Goal: Communication & Community: Answer question/provide support

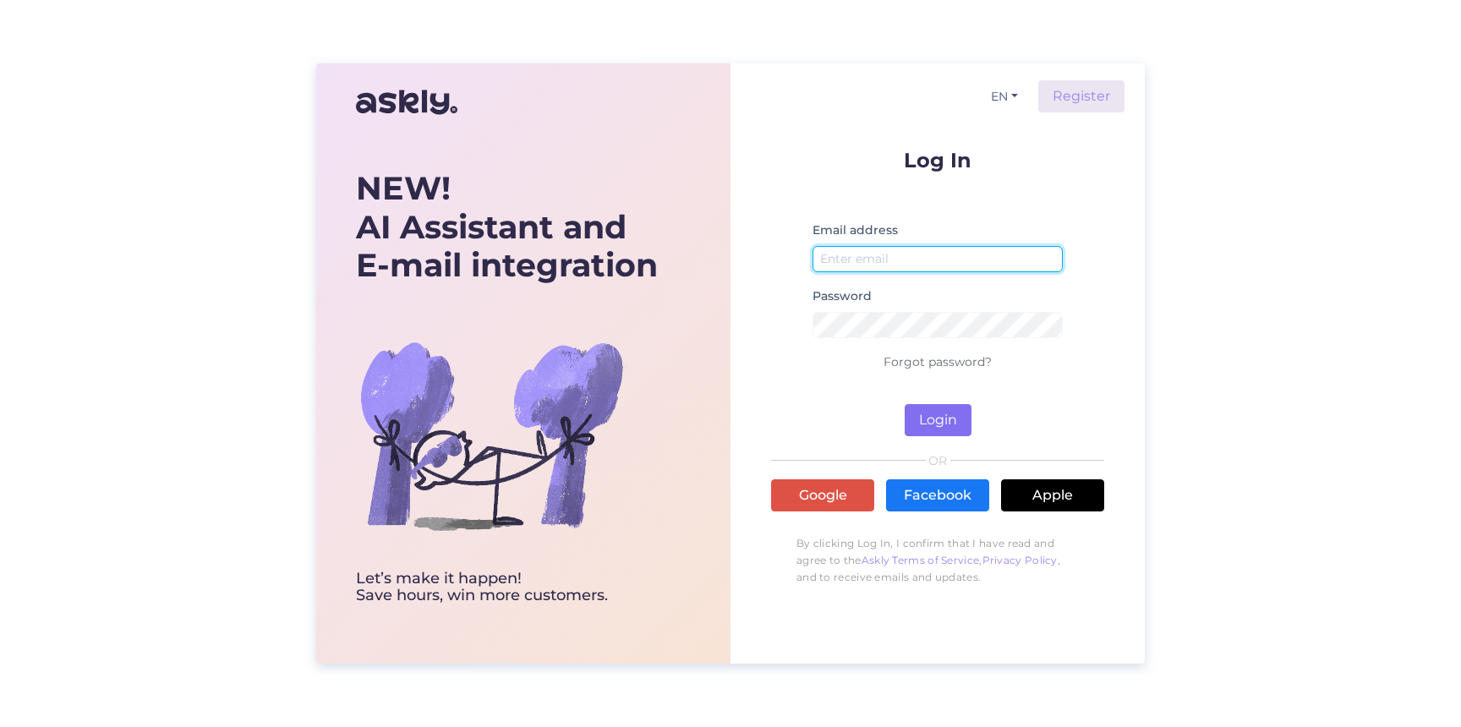
type input "[EMAIL_ADDRESS][DOMAIN_NAME]"
click at [950, 418] on button "Login" at bounding box center [937, 420] width 67 height 32
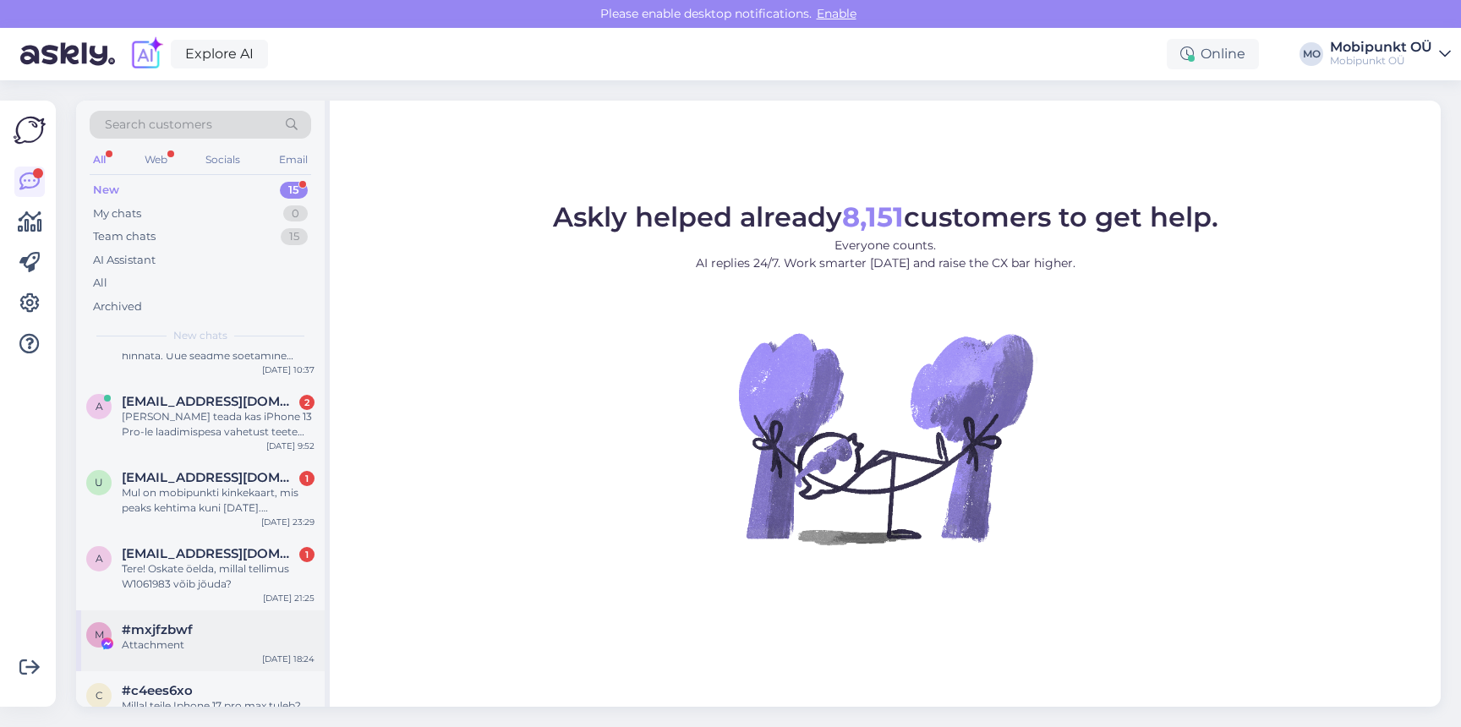
scroll to position [121, 0]
click at [216, 440] on div "[PERSON_NAME] teada kas iPhone 13 Pro-le laadimispesa vahetust teete ootetööna?" at bounding box center [218, 427] width 193 height 30
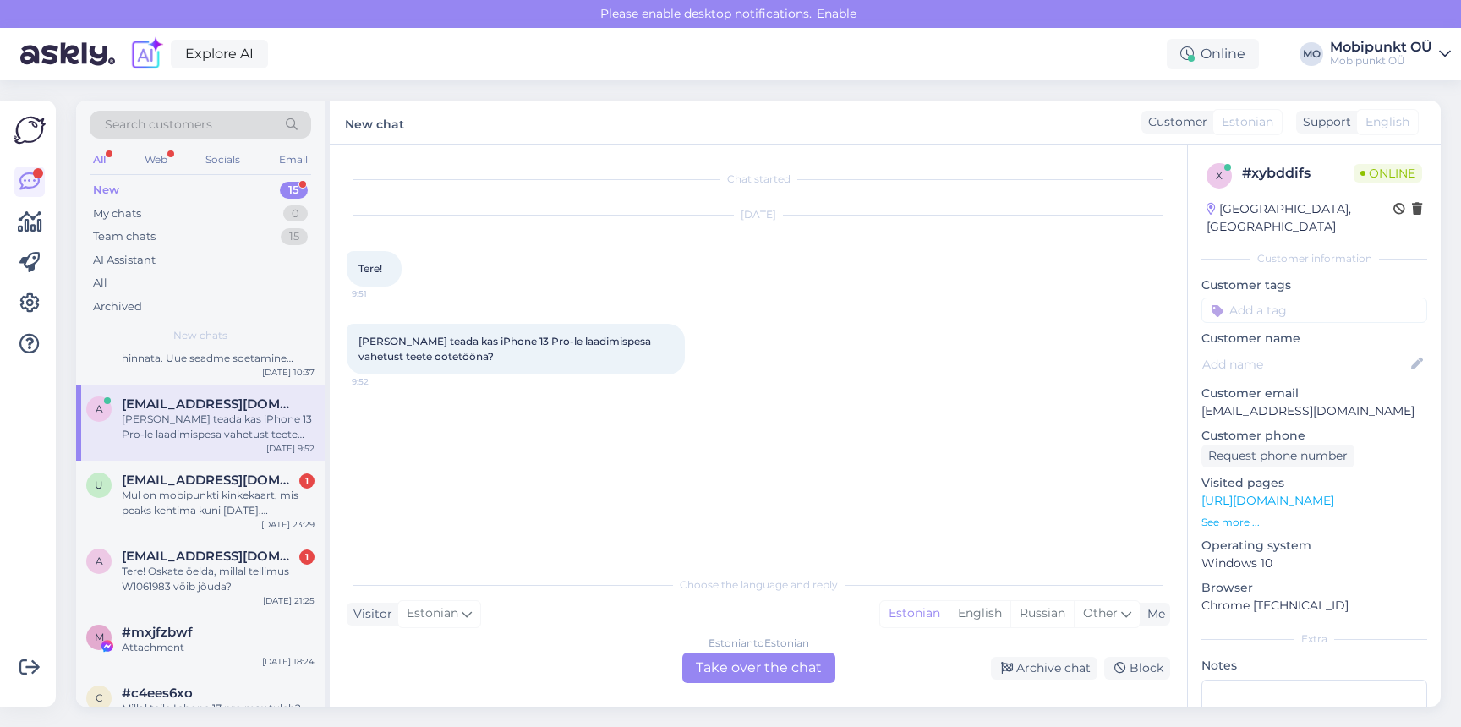
click at [729, 675] on div "Estonian to Estonian Take over the chat" at bounding box center [758, 668] width 153 height 30
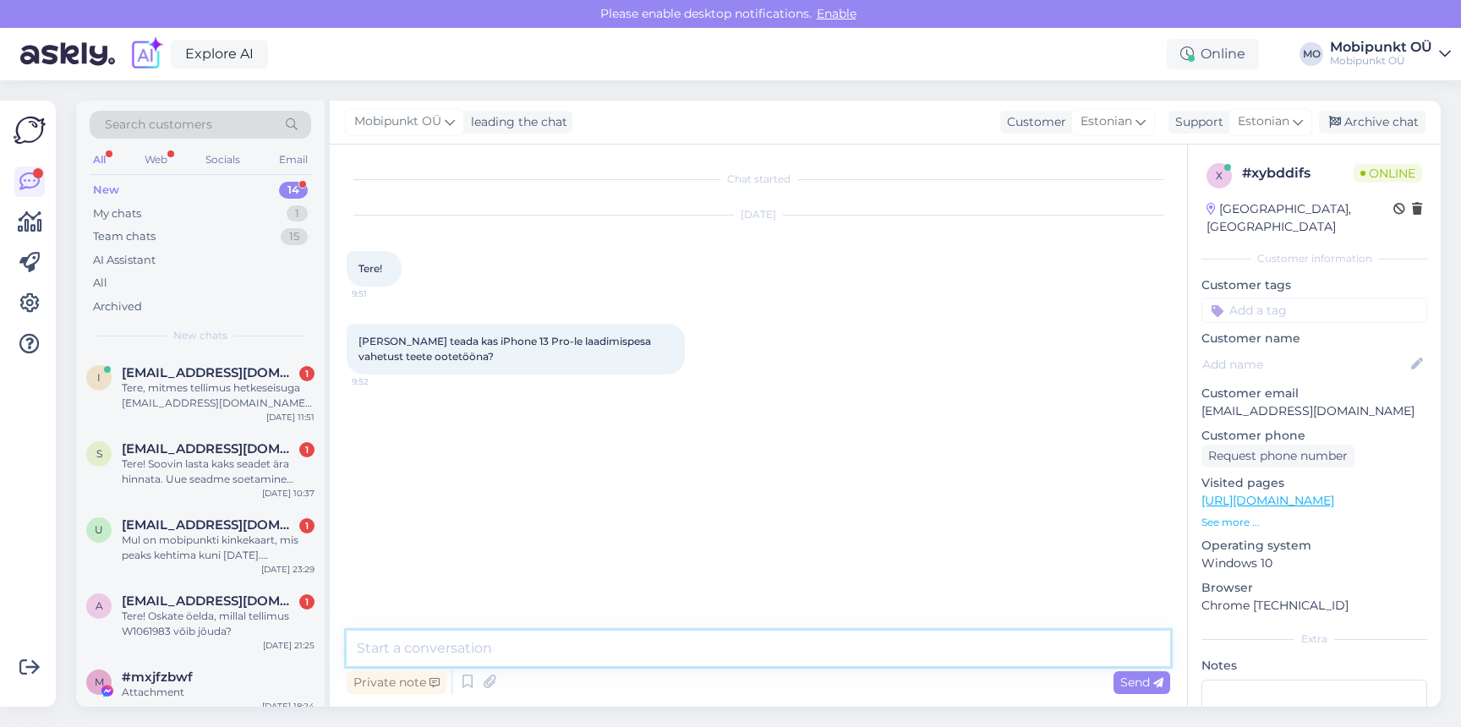
click at [654, 651] on textarea at bounding box center [758, 649] width 823 height 36
type textarea "Tere! Antud töö puhul peaks arvestama orienteeruvalt 1-2 tunniga :)"
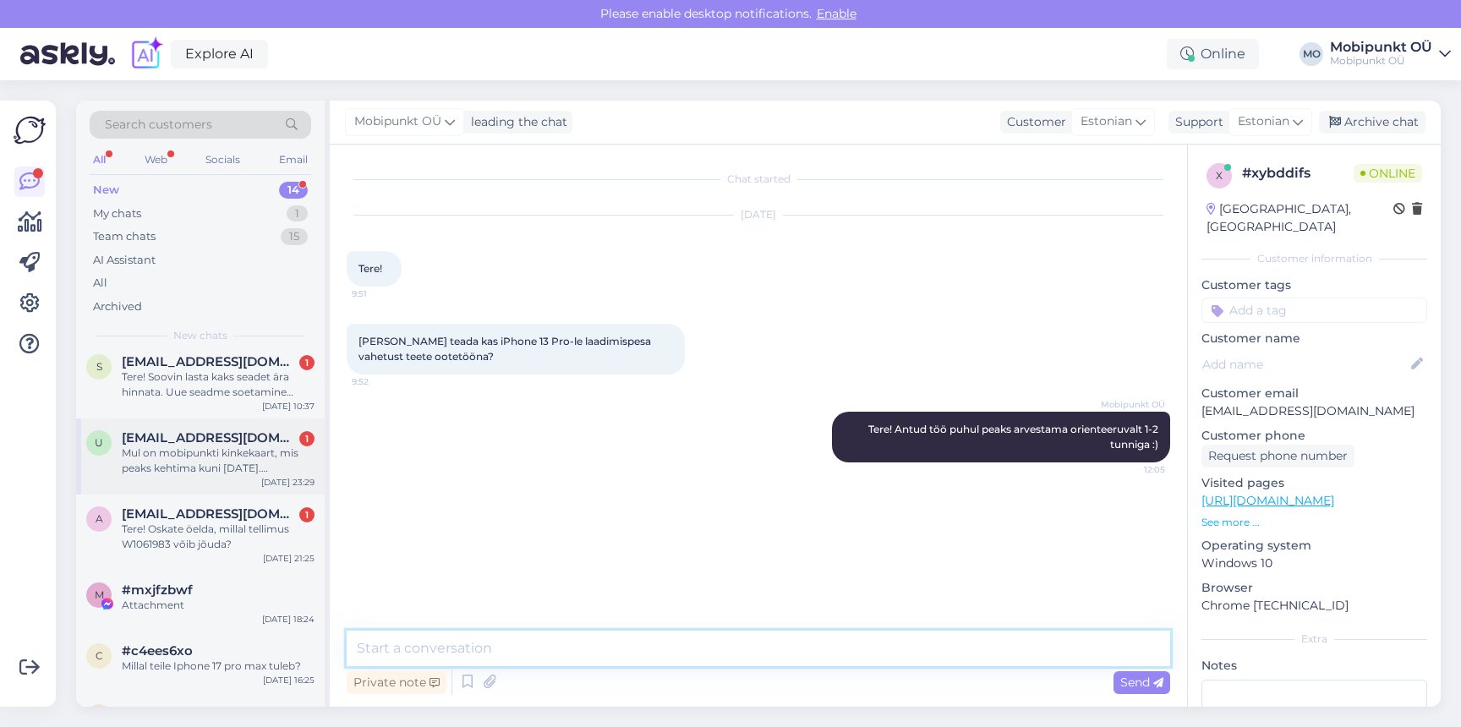
scroll to position [88, 0]
click at [193, 402] on div "s [EMAIL_ADDRESS][DOMAIN_NAME] 1 Tere! Soovin lasta kaks seadet ära hinnata. Uu…" at bounding box center [200, 379] width 249 height 76
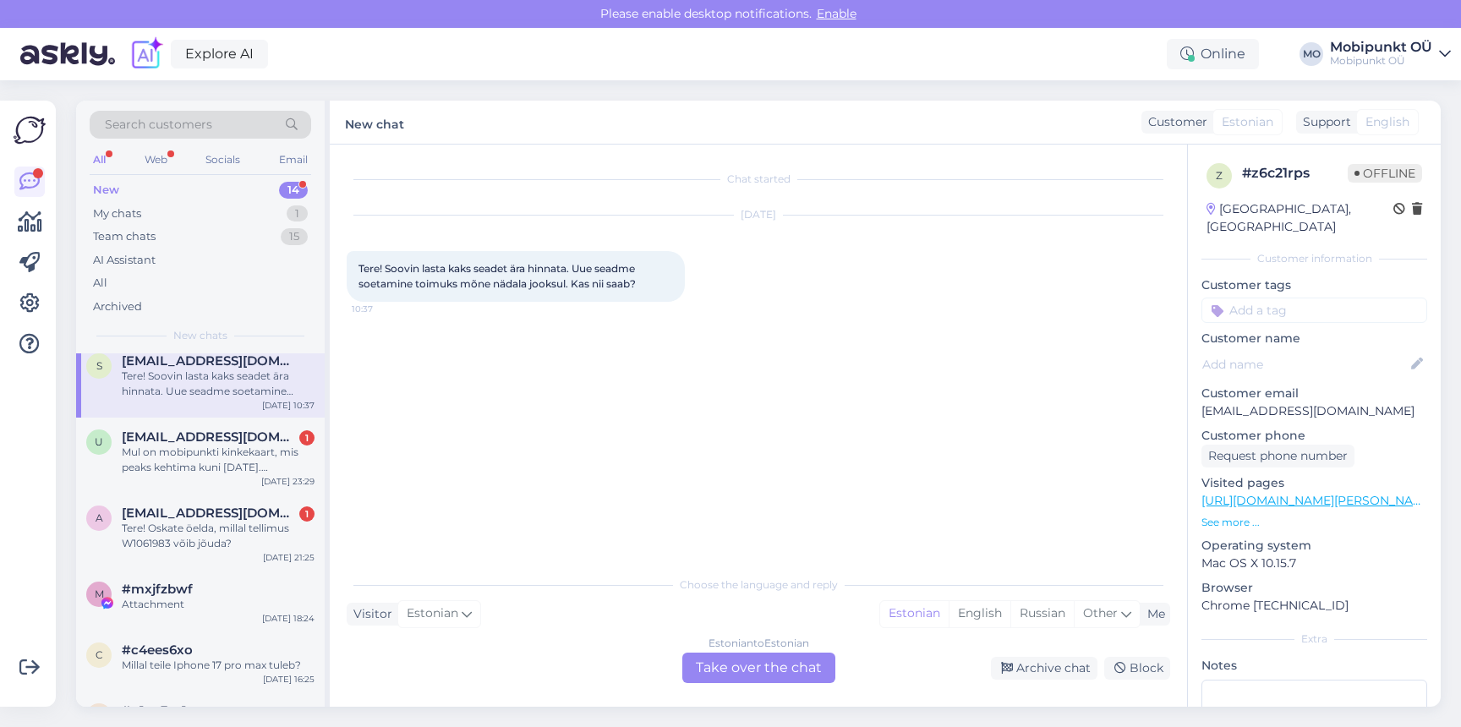
click at [767, 674] on div "Estonian to Estonian Take over the chat" at bounding box center [758, 668] width 153 height 30
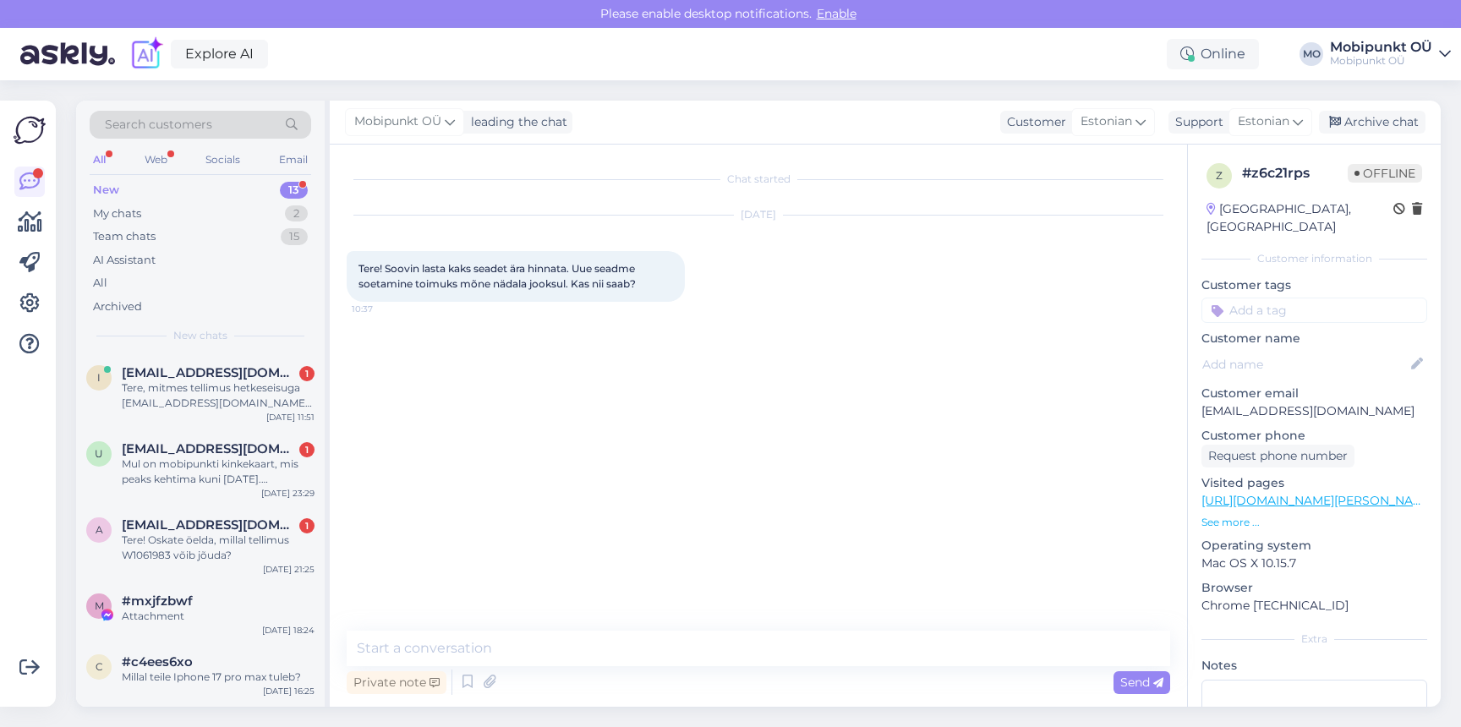
click at [698, 674] on div "Private note Send" at bounding box center [758, 682] width 823 height 32
click at [697, 658] on textarea at bounding box center [758, 649] width 823 height 36
type textarea "Tere! Saab ikka, tulge seadmetega meie esindusest läbi :)"
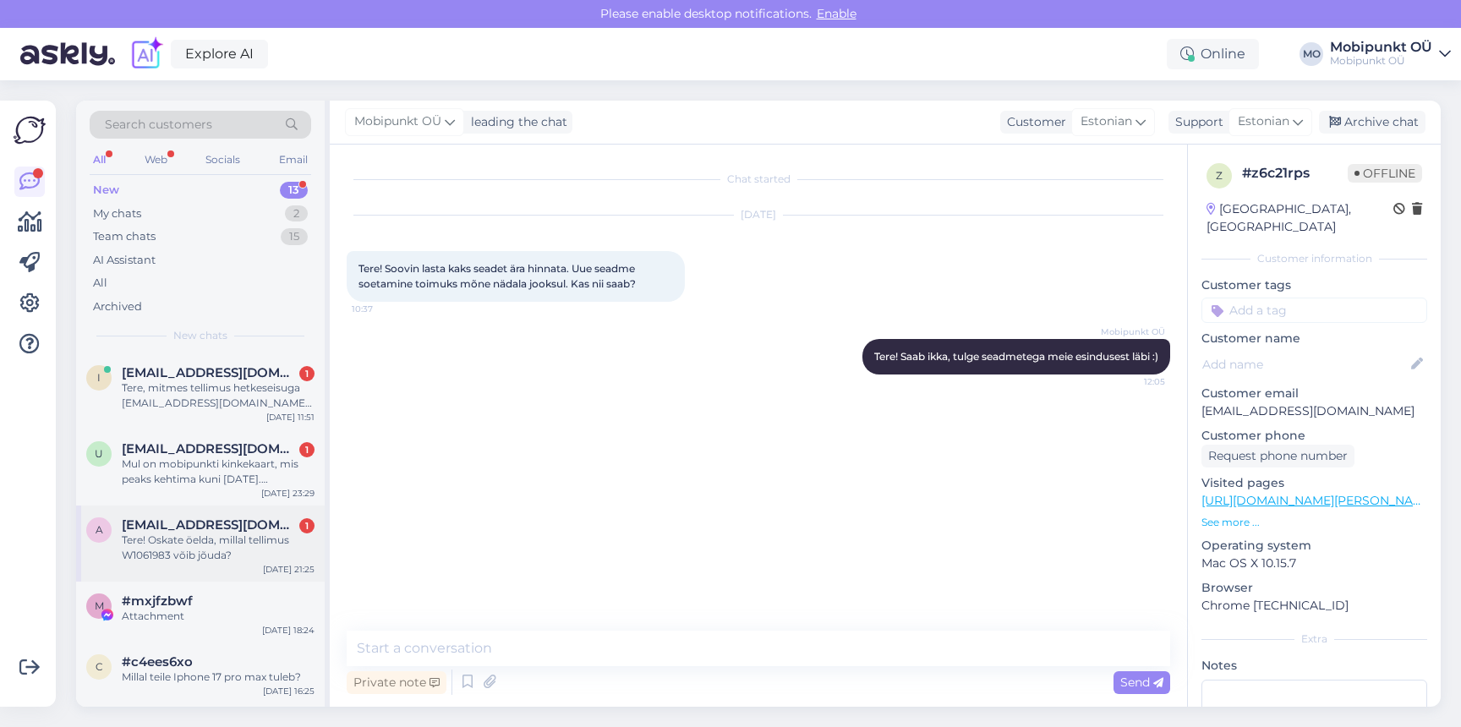
click at [205, 549] on div "Tere! Oskate öelda, millal tellimus W1061983 võib jõuda?" at bounding box center [218, 548] width 193 height 30
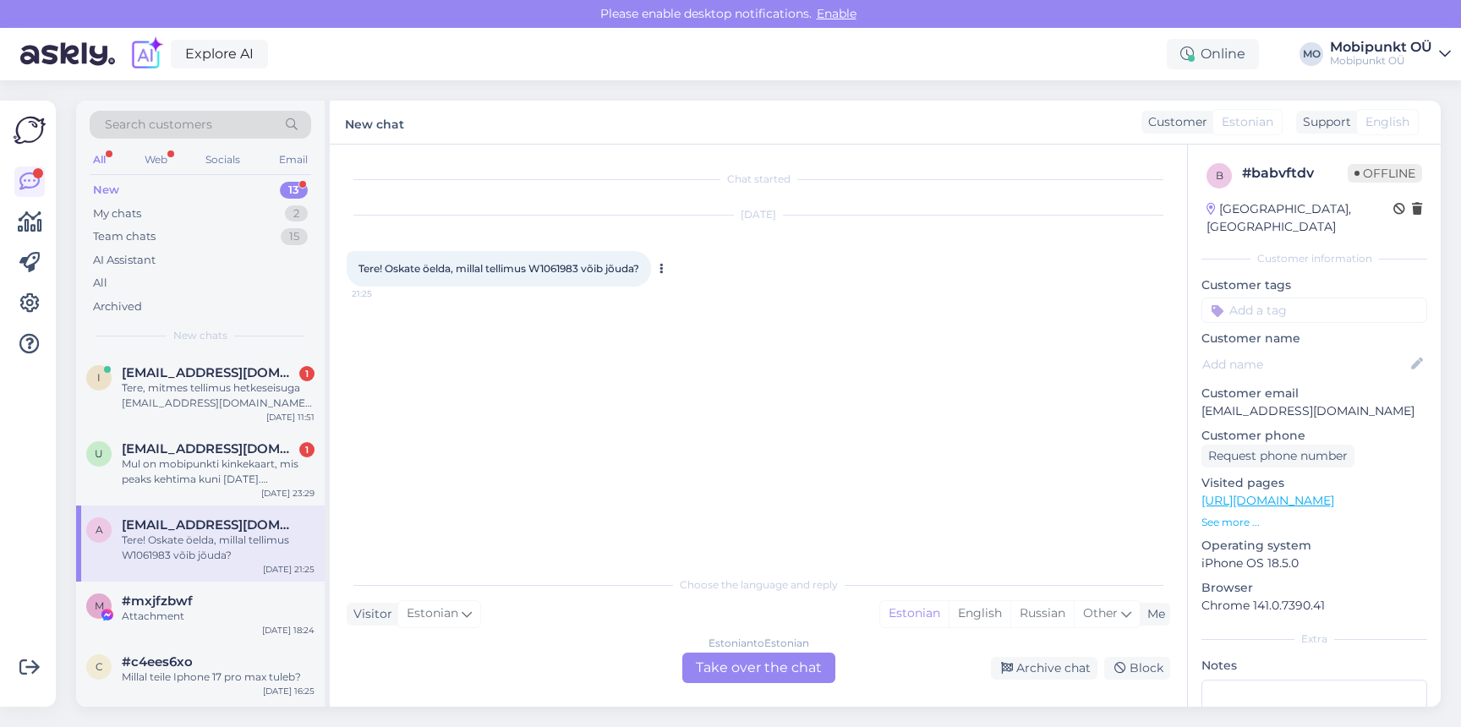
click at [564, 270] on span "Tere! Oskate öelda, millal tellimus W1061983 võib jõuda?" at bounding box center [498, 268] width 281 height 13
copy span "W1061983"
click at [717, 658] on div "Estonian to Estonian Take over the chat" at bounding box center [758, 668] width 153 height 30
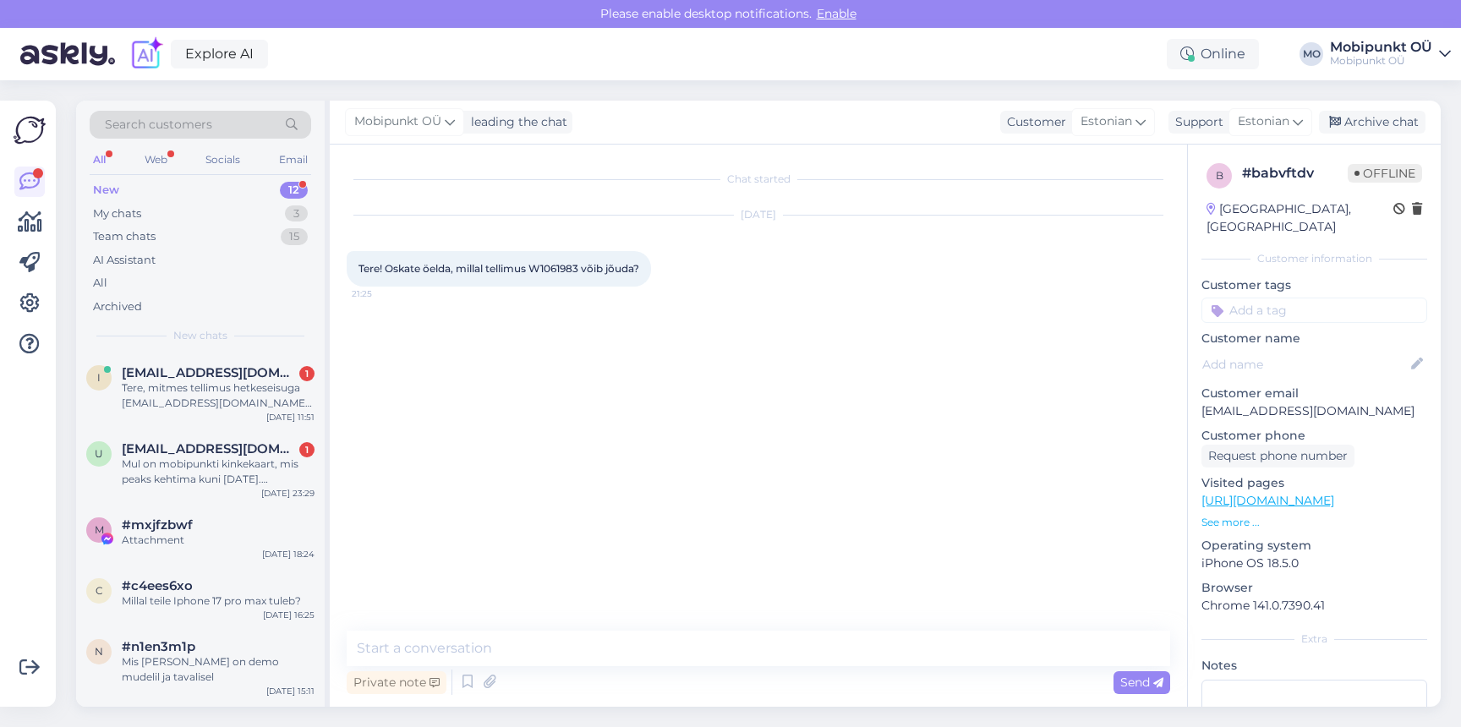
click at [558, 629] on div "Chat started [DATE] Tere! Oskate öelda, millal tellimus W1061983 võib jõuda? 21…" at bounding box center [758, 426] width 857 height 562
click at [553, 638] on textarea at bounding box center [758, 649] width 823 height 36
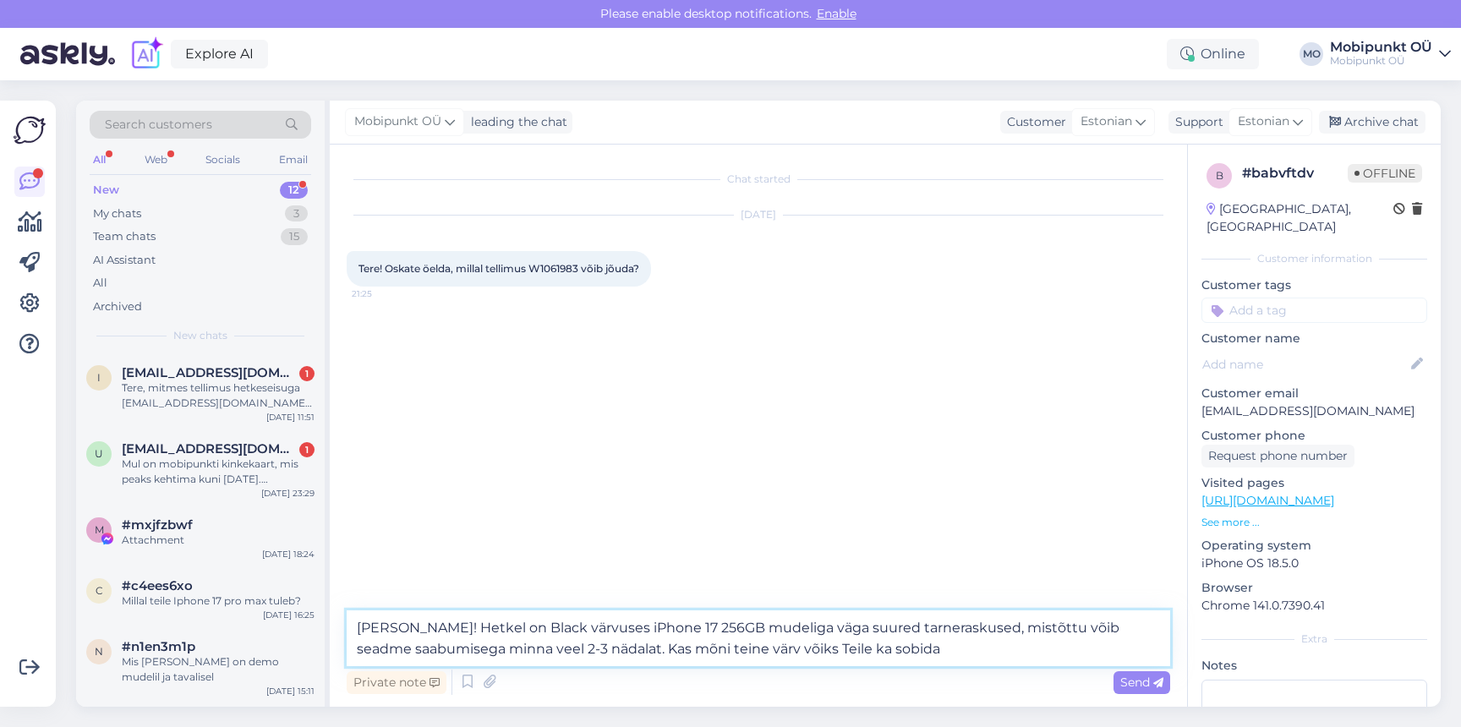
type textarea "[PERSON_NAME]! Hetkel on Black värvuses iPhone 17 256GB mudeliga väga suured ta…"
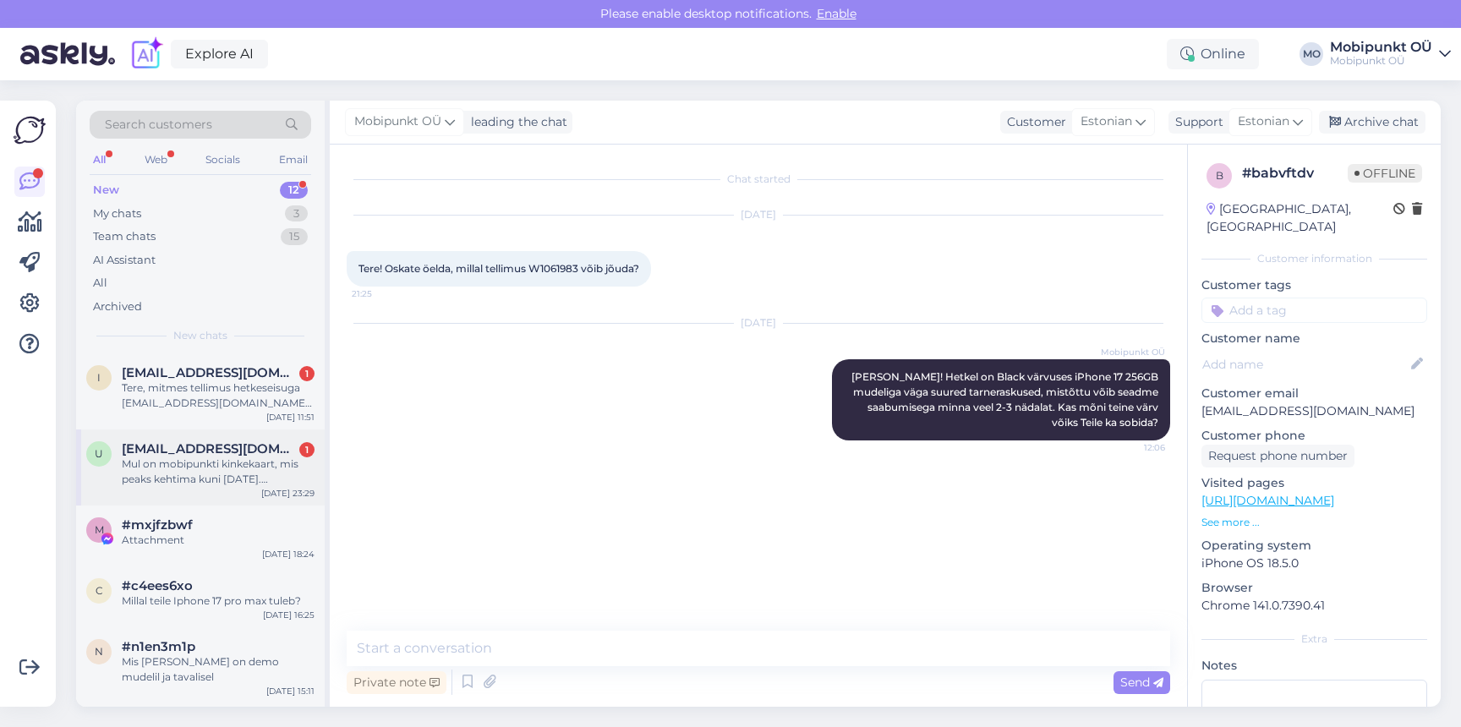
click at [188, 463] on div "Mul on mobipunkti kinkekaart, mis peaks kehtima kuni [DATE]. Kinkekaart ei tööt…" at bounding box center [218, 471] width 193 height 30
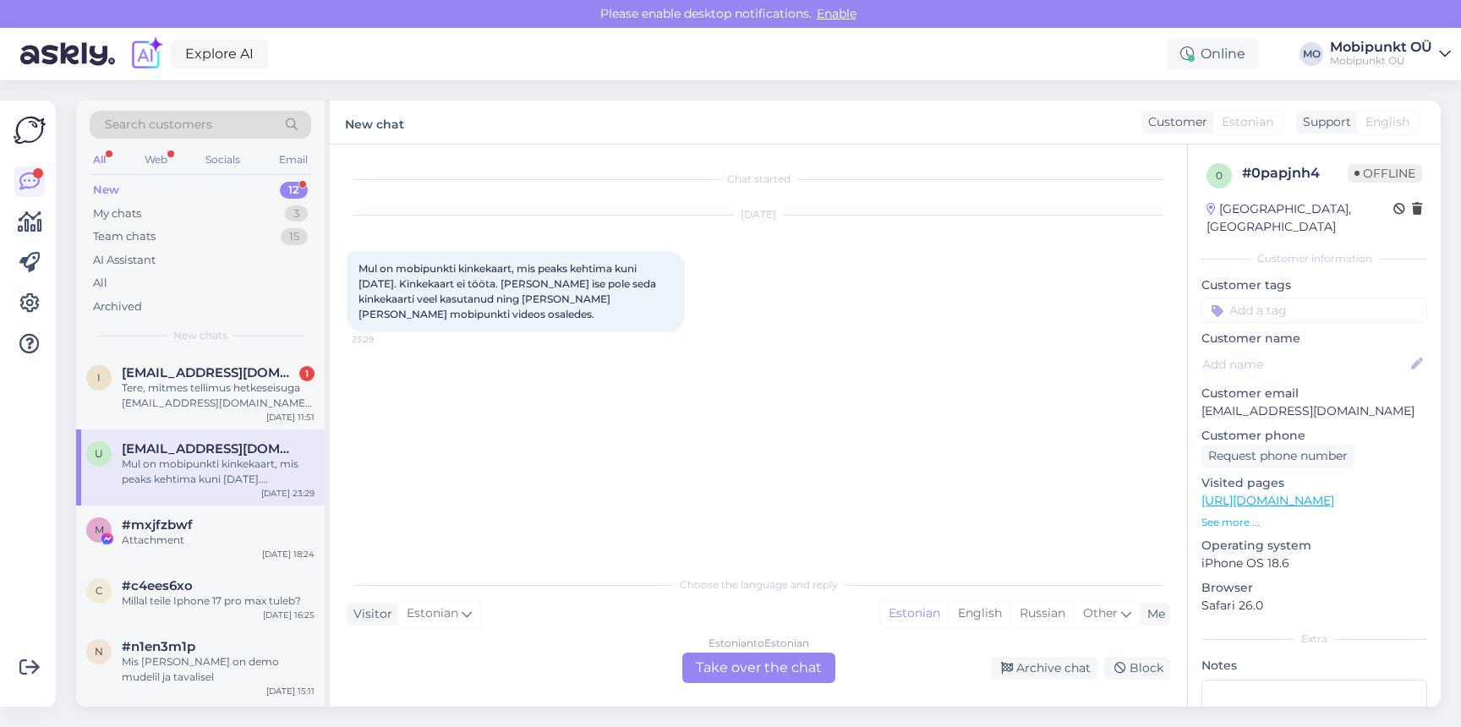
click at [726, 669] on div "Estonian to Estonian Take over the chat" at bounding box center [758, 668] width 153 height 30
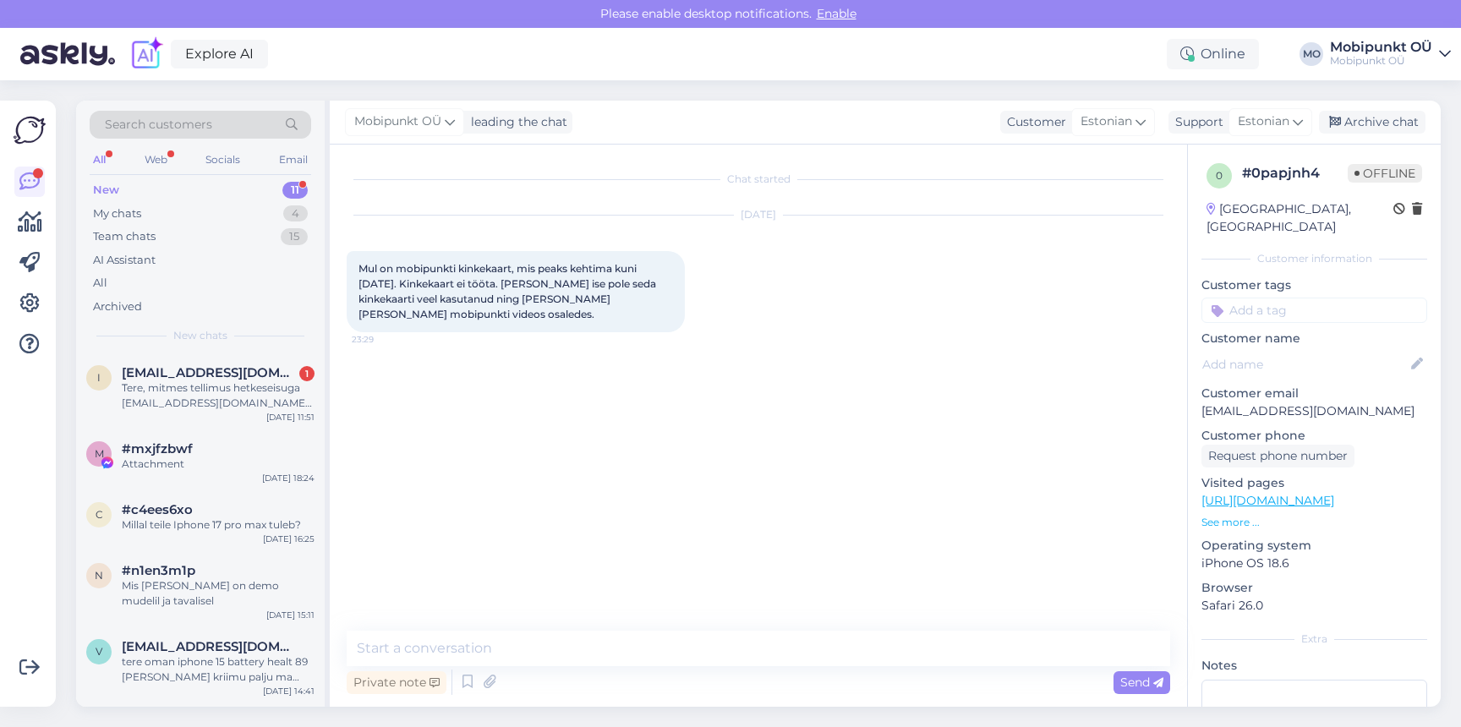
click at [657, 669] on div "Private note Send" at bounding box center [758, 682] width 823 height 32
click at [657, 659] on textarea at bounding box center [758, 649] width 823 height 36
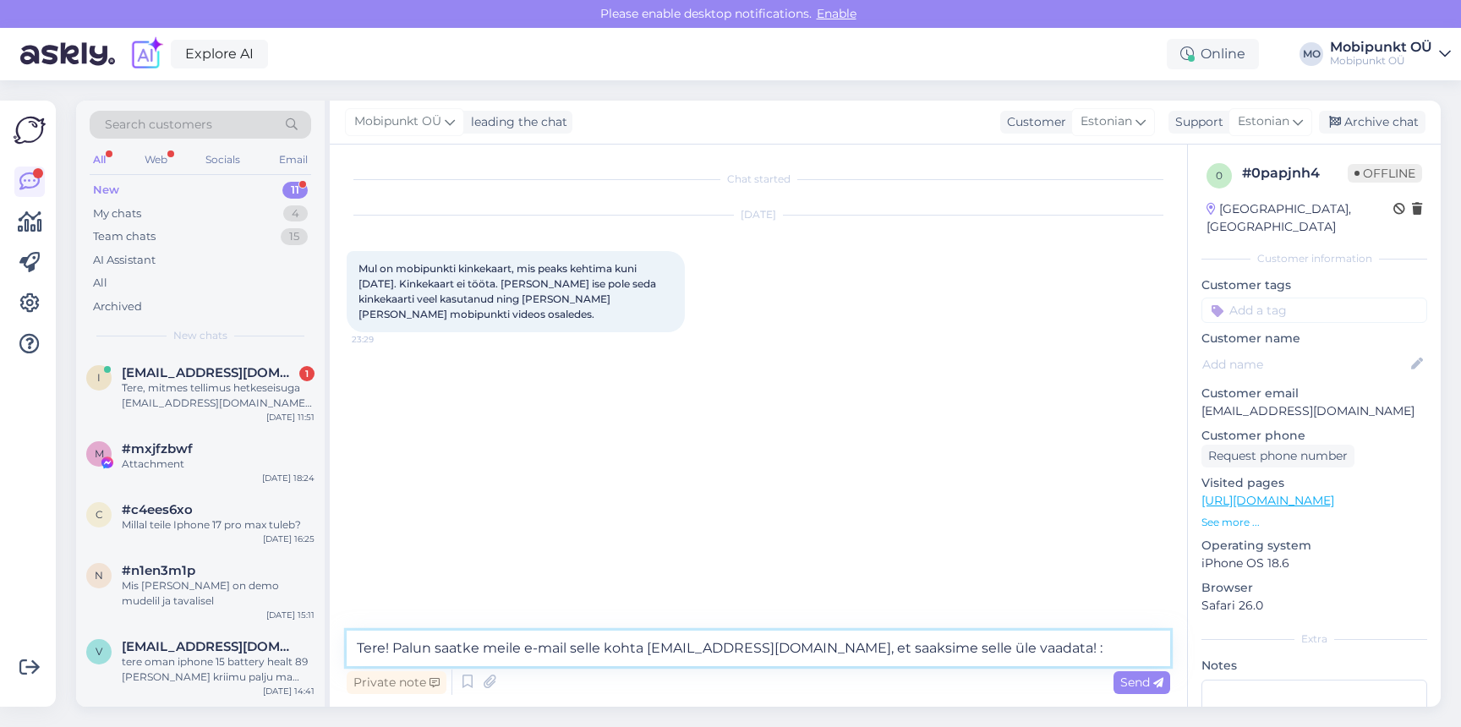
type textarea "Tere! Palun saatke meile e-mail selle kohta [EMAIL_ADDRESS][DOMAIN_NAME], et sa…"
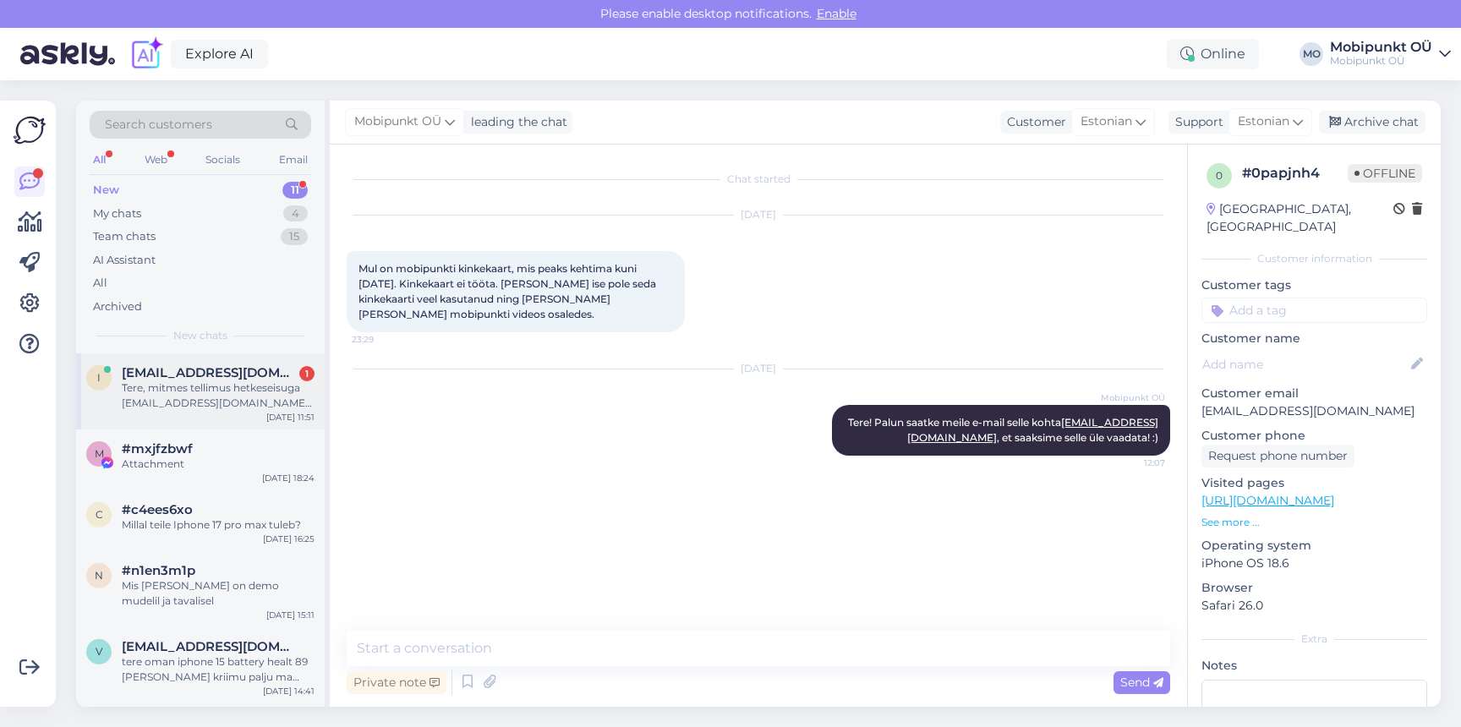
click at [218, 409] on div "Tere, mitmes tellimus hetkeseisuga [EMAIL_ADDRESS][DOMAIN_NAME] on?" at bounding box center [218, 395] width 193 height 30
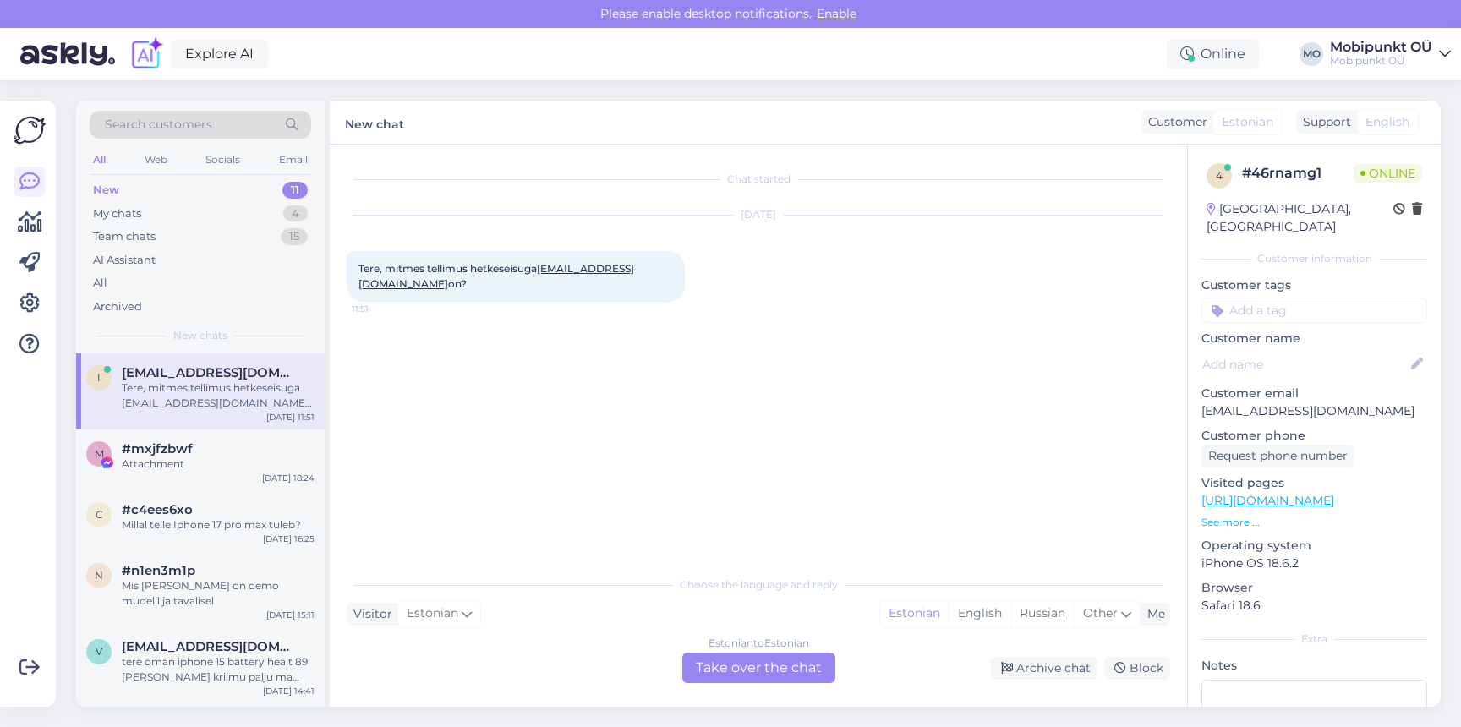
click at [733, 666] on div "Estonian to Estonian Take over the chat" at bounding box center [758, 668] width 153 height 30
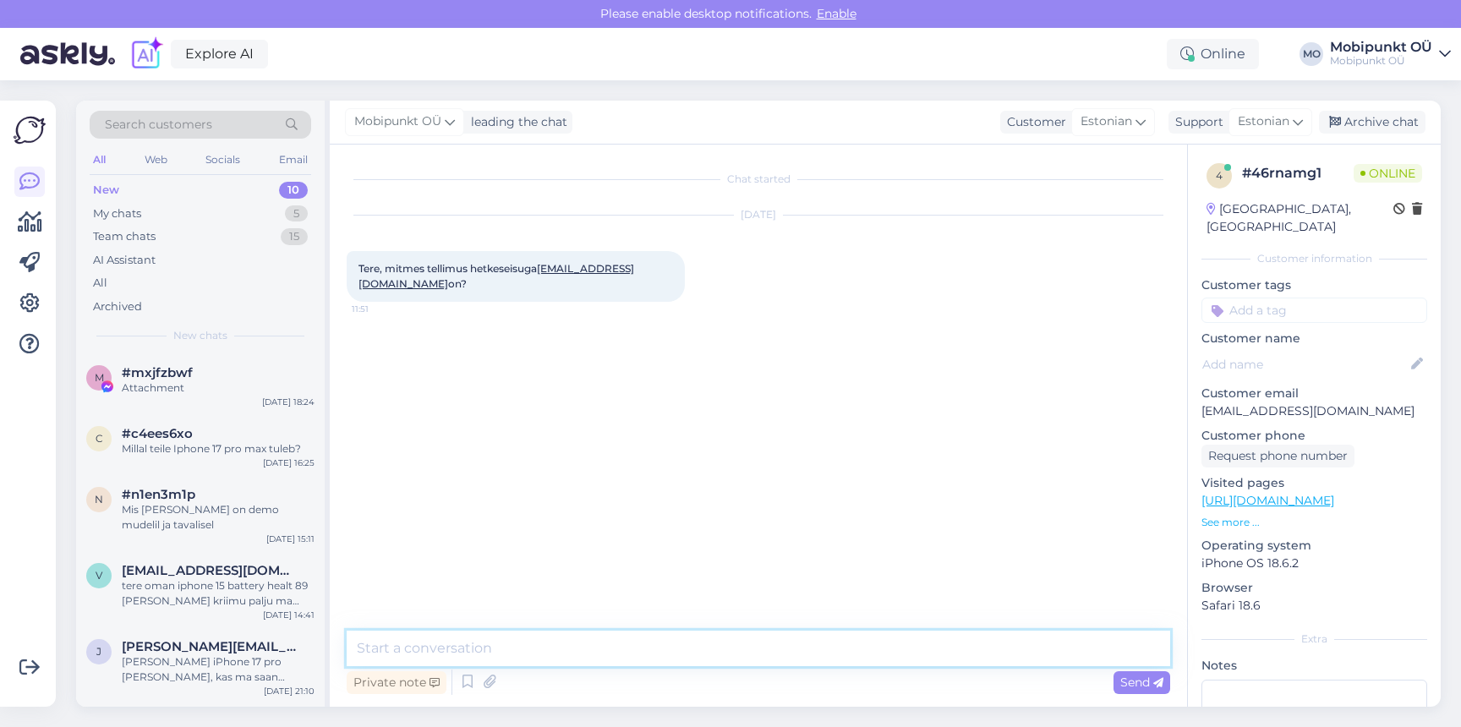
click at [650, 653] on textarea at bounding box center [758, 649] width 823 height 36
type textarea "Tere! Palun edastage meile tellimuse number :)"
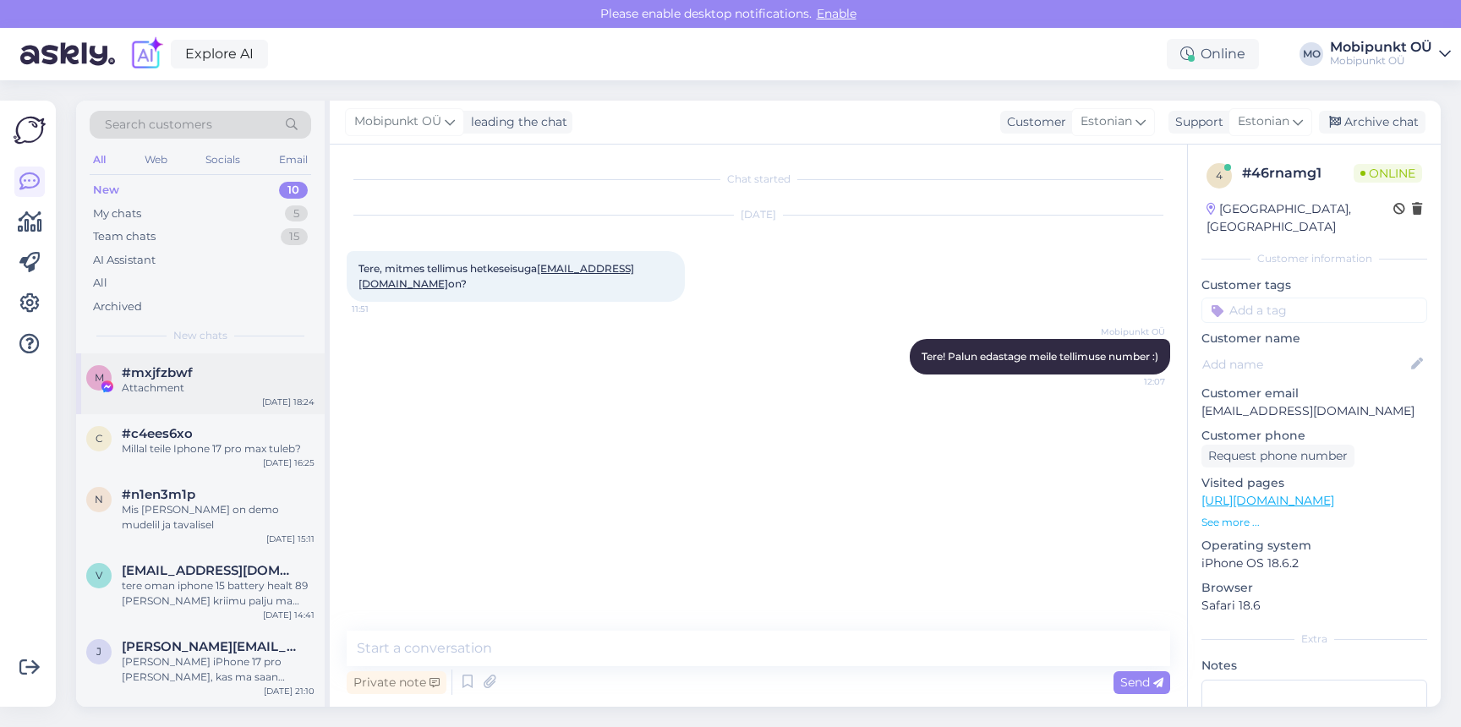
click at [241, 407] on div "m #mxjfzbwf Attachment [DATE] 18:24" at bounding box center [200, 383] width 249 height 61
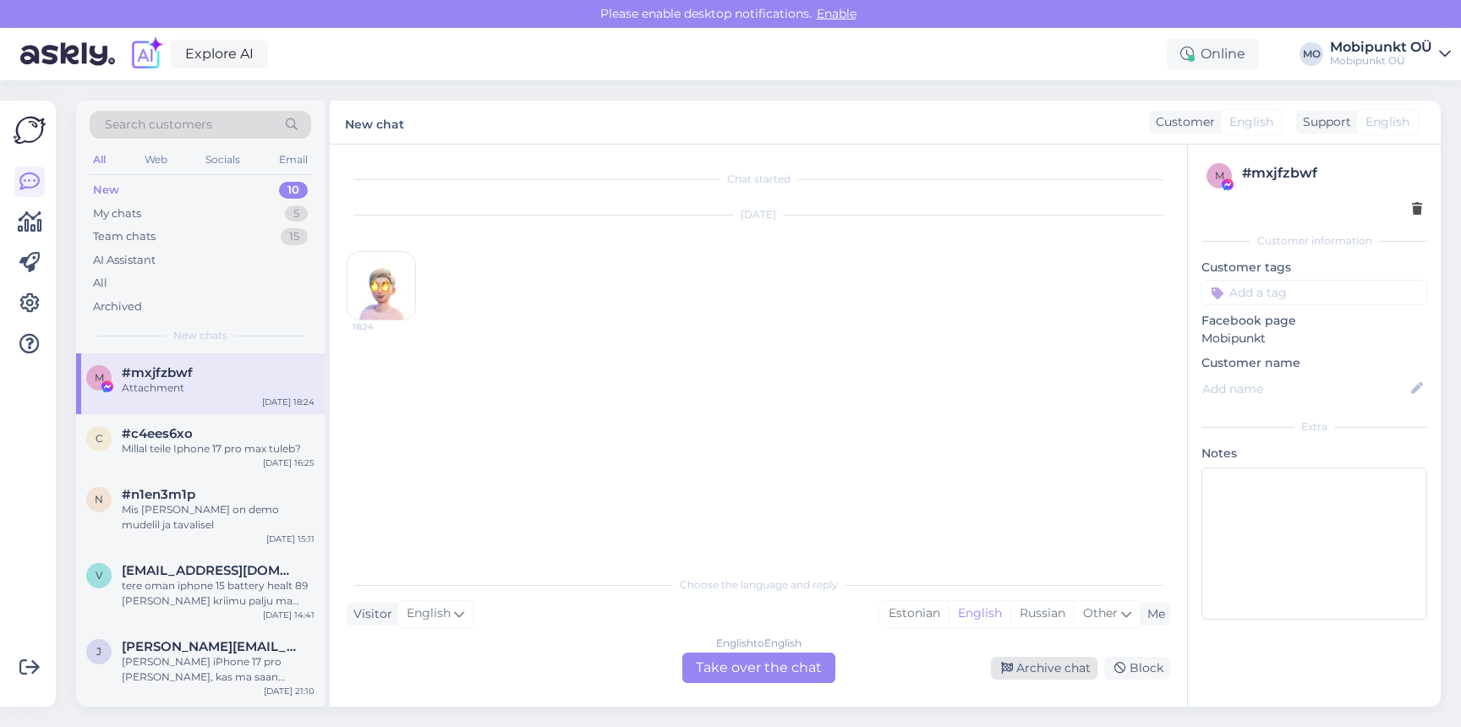
click at [1071, 664] on div "Archive chat" at bounding box center [1044, 668] width 107 height 23
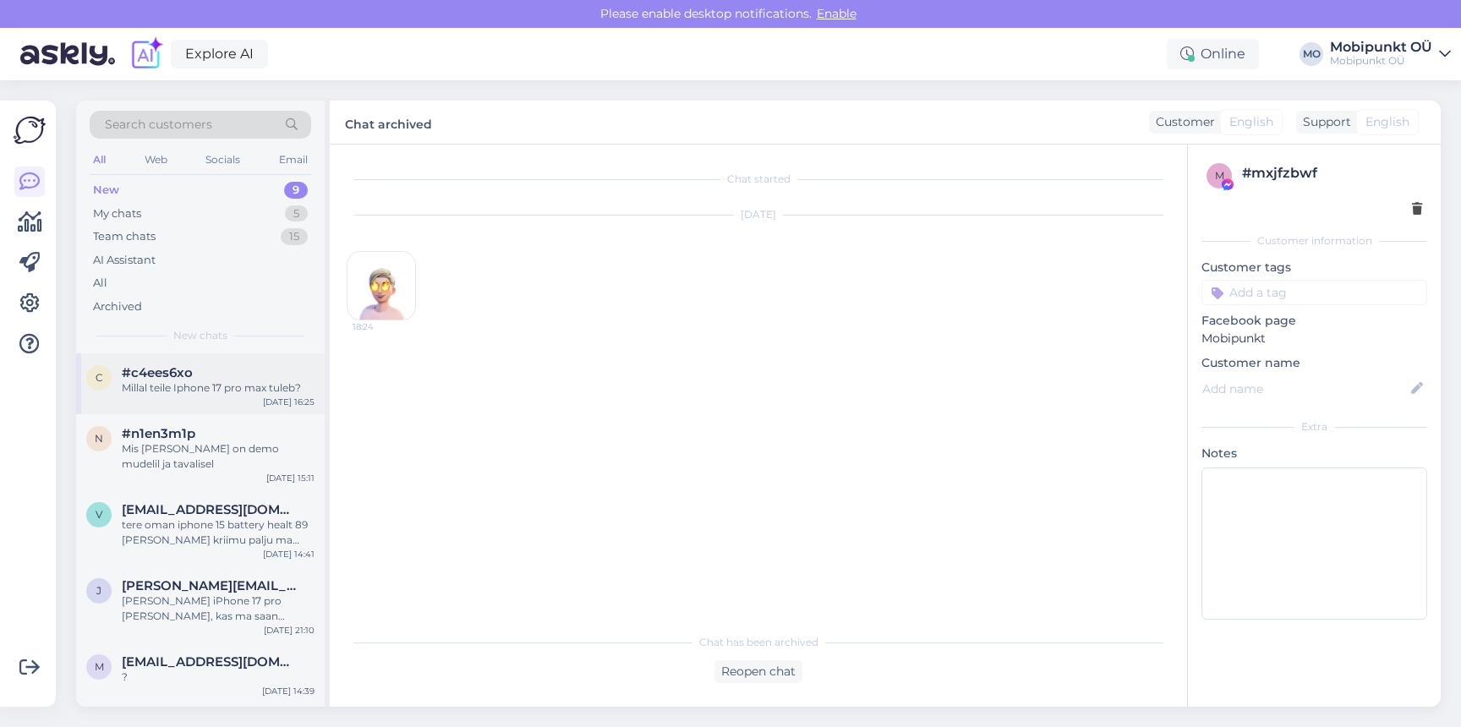
click at [226, 396] on div "c #c4ees6xo Millal teile Iphone 17 pro max tuleb? [DATE] 16:25" at bounding box center [200, 383] width 249 height 61
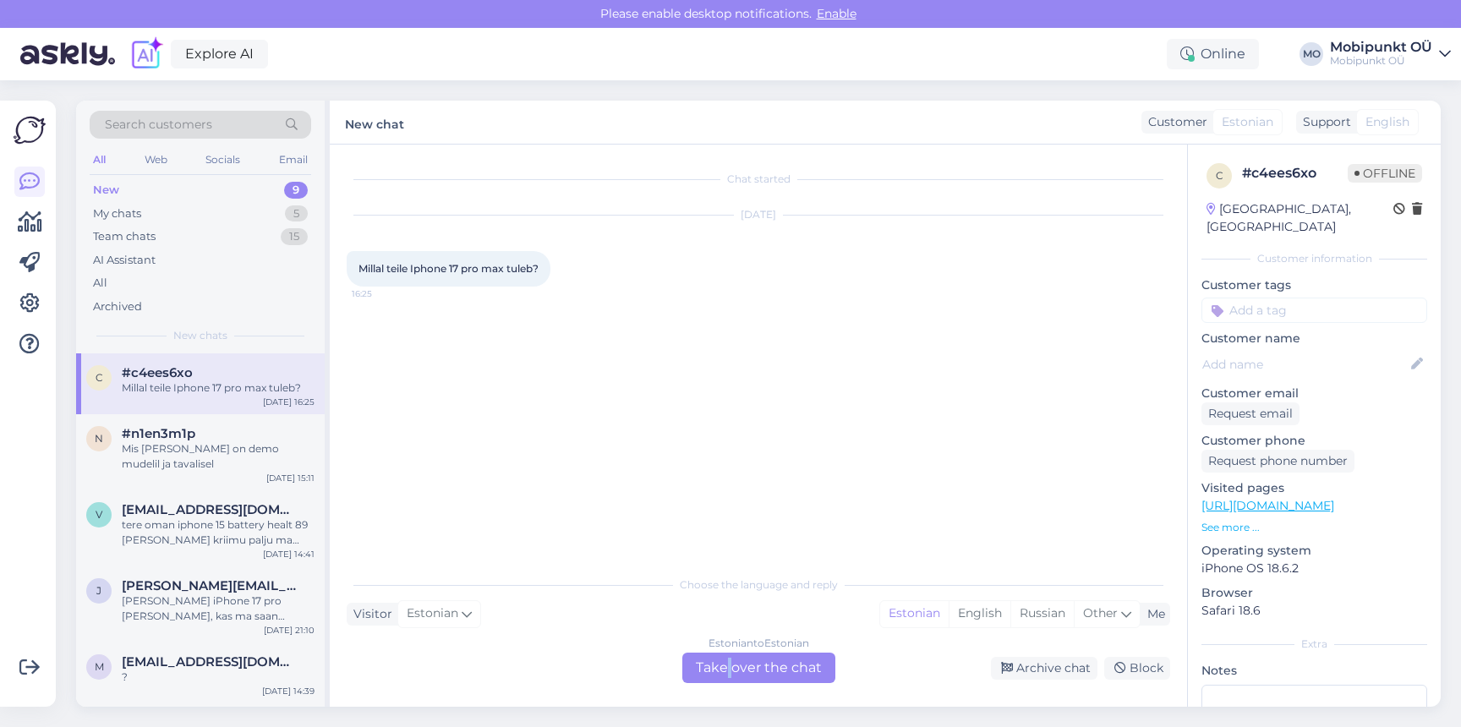
click at [729, 675] on div "Estonian to Estonian Take over the chat" at bounding box center [758, 668] width 153 height 30
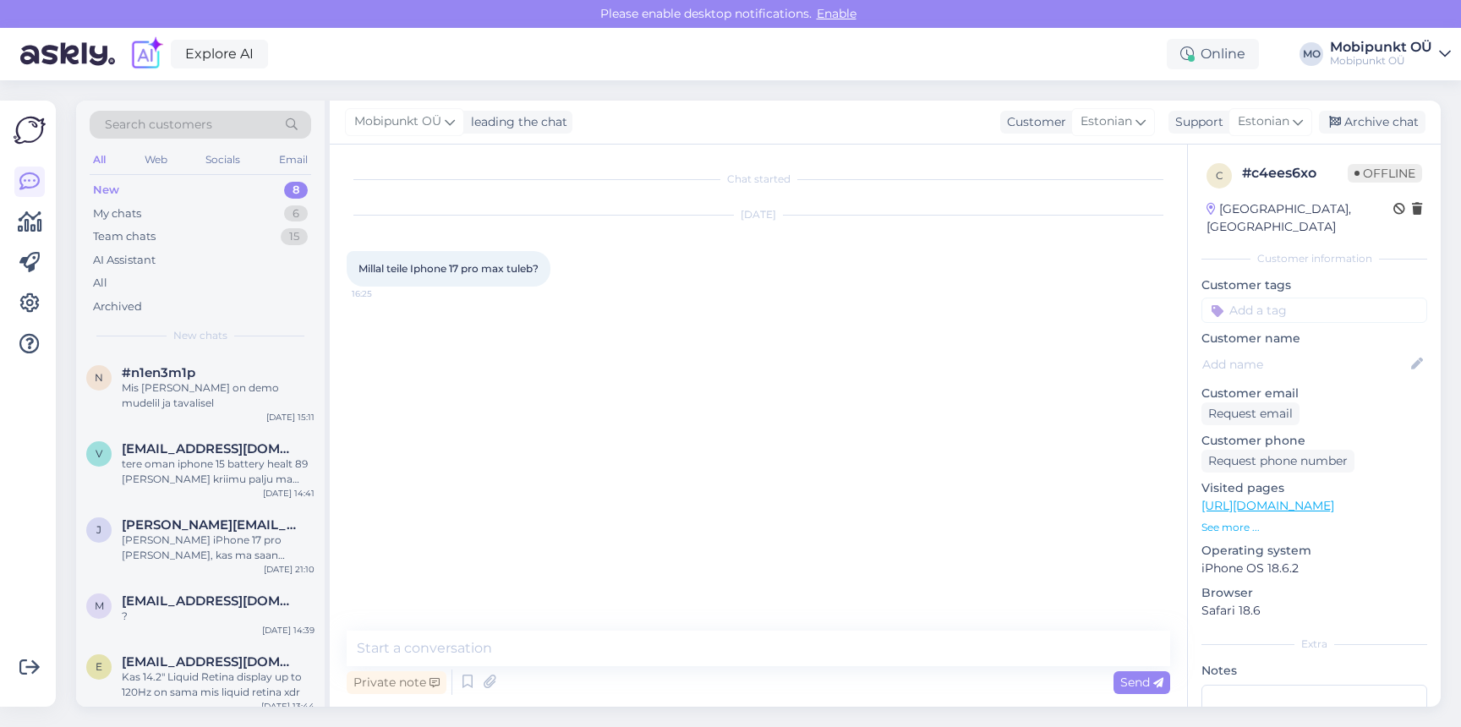
click at [697, 674] on div "Private note Send" at bounding box center [758, 682] width 823 height 32
click at [670, 642] on textarea at bounding box center [758, 649] width 823 height 36
type textarea "Tere! Kas olete vormistanud tellimuse antud seadmele?"
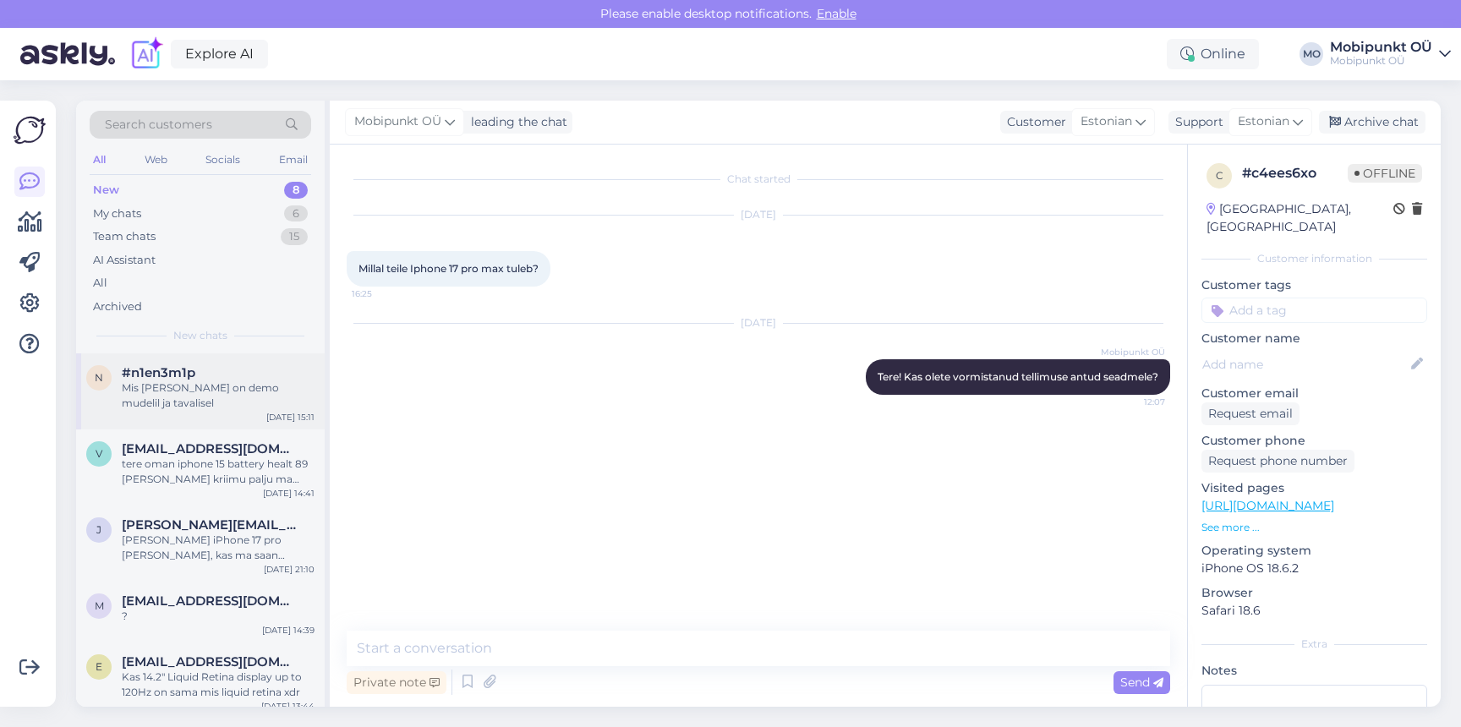
click at [171, 400] on div "n #n1en3m1p Mis [PERSON_NAME] on demo mudelil ja tavalisel [DATE] 15:11" at bounding box center [200, 391] width 249 height 76
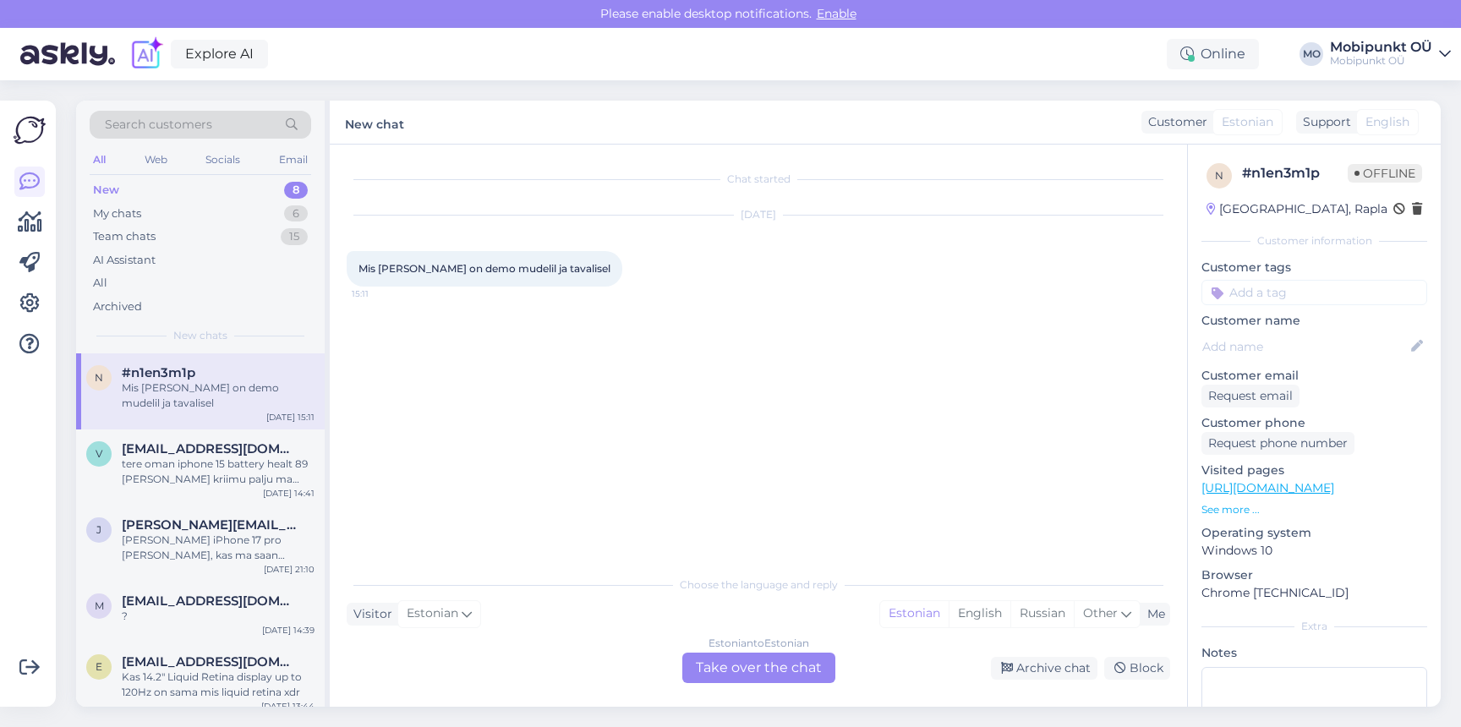
click at [779, 662] on div "Estonian to Estonian Take over the chat" at bounding box center [758, 668] width 153 height 30
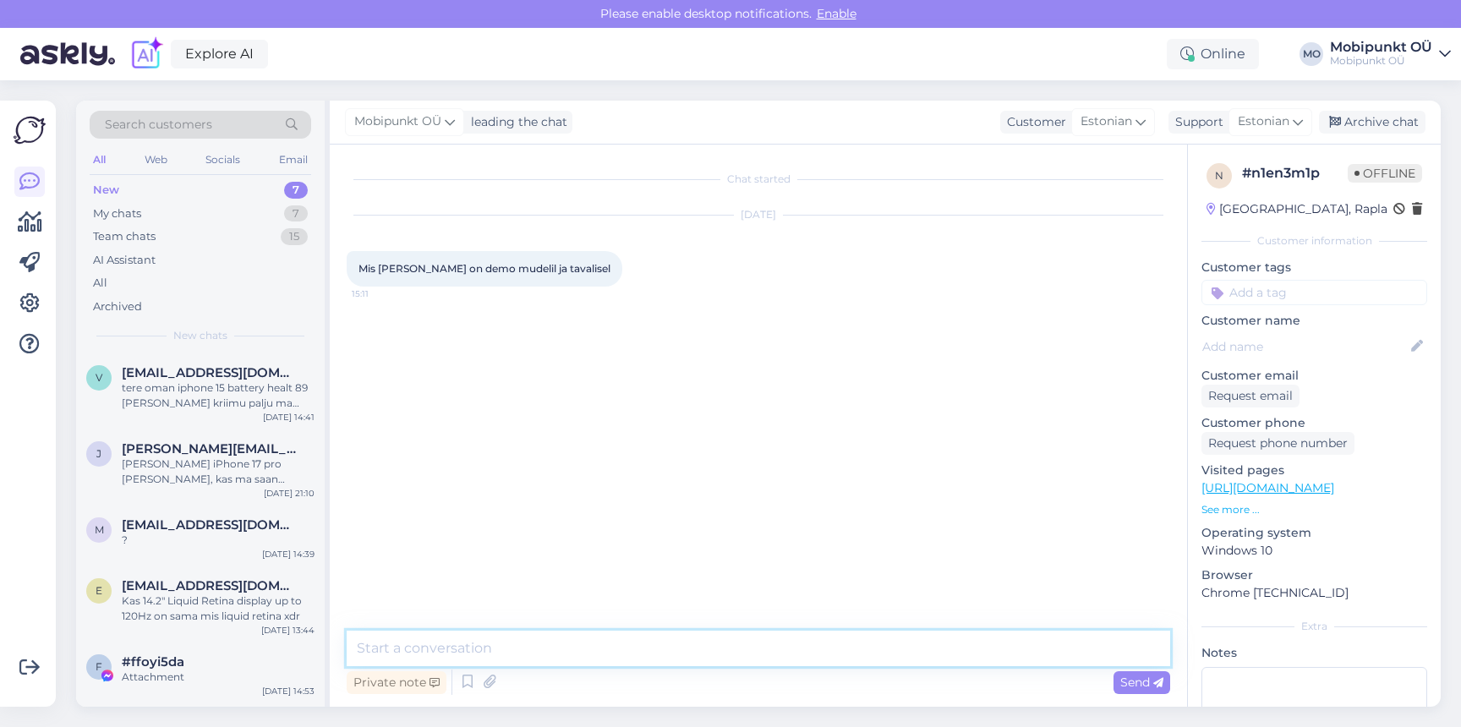
click at [739, 650] on textarea at bounding box center [758, 649] width 823 height 36
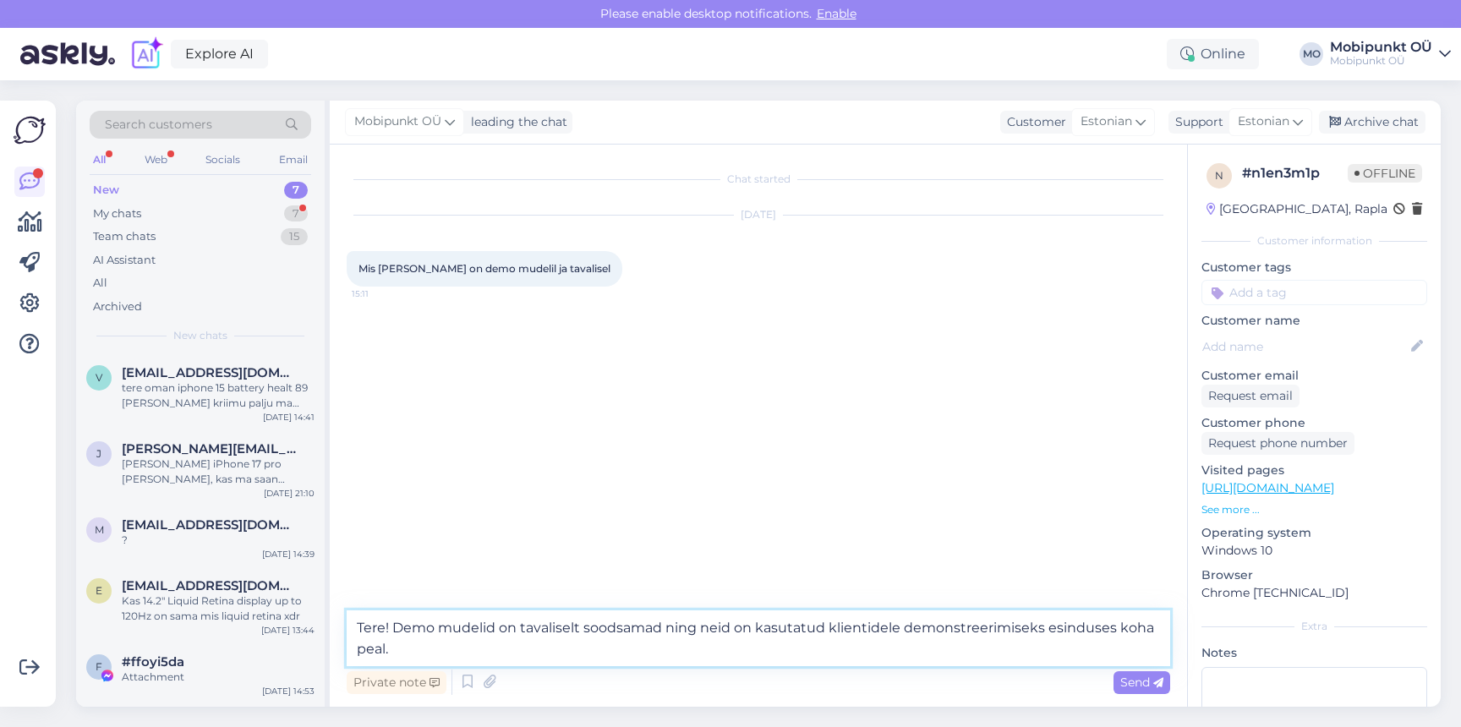
type textarea "Tere! Demo mudelid on tavaliselt soodsamad ning neid on kasutatud klientidele d…"
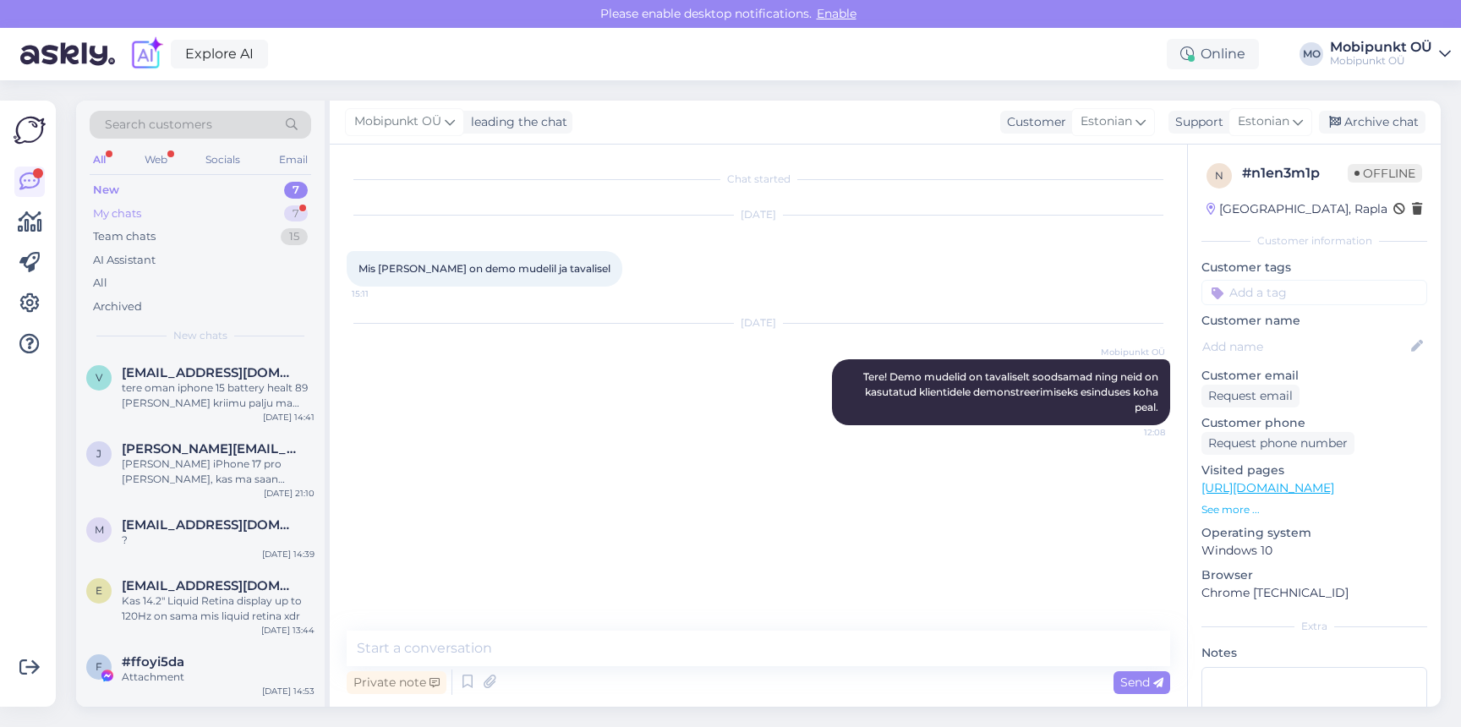
click at [149, 213] on div "My chats 7" at bounding box center [200, 214] width 221 height 24
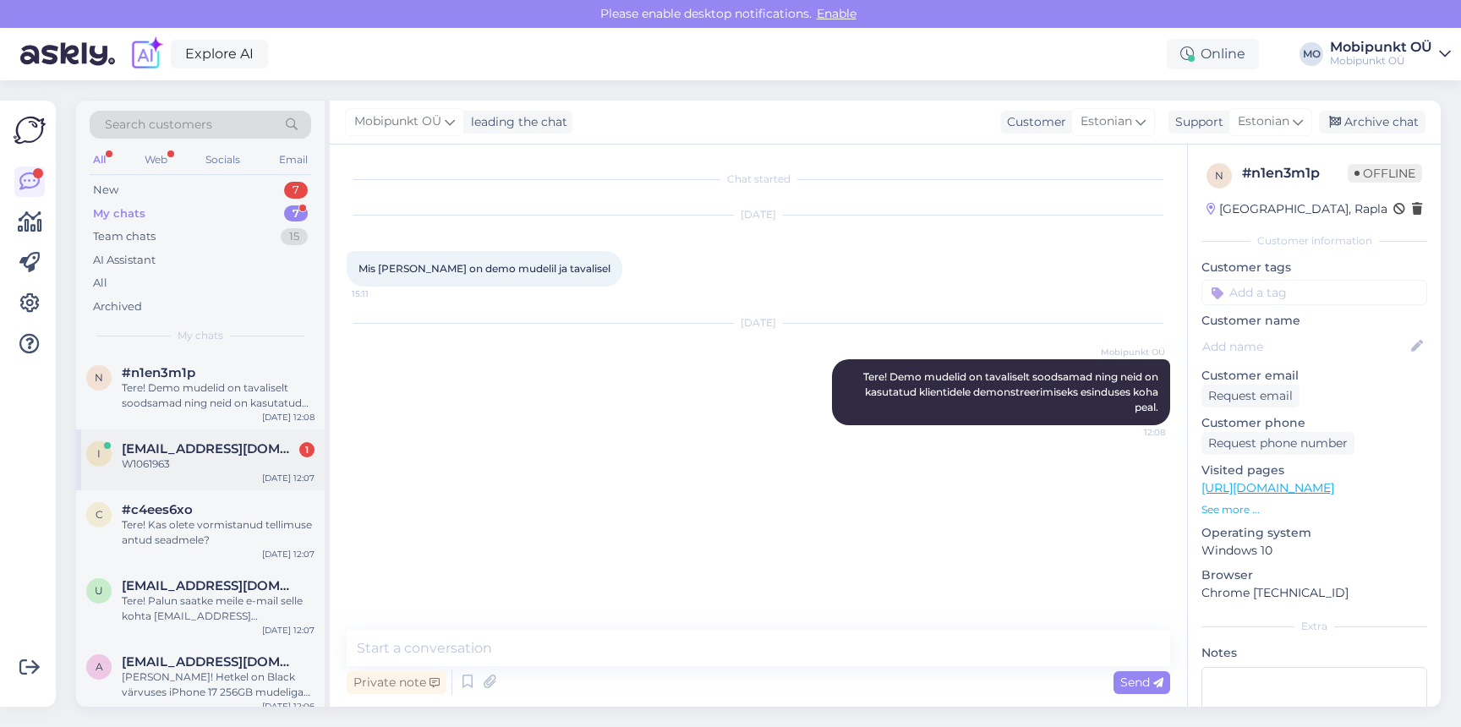
click at [200, 445] on span "[EMAIL_ADDRESS][DOMAIN_NAME]" at bounding box center [210, 448] width 176 height 15
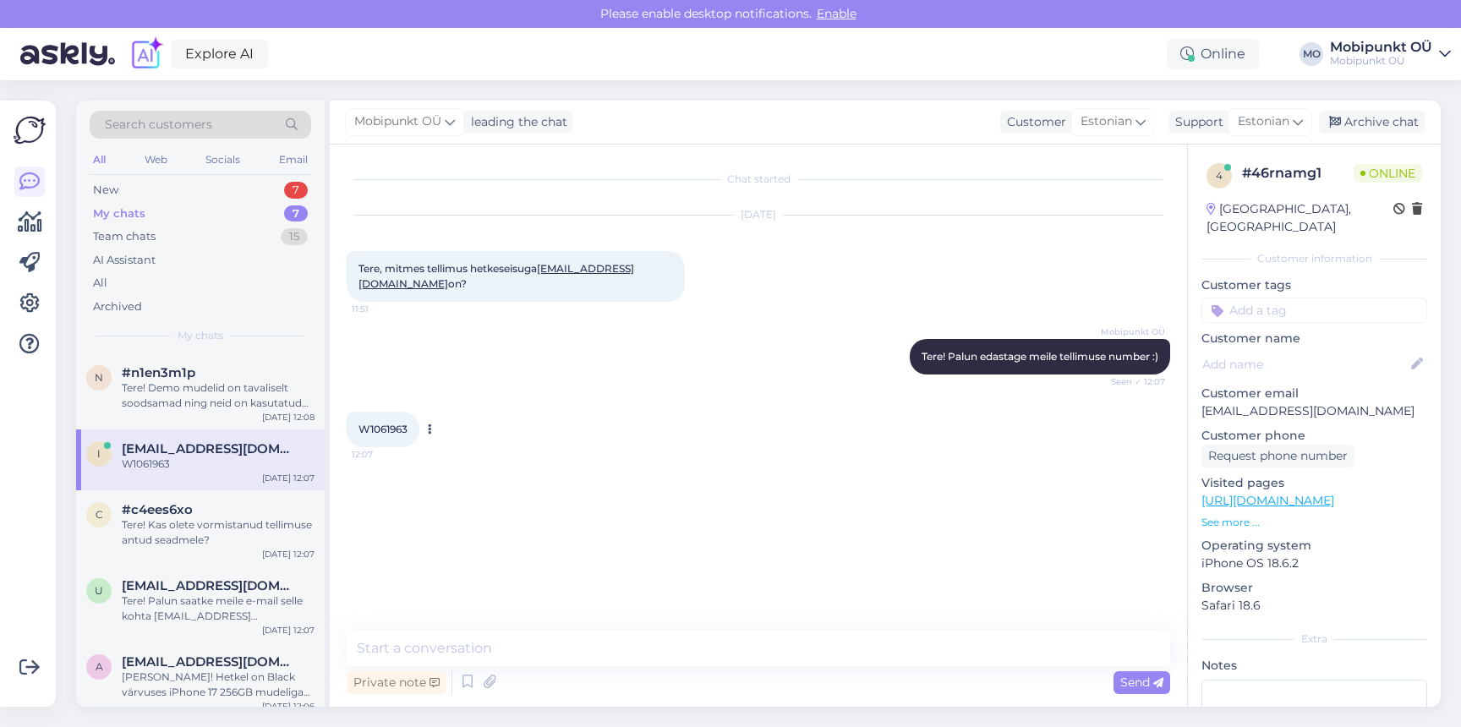
click at [389, 423] on span "W1061963" at bounding box center [382, 429] width 49 height 13
copy span "W1061963"
click at [584, 658] on textarea at bounding box center [758, 649] width 823 height 36
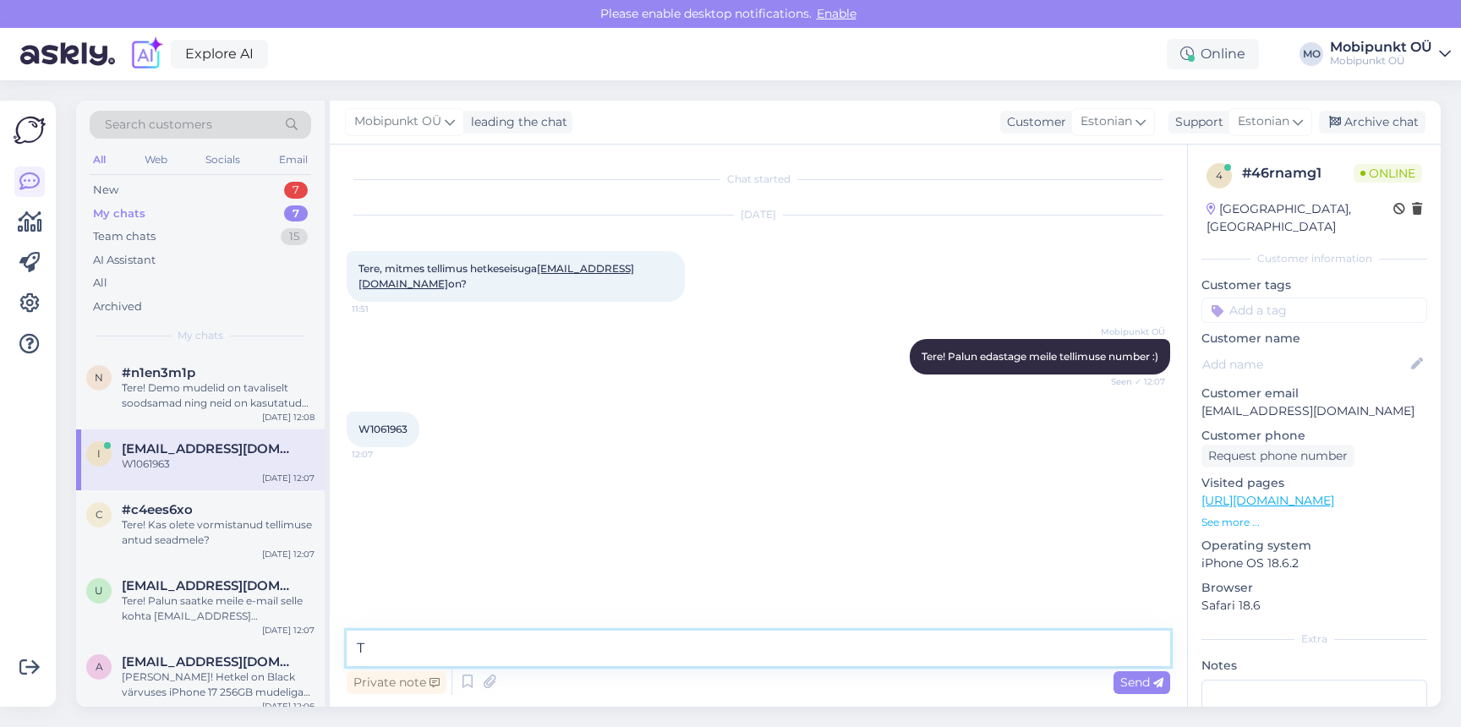
click at [579, 659] on textarea "T" at bounding box center [758, 649] width 823 height 36
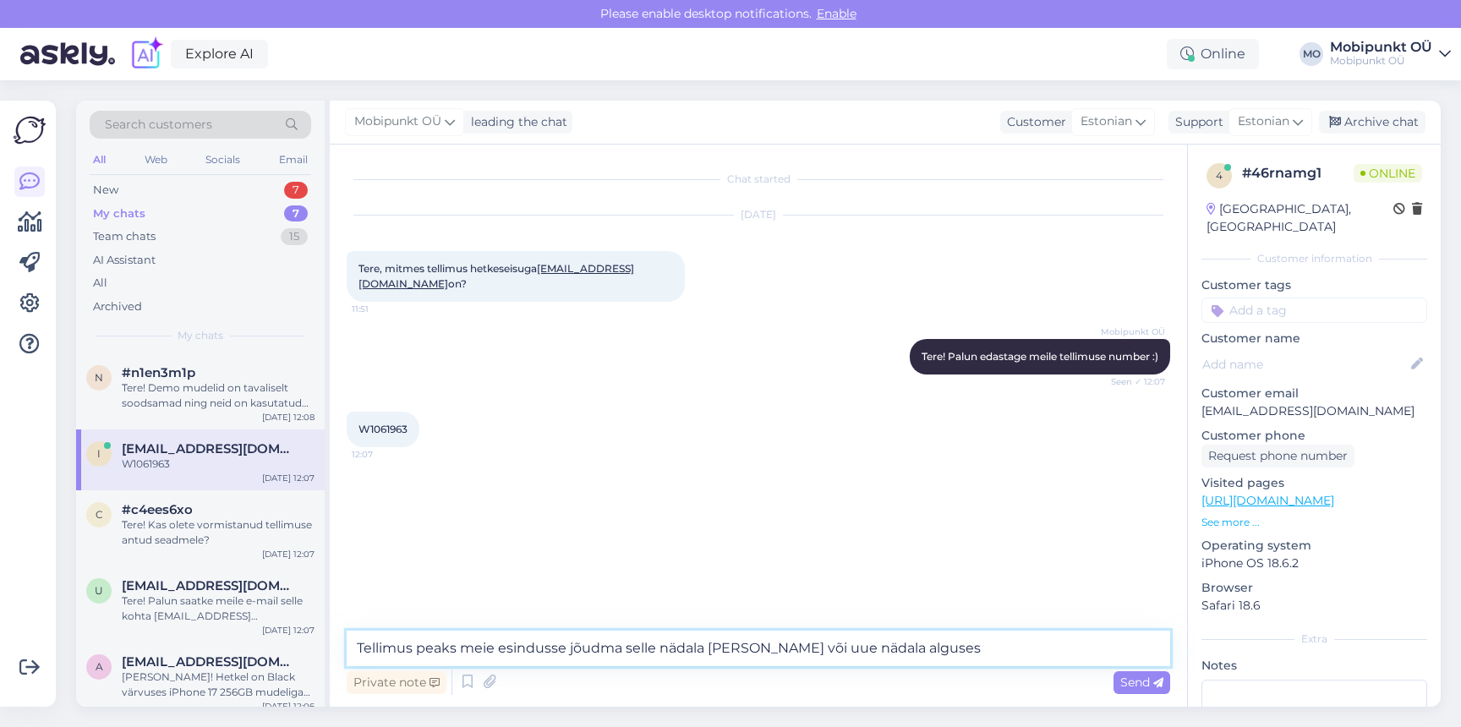
type textarea "Tellimus peaks meie esindusse jõudma selle nädala [PERSON_NAME] või uue nädala …"
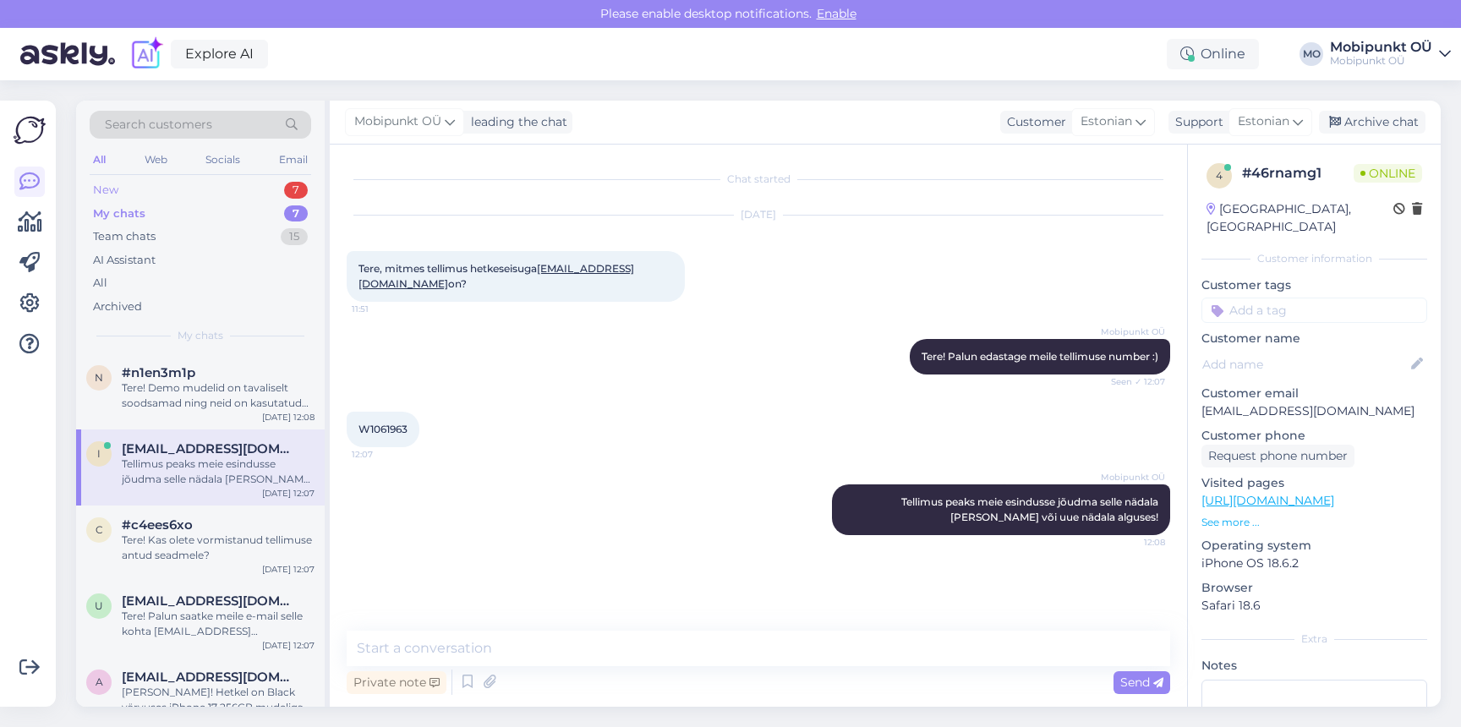
click at [148, 193] on div "New 7" at bounding box center [200, 190] width 221 height 24
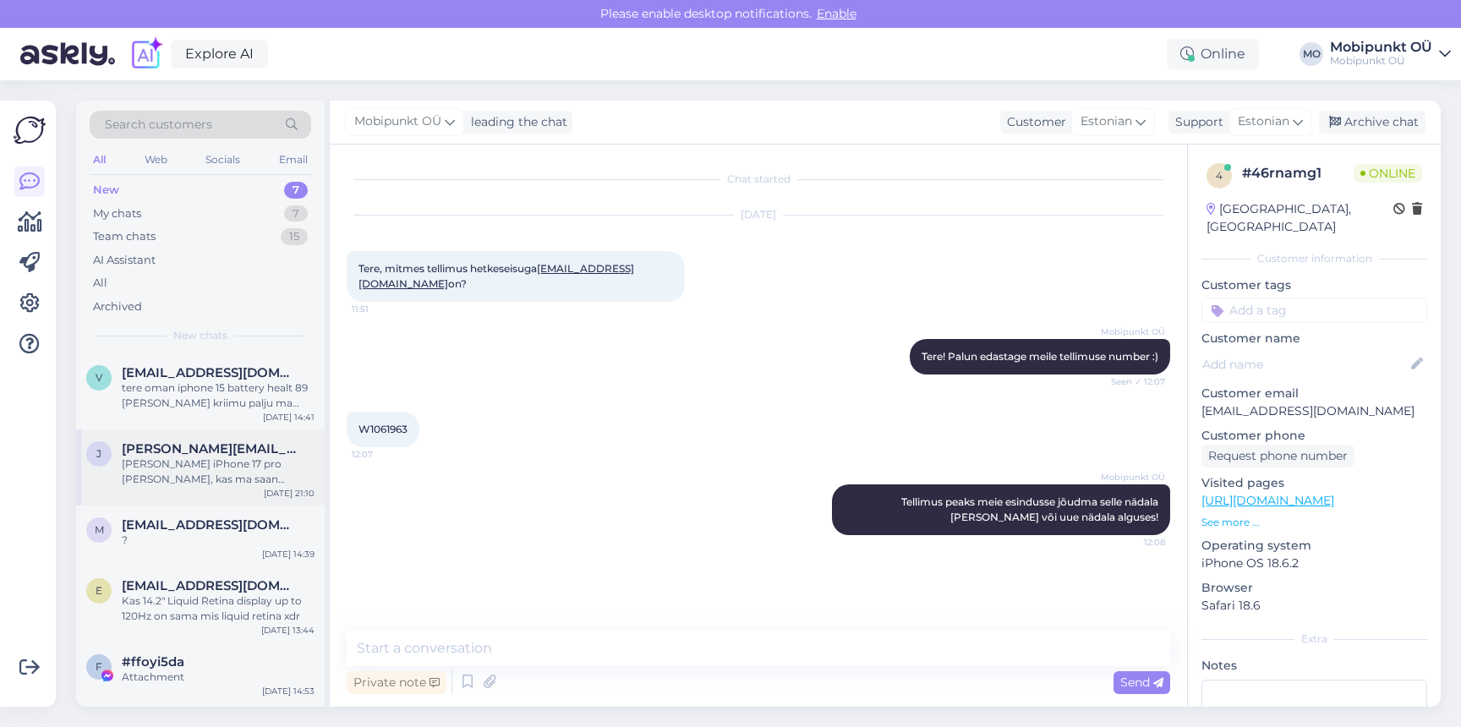
click at [259, 489] on div "[PERSON_NAME] [PERSON_NAME][EMAIL_ADDRESS][PERSON_NAME][DOMAIN_NAME] [PERSON_NA…" at bounding box center [200, 467] width 249 height 76
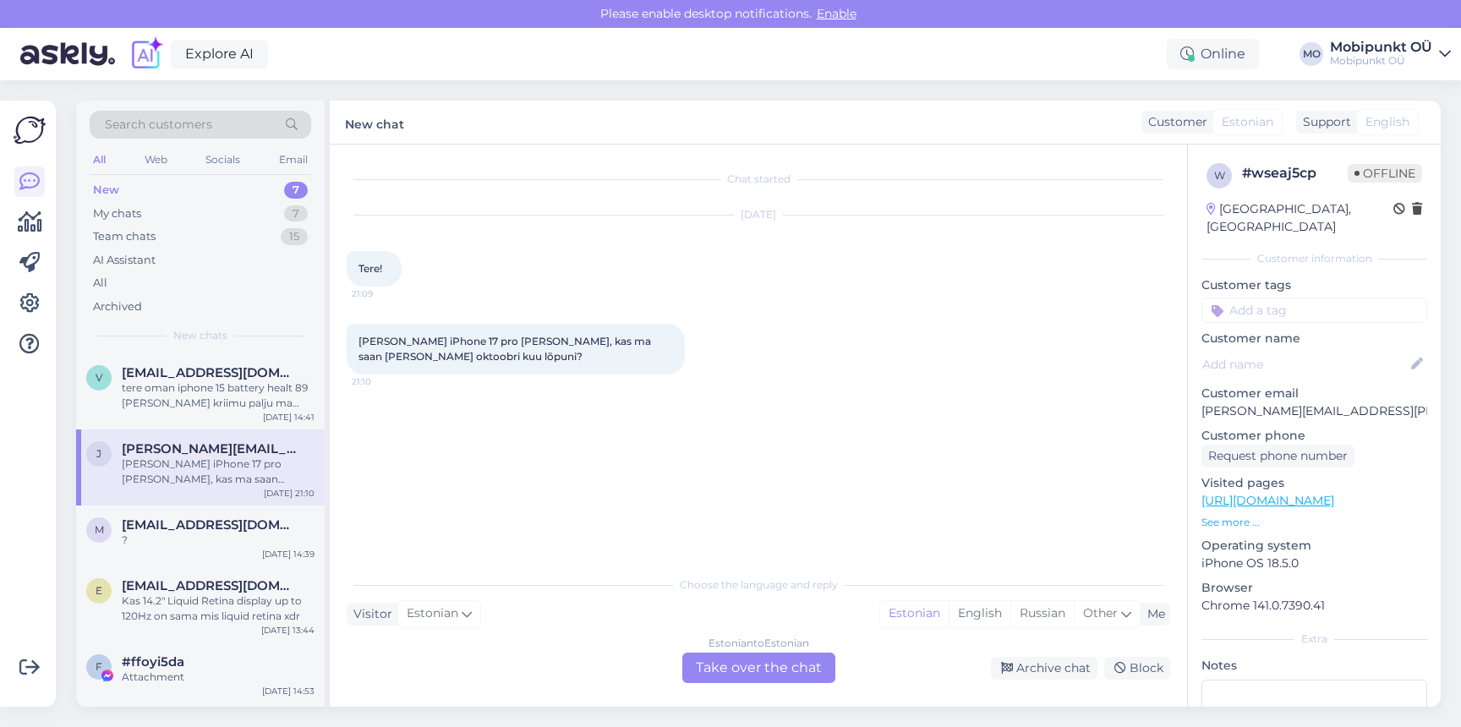
click at [762, 669] on div "Estonian to Estonian Take over the chat" at bounding box center [758, 668] width 153 height 30
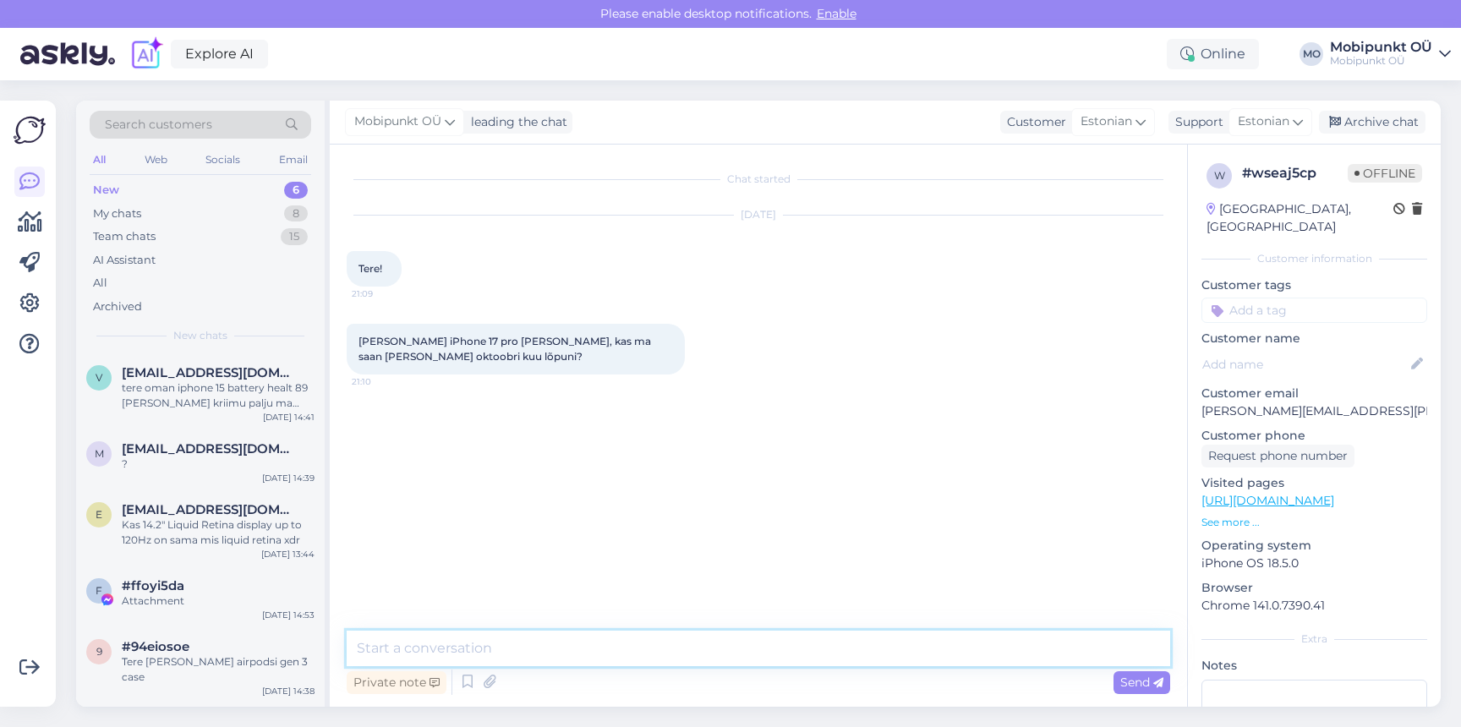
click at [711, 654] on textarea at bounding box center [758, 649] width 823 height 36
type textarea "Tere! Milline iPhone 17 Pro Max Teile huvi pakub?"
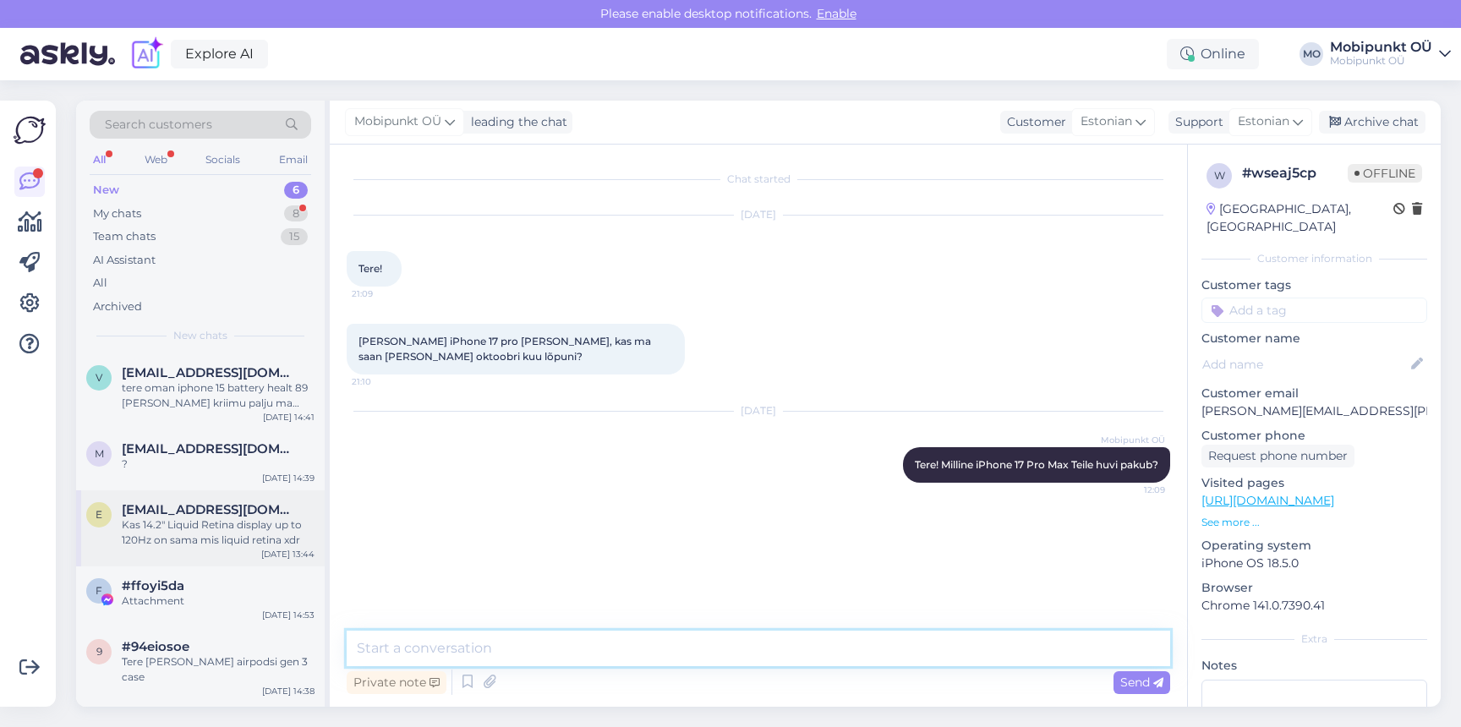
scroll to position [21, 0]
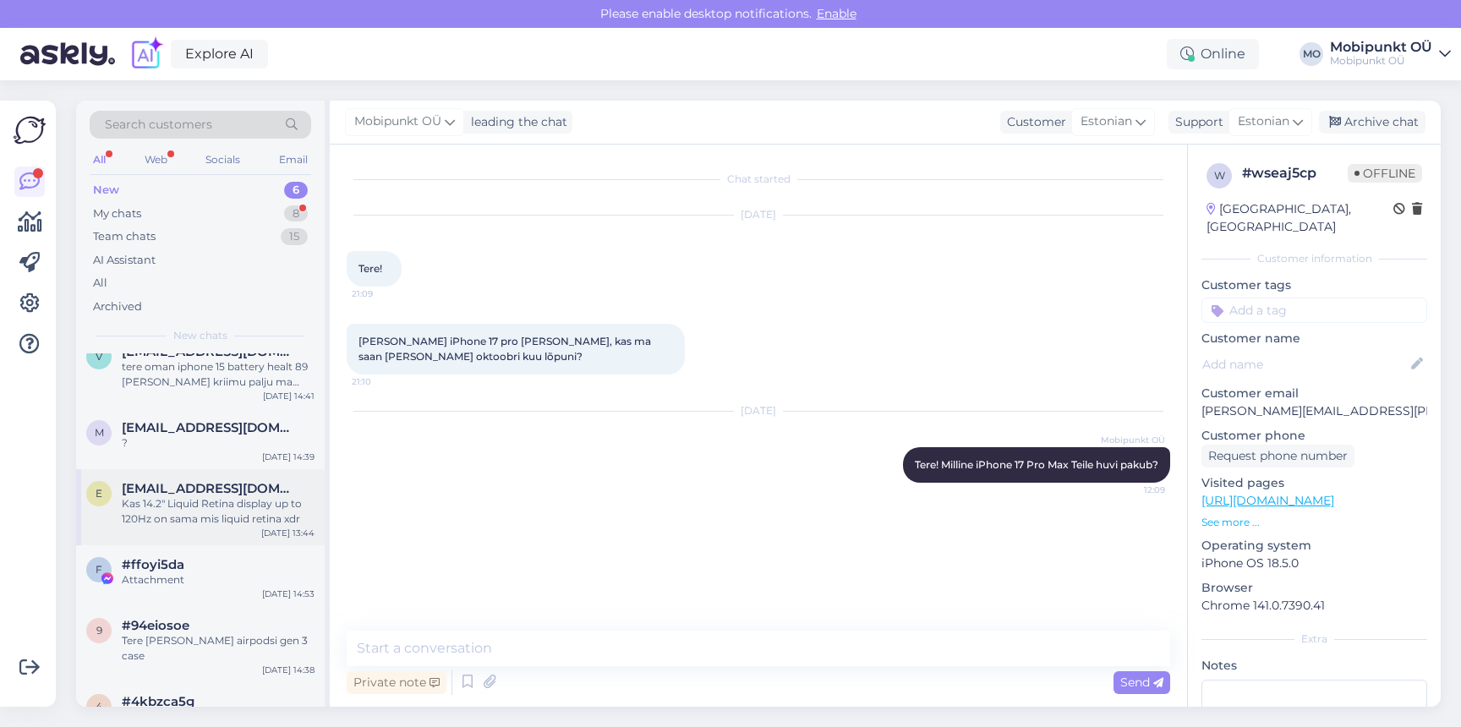
click at [212, 534] on div "e [EMAIL_ADDRESS][DOMAIN_NAME] Kas 14.2" Liquid Retina display up to 120Hz on s…" at bounding box center [200, 507] width 249 height 76
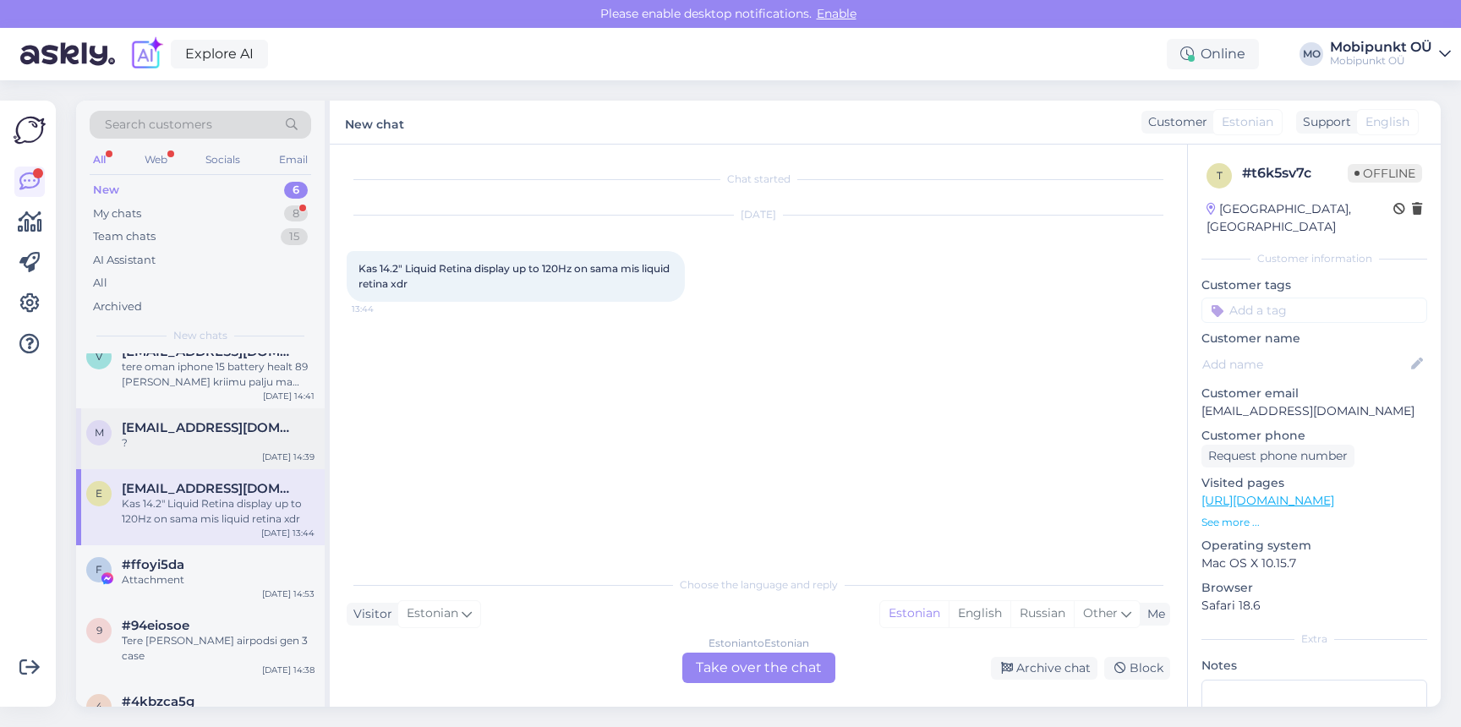
click at [199, 460] on div "m [EMAIL_ADDRESS][DOMAIN_NAME] ? [DATE] 14:39" at bounding box center [200, 438] width 249 height 61
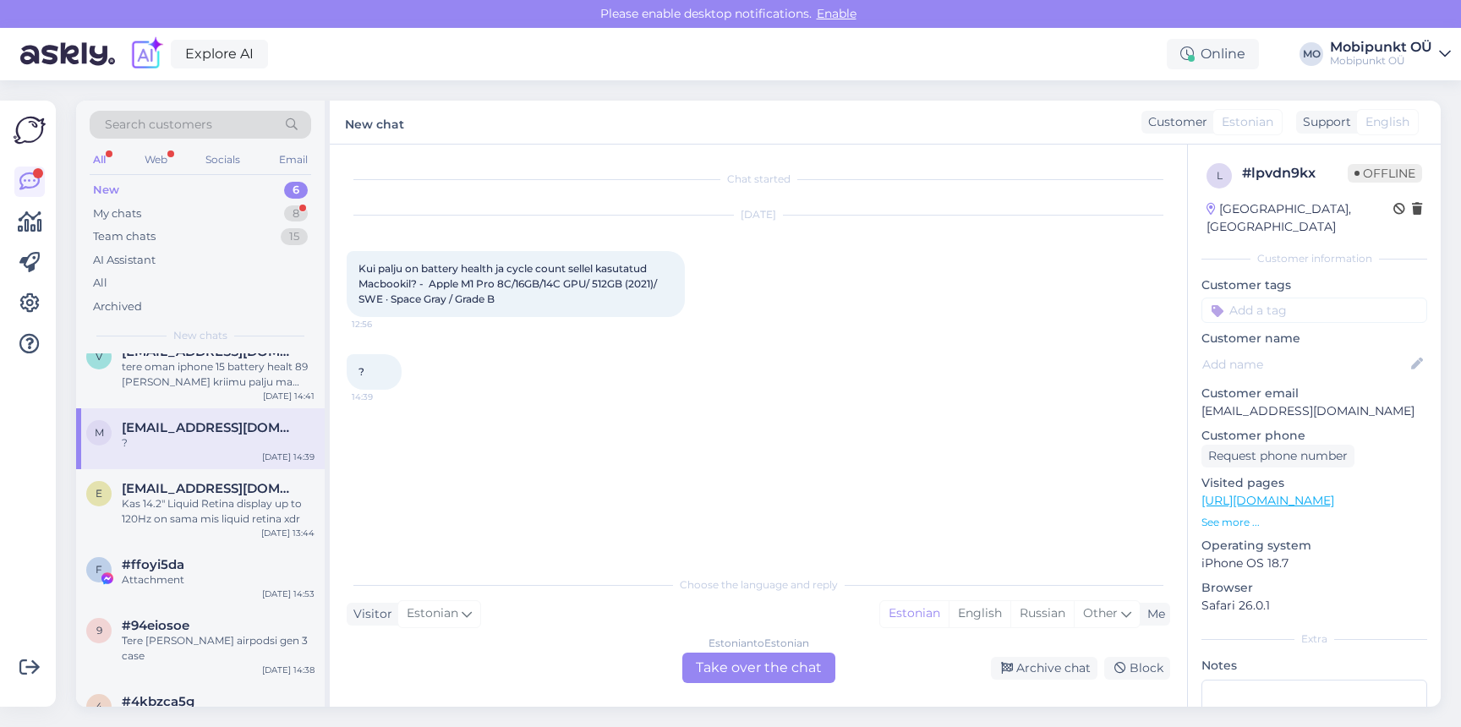
scroll to position [0, 0]
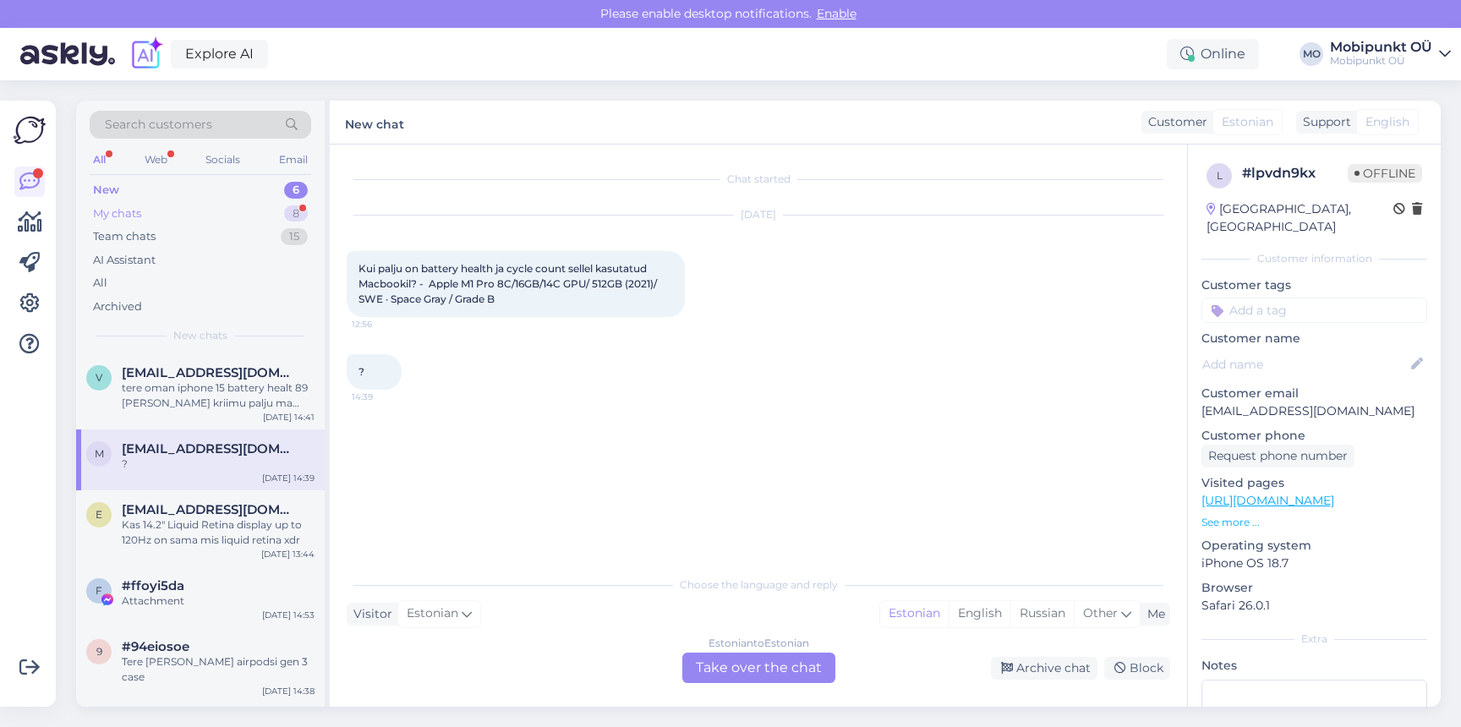
click at [157, 211] on div "My chats 8" at bounding box center [200, 214] width 221 height 24
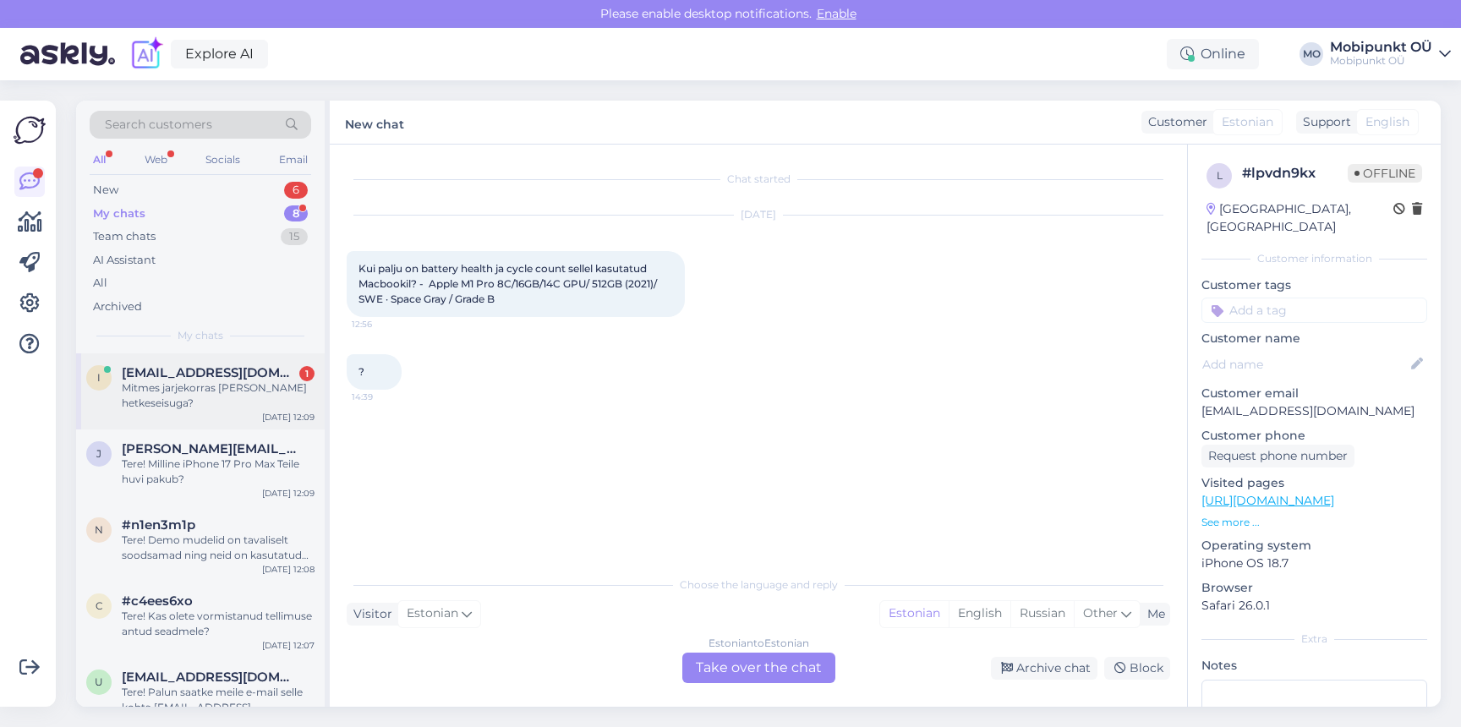
click at [253, 411] on div "i [EMAIL_ADDRESS][DOMAIN_NAME] 1 Mitmes jarjekorras [PERSON_NAME] hetkeseisuga?…" at bounding box center [200, 391] width 249 height 76
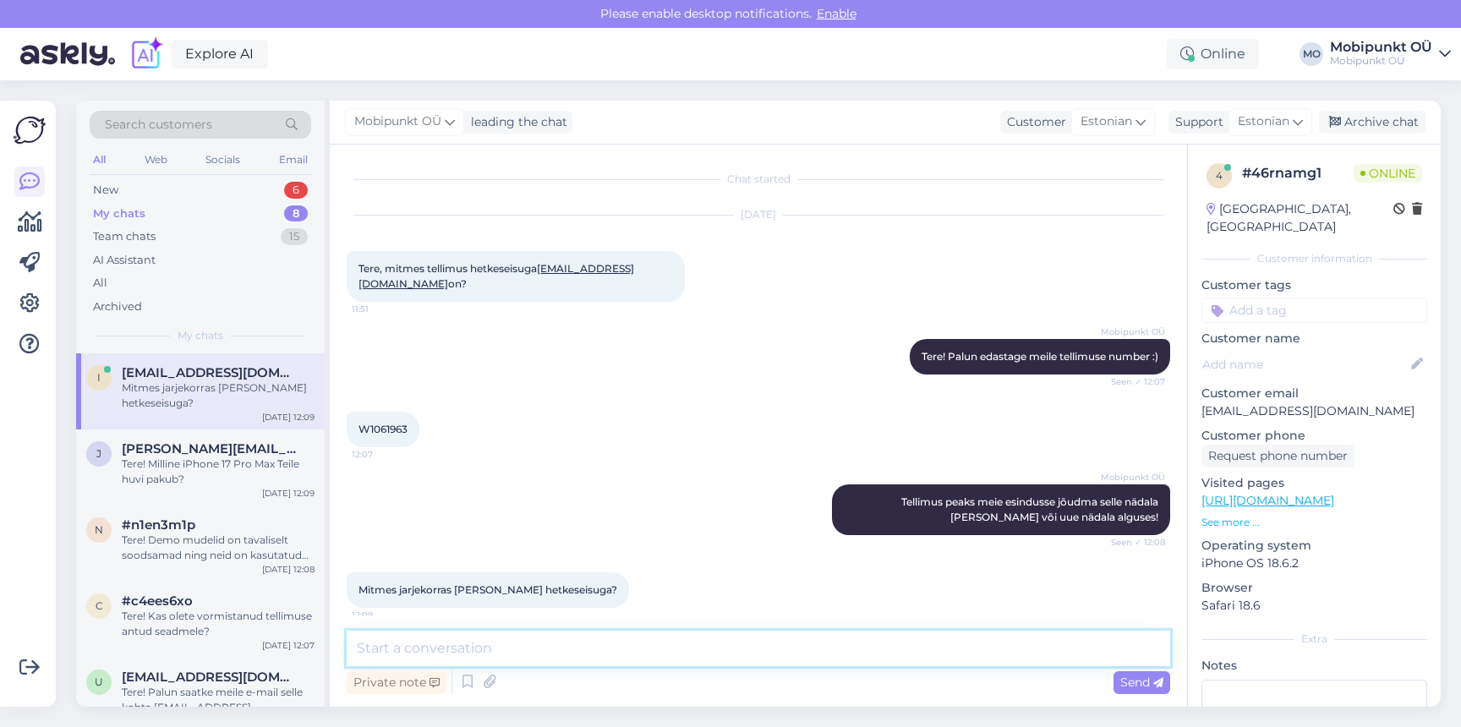
click at [648, 638] on textarea at bounding box center [758, 649] width 823 height 36
type textarea "e"
type textarea "Esimene"
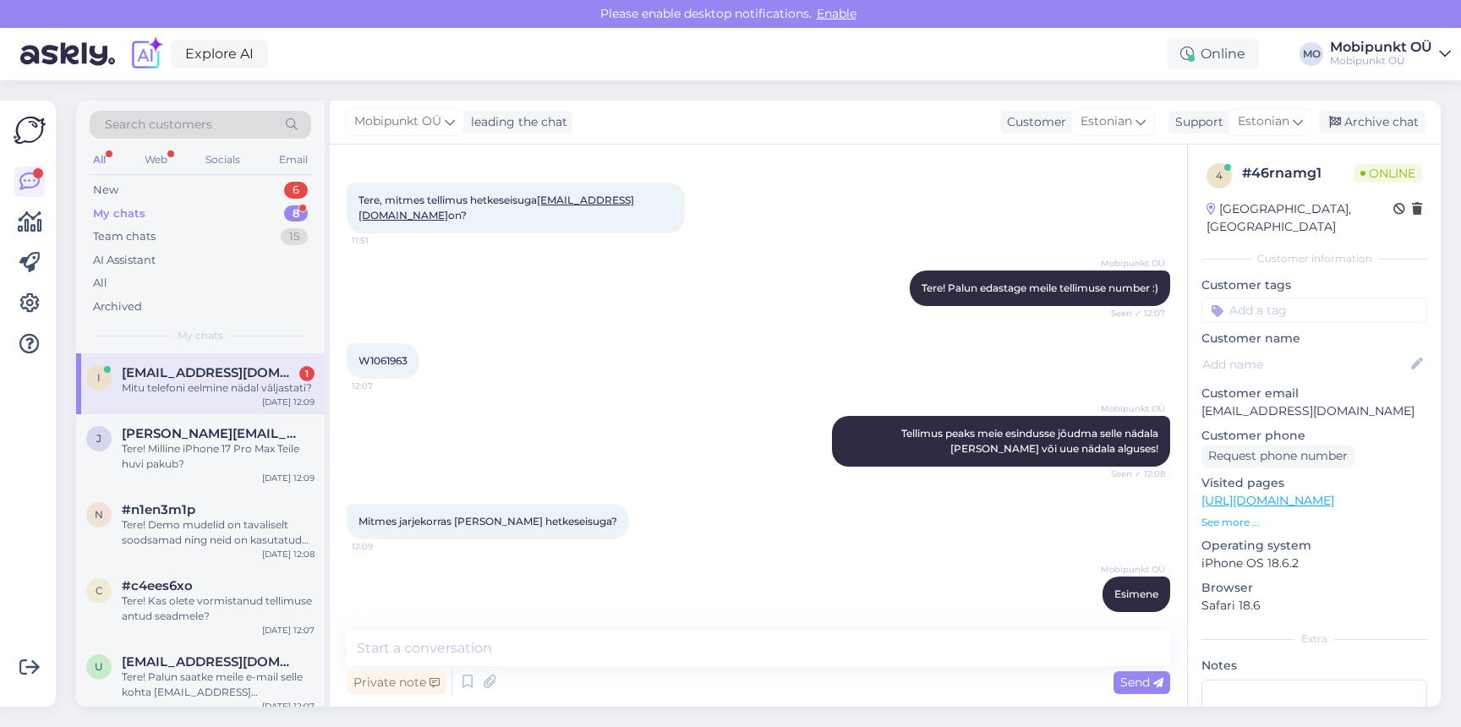
scroll to position [141, 0]
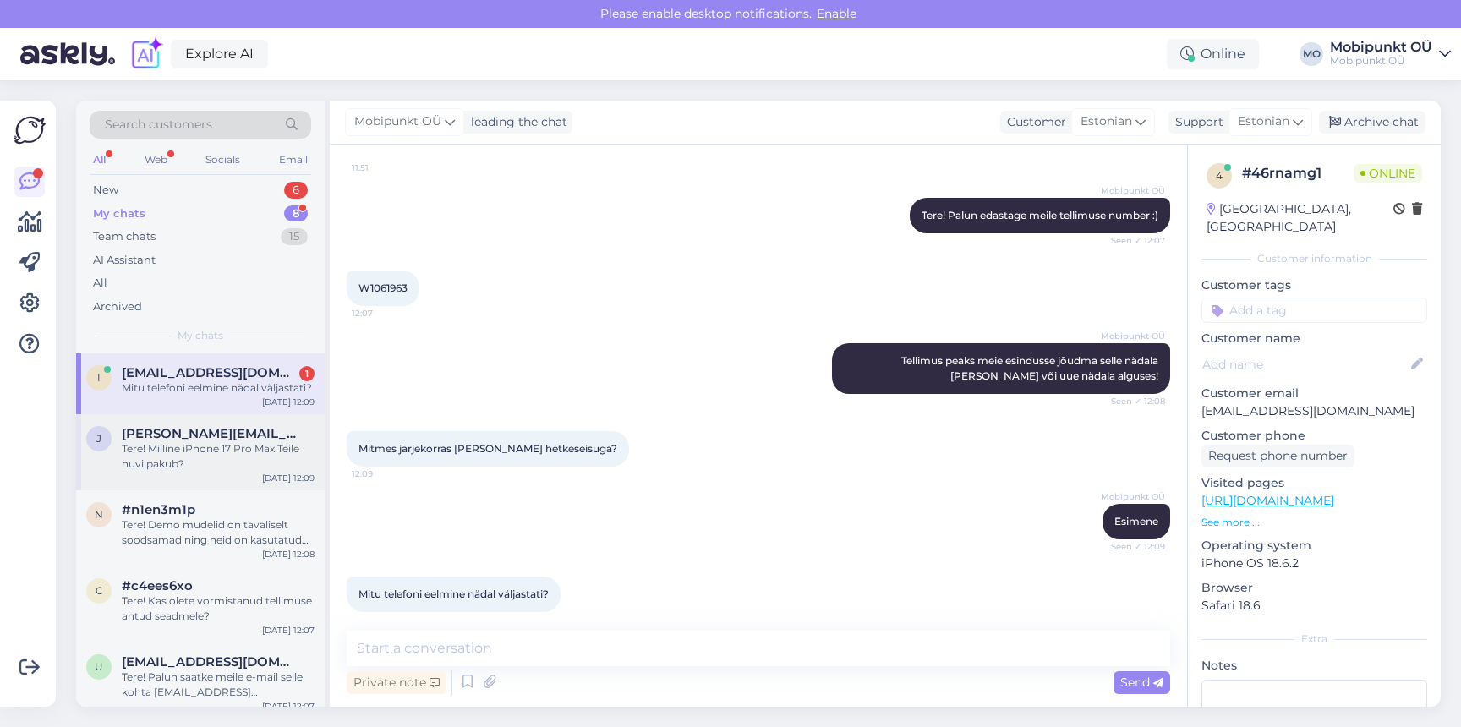
click at [268, 447] on div "Tere! Milline iPhone 17 Pro Max Teile huvi pakub?" at bounding box center [218, 456] width 193 height 30
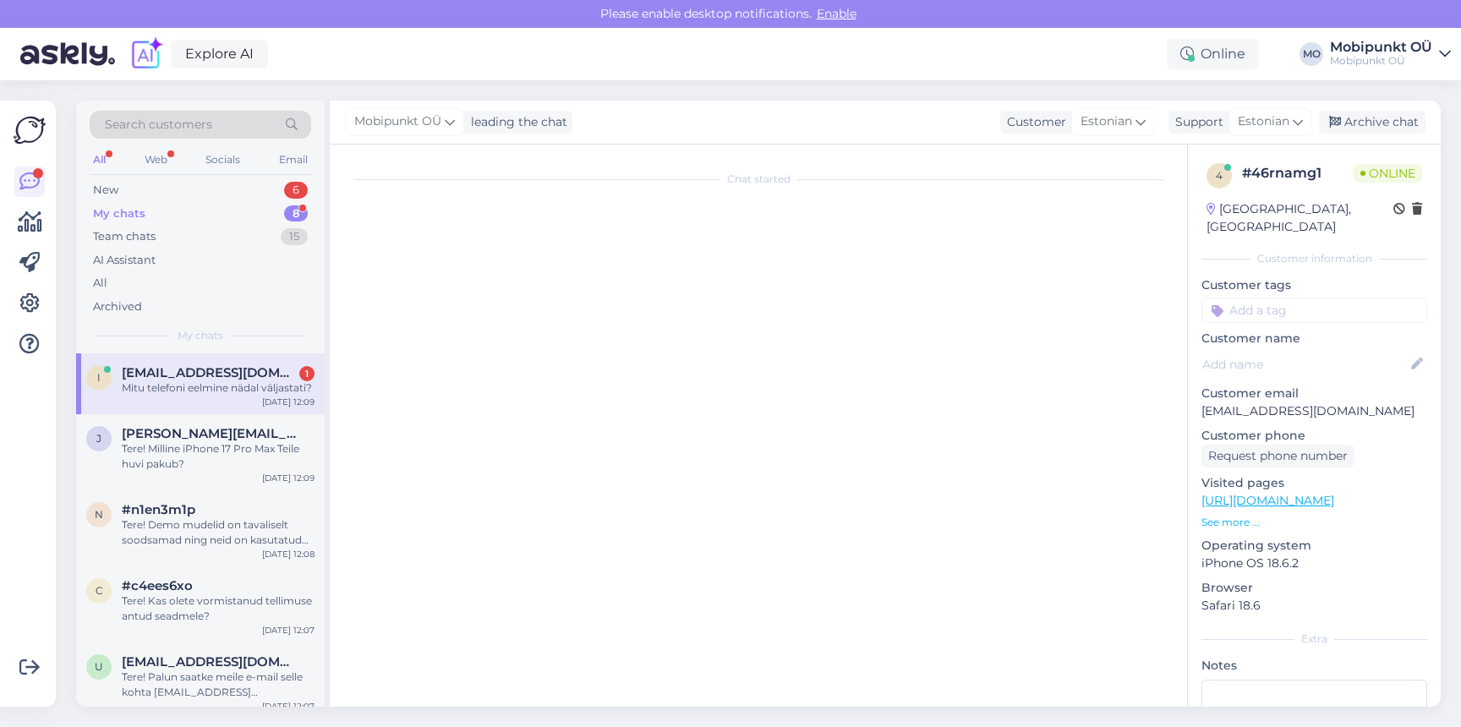
scroll to position [0, 0]
click at [267, 377] on div "[EMAIL_ADDRESS][DOMAIN_NAME] 1" at bounding box center [218, 372] width 193 height 15
click at [234, 454] on div "Tere! Milline iPhone 17 Pro Max Teile huvi pakub?" at bounding box center [218, 456] width 193 height 30
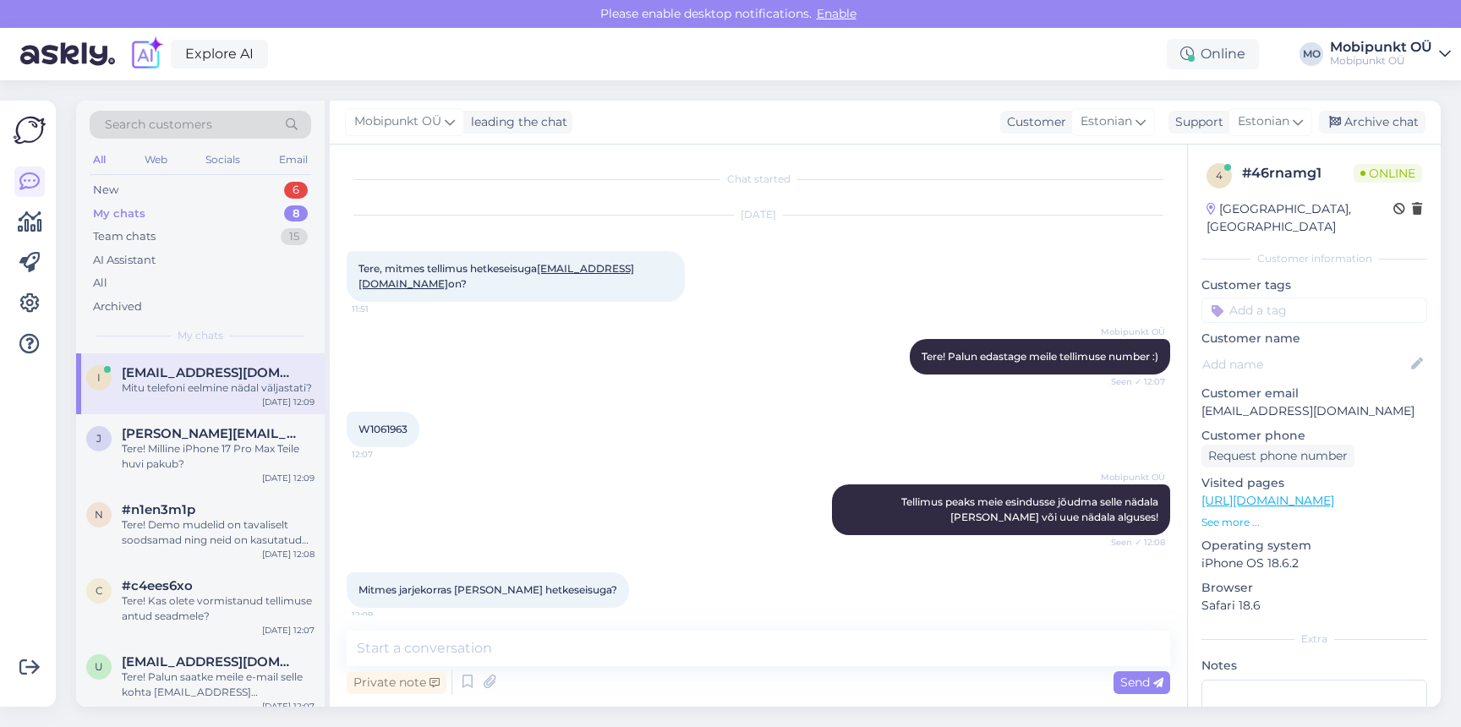
scroll to position [141, 0]
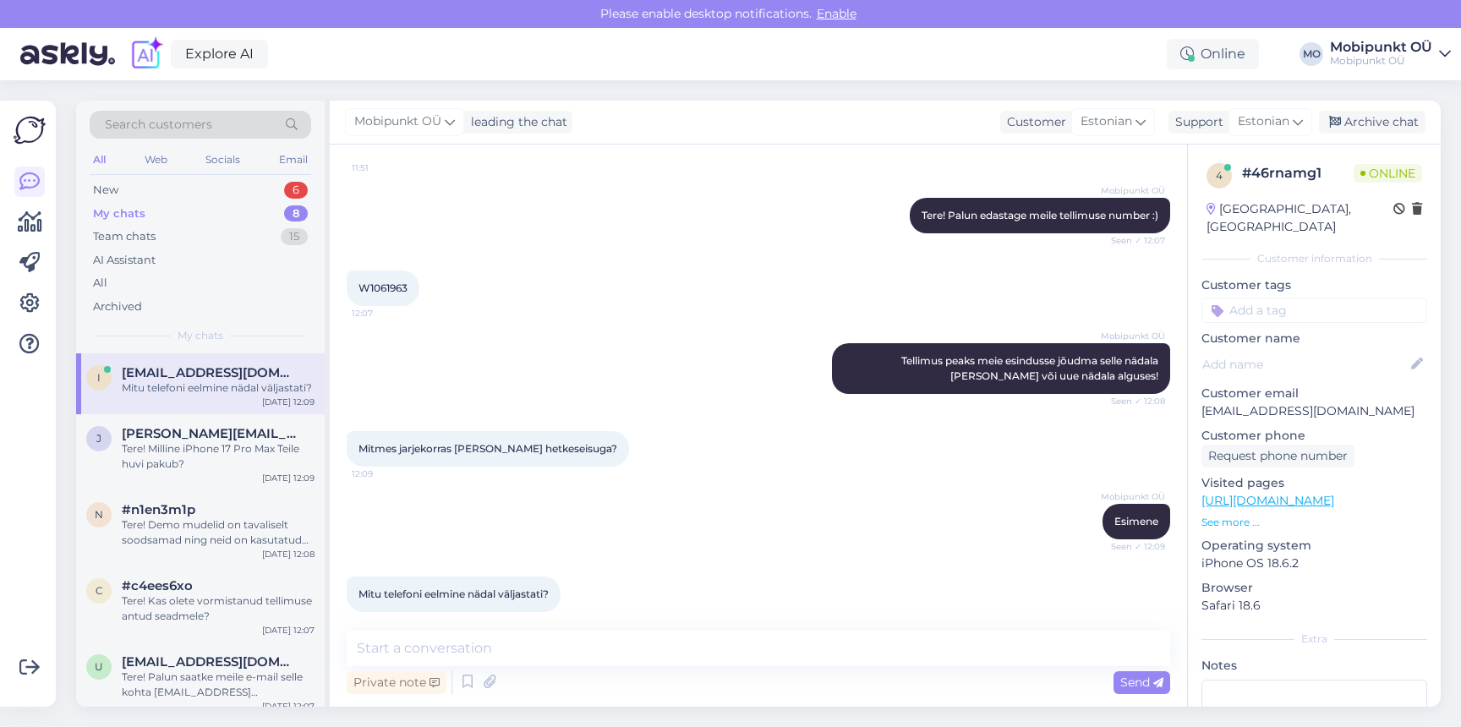
click at [237, 392] on div "Mitu telefoni eelmine nädal väljastati?" at bounding box center [218, 387] width 193 height 15
click at [445, 649] on textarea at bounding box center [758, 649] width 823 height 36
click at [204, 433] on span "[PERSON_NAME][EMAIL_ADDRESS][PERSON_NAME][DOMAIN_NAME]" at bounding box center [210, 433] width 176 height 15
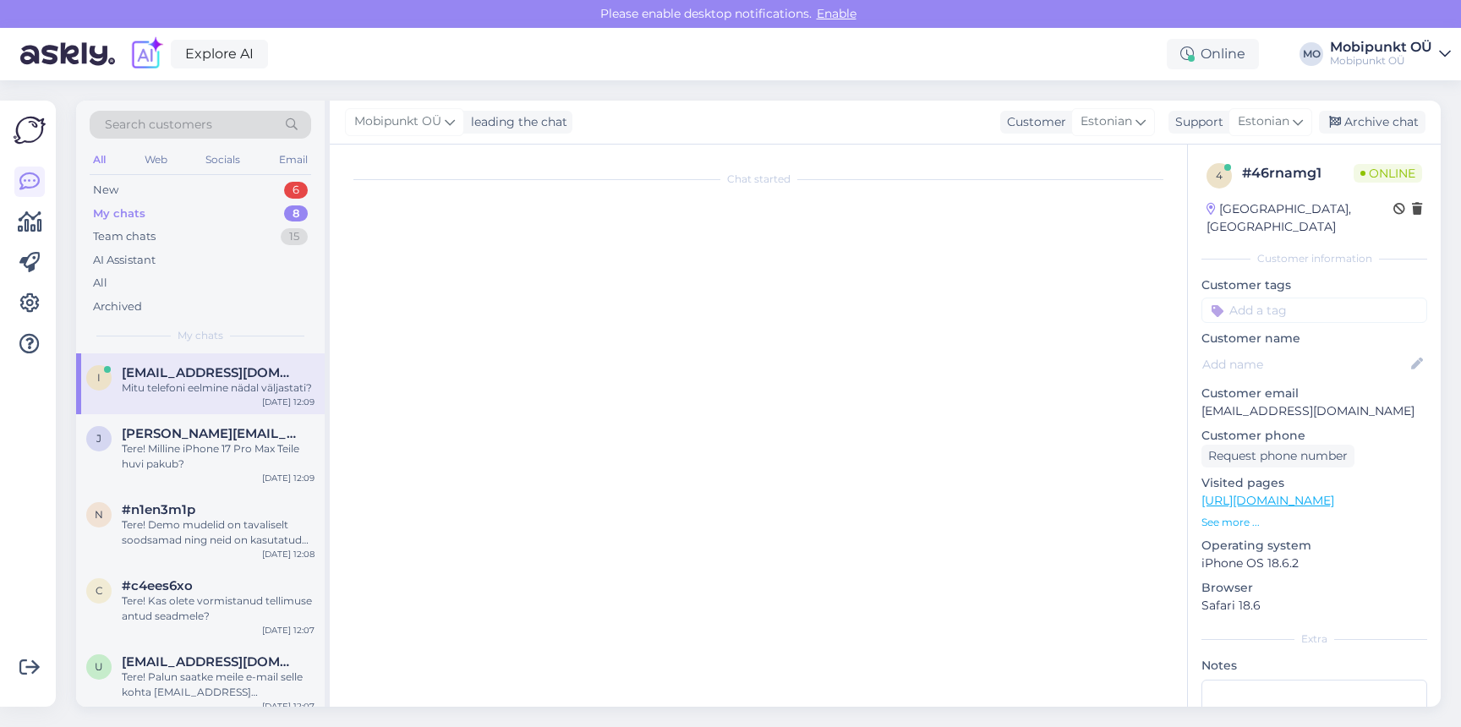
scroll to position [0, 0]
click at [227, 373] on span "[EMAIL_ADDRESS][DOMAIN_NAME]" at bounding box center [210, 372] width 176 height 15
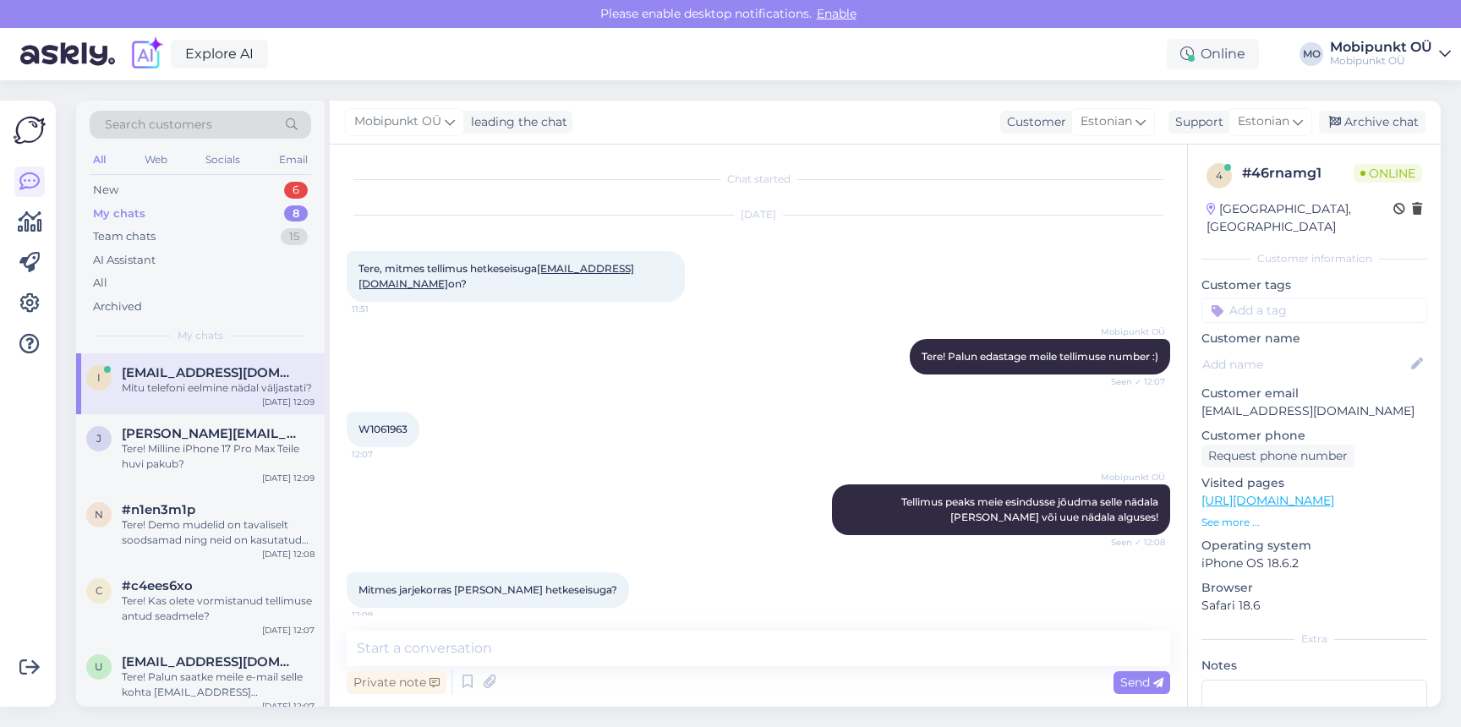
scroll to position [141, 0]
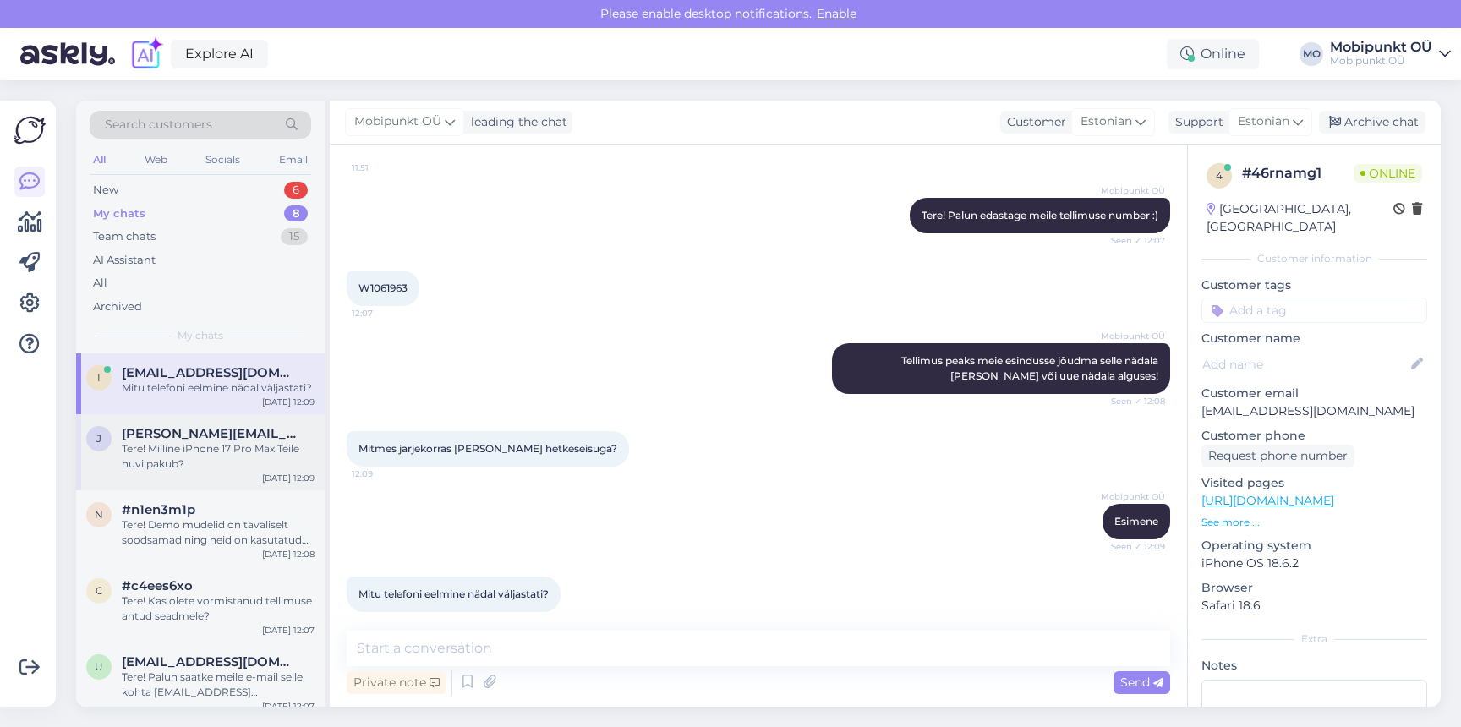
click at [210, 424] on div "[PERSON_NAME] [PERSON_NAME][EMAIL_ADDRESS][PERSON_NAME][DOMAIN_NAME] Tere! Mill…" at bounding box center [200, 452] width 249 height 76
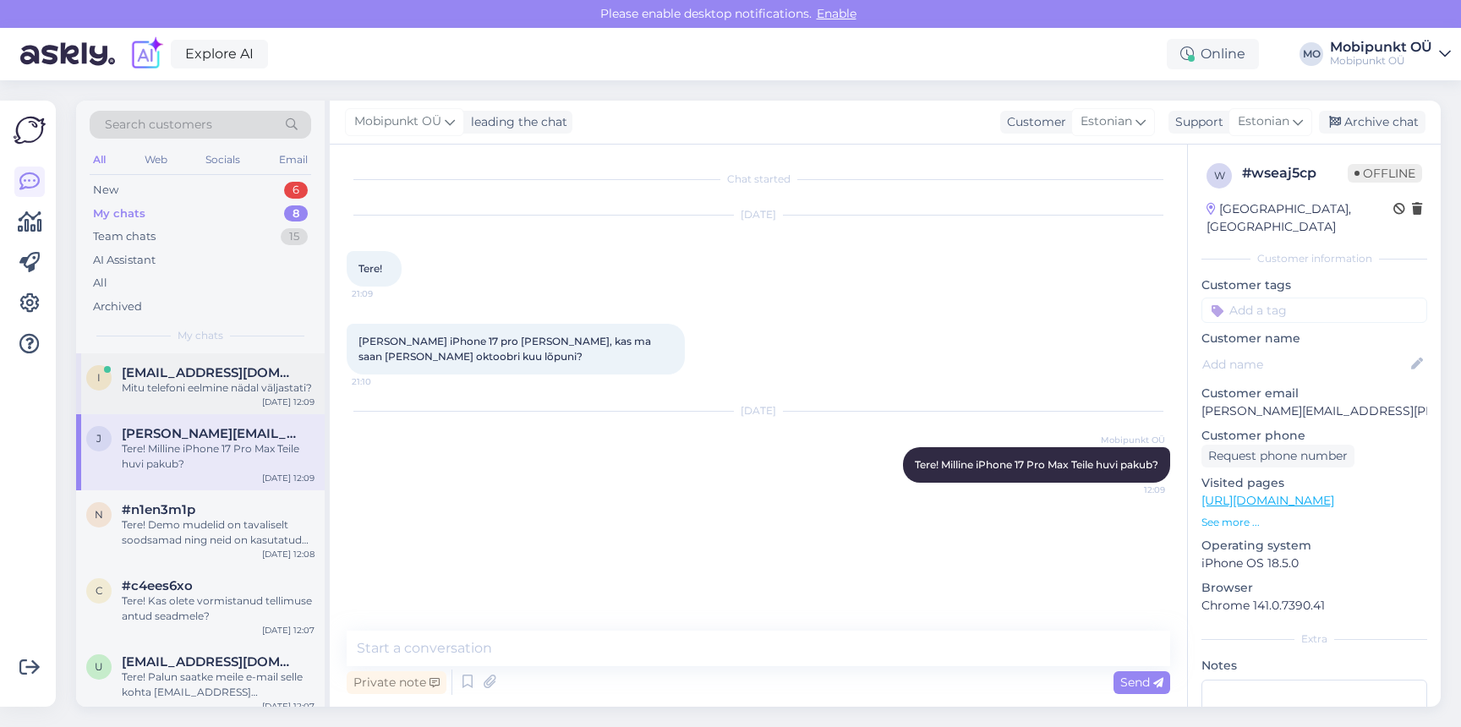
click at [210, 371] on span "[EMAIL_ADDRESS][DOMAIN_NAME]" at bounding box center [210, 372] width 176 height 15
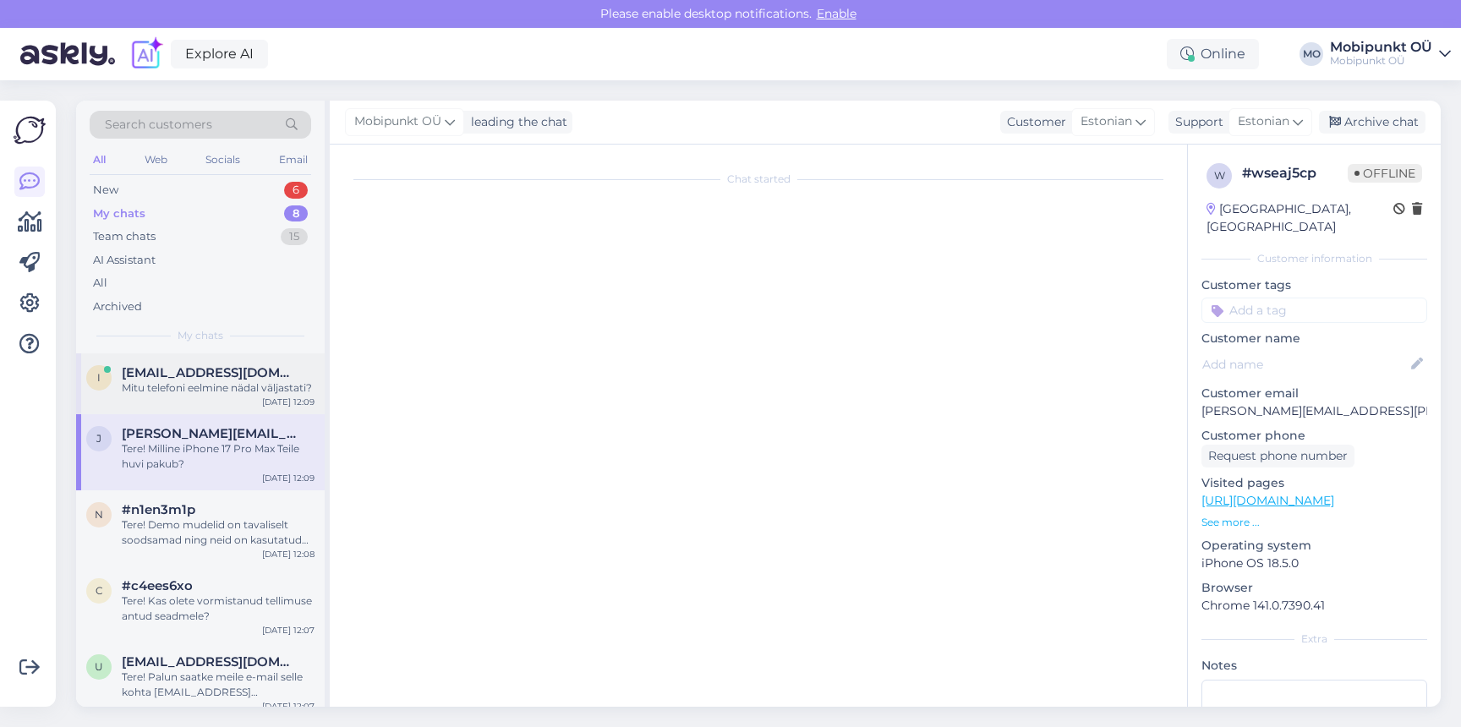
scroll to position [141, 0]
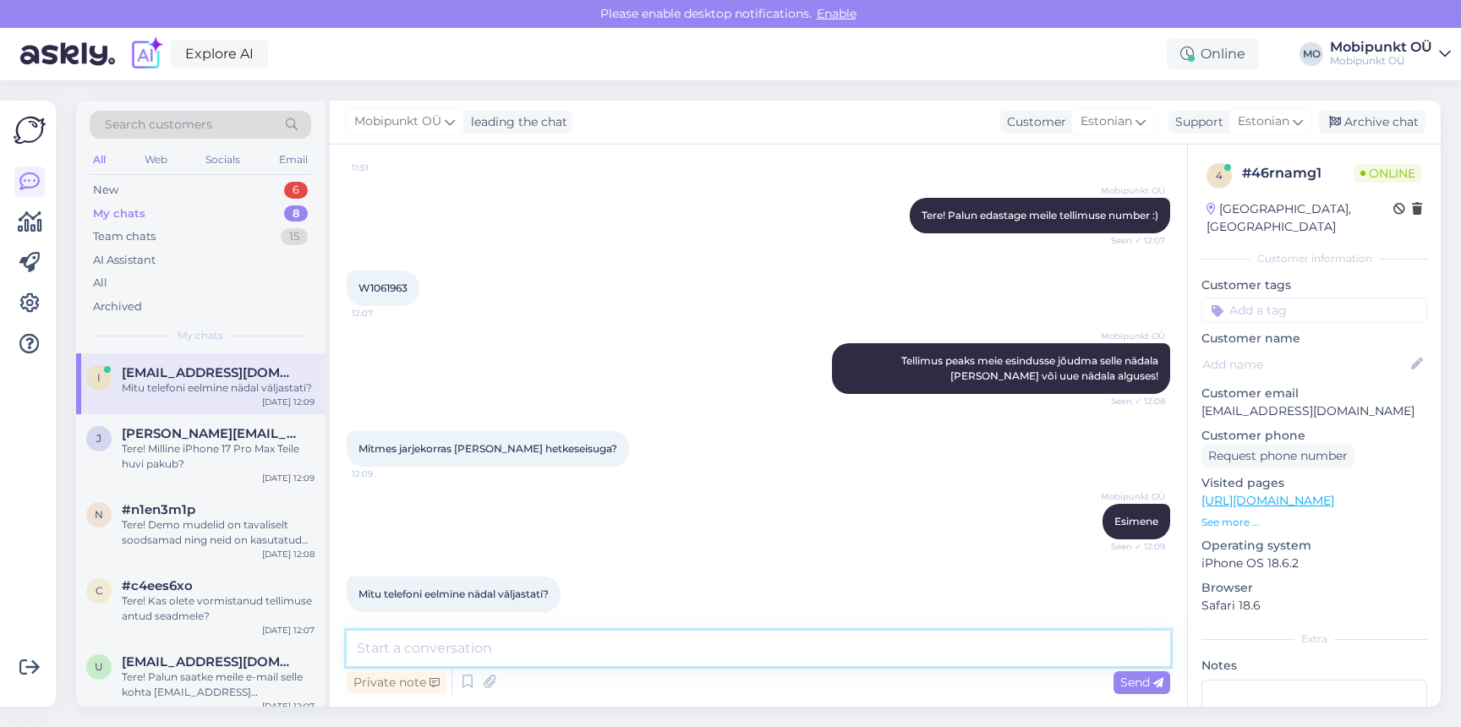
click at [412, 660] on textarea at bounding box center [758, 649] width 823 height 36
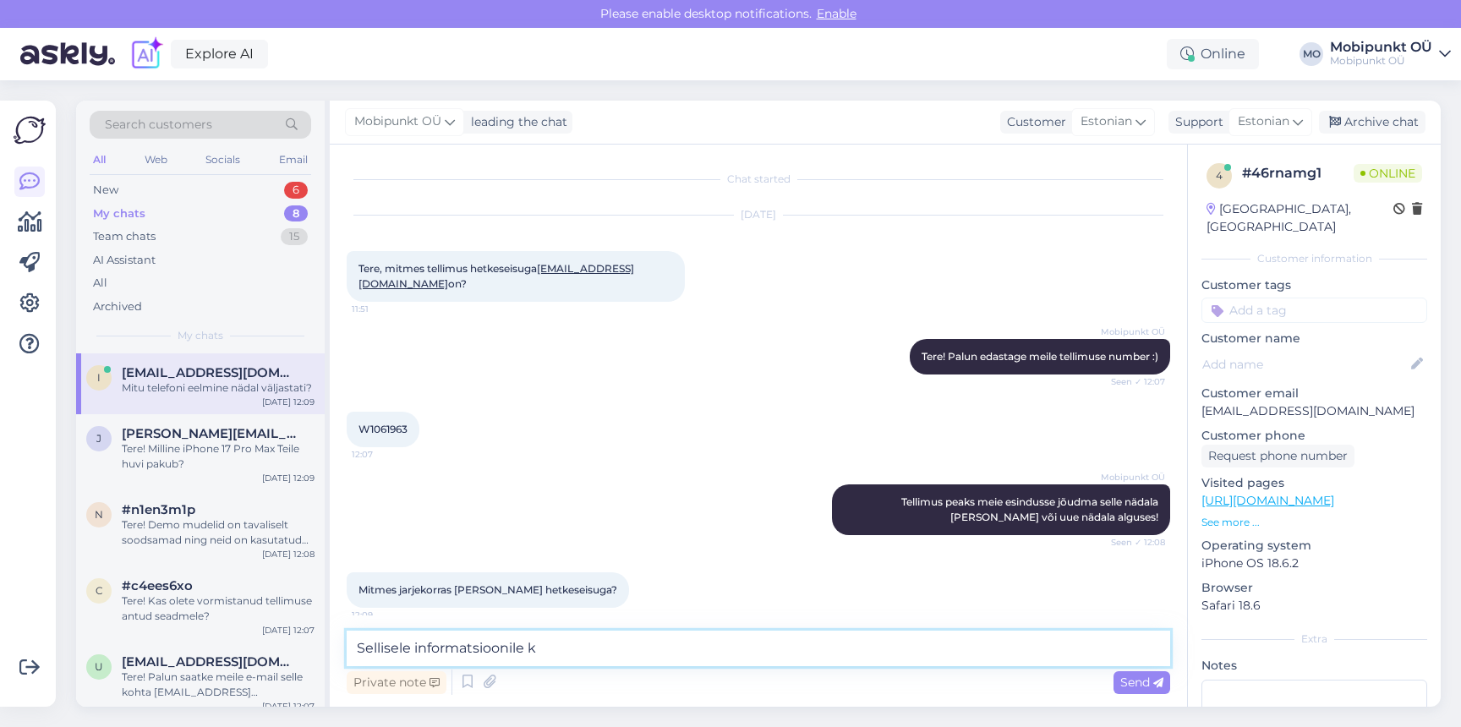
click at [537, 649] on textarea "Sellisele informatsioonile k" at bounding box center [758, 649] width 823 height 36
type textarea "Mul ei ole kahjuks sellist informatsiooni hetkel jagada"
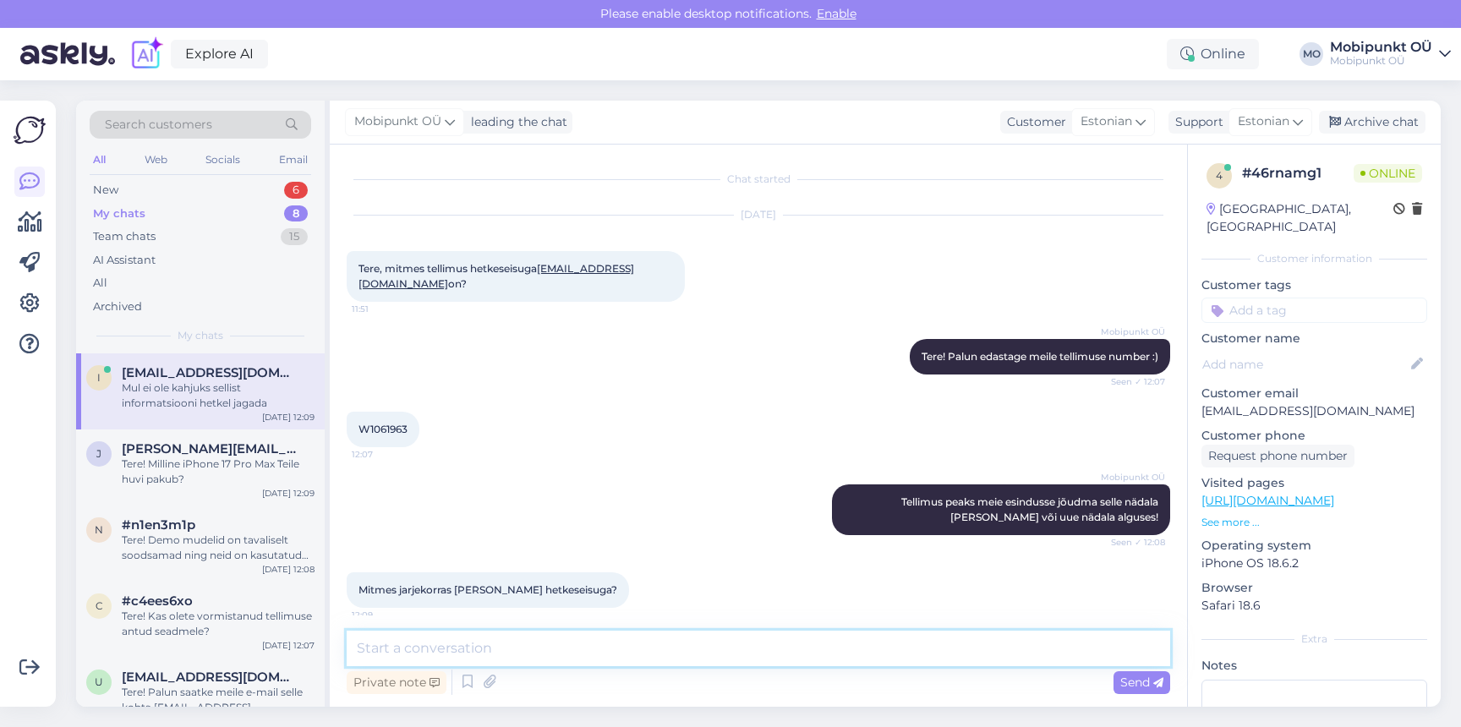
scroll to position [214, 0]
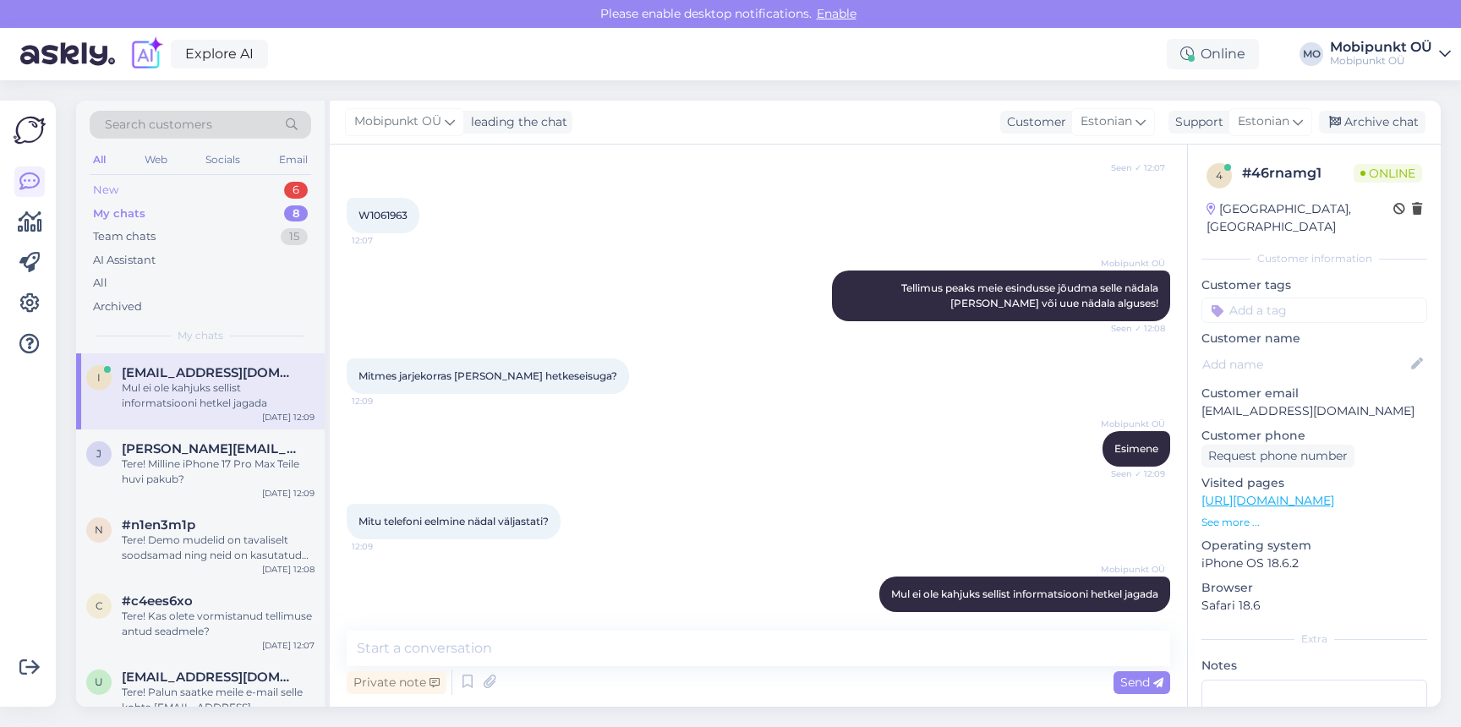
click at [217, 190] on div "New 6" at bounding box center [200, 190] width 221 height 24
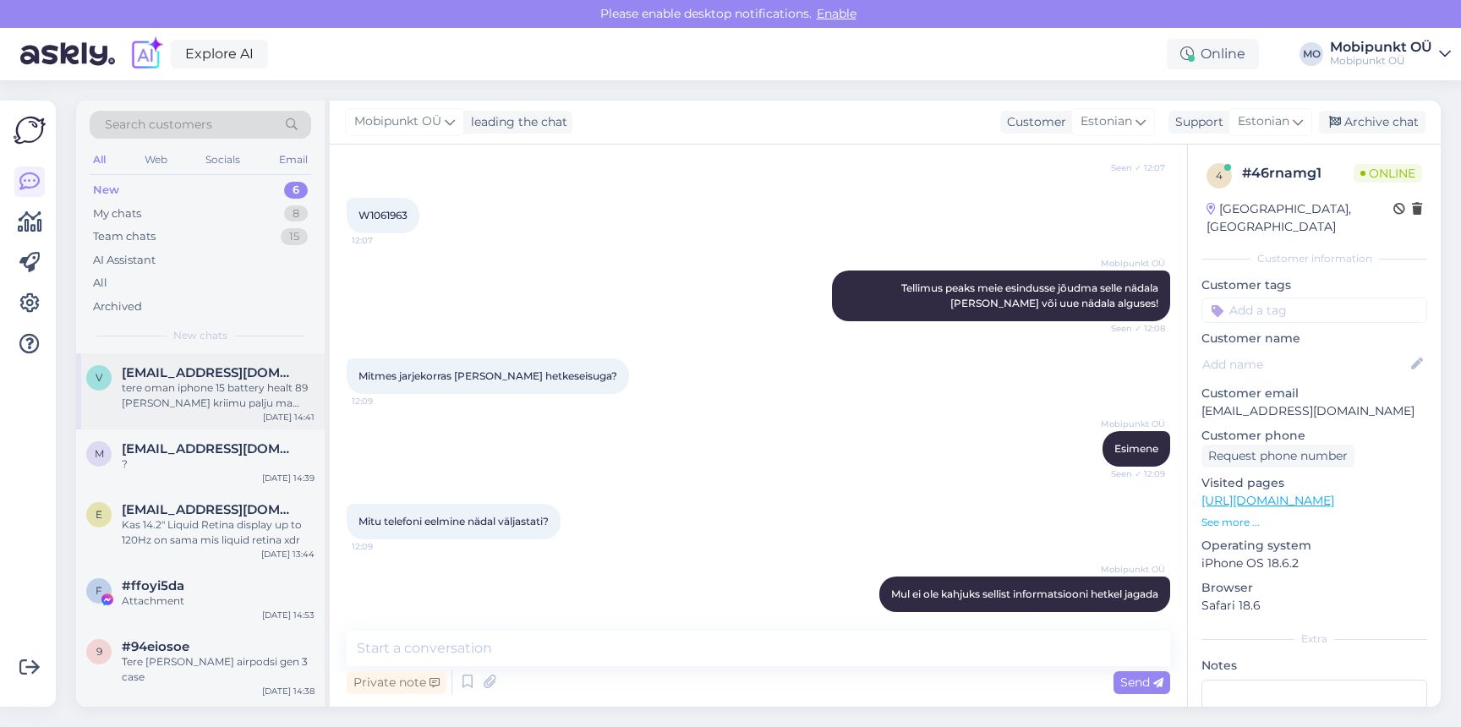
click at [223, 410] on div "tere oman iphone 15 battery healt 89 [PERSON_NAME] kriimu palju ma selle eest s…" at bounding box center [218, 395] width 193 height 30
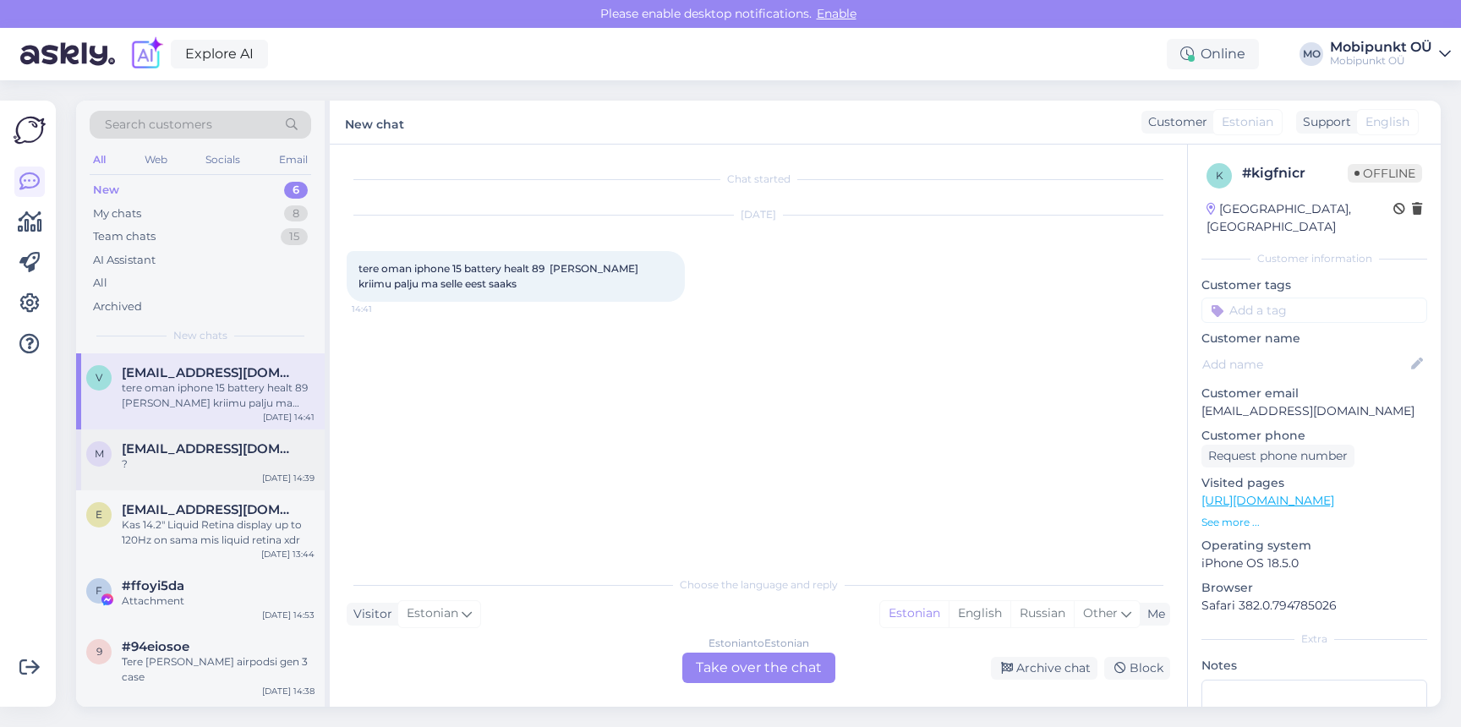
scroll to position [57, 0]
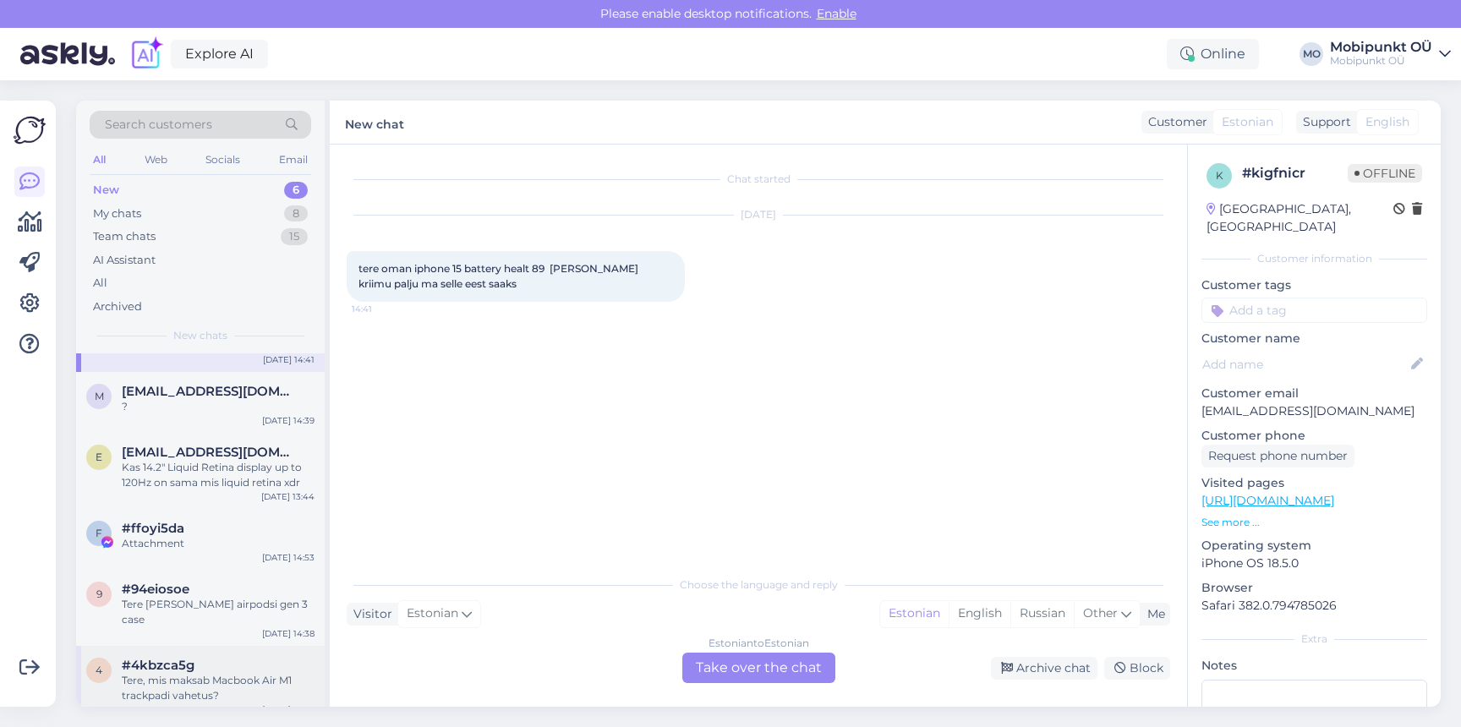
click at [187, 673] on div "Tere, mis maksab Macbook Air M1 trackpadi vahetus?" at bounding box center [218, 688] width 193 height 30
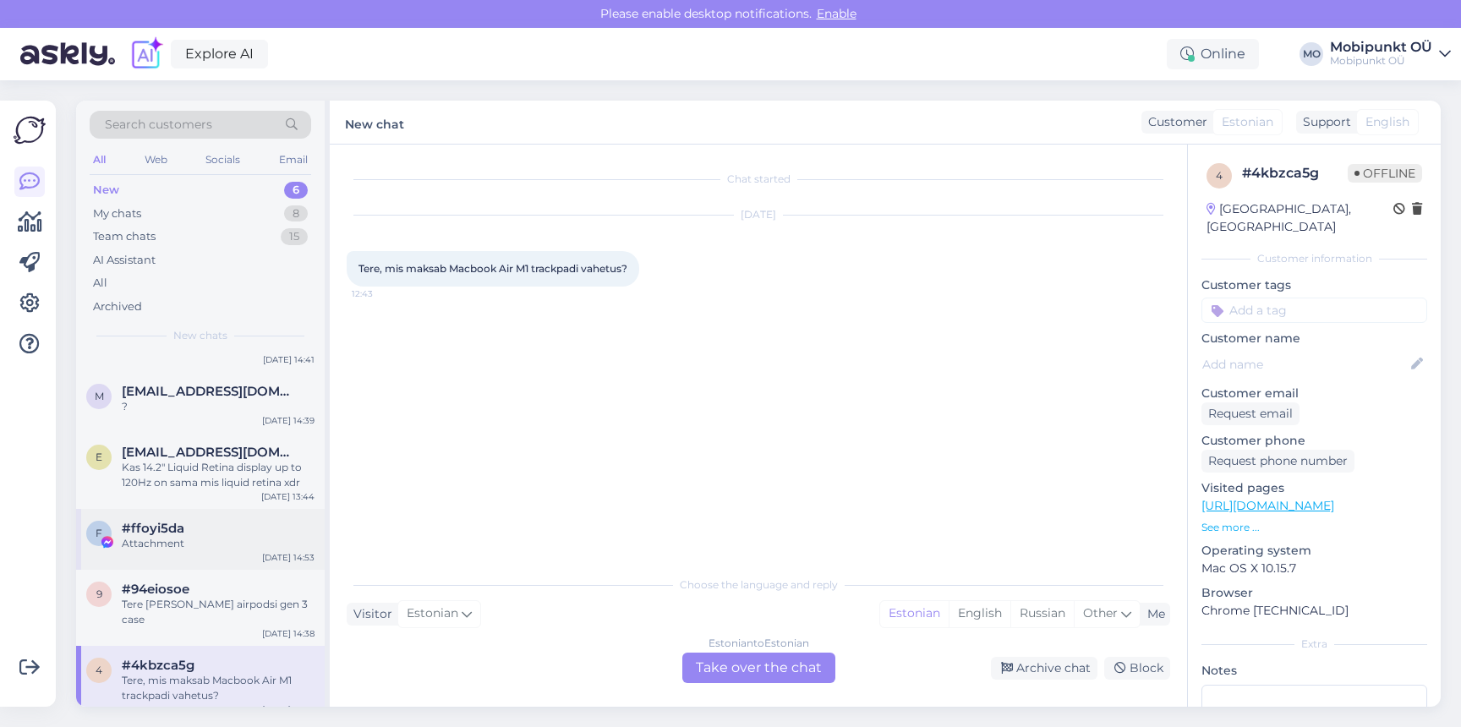
click at [239, 565] on div "f #ffoyi5da Attachment [DATE] 14:53" at bounding box center [200, 539] width 249 height 61
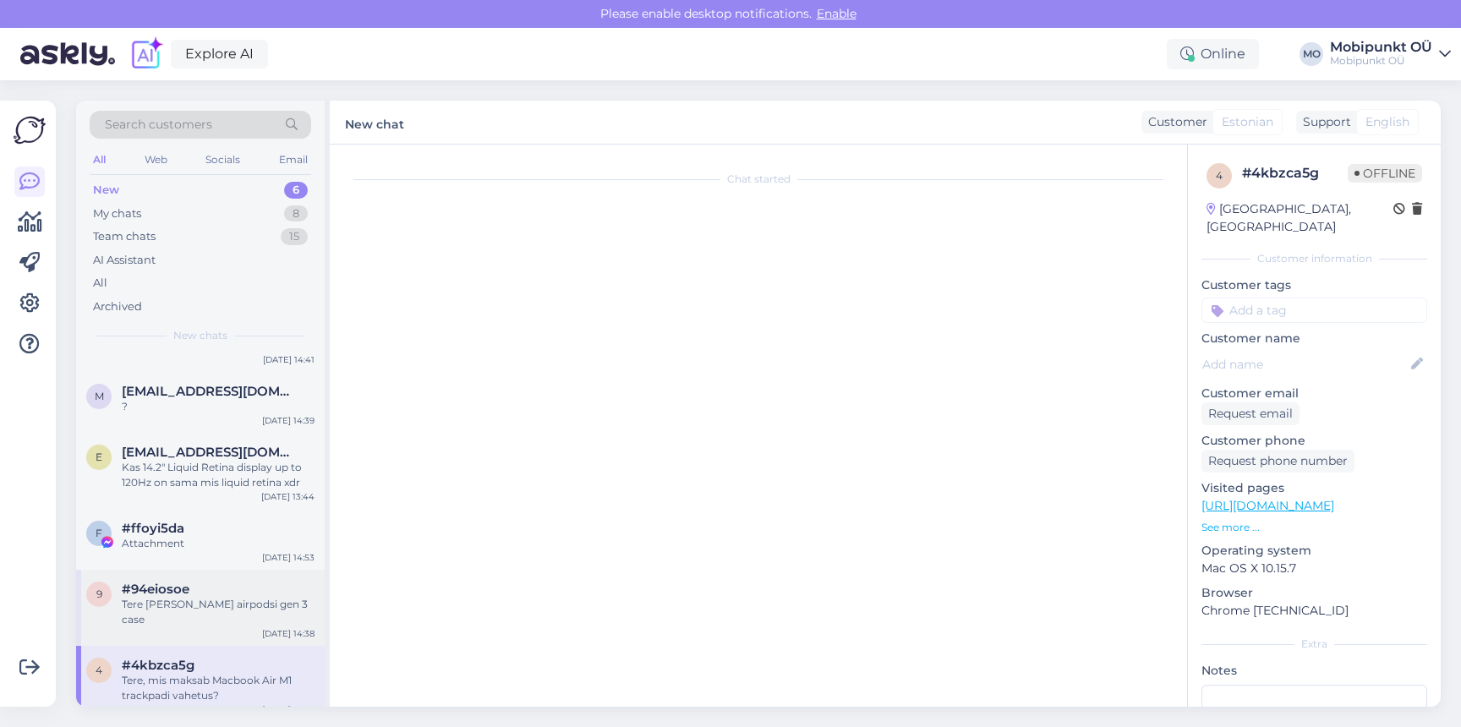
scroll to position [103, 0]
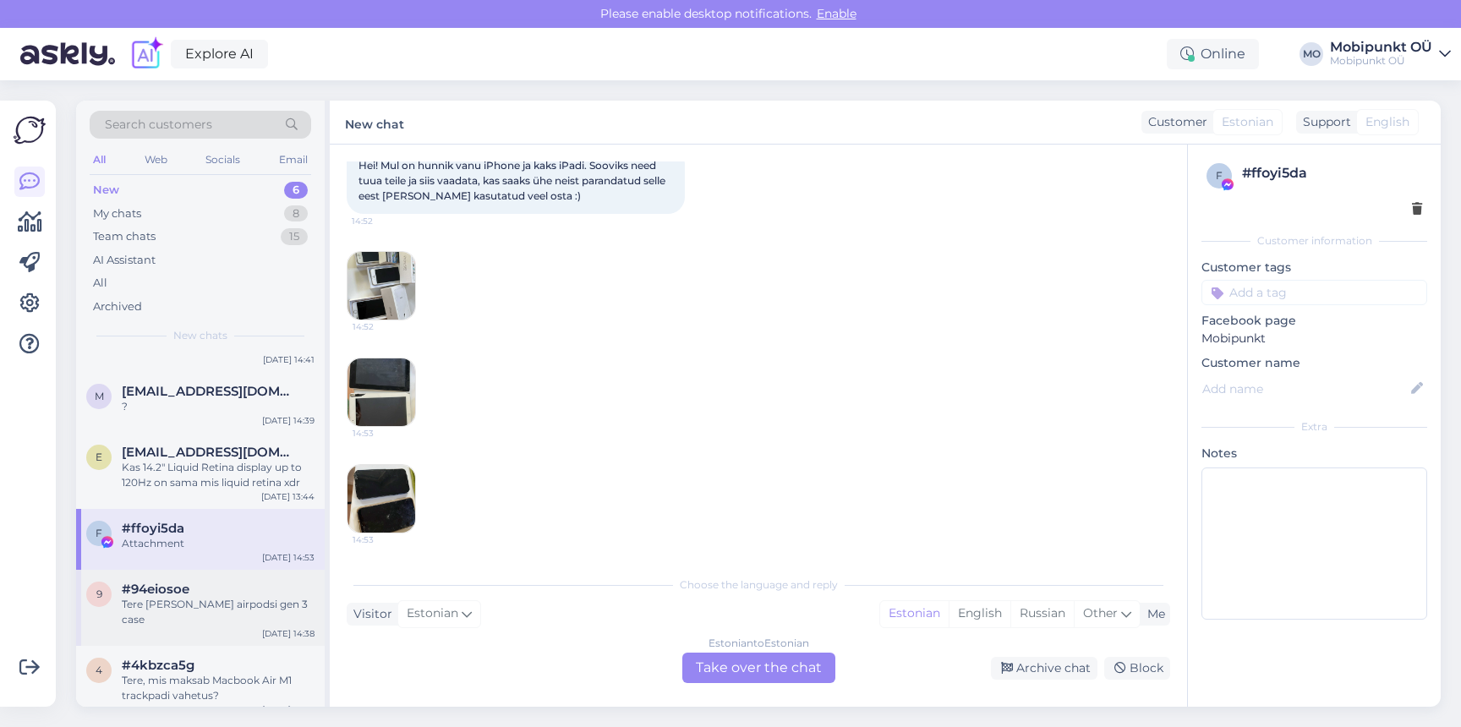
click at [211, 614] on div "9 #94eiosoe Tere [PERSON_NAME] airpodsi gen 3 case [DATE] 14:38" at bounding box center [200, 608] width 249 height 76
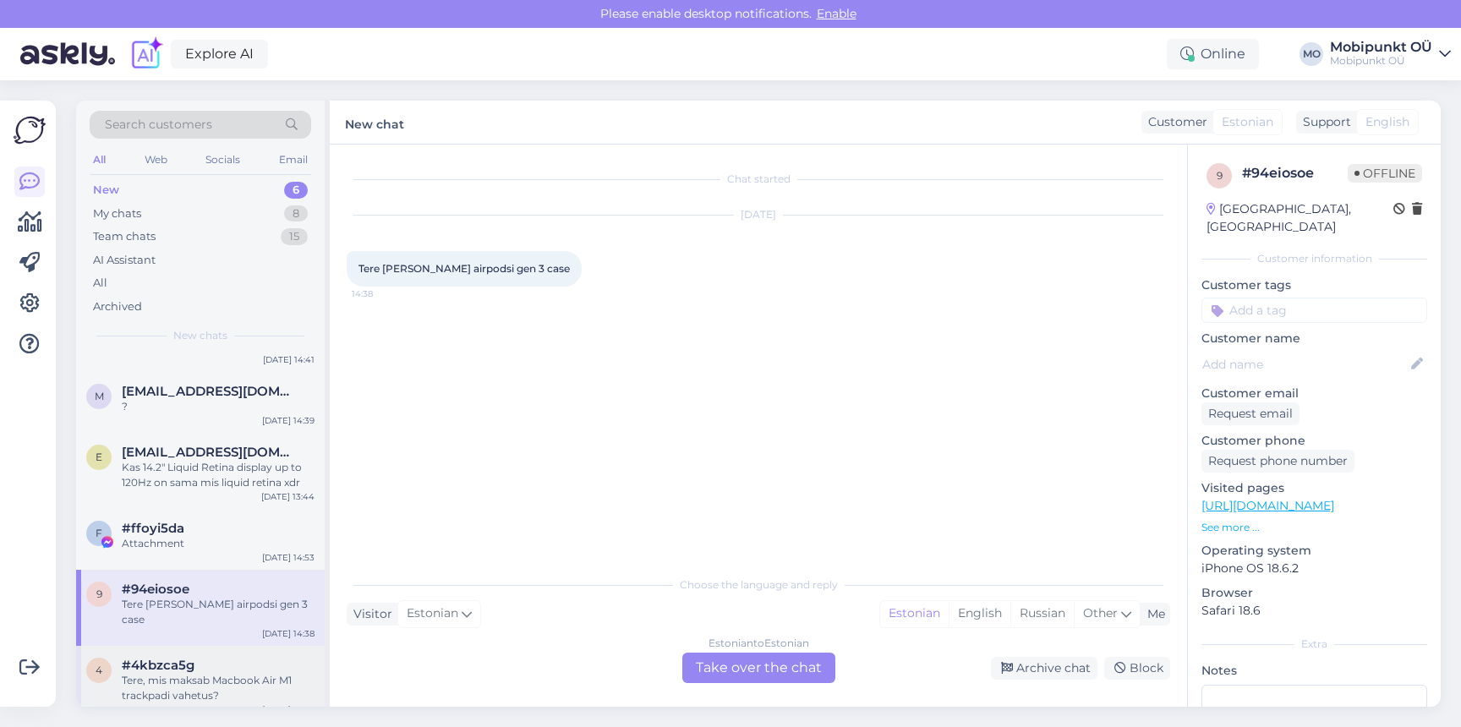
click at [196, 673] on div "Tere, mis maksab Macbook Air M1 trackpadi vahetus?" at bounding box center [218, 688] width 193 height 30
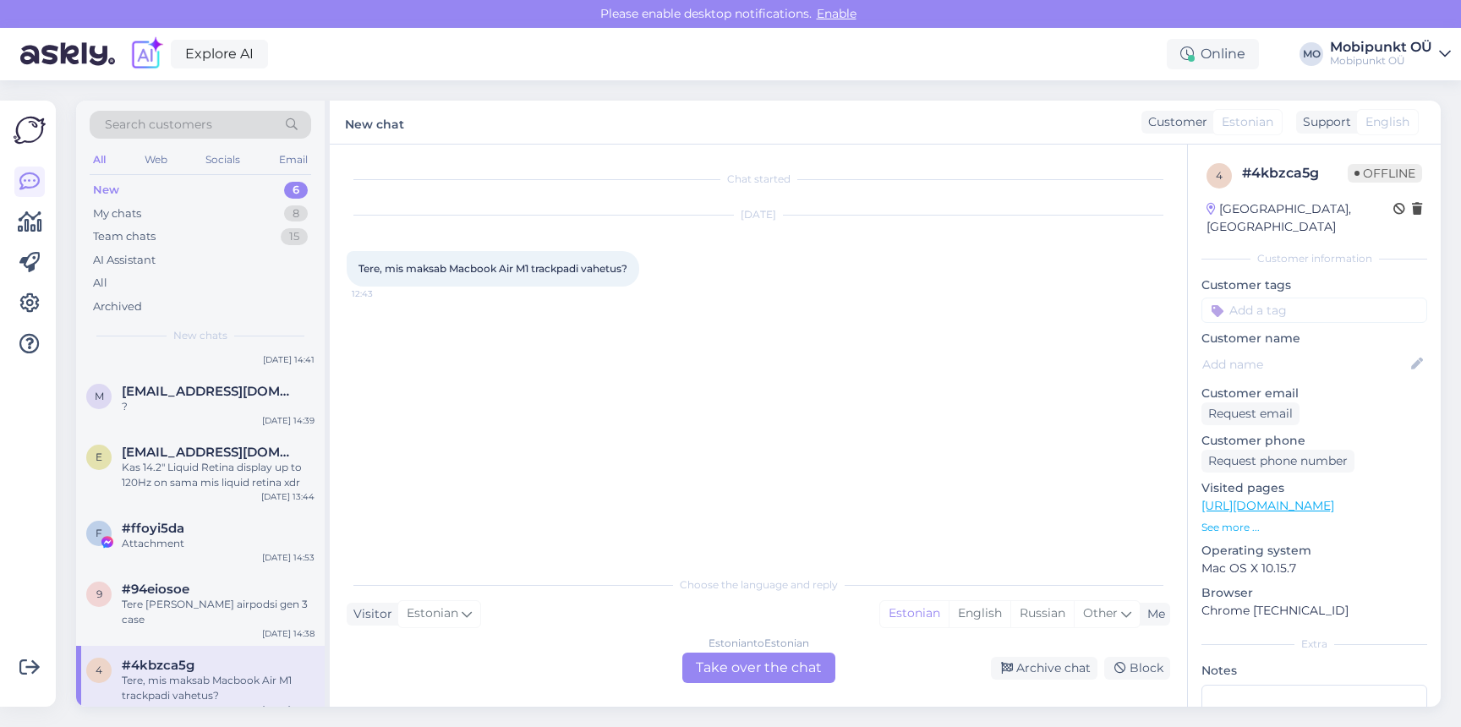
click at [790, 664] on div "Estonian to Estonian Take over the chat" at bounding box center [758, 668] width 153 height 30
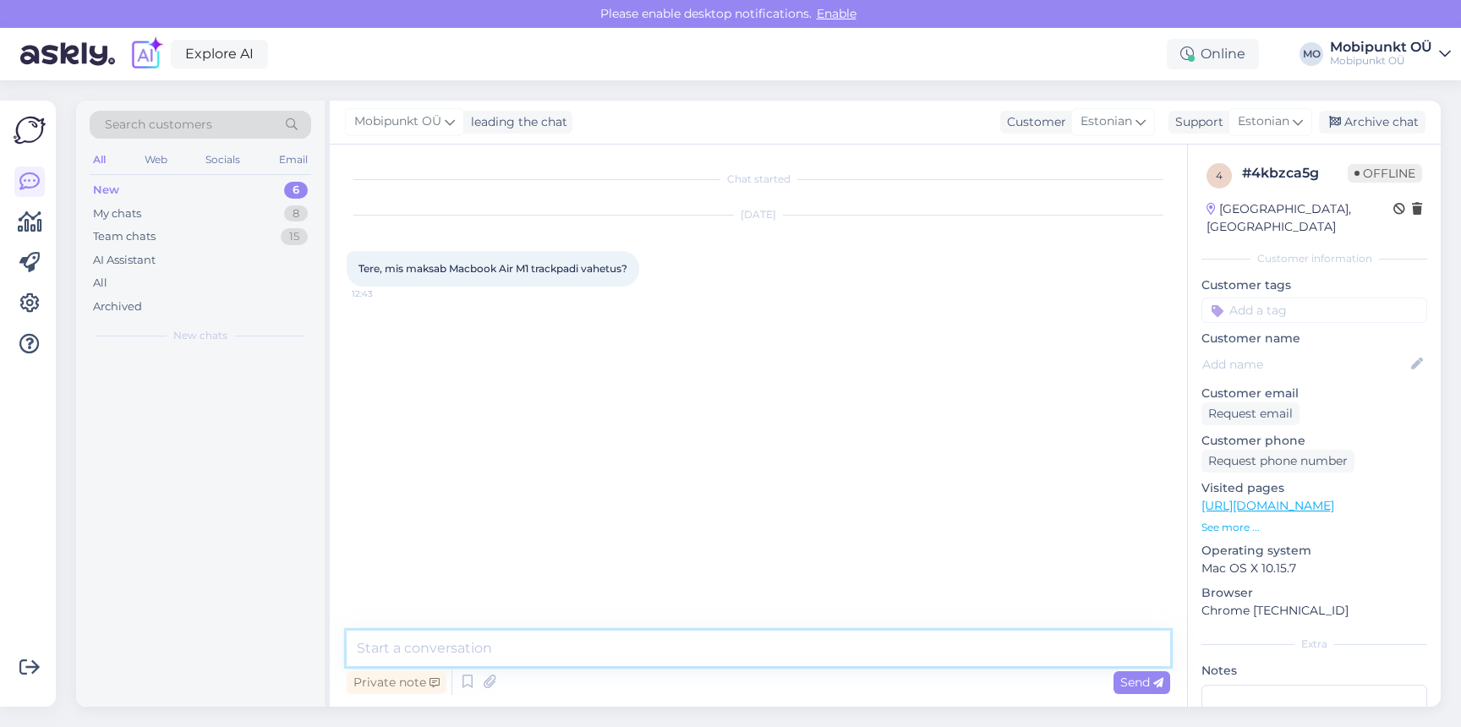
click at [700, 641] on textarea at bounding box center [758, 649] width 823 height 36
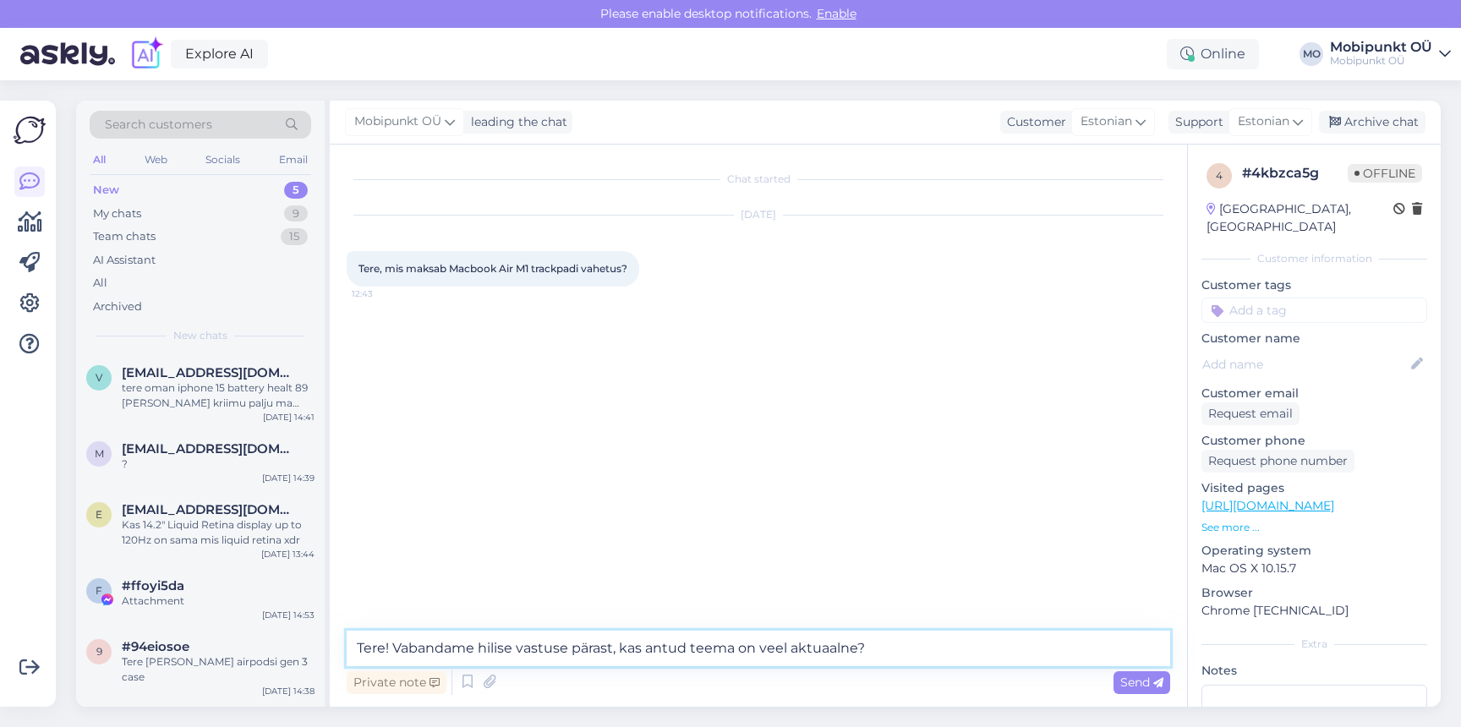
type textarea "Tere! Vabandame hilise vastuse pärast, kas antud teema on veel aktuaalne?"
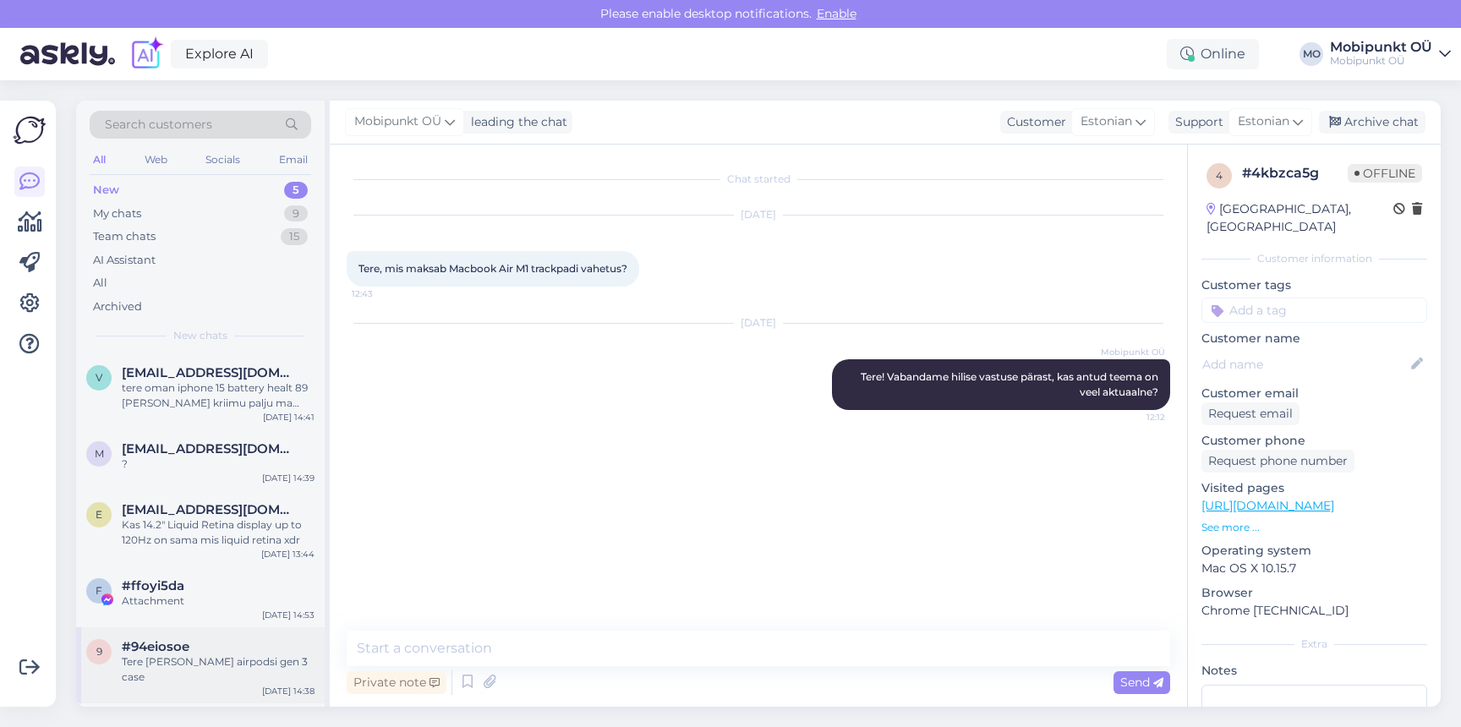
click at [184, 644] on span "#94eiosoe" at bounding box center [156, 646] width 68 height 15
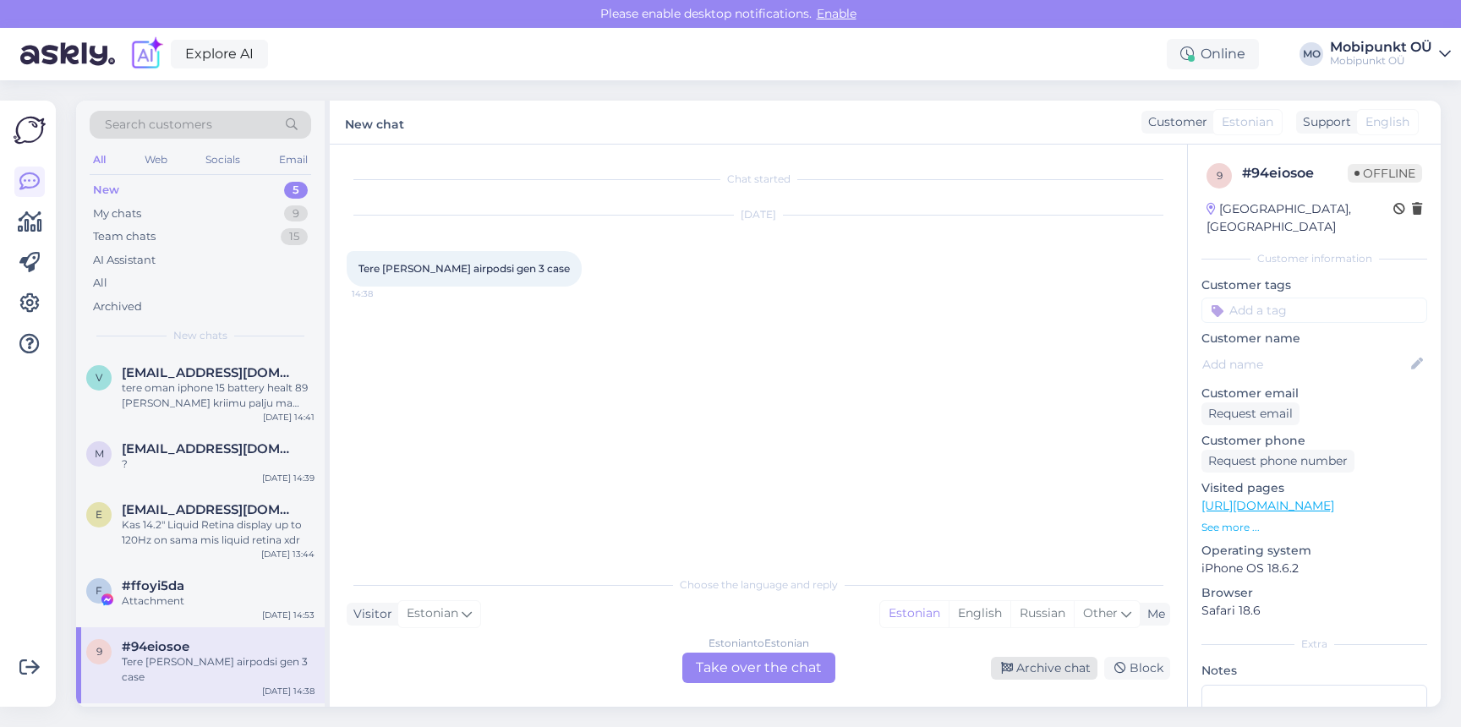
click at [1045, 665] on div "Archive chat" at bounding box center [1044, 668] width 107 height 23
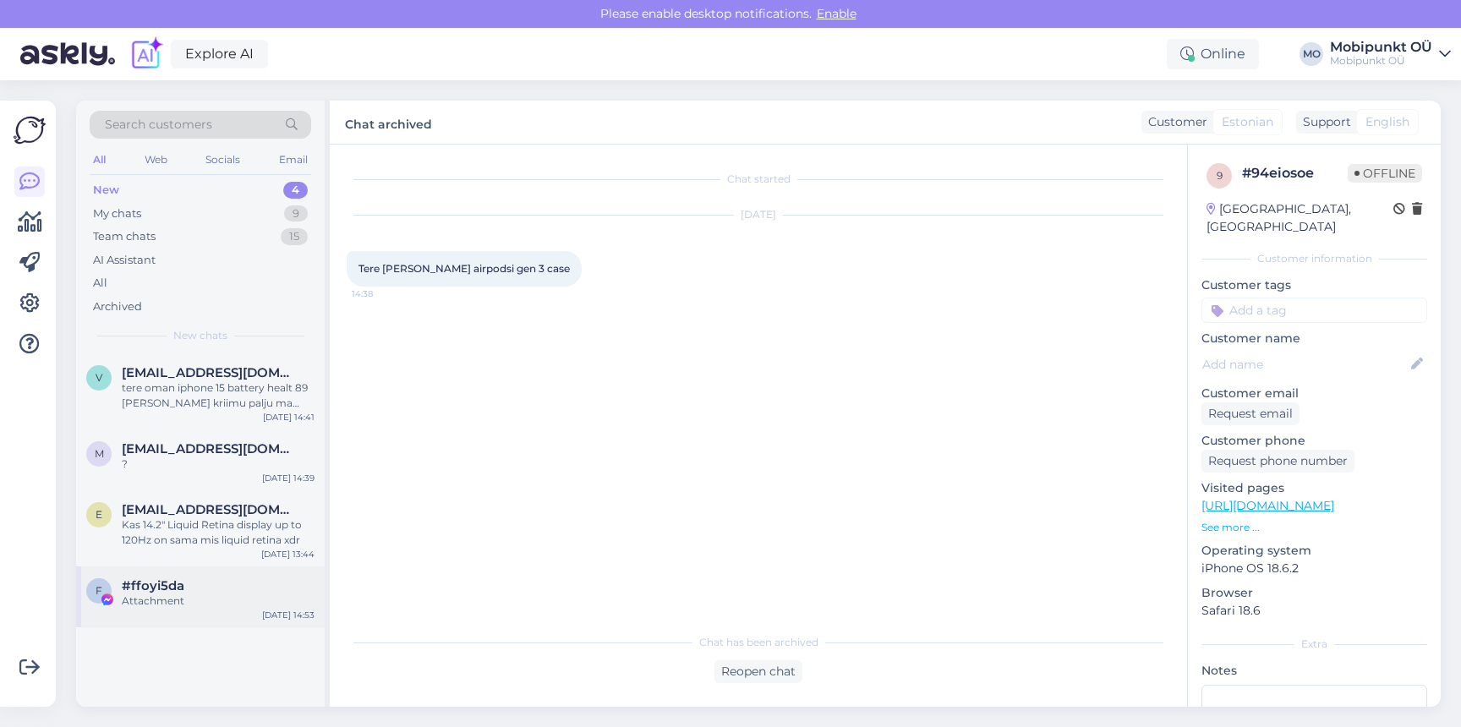
click at [205, 596] on div "Attachment" at bounding box center [218, 600] width 193 height 15
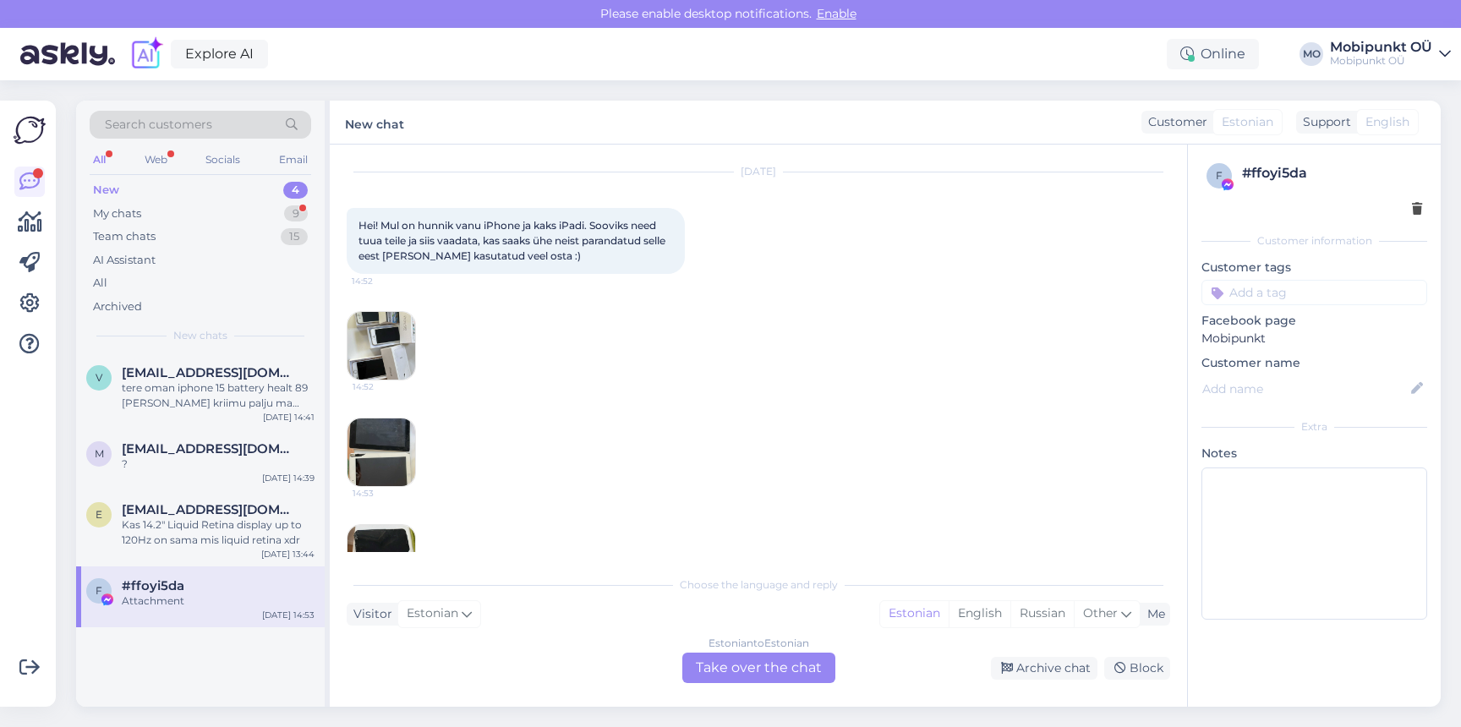
scroll to position [103, 0]
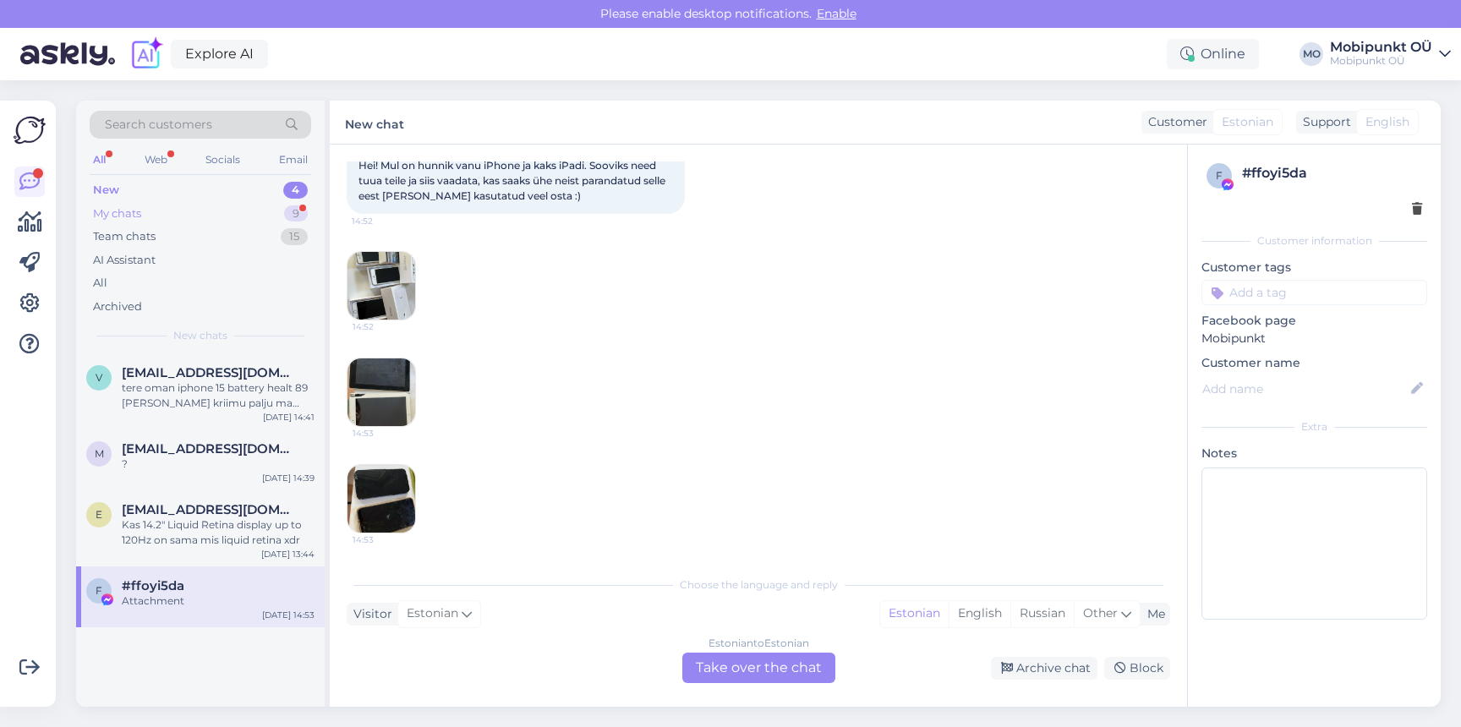
click at [124, 203] on div "My chats 9" at bounding box center [200, 214] width 221 height 24
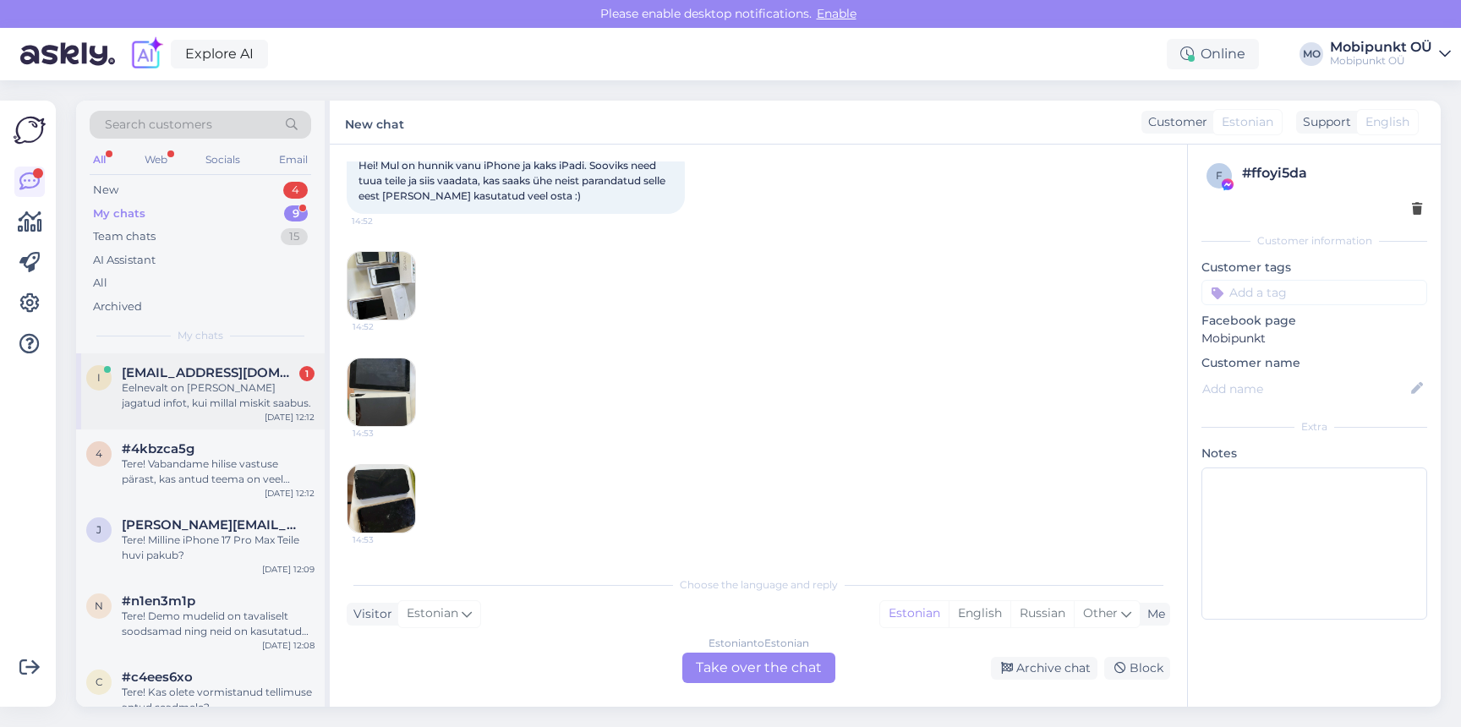
click at [219, 418] on div "i [EMAIL_ADDRESS][DOMAIN_NAME] 1 Eelnevalt on [PERSON_NAME] jagatud infot, kui …" at bounding box center [200, 391] width 249 height 76
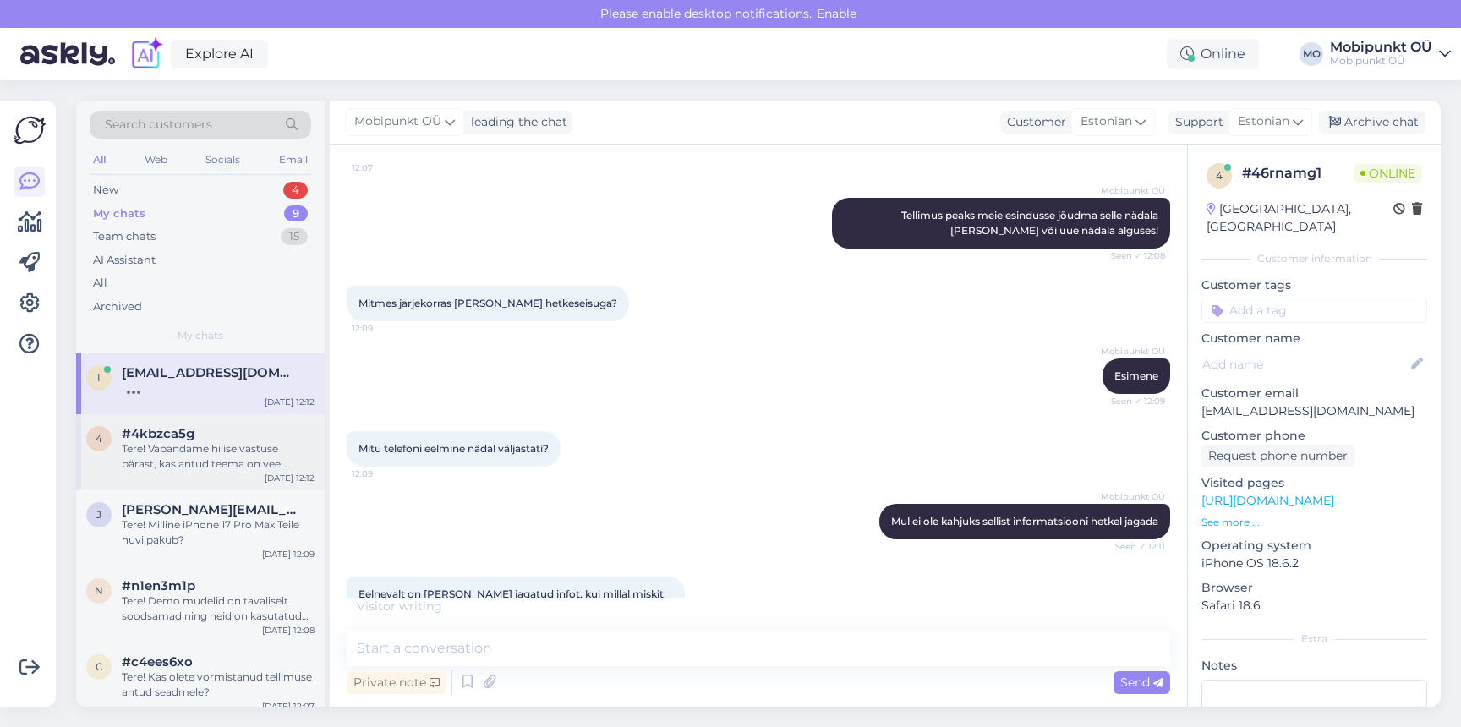
click at [181, 428] on span "#4kbzca5g" at bounding box center [158, 433] width 73 height 15
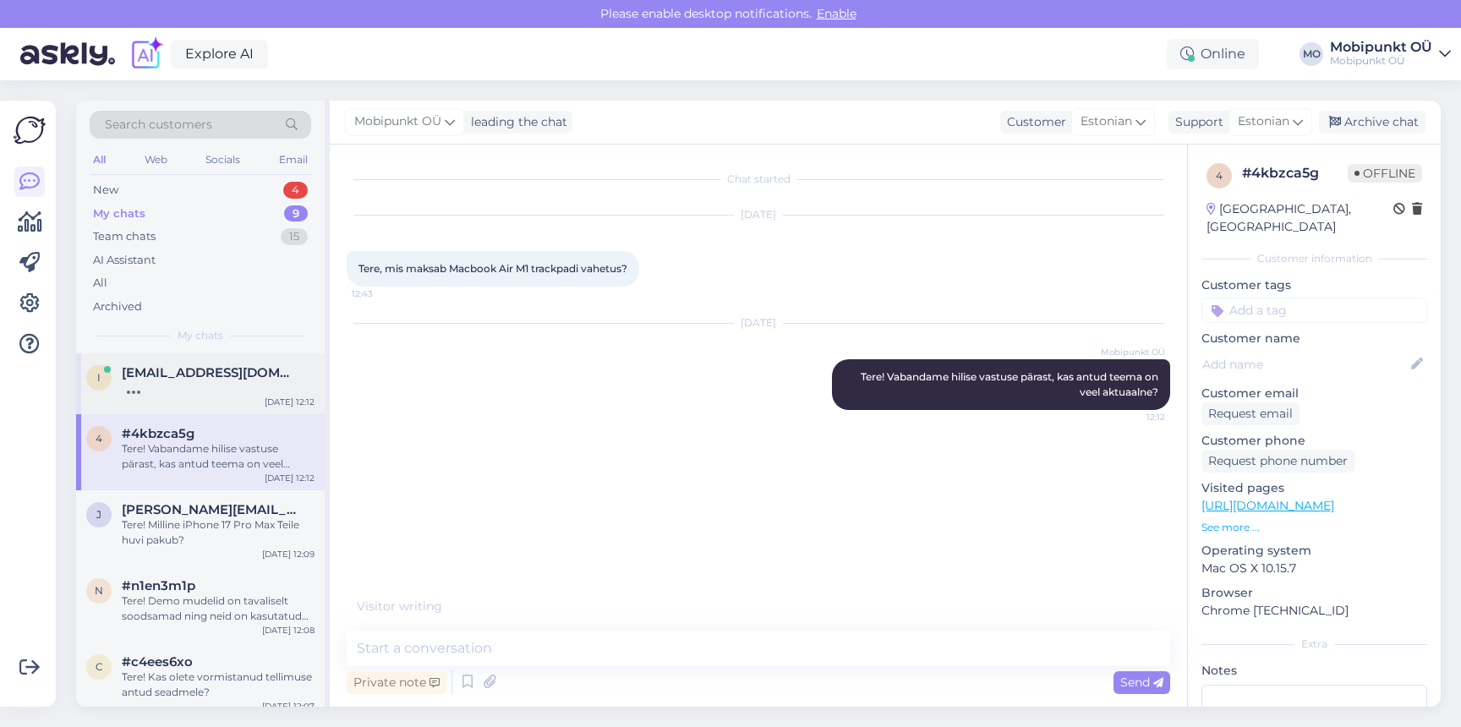
click at [188, 407] on div "i [EMAIL_ADDRESS][DOMAIN_NAME] [DATE] 12:12" at bounding box center [200, 383] width 249 height 61
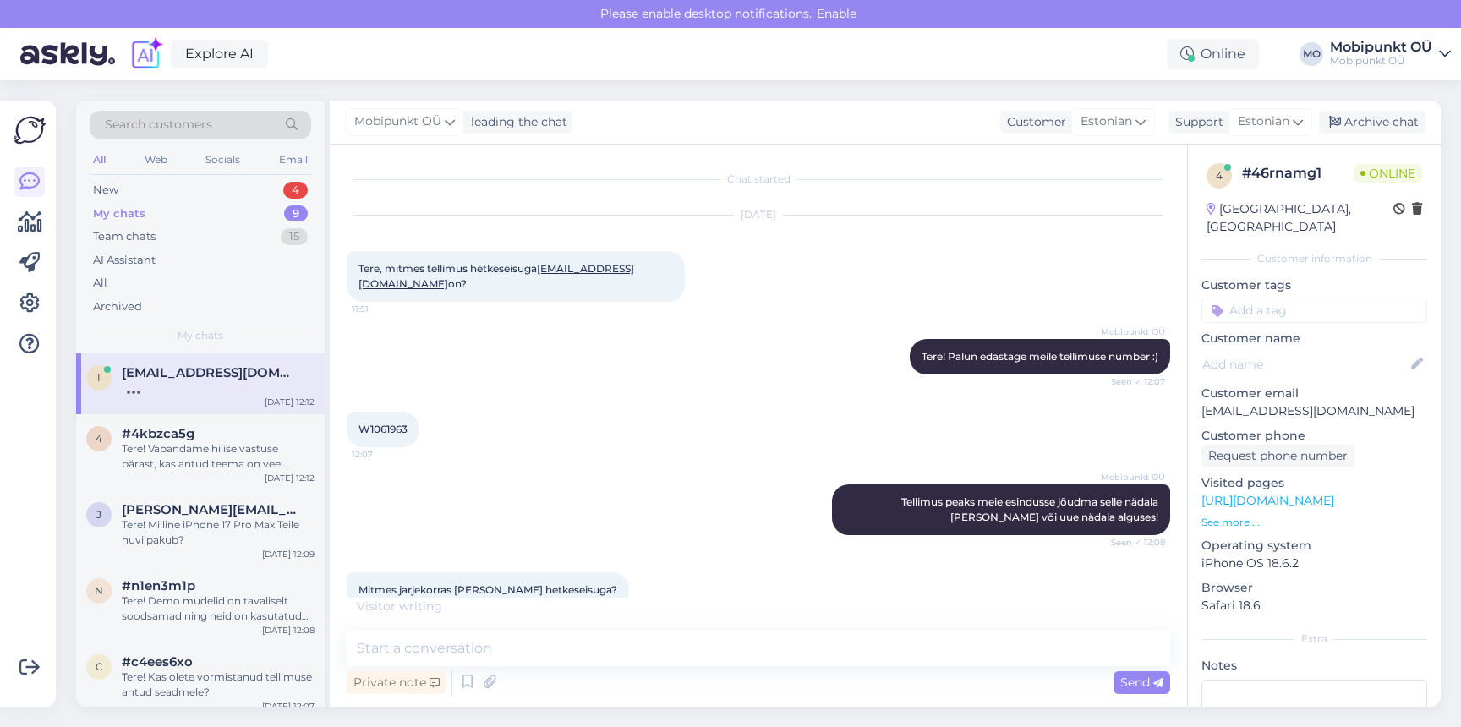
scroll to position [304, 0]
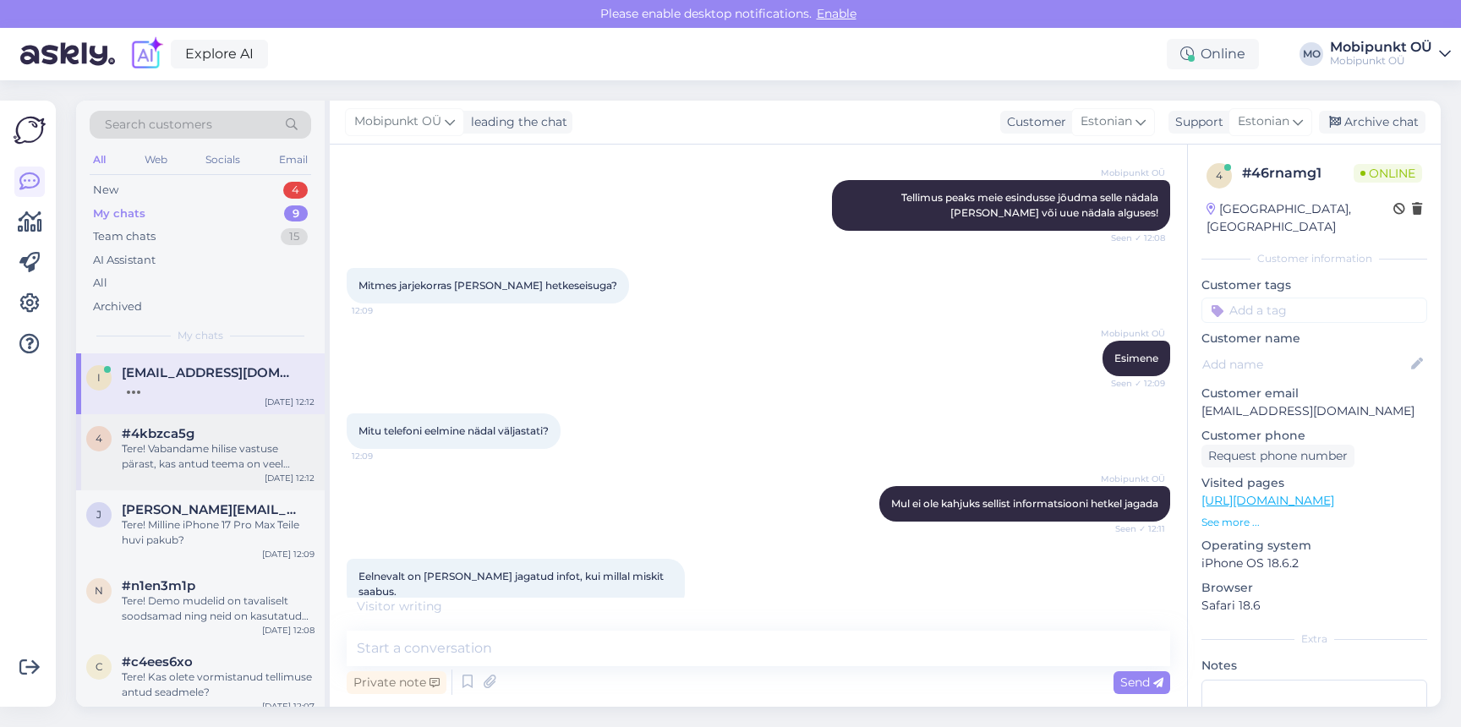
click at [162, 429] on span "#4kbzca5g" at bounding box center [158, 433] width 73 height 15
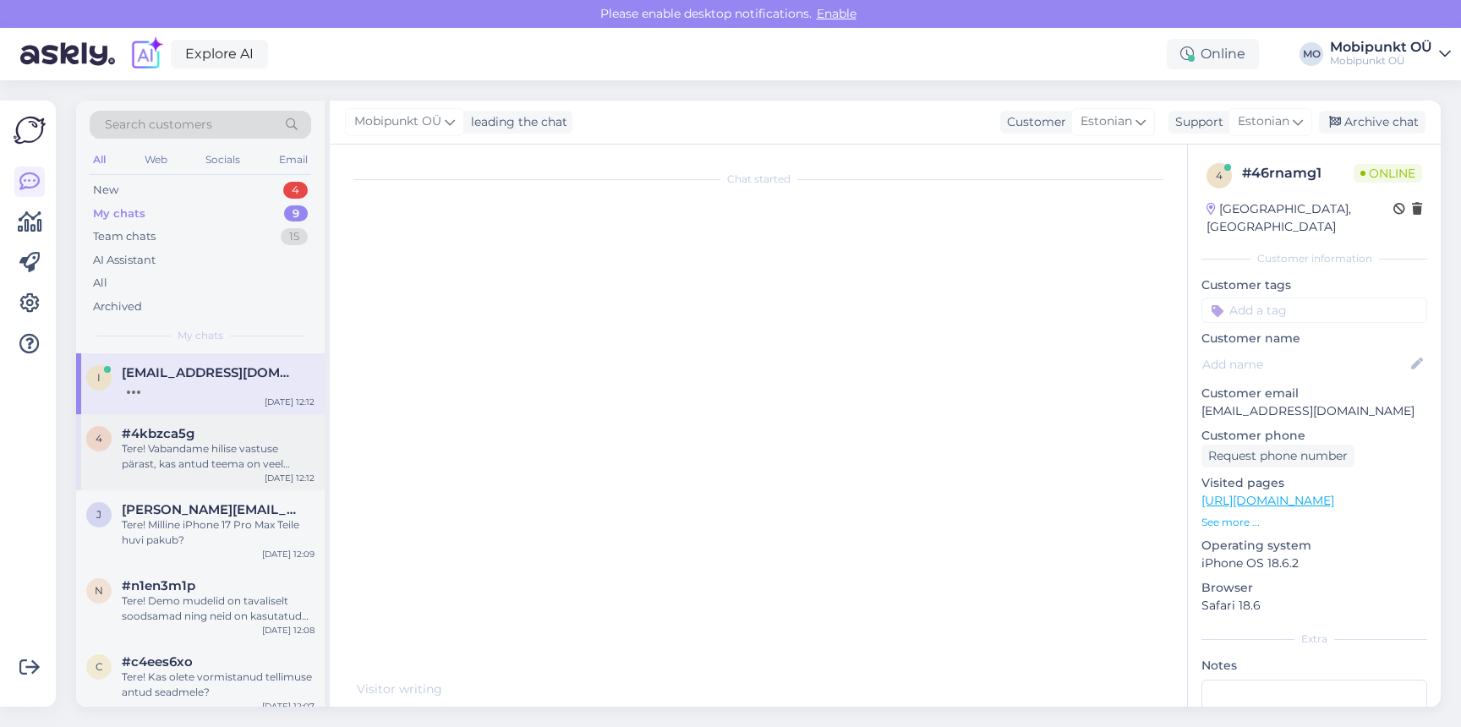
scroll to position [0, 0]
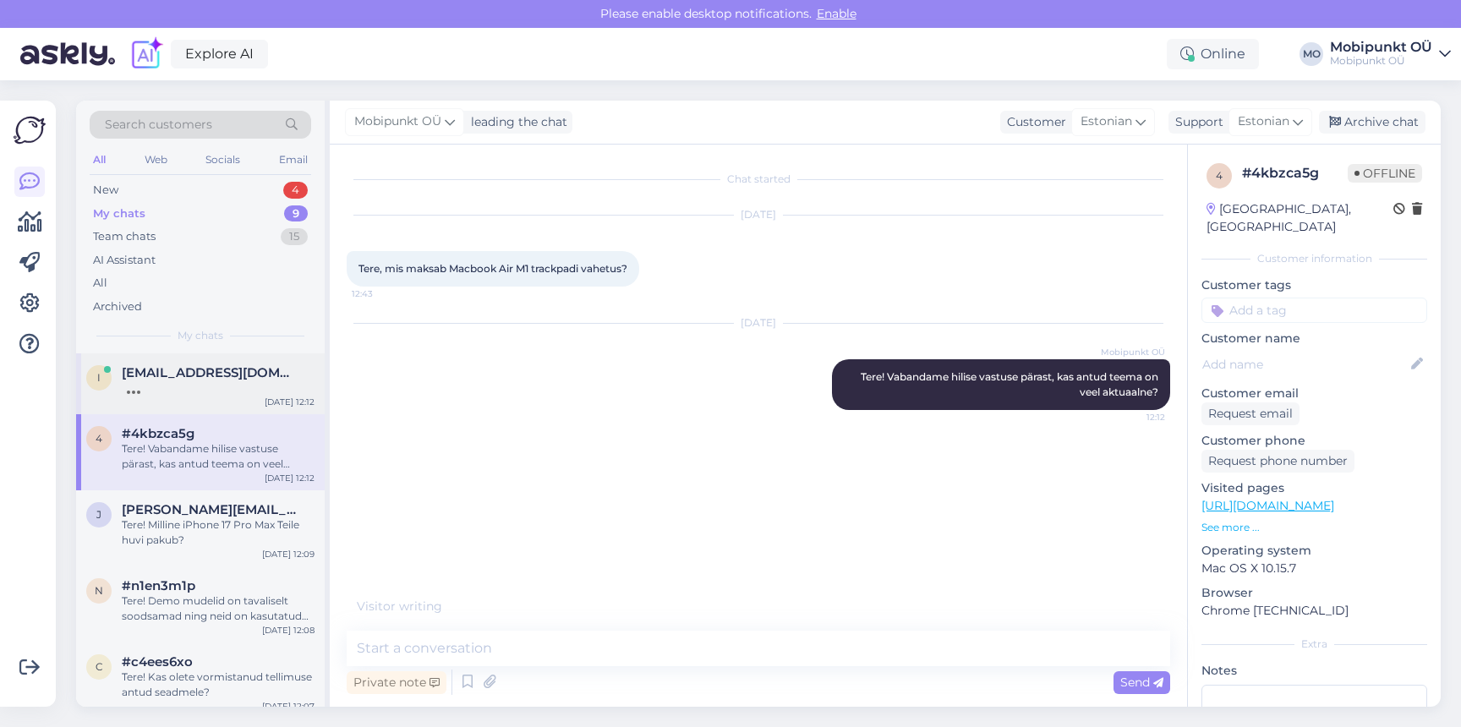
click at [169, 404] on div "i [EMAIL_ADDRESS][DOMAIN_NAME] [DATE] 12:12" at bounding box center [200, 383] width 249 height 61
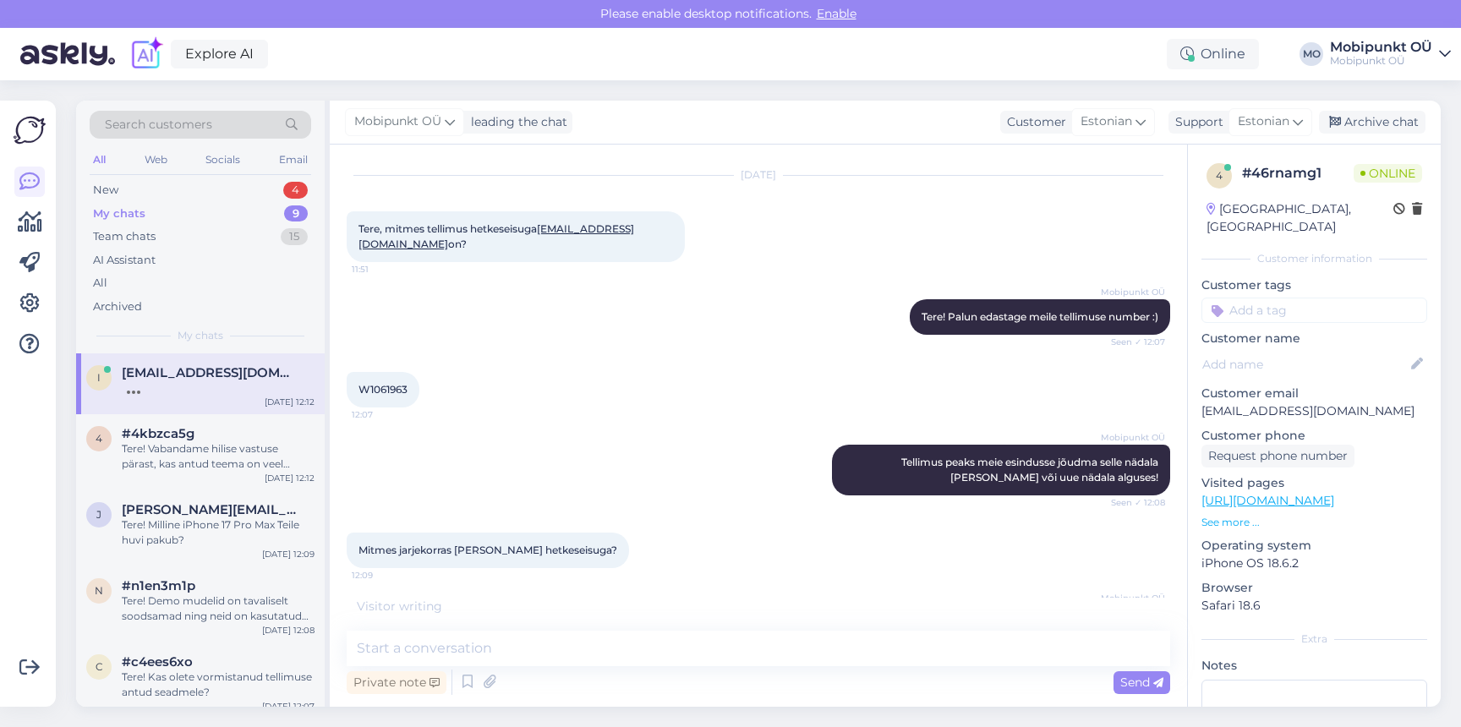
scroll to position [304, 0]
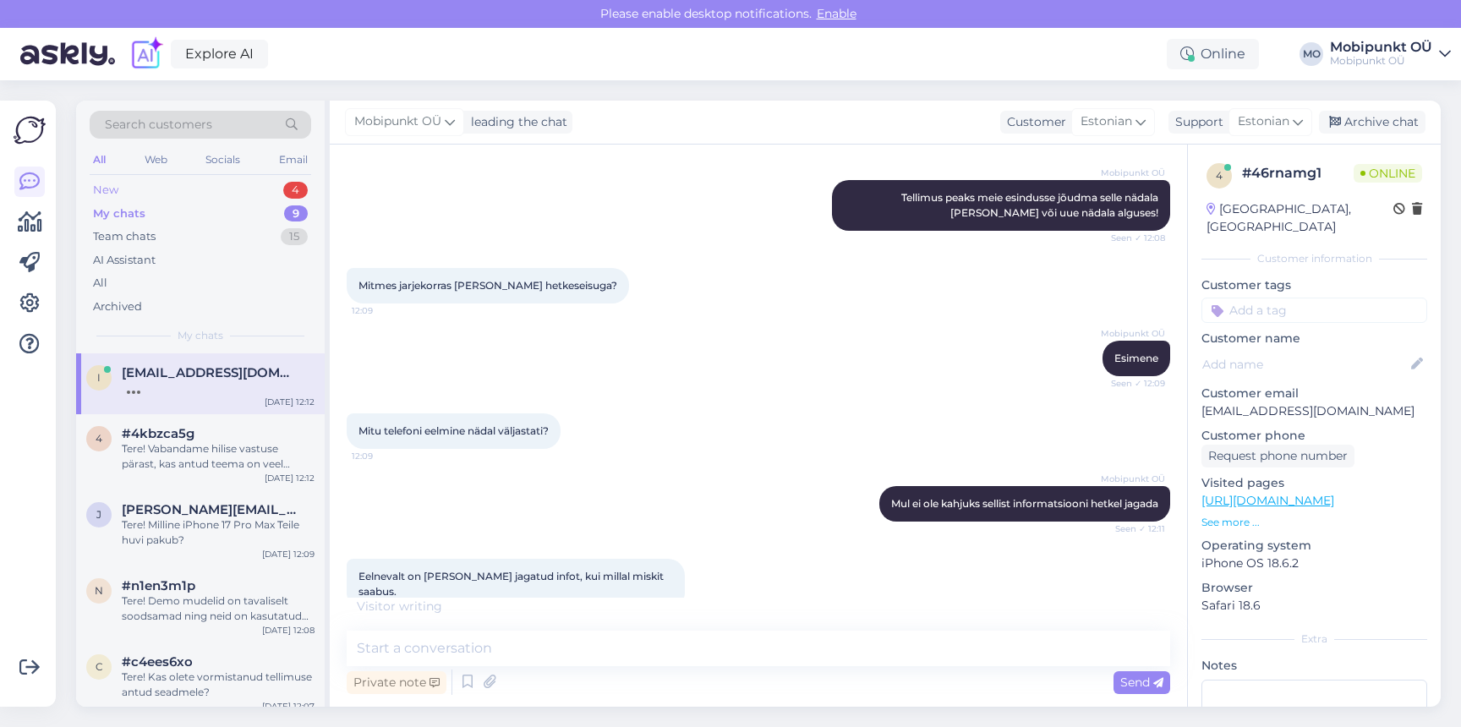
click at [156, 187] on div "New 4" at bounding box center [200, 190] width 221 height 24
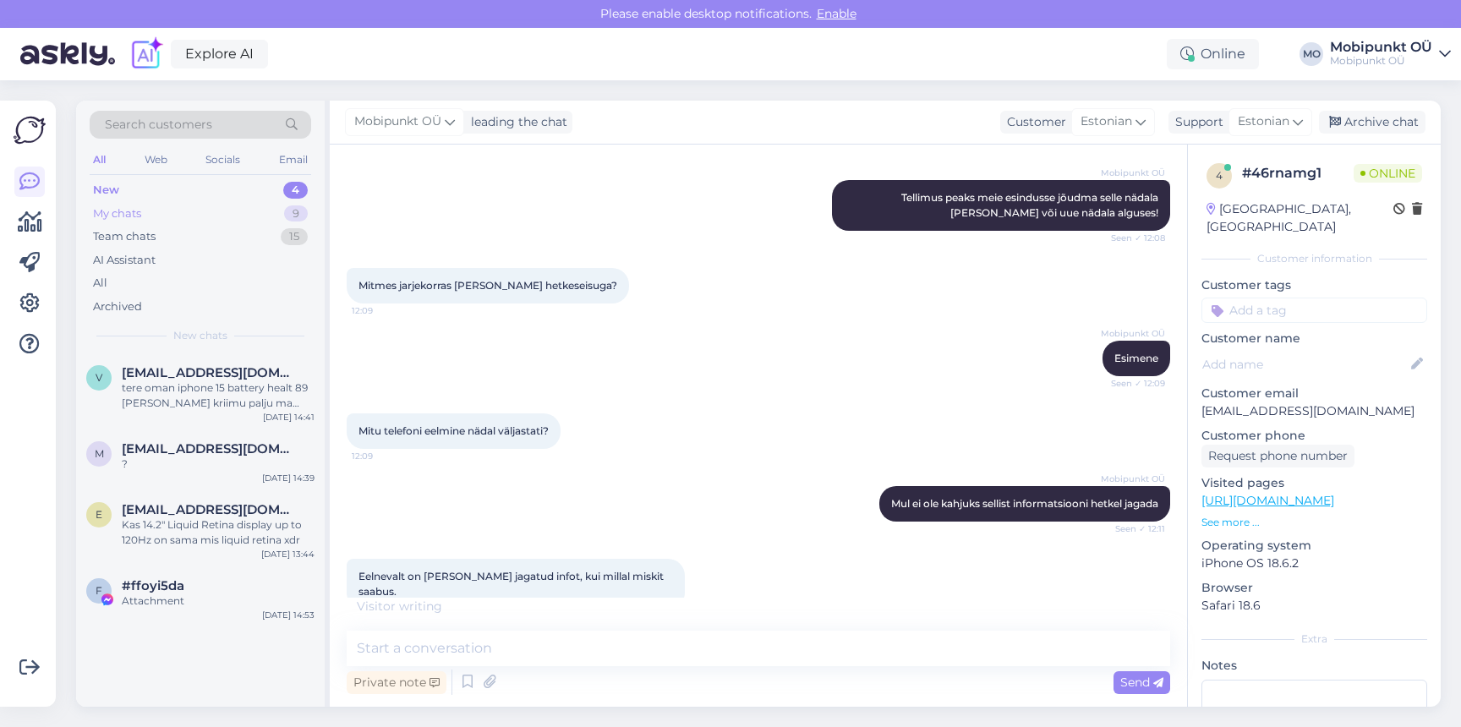
click at [145, 220] on div "My chats 9" at bounding box center [200, 214] width 221 height 24
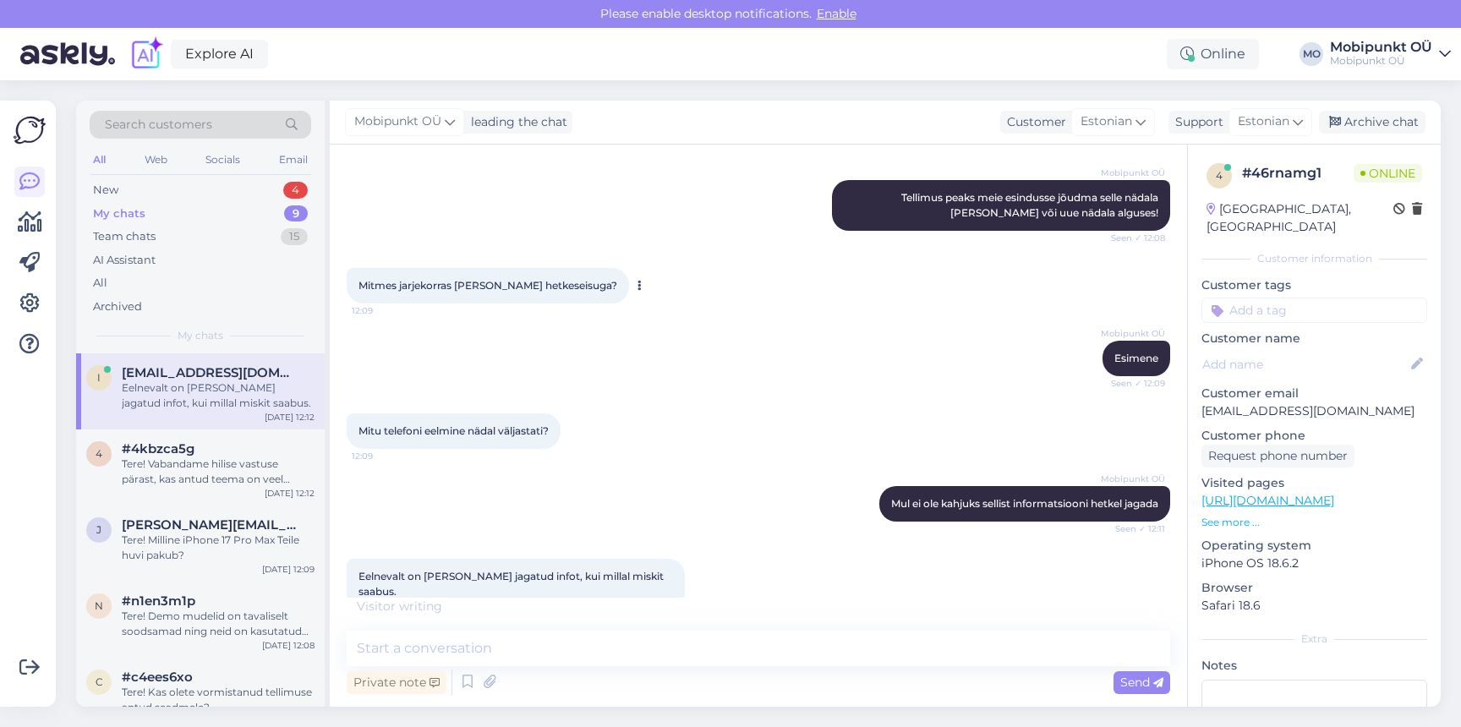
scroll to position [287, 0]
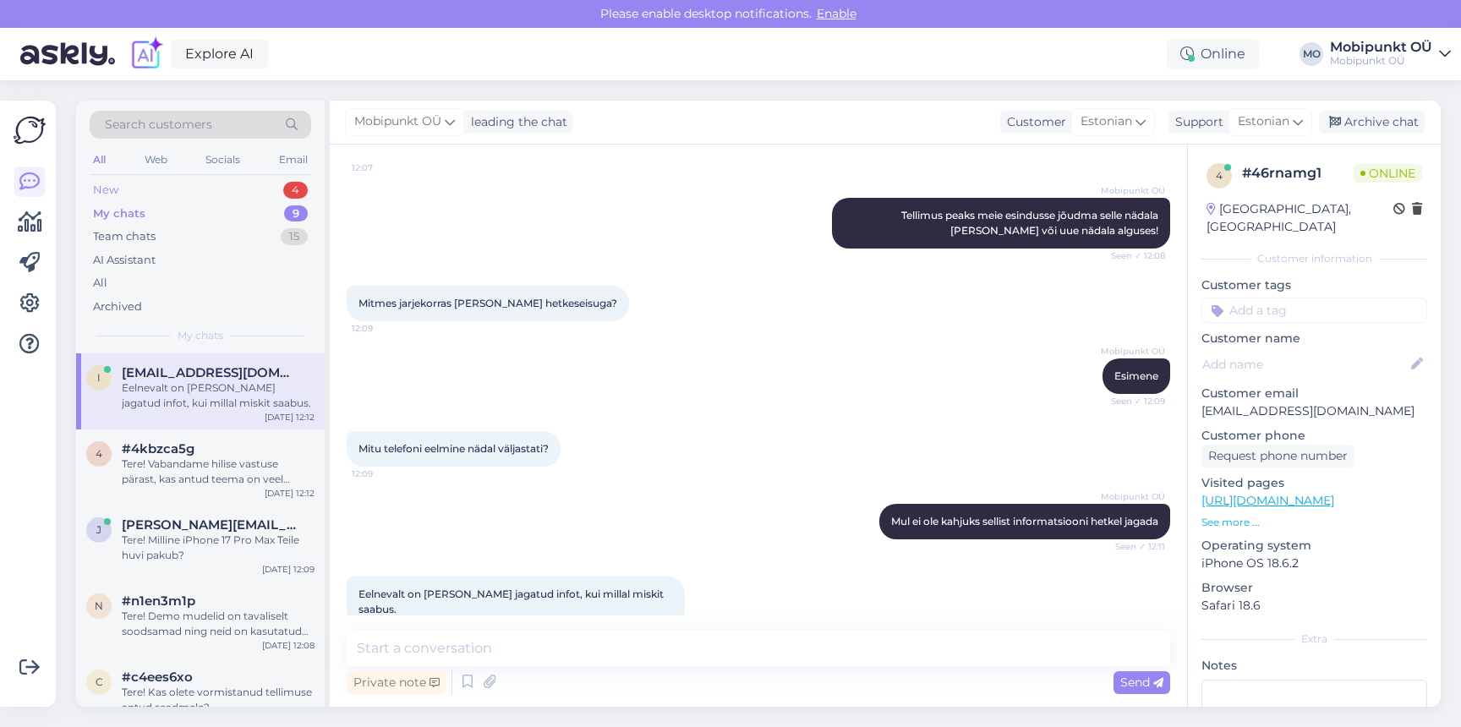
click at [125, 186] on div "New 4" at bounding box center [200, 190] width 221 height 24
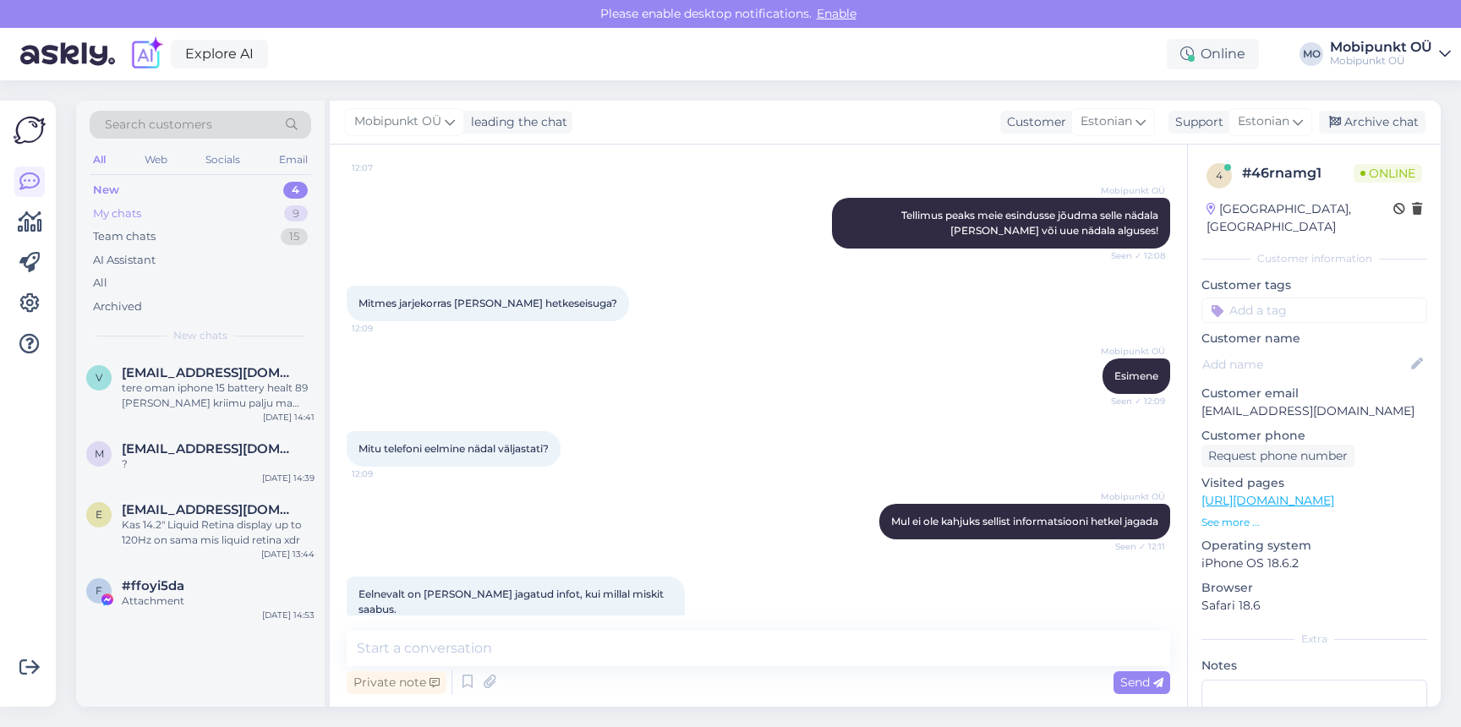
click at [140, 219] on div "My chats" at bounding box center [117, 213] width 48 height 17
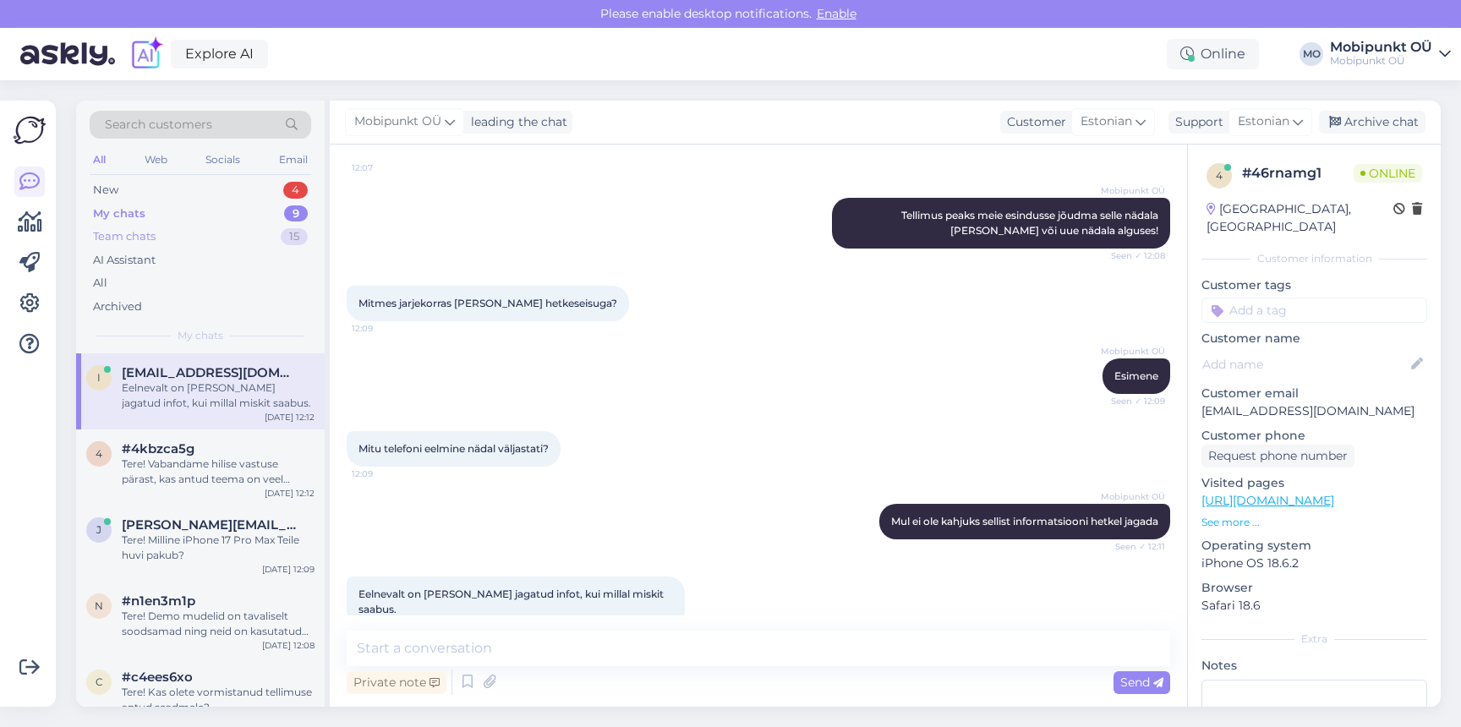
click at [134, 238] on div "Team chats" at bounding box center [124, 236] width 63 height 17
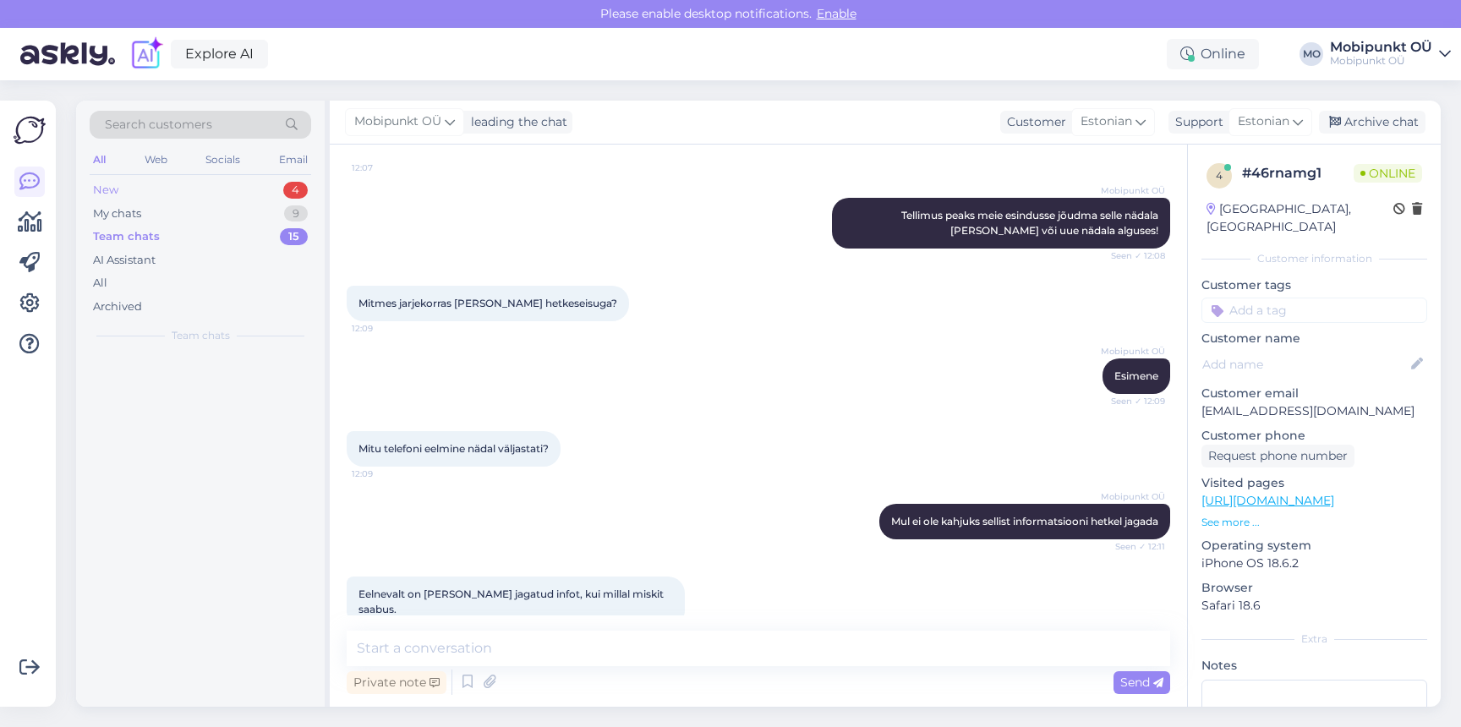
click at [134, 190] on div "New 4" at bounding box center [200, 190] width 221 height 24
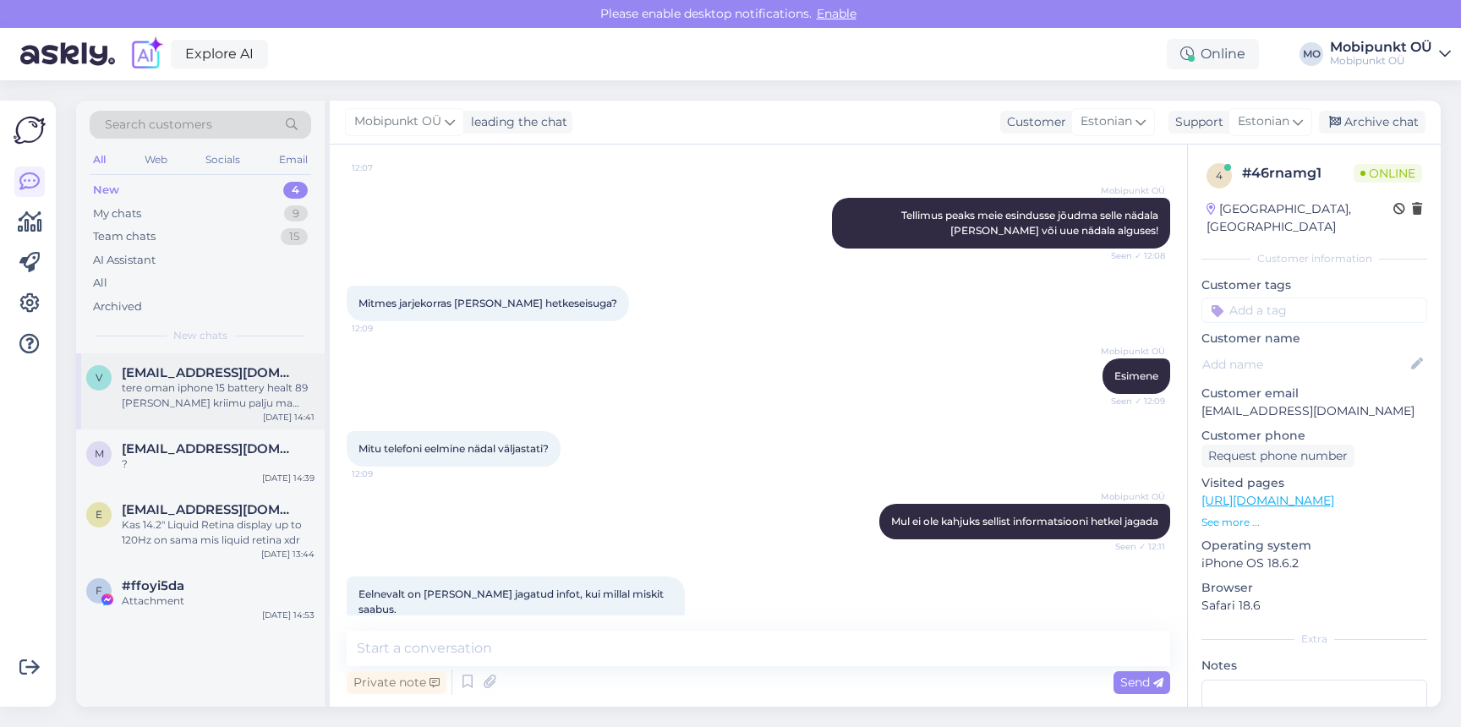
click at [141, 376] on span "[EMAIL_ADDRESS][DOMAIN_NAME]" at bounding box center [210, 372] width 176 height 15
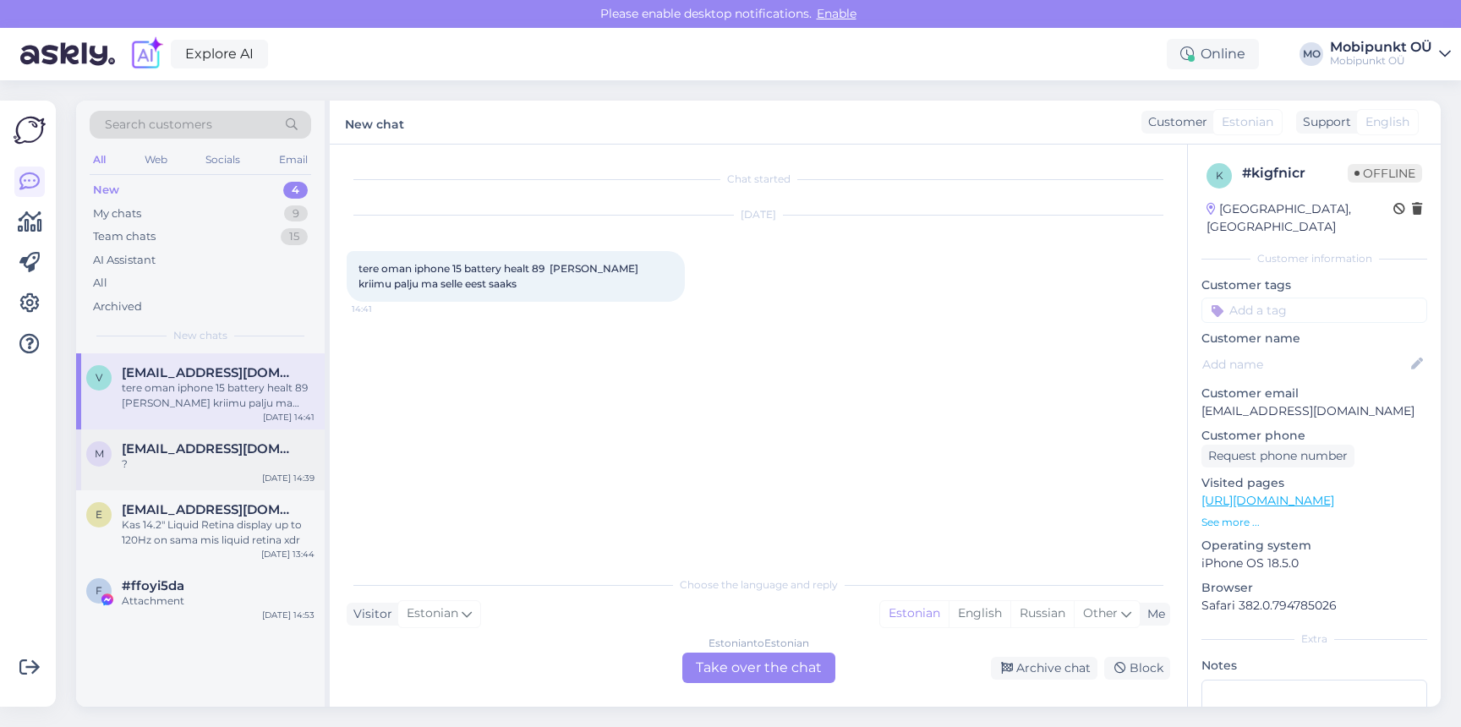
click at [262, 442] on span "[EMAIL_ADDRESS][DOMAIN_NAME]" at bounding box center [210, 448] width 176 height 15
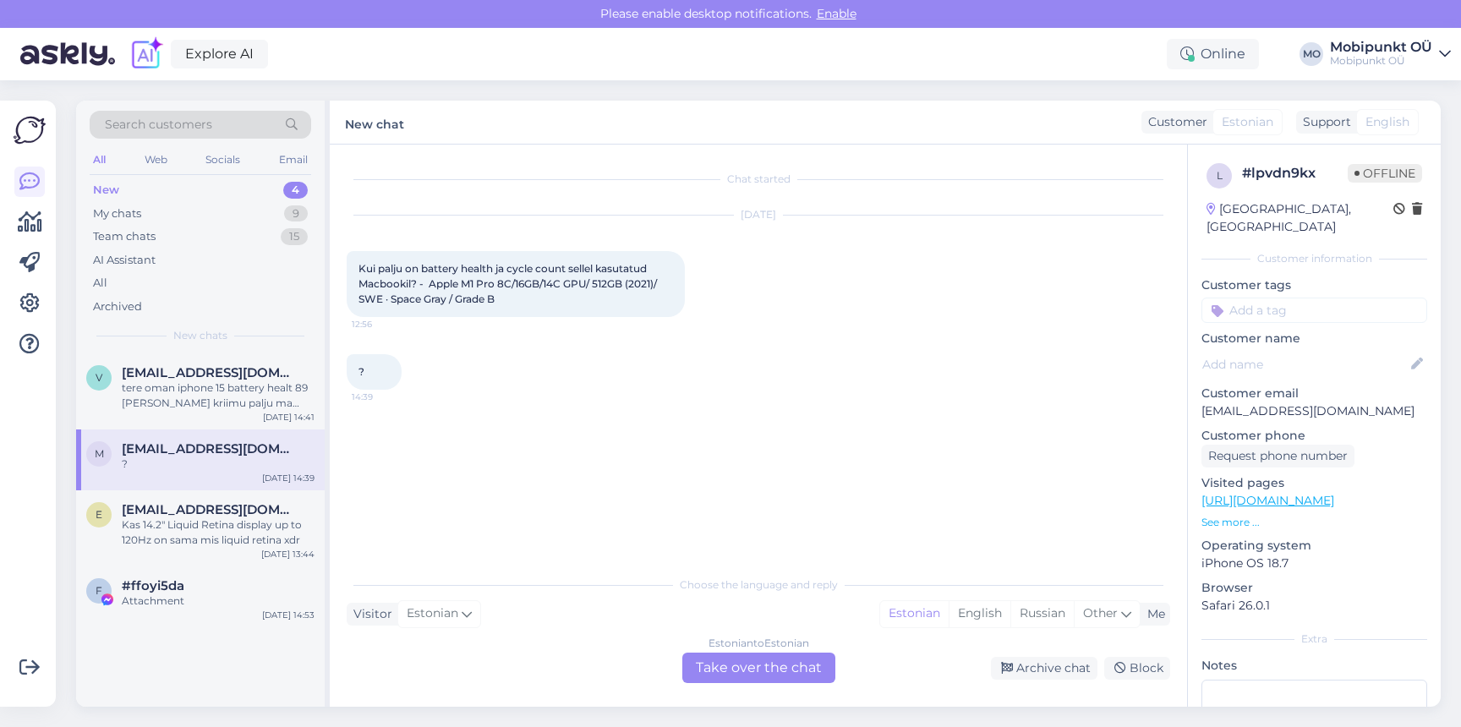
click at [769, 666] on div "Estonian to Estonian Take over the chat" at bounding box center [758, 668] width 153 height 30
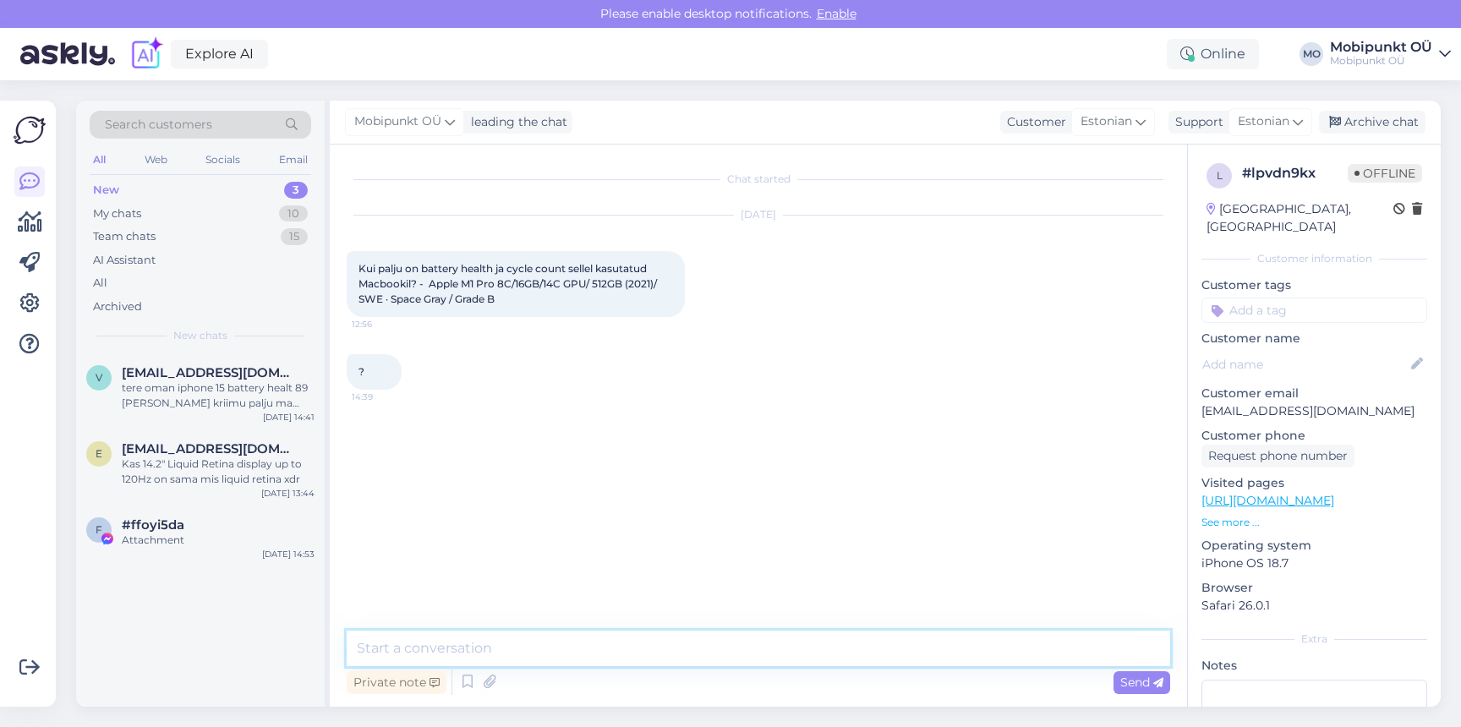
click at [695, 647] on textarea at bounding box center [758, 649] width 823 height 36
type textarea "Tere! Kas antud teema on veel aktuaalne? :)"
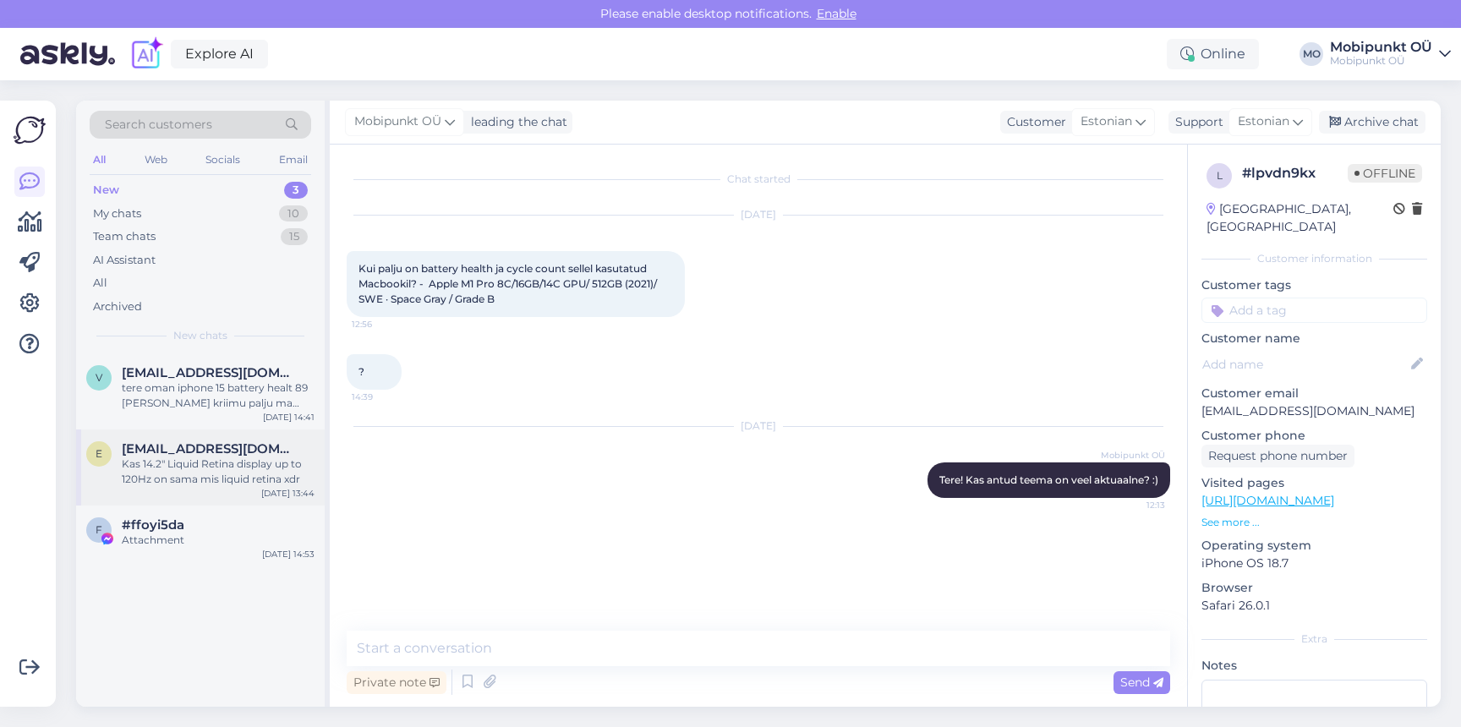
click at [243, 458] on div "Kas 14.2" Liquid Retina display up to 120Hz on sama mis liquid retina xdr" at bounding box center [218, 471] width 193 height 30
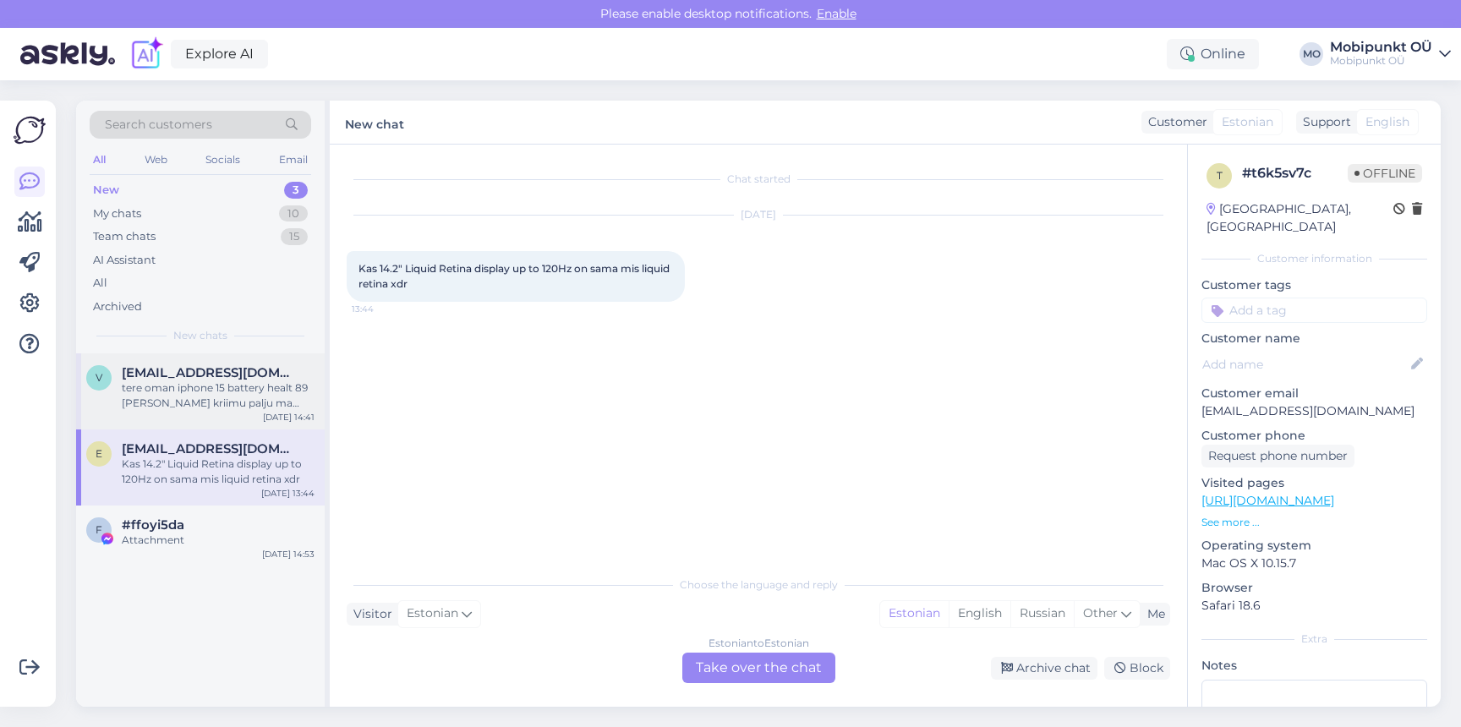
click at [223, 419] on div "v [EMAIL_ADDRESS][DOMAIN_NAME] tere oman iphone 15 battery healt 89 [PERSON_NAM…" at bounding box center [200, 391] width 249 height 76
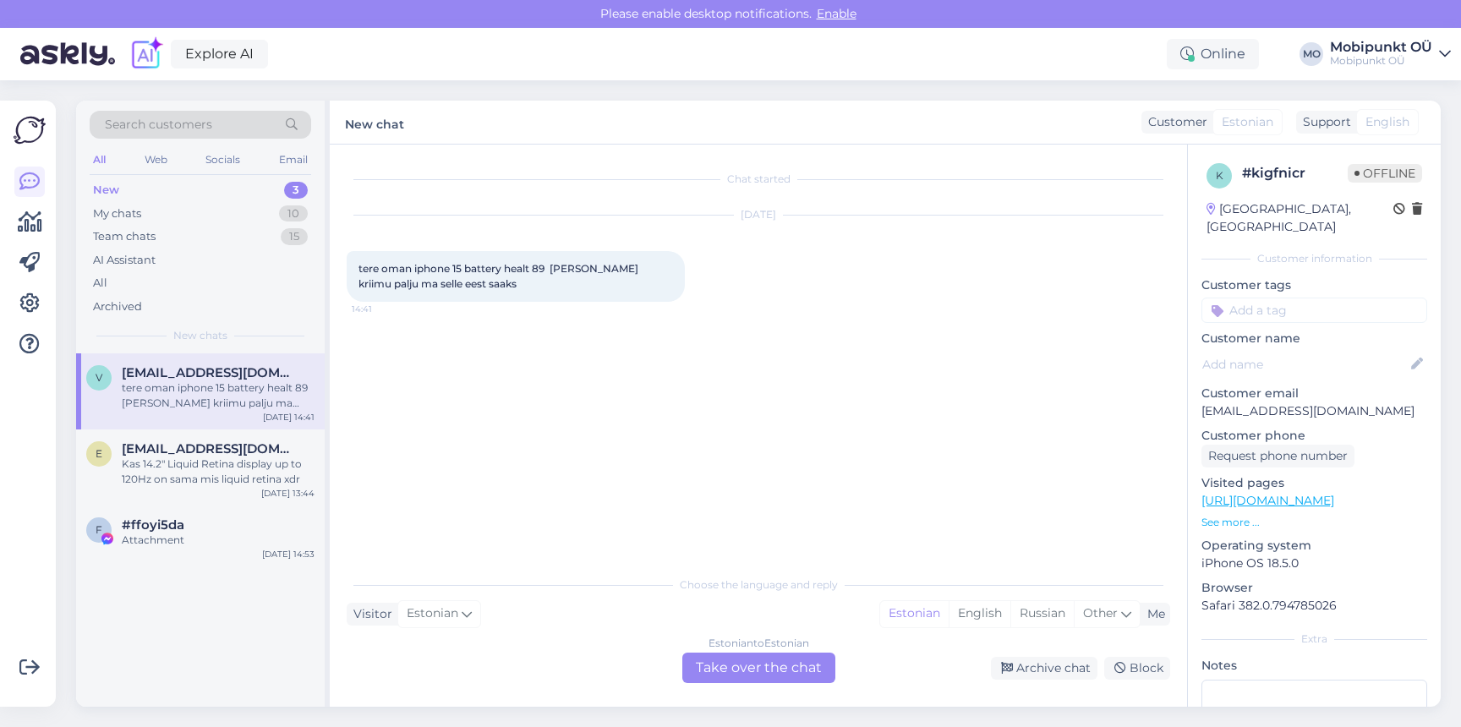
click at [755, 661] on div "Estonian to Estonian Take over the chat" at bounding box center [758, 668] width 153 height 30
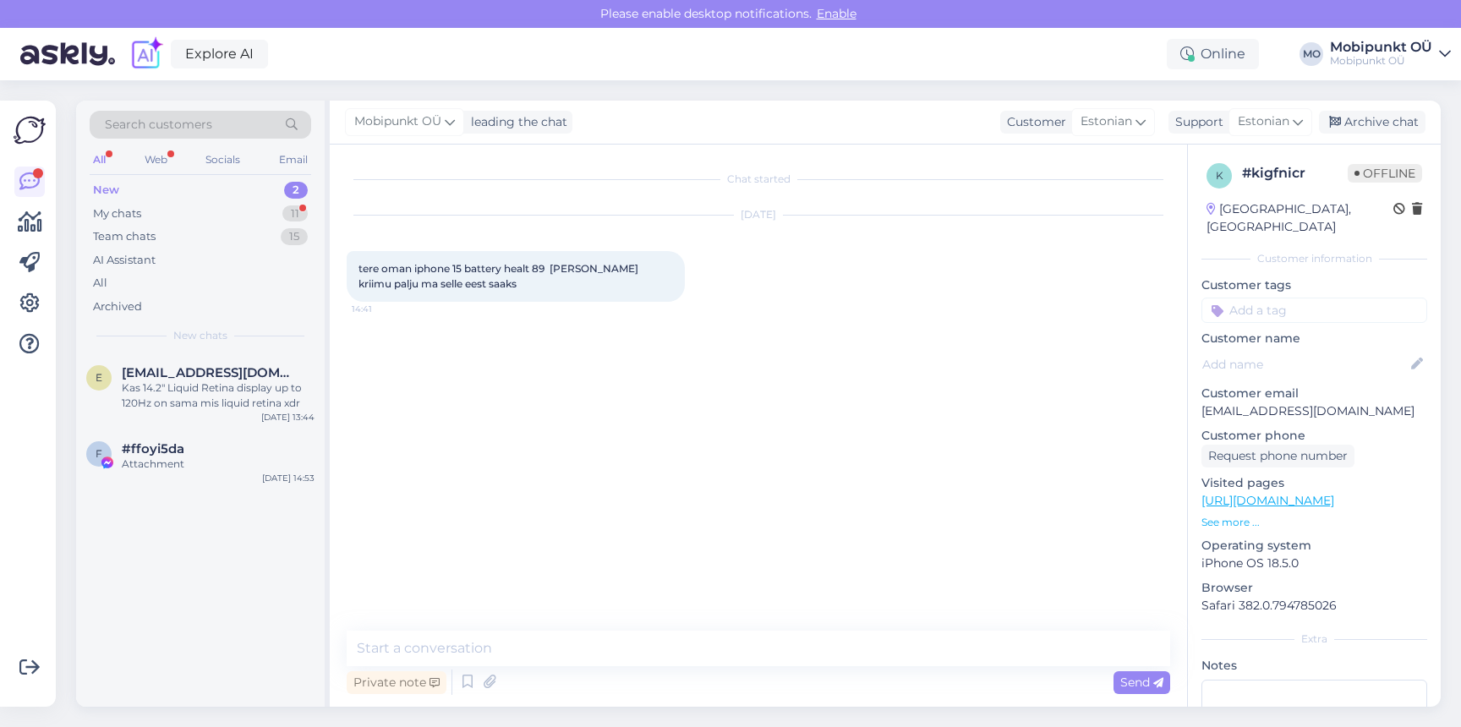
click at [706, 628] on div "Chat started [DATE] tere oman iphone 15 battery healt 89 [PERSON_NAME] kriimu p…" at bounding box center [758, 426] width 857 height 562
click at [706, 629] on div "Chat started [DATE] tere oman iphone 15 battery healt 89 [PERSON_NAME] kriimu p…" at bounding box center [758, 426] width 857 height 562
click at [693, 643] on textarea at bounding box center [758, 649] width 823 height 36
click at [171, 204] on div "My chats 11" at bounding box center [200, 214] width 221 height 24
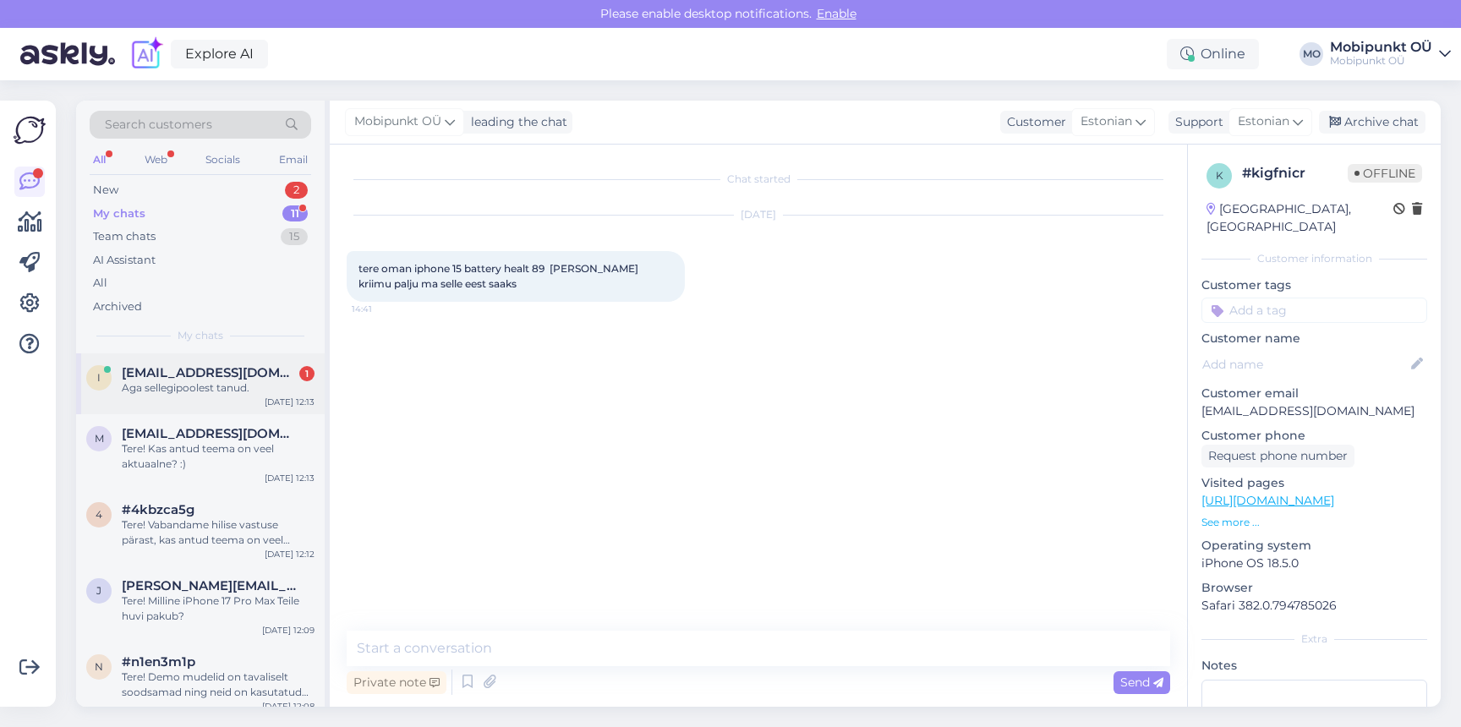
click at [185, 372] on span "[EMAIL_ADDRESS][DOMAIN_NAME]" at bounding box center [210, 372] width 176 height 15
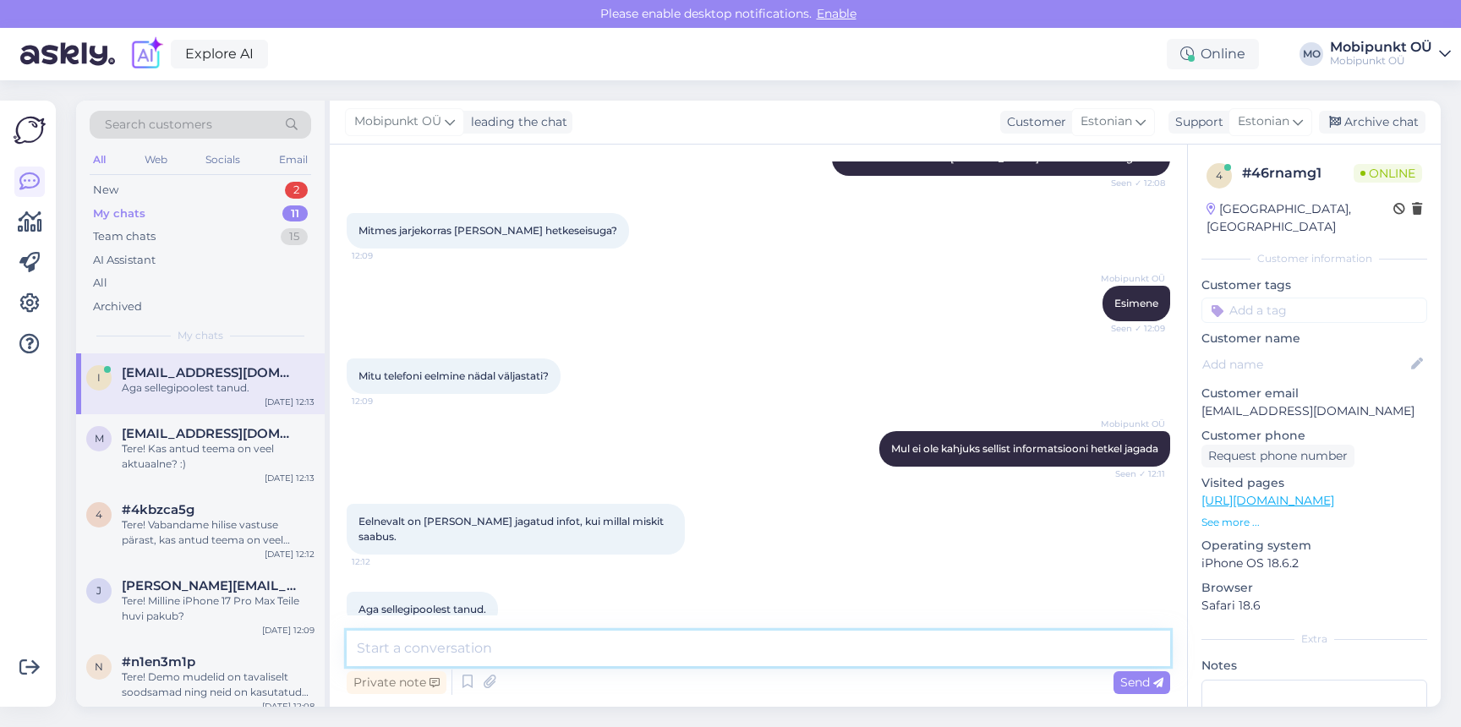
click at [441, 634] on textarea at bounding box center [758, 649] width 823 height 36
click at [143, 189] on div "New 2" at bounding box center [200, 190] width 221 height 24
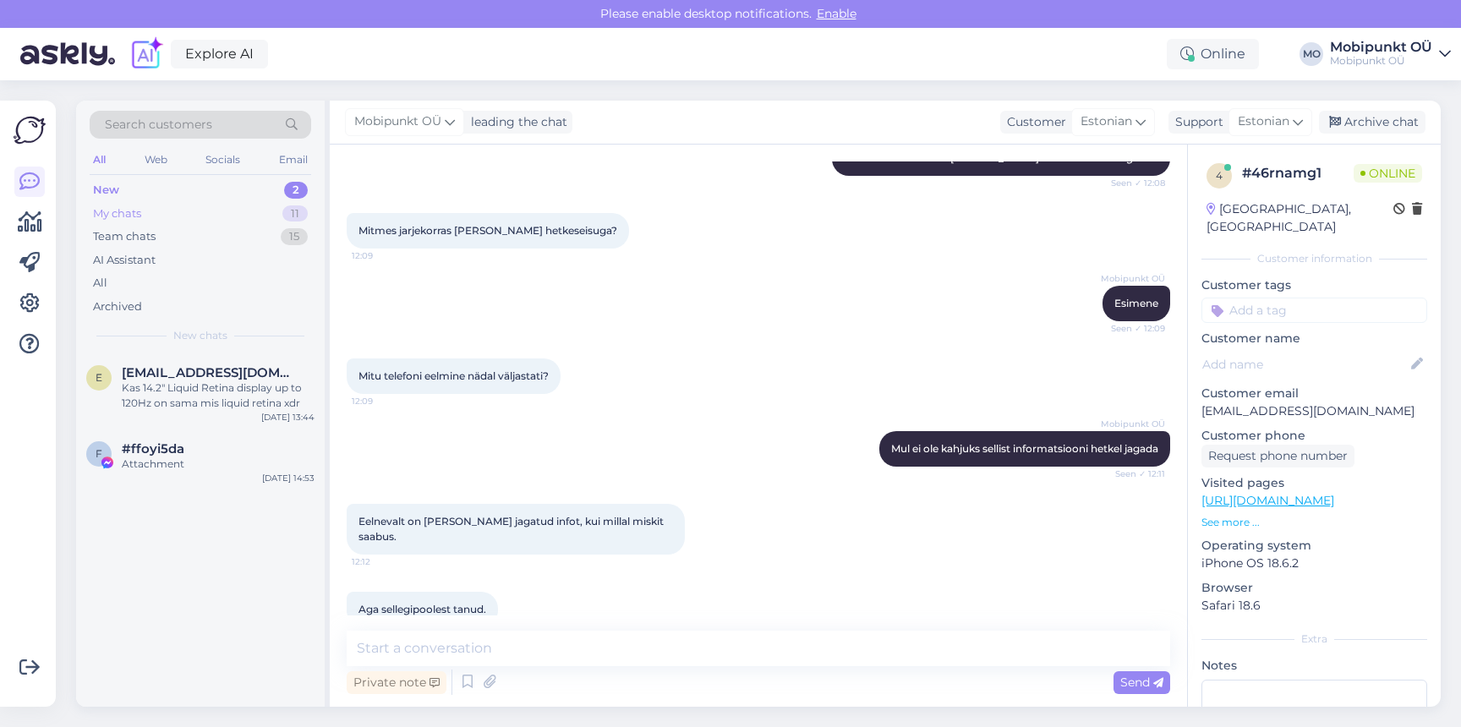
click at [130, 215] on div "My chats" at bounding box center [117, 213] width 48 height 17
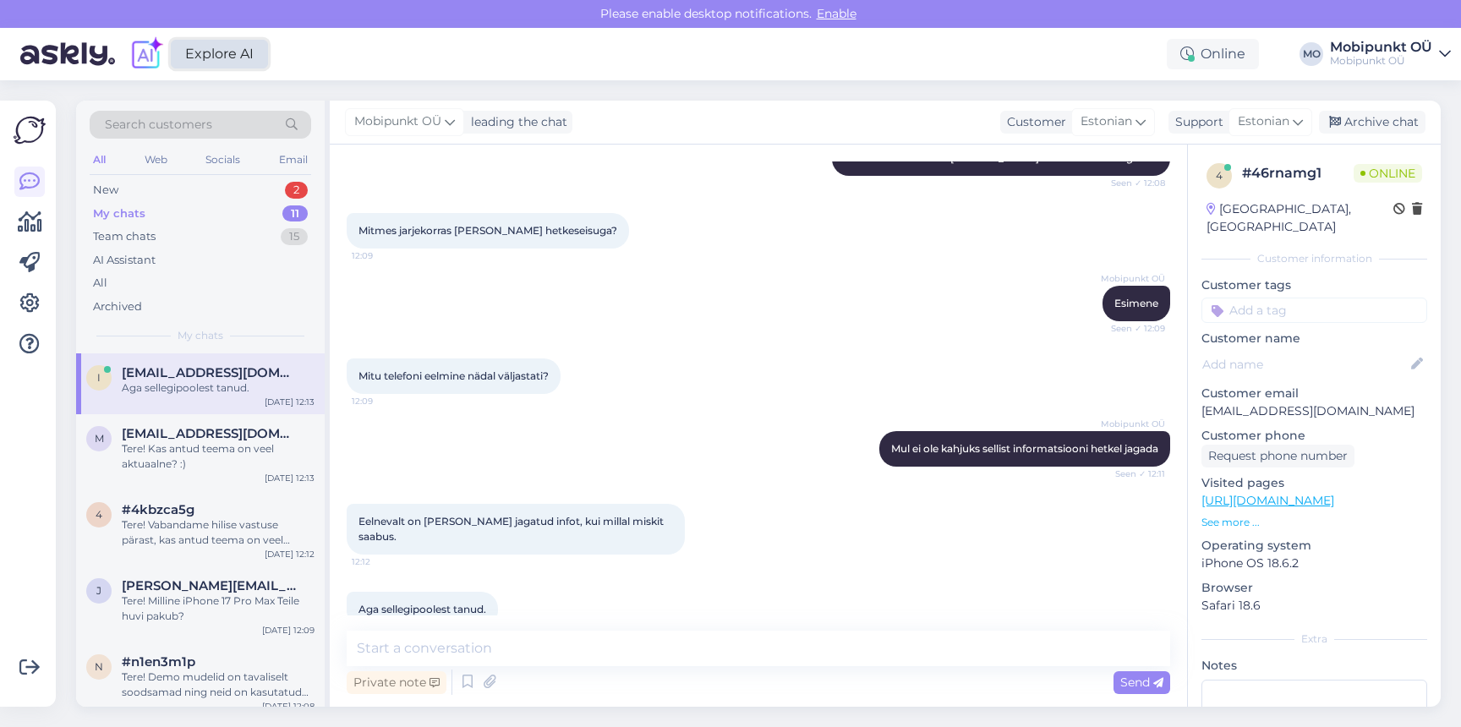
click at [198, 56] on link "Explore AI" at bounding box center [219, 54] width 97 height 29
click at [157, 196] on div "New 2" at bounding box center [200, 190] width 221 height 24
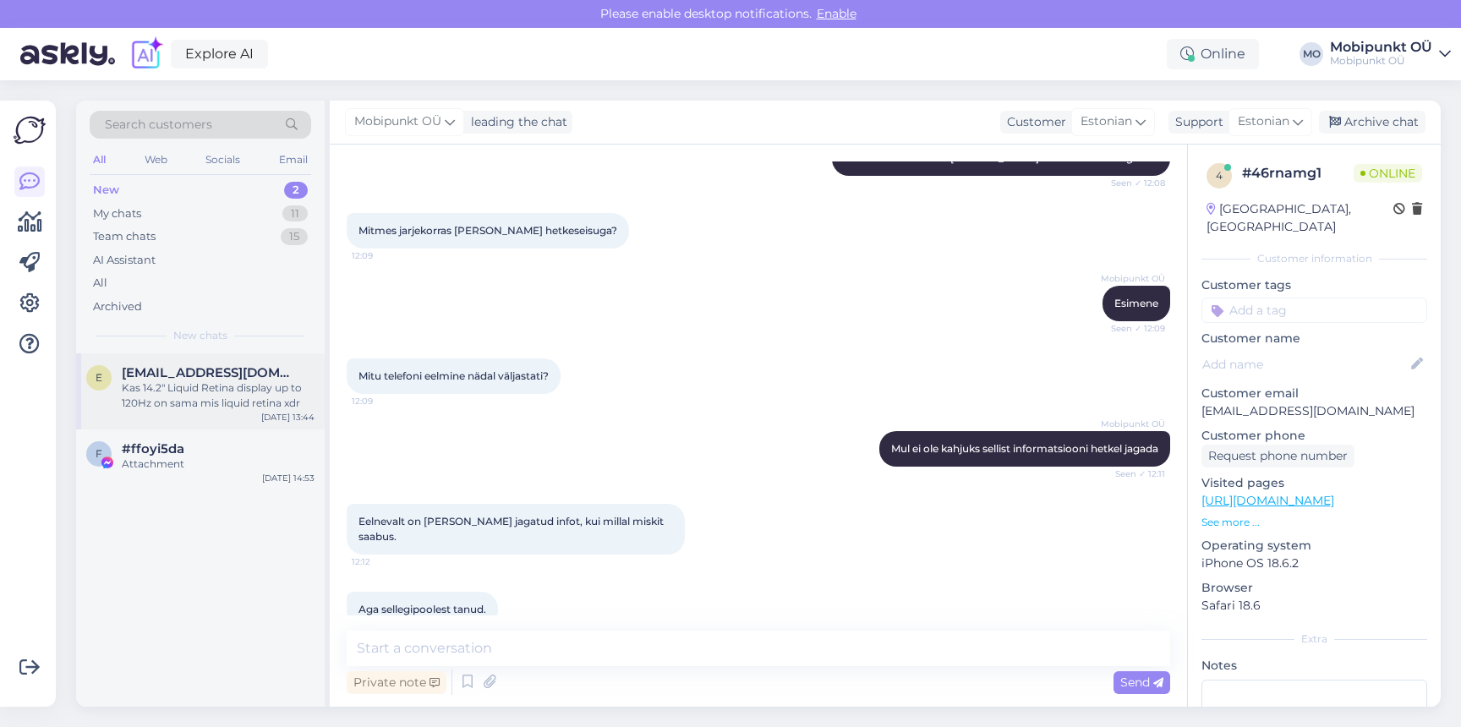
click at [202, 416] on div "e [EMAIL_ADDRESS][DOMAIN_NAME] Kas 14.2" Liquid Retina display up to 120Hz on s…" at bounding box center [200, 391] width 249 height 76
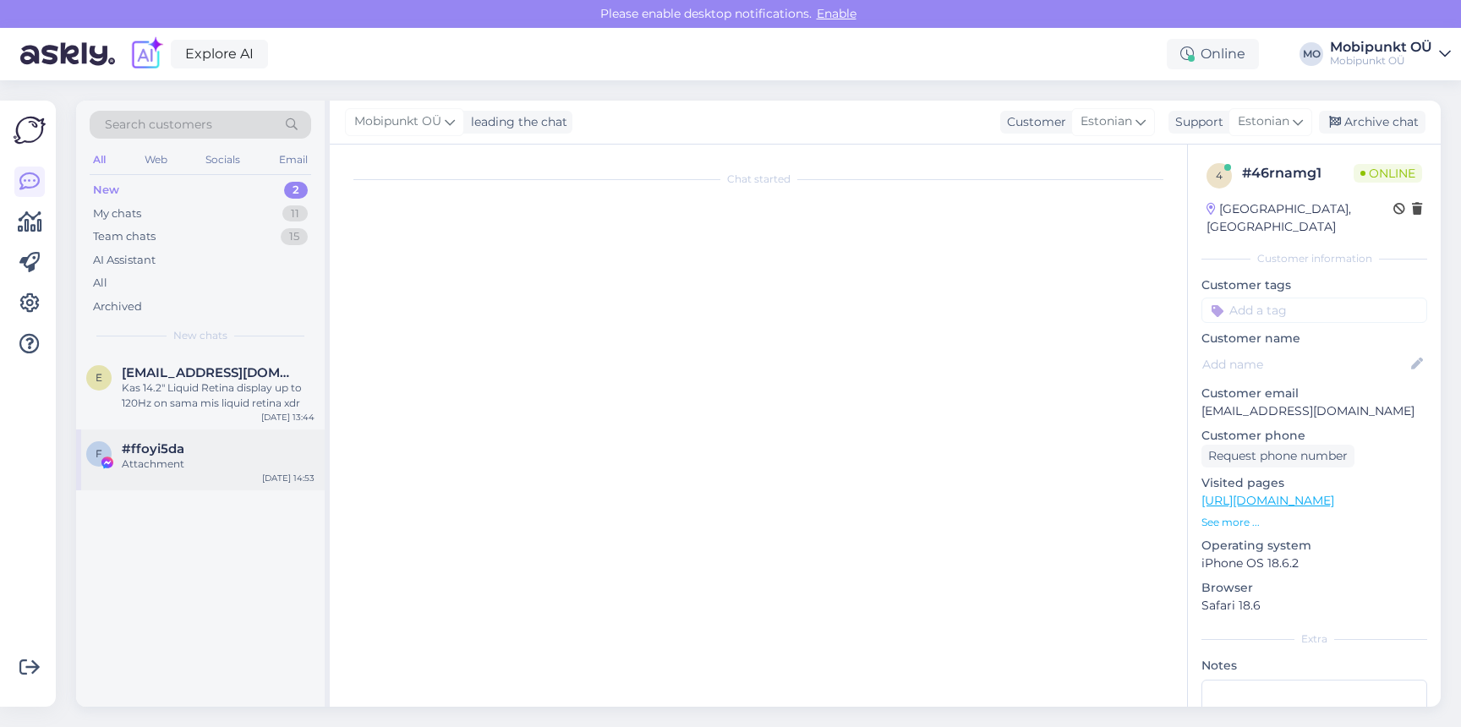
scroll to position [0, 0]
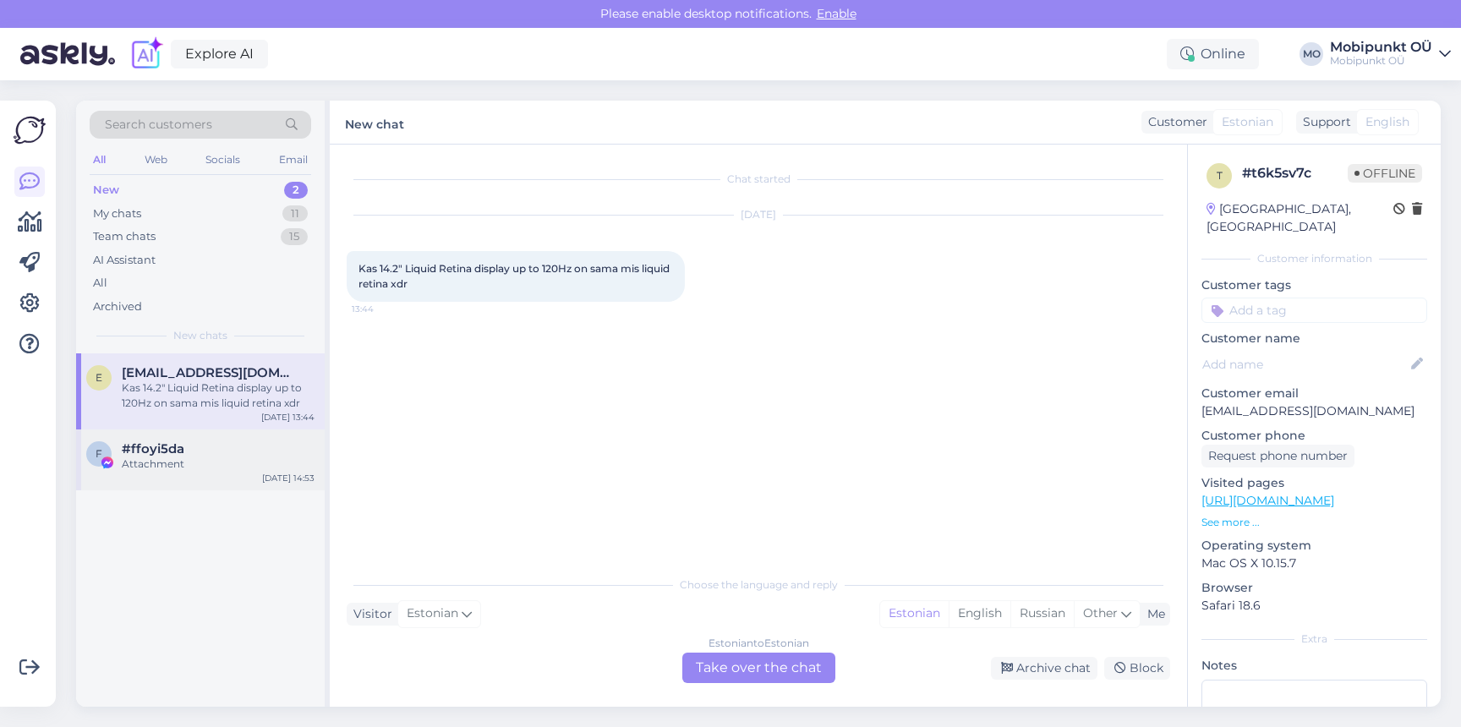
click at [202, 450] on div "#ffoyi5da" at bounding box center [218, 448] width 193 height 15
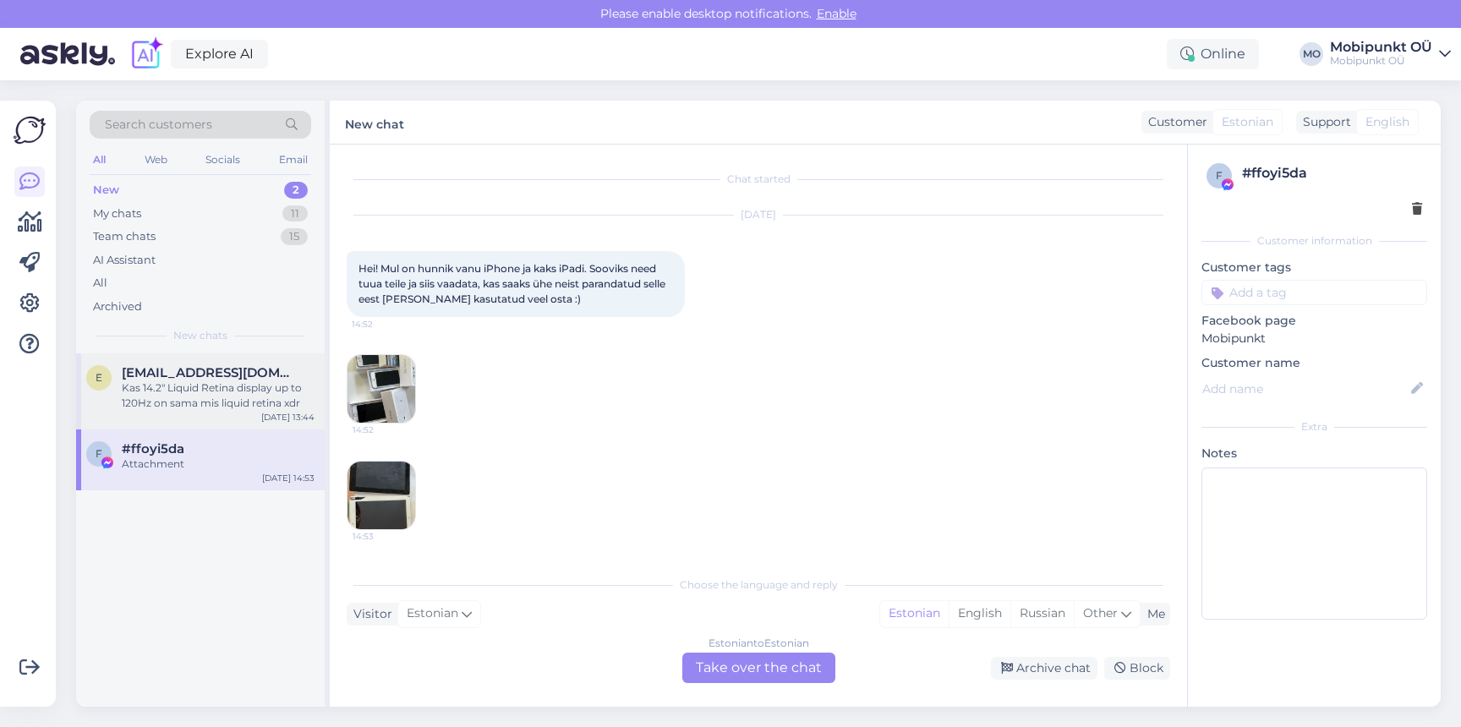
click at [225, 399] on div "Kas 14.2" Liquid Retina display up to 120Hz on sama mis liquid retina xdr" at bounding box center [218, 395] width 193 height 30
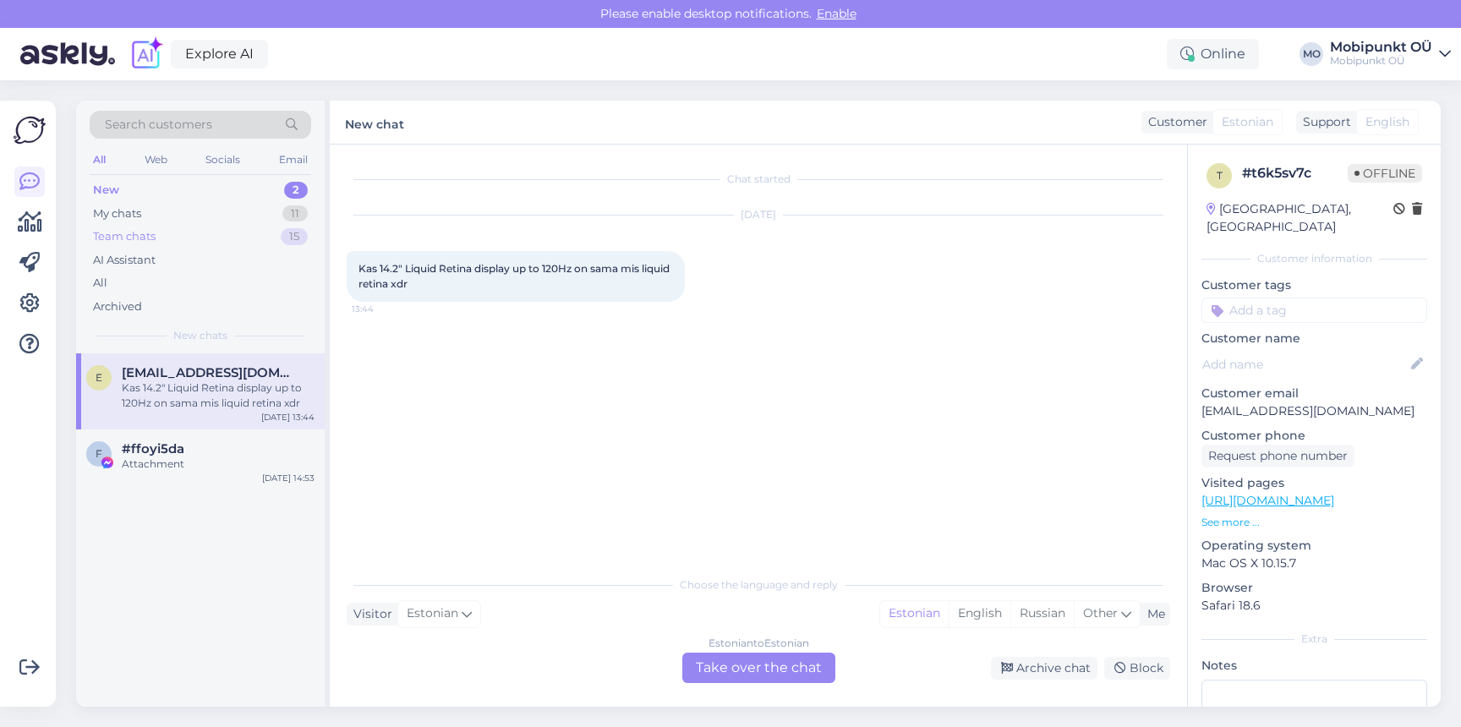
click at [107, 225] on div "Team chats 15" at bounding box center [200, 237] width 221 height 24
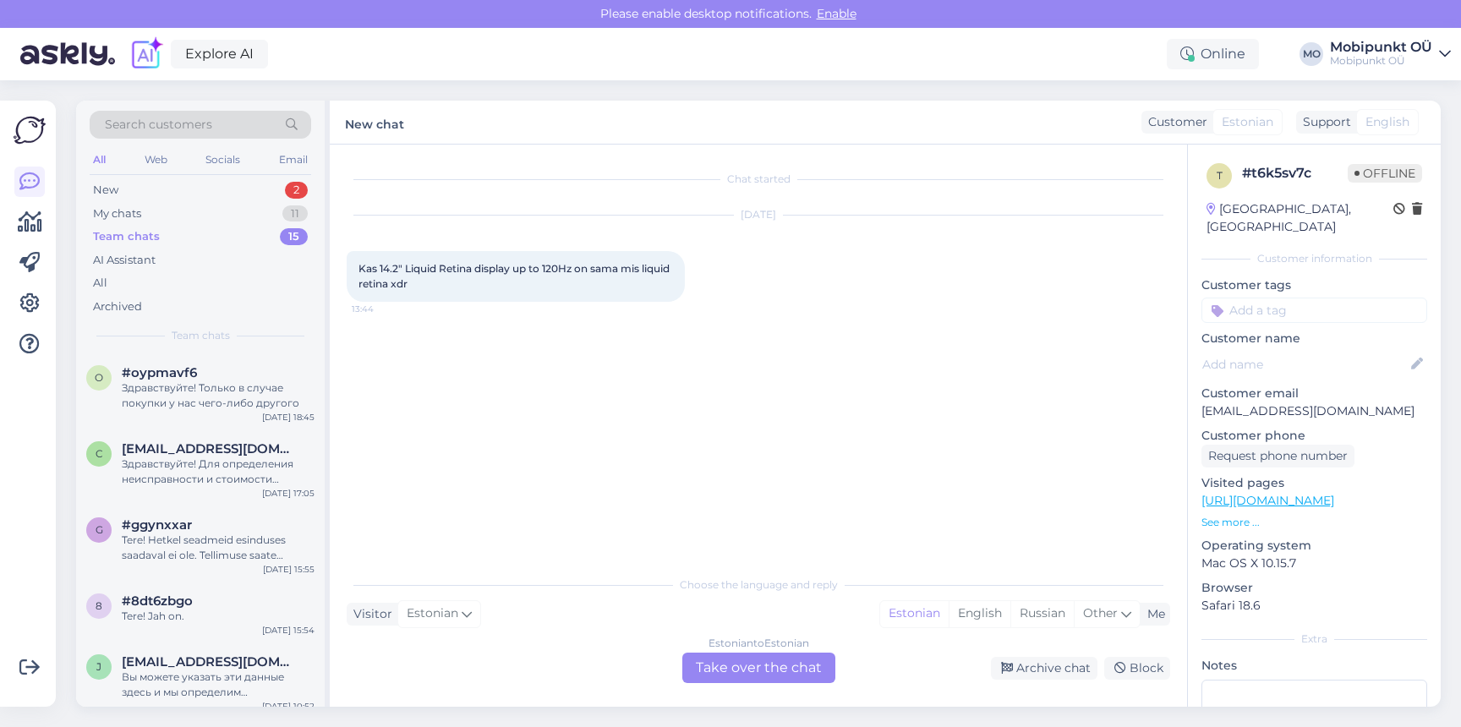
click at [107, 232] on div "Team chats" at bounding box center [126, 236] width 67 height 17
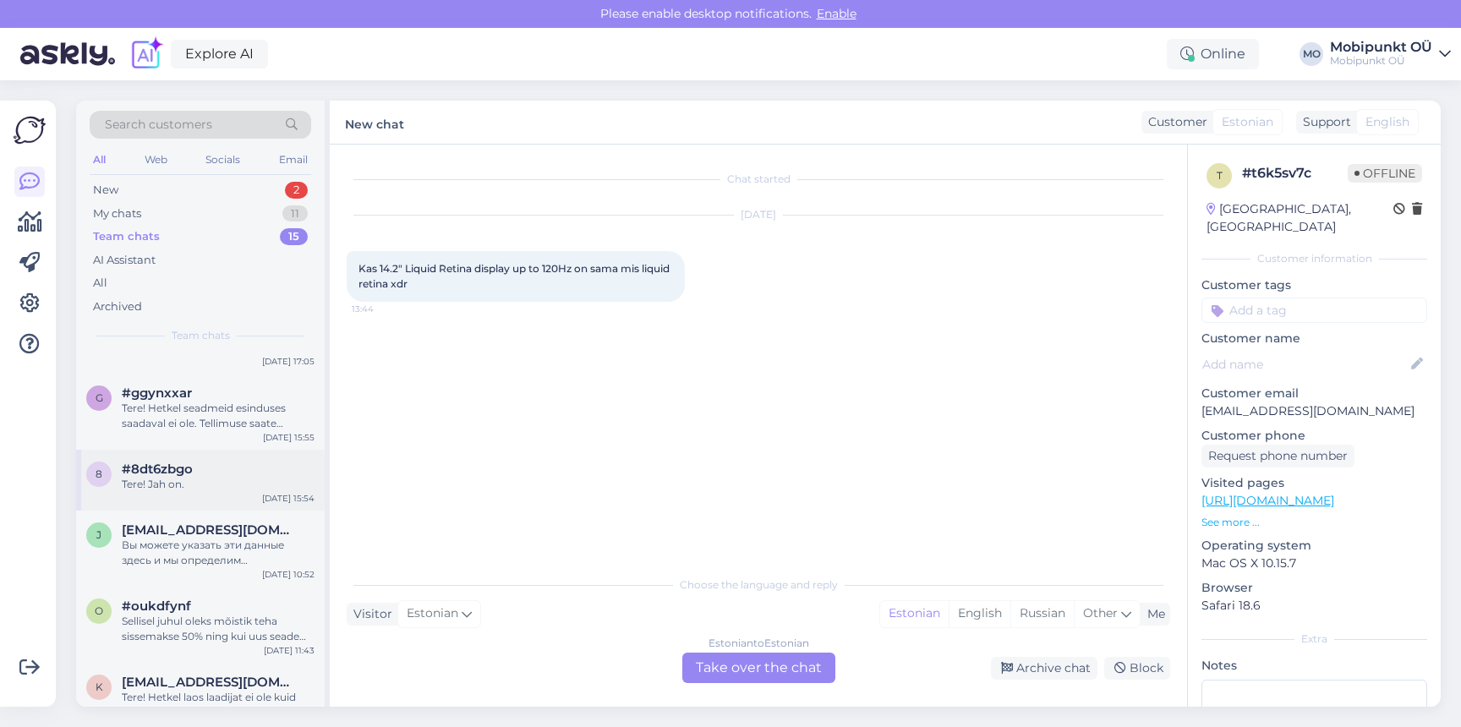
scroll to position [200, 0]
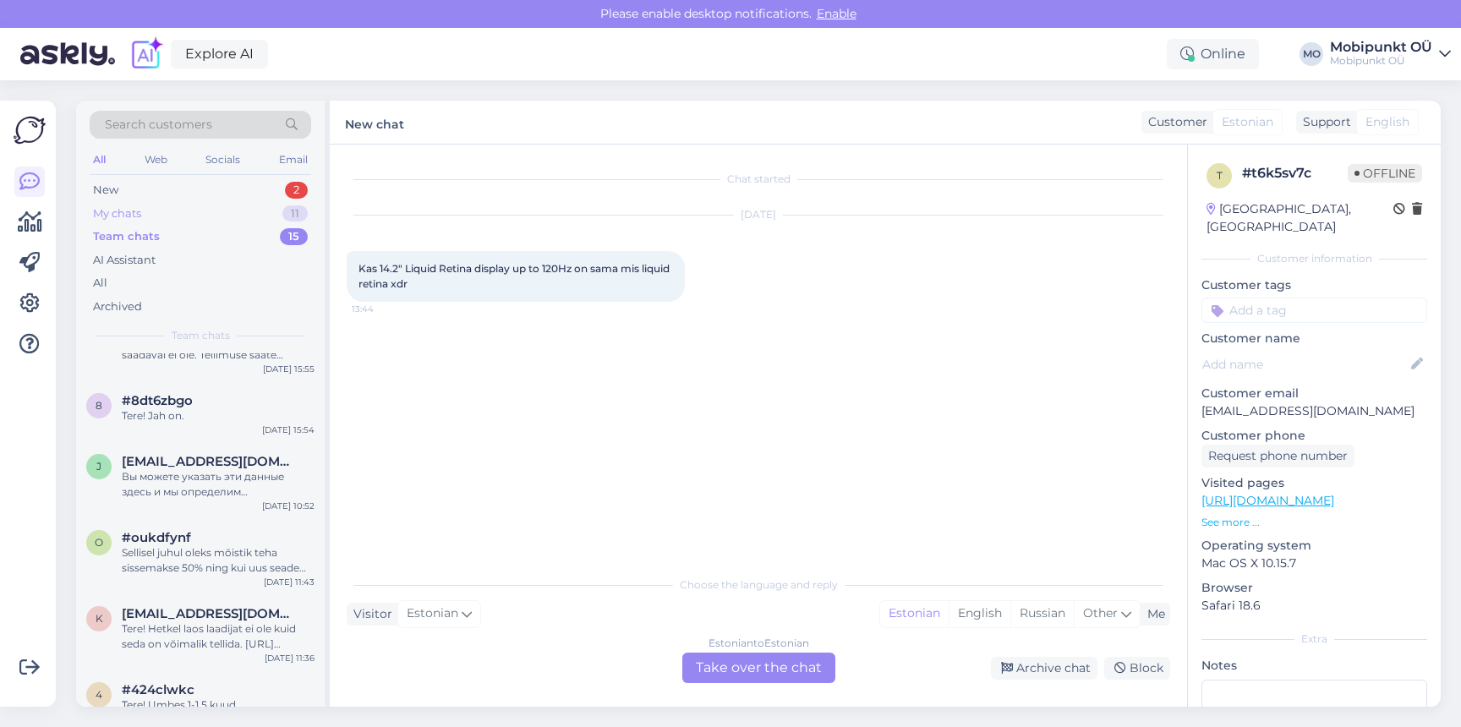
click at [140, 211] on div "My chats" at bounding box center [117, 213] width 48 height 17
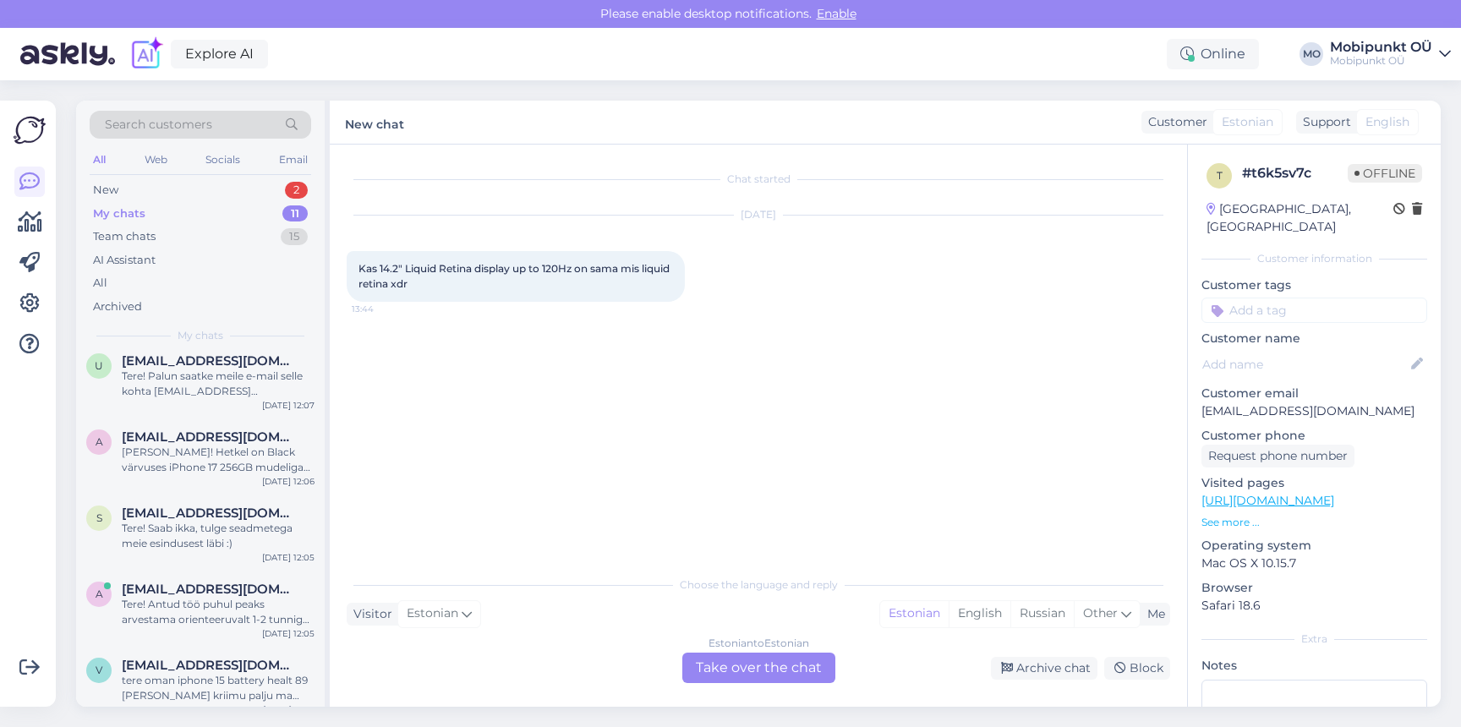
scroll to position [0, 0]
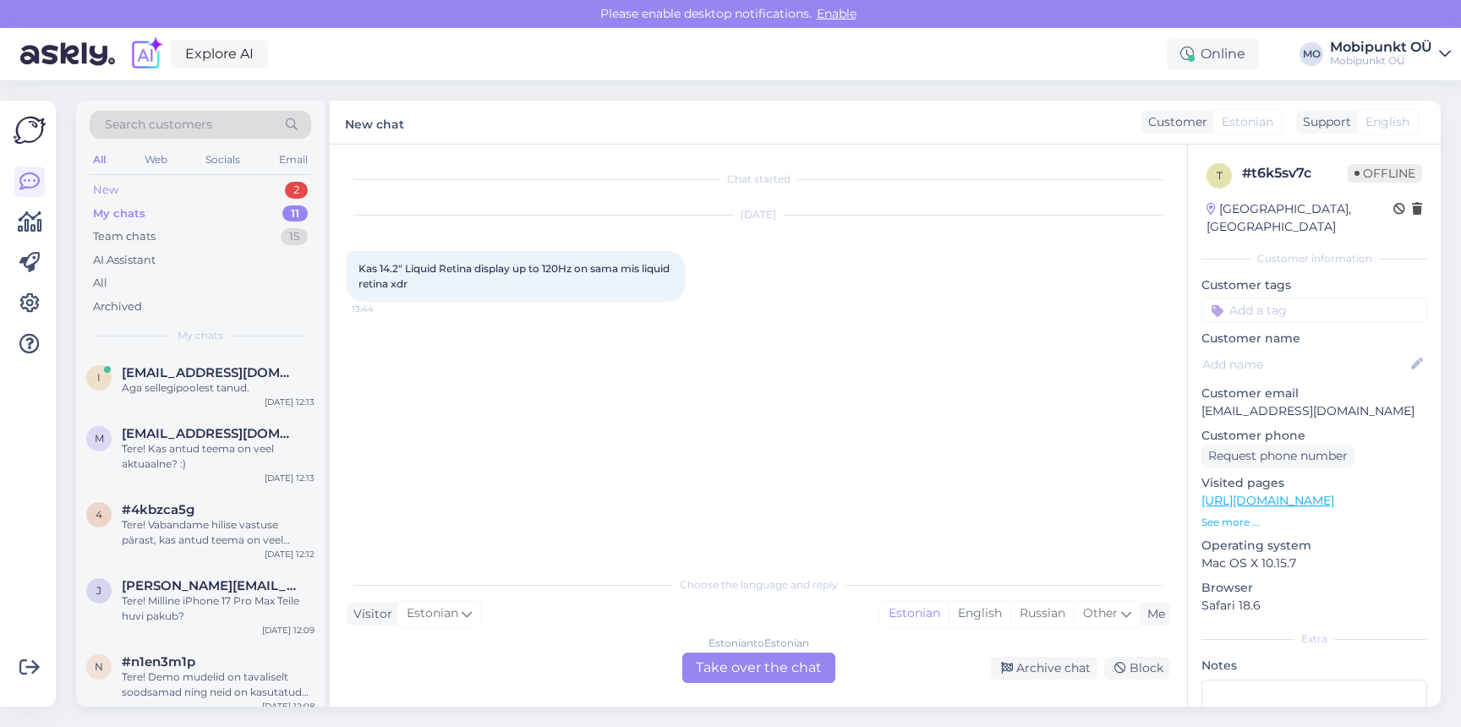
click at [131, 183] on div "New 2" at bounding box center [200, 190] width 221 height 24
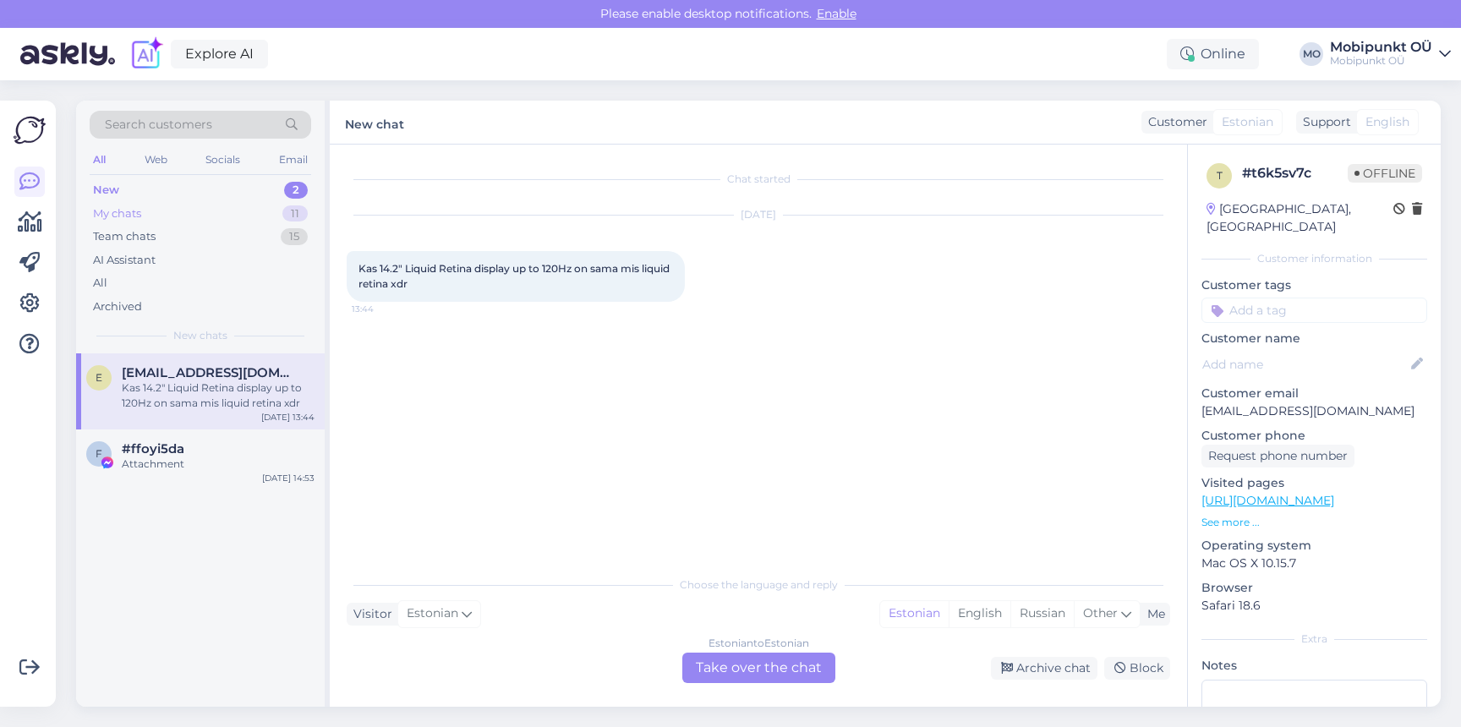
click at [155, 210] on div "My chats 11" at bounding box center [200, 214] width 221 height 24
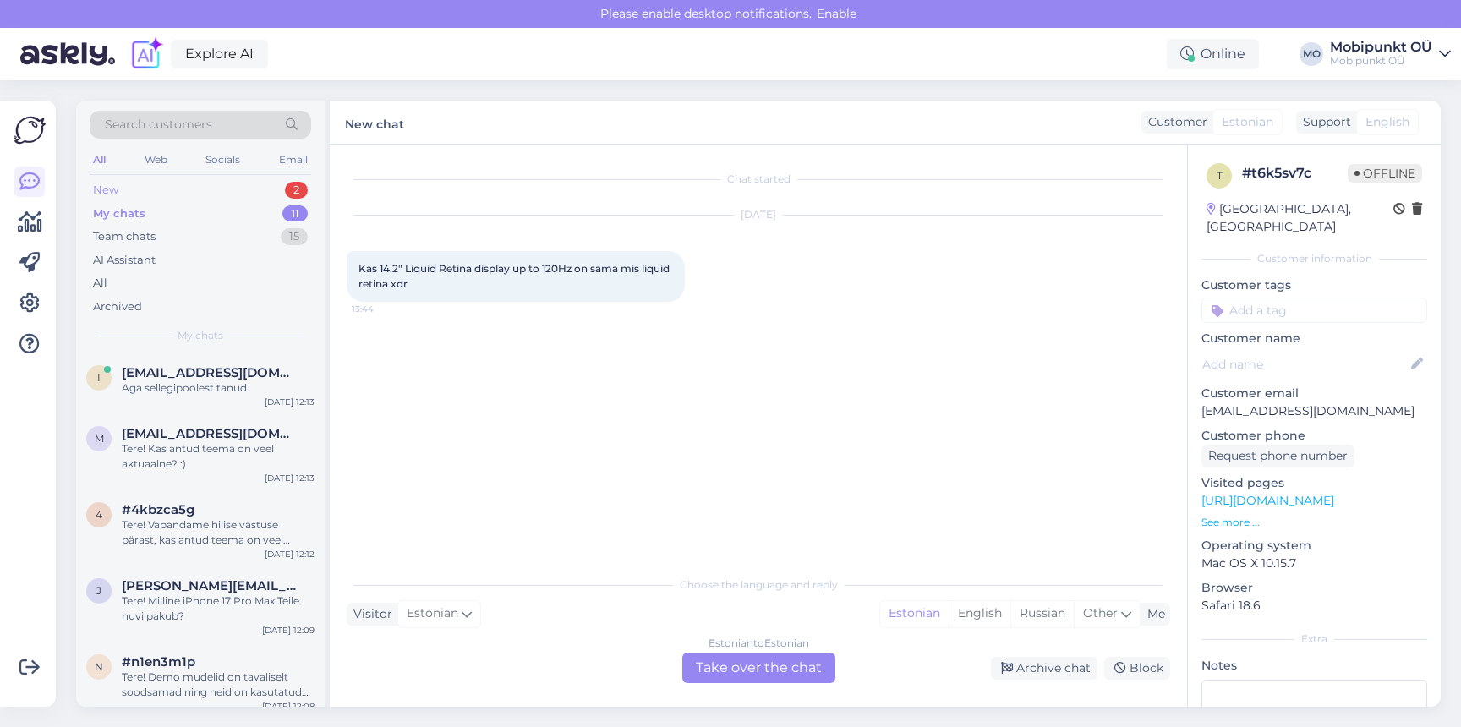
click at [155, 183] on div "New 2" at bounding box center [200, 190] width 221 height 24
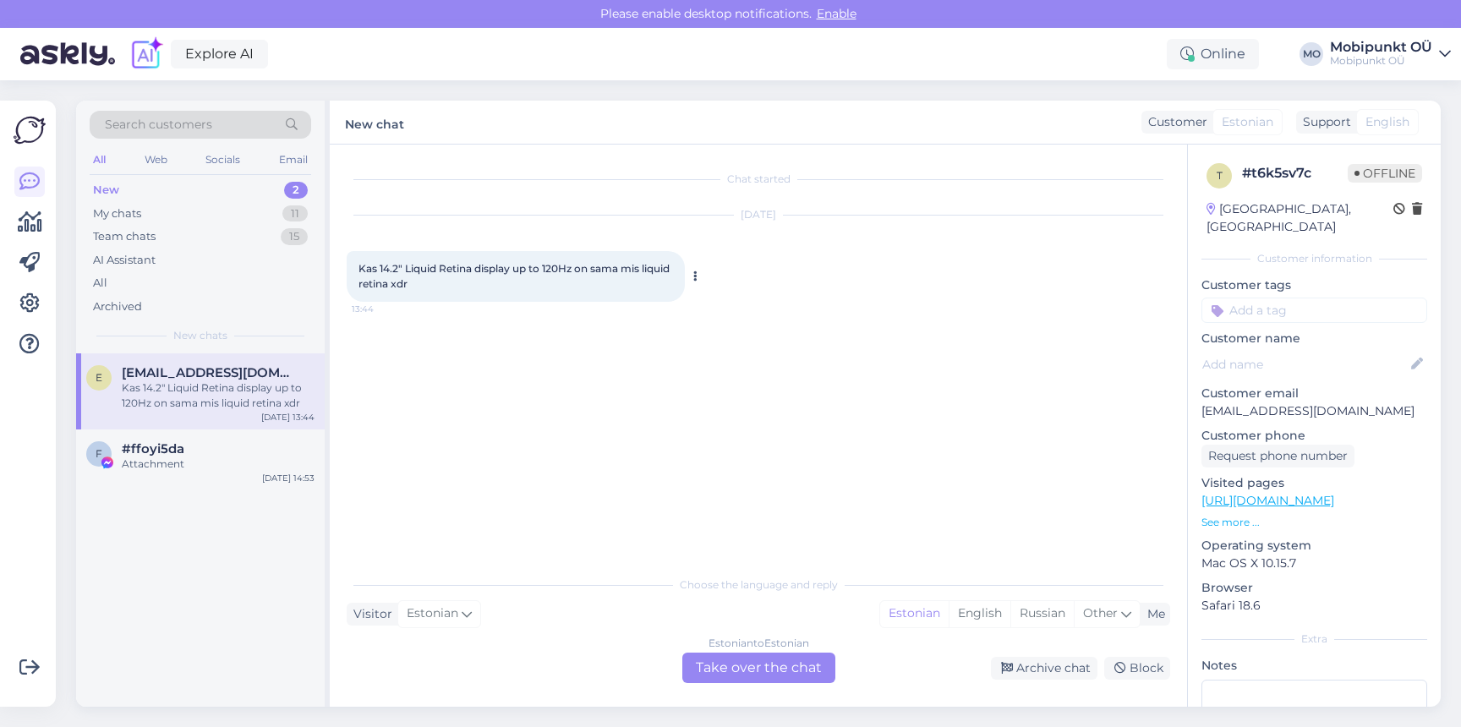
click at [379, 264] on span "Kas 14.2" Liquid Retina display up to 120Hz on sama mis liquid retina xdr" at bounding box center [515, 276] width 314 height 28
click at [391, 270] on span "Kas 14.2" Liquid Retina display up to 120Hz on sama mis liquid retina xdr" at bounding box center [515, 276] width 314 height 28
click at [199, 210] on div "My chats 11" at bounding box center [200, 214] width 221 height 24
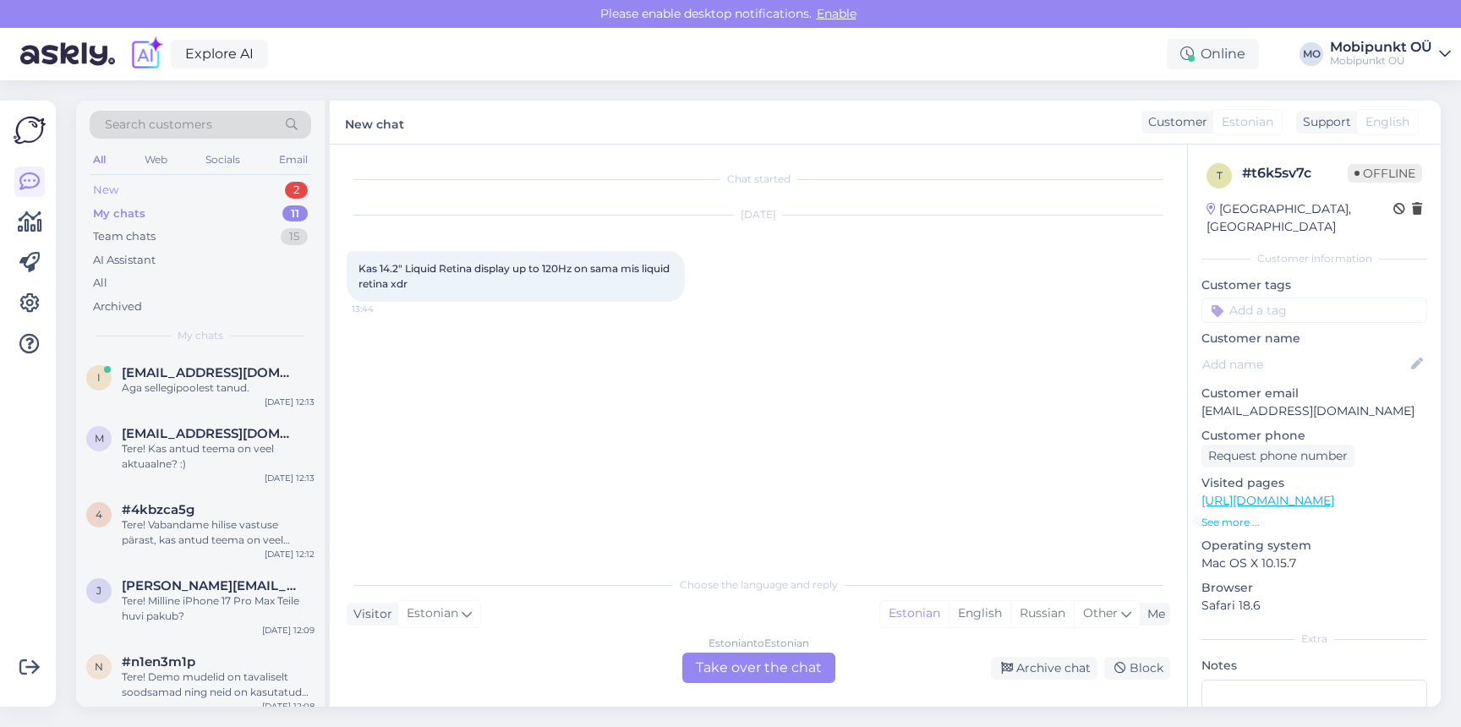
click at [182, 179] on div "New 2" at bounding box center [200, 190] width 221 height 24
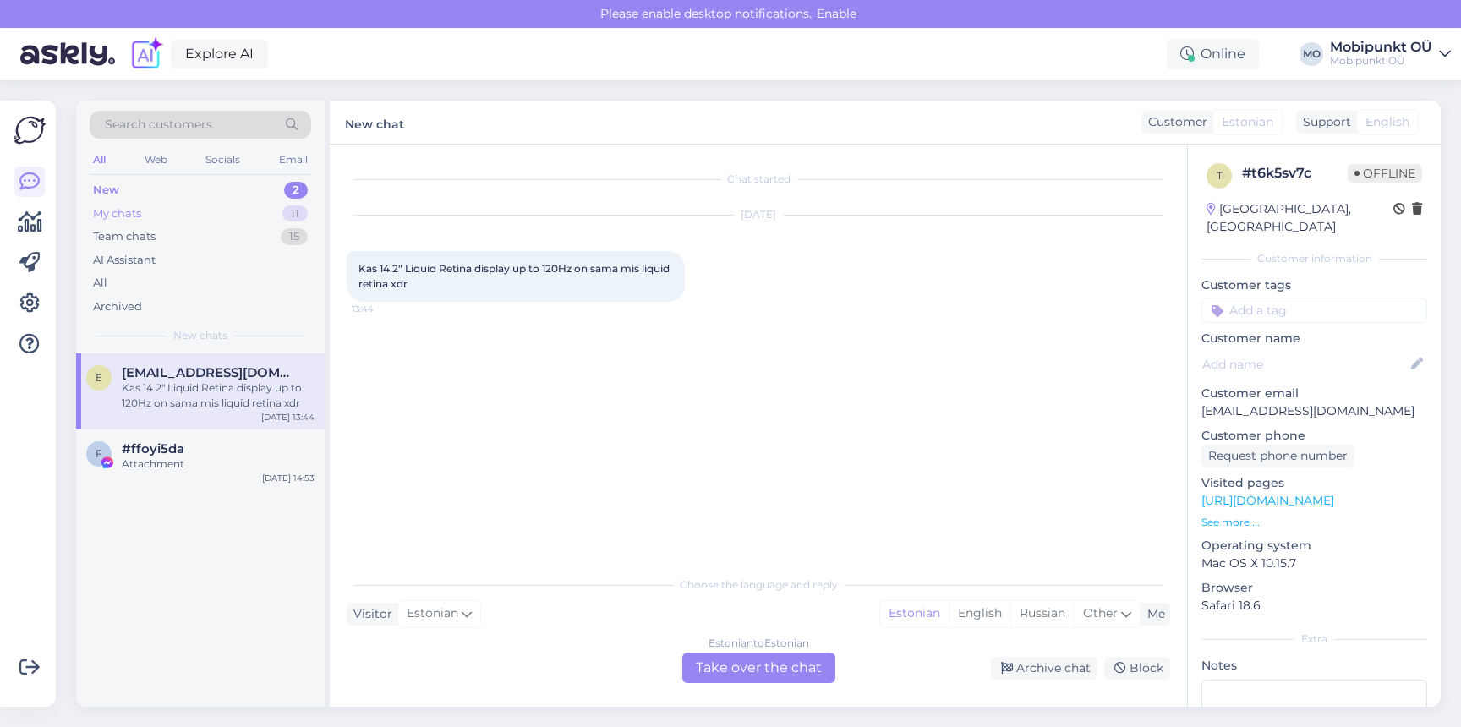
click at [161, 206] on div "My chats 11" at bounding box center [200, 214] width 221 height 24
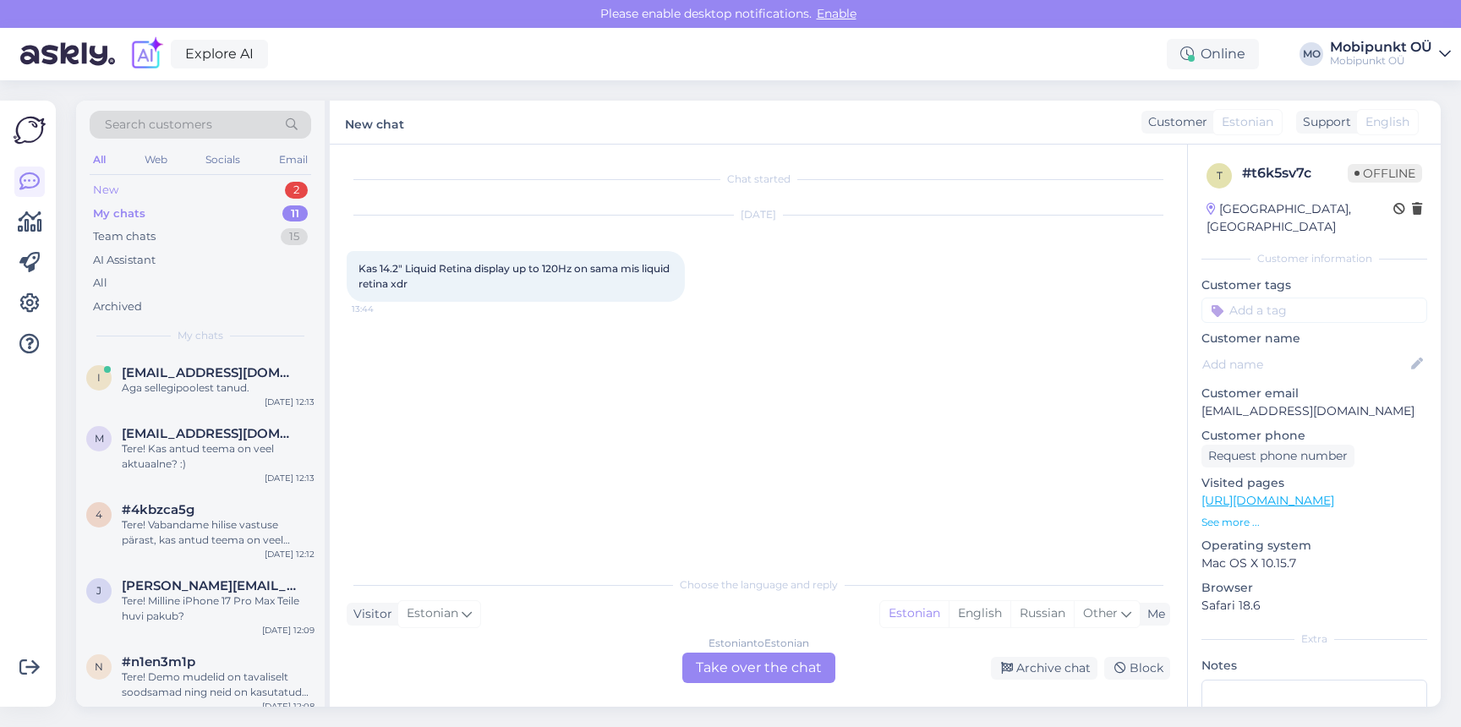
click at [151, 191] on div "New 2" at bounding box center [200, 190] width 221 height 24
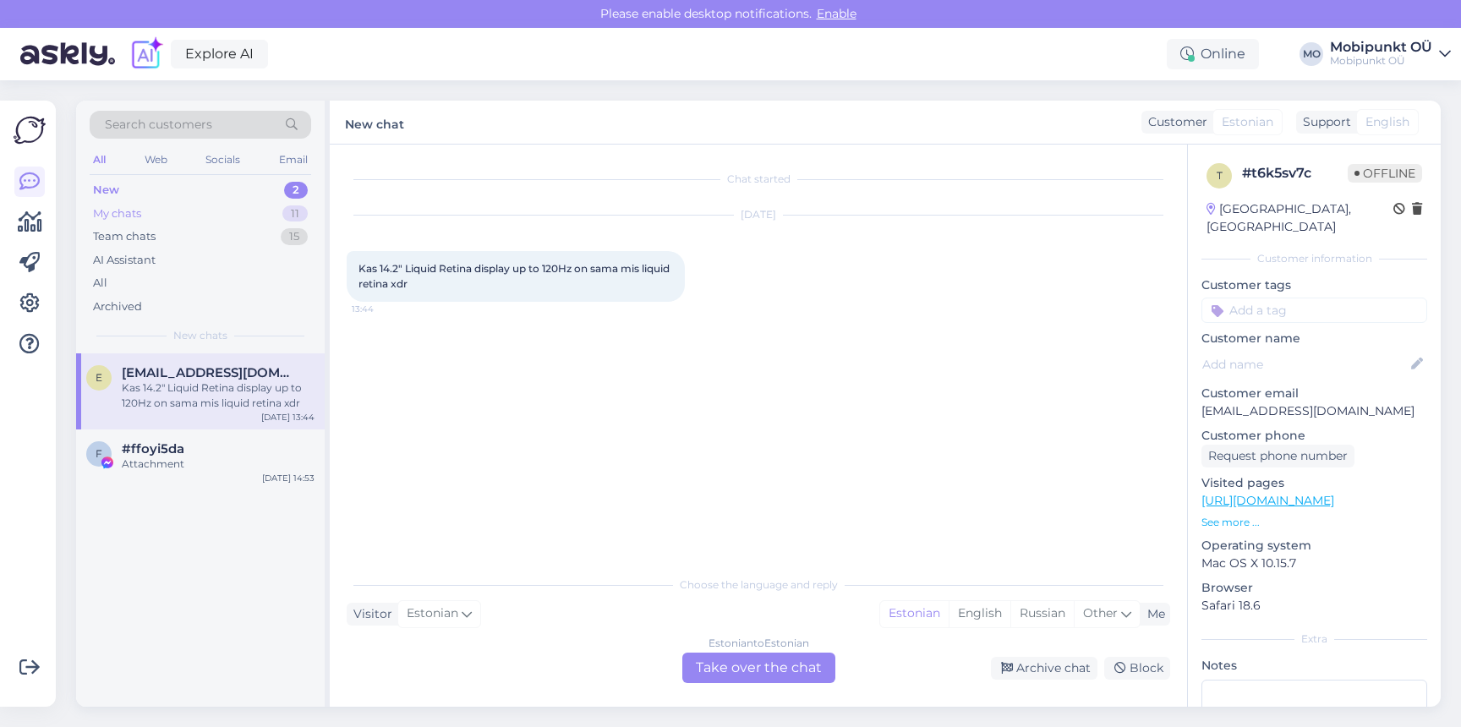
click at [131, 207] on div "My chats" at bounding box center [117, 213] width 48 height 17
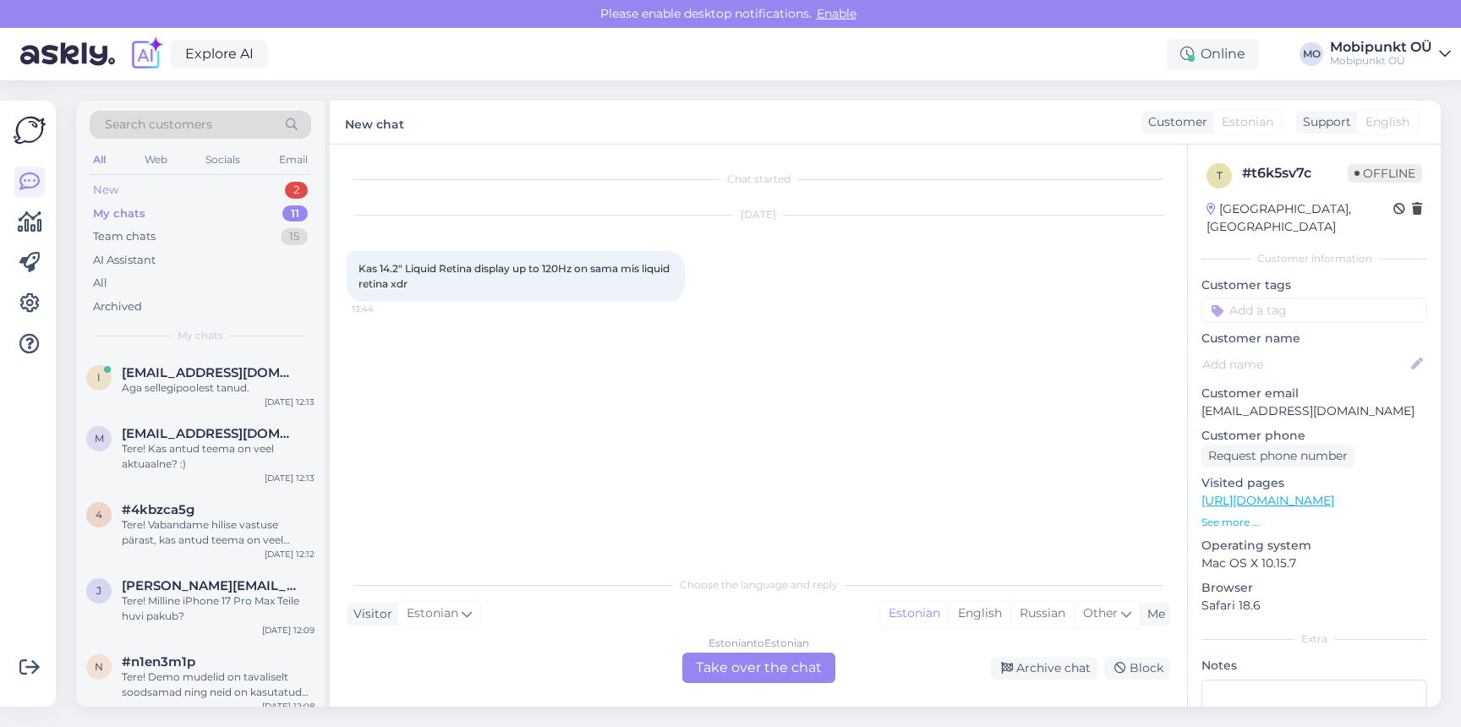
click at [127, 190] on div "New 2" at bounding box center [200, 190] width 221 height 24
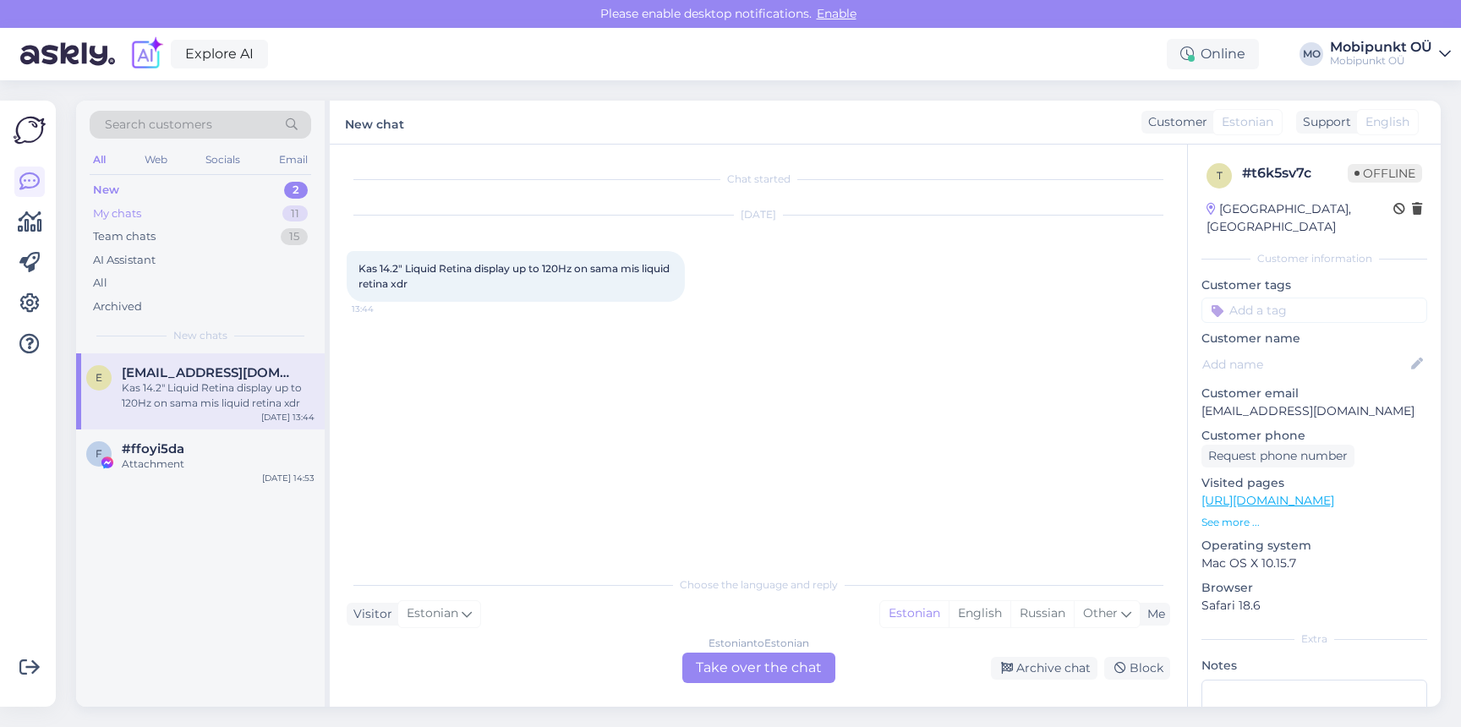
click at [168, 213] on div "My chats 11" at bounding box center [200, 214] width 221 height 24
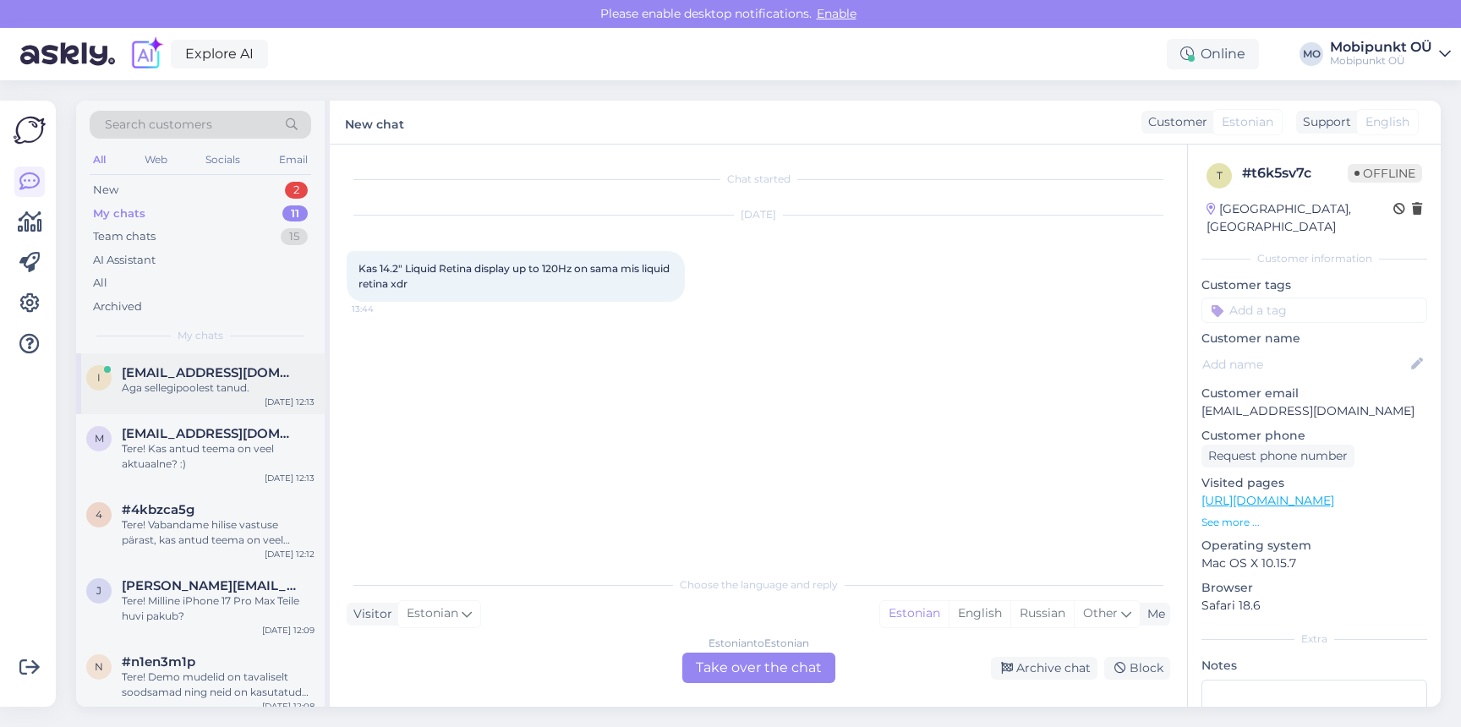
click at [191, 369] on span "[EMAIL_ADDRESS][DOMAIN_NAME]" at bounding box center [210, 372] width 176 height 15
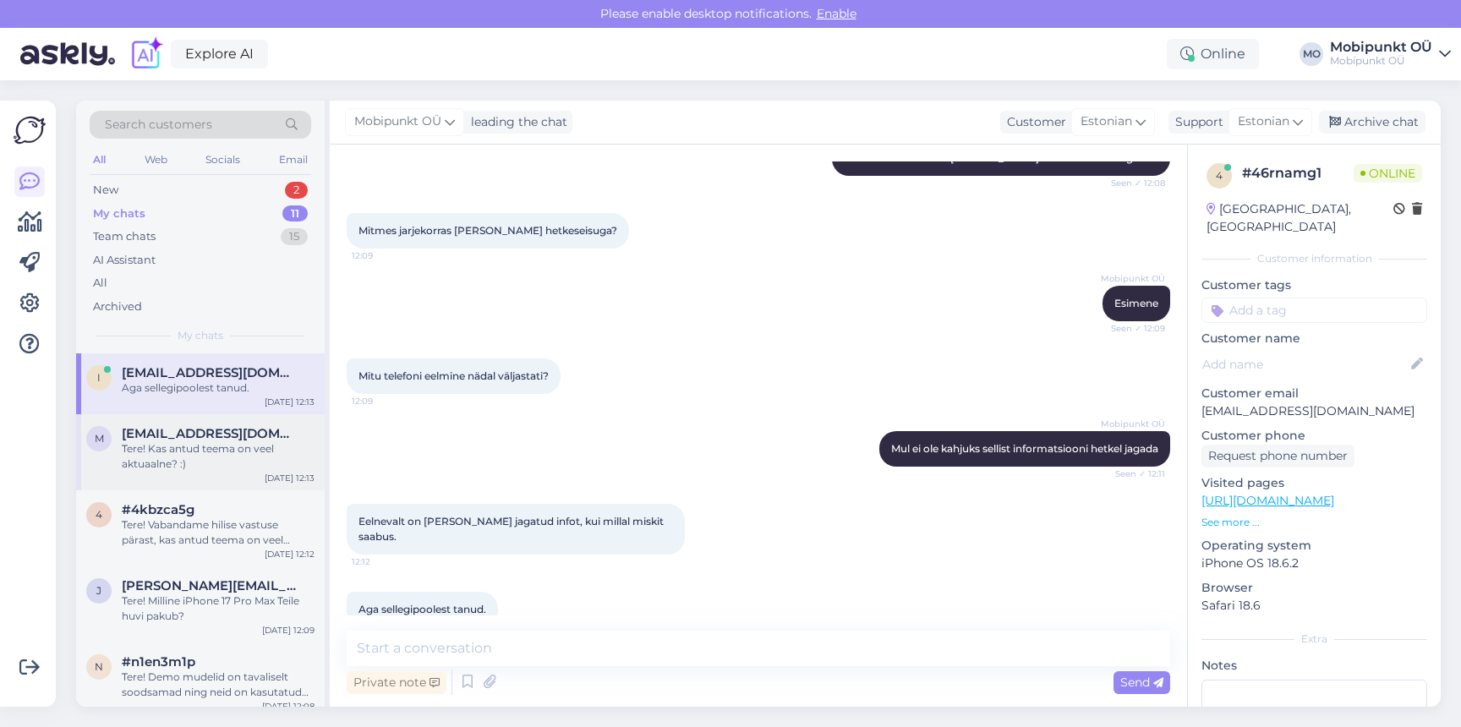
click at [203, 436] on span "[EMAIL_ADDRESS][DOMAIN_NAME]" at bounding box center [210, 433] width 176 height 15
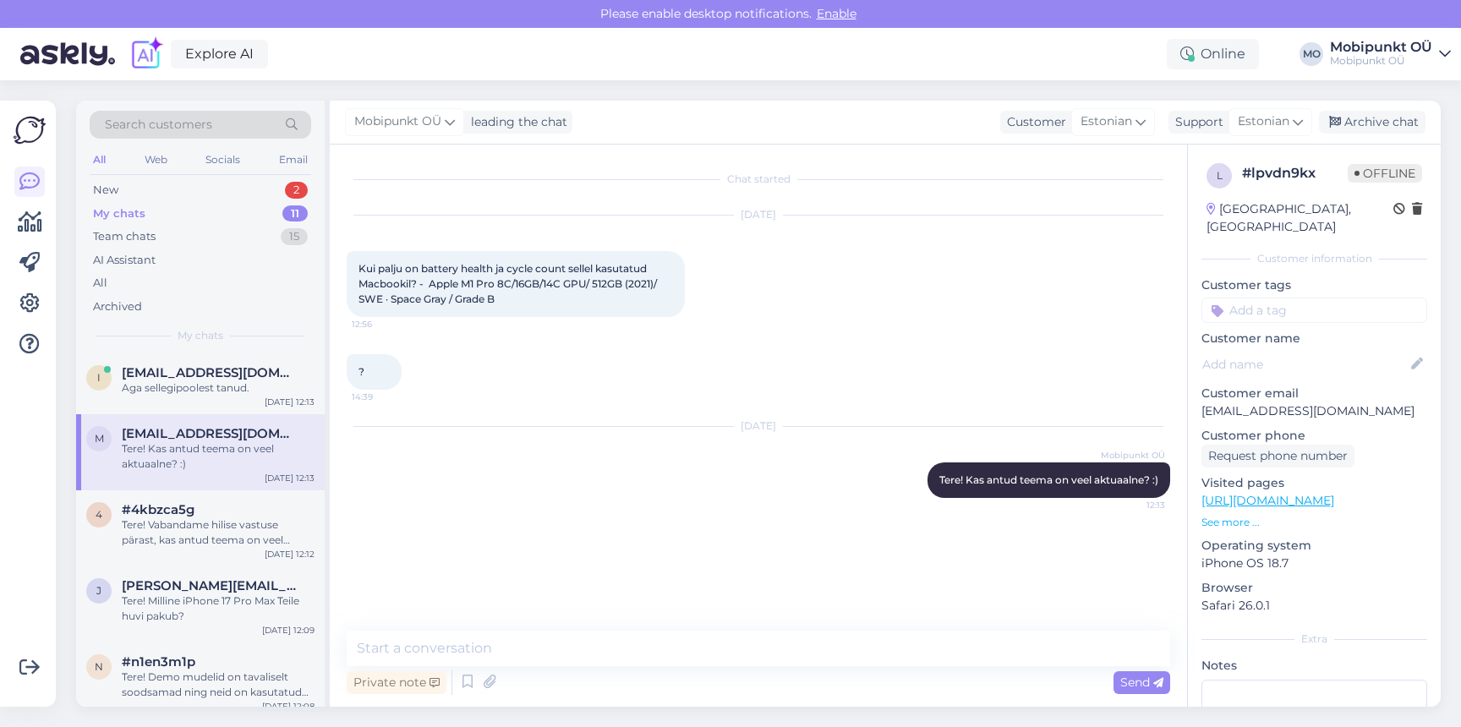
click at [215, 423] on div "m [EMAIL_ADDRESS][DOMAIN_NAME] Tere! Kas antud teema on veel aktuaalne? :) [DAT…" at bounding box center [200, 452] width 249 height 76
click at [216, 383] on div "Aga sellegipoolest tanud." at bounding box center [218, 387] width 193 height 15
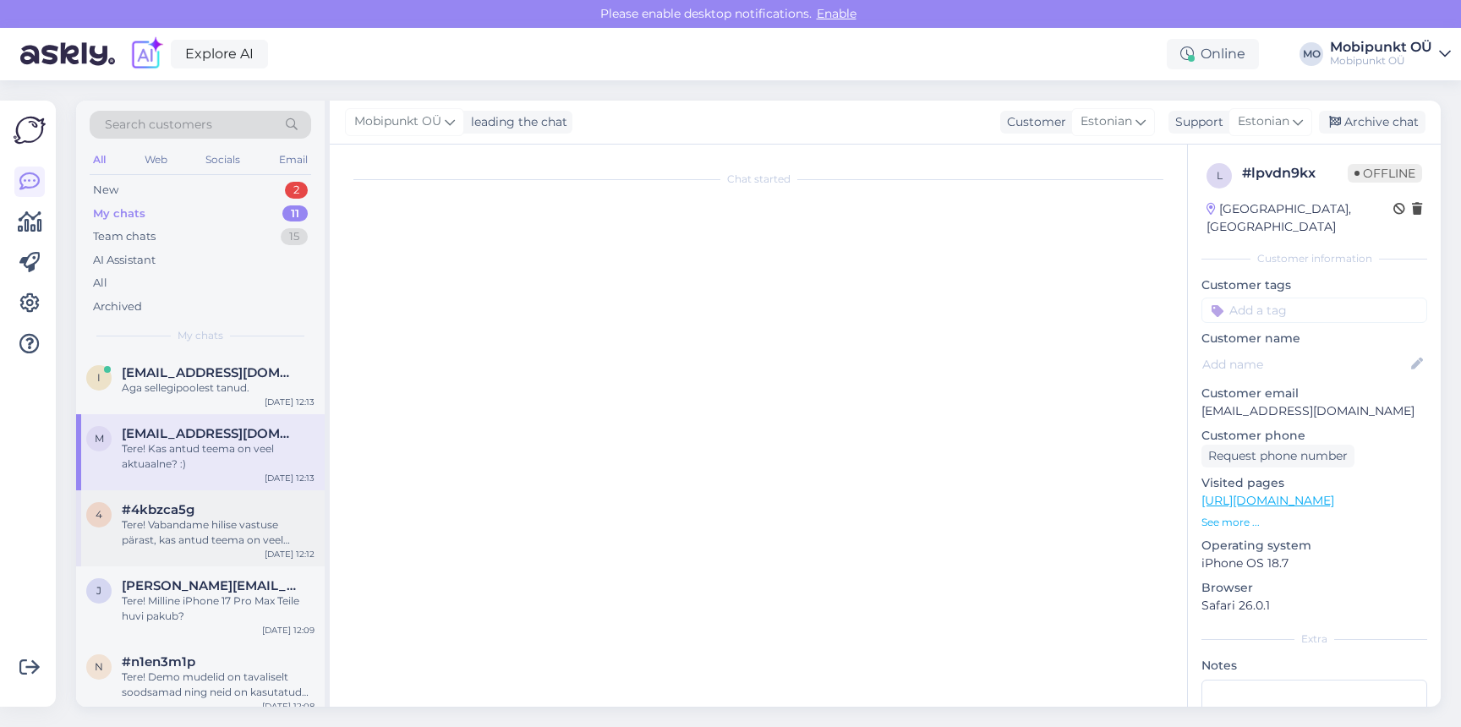
scroll to position [359, 0]
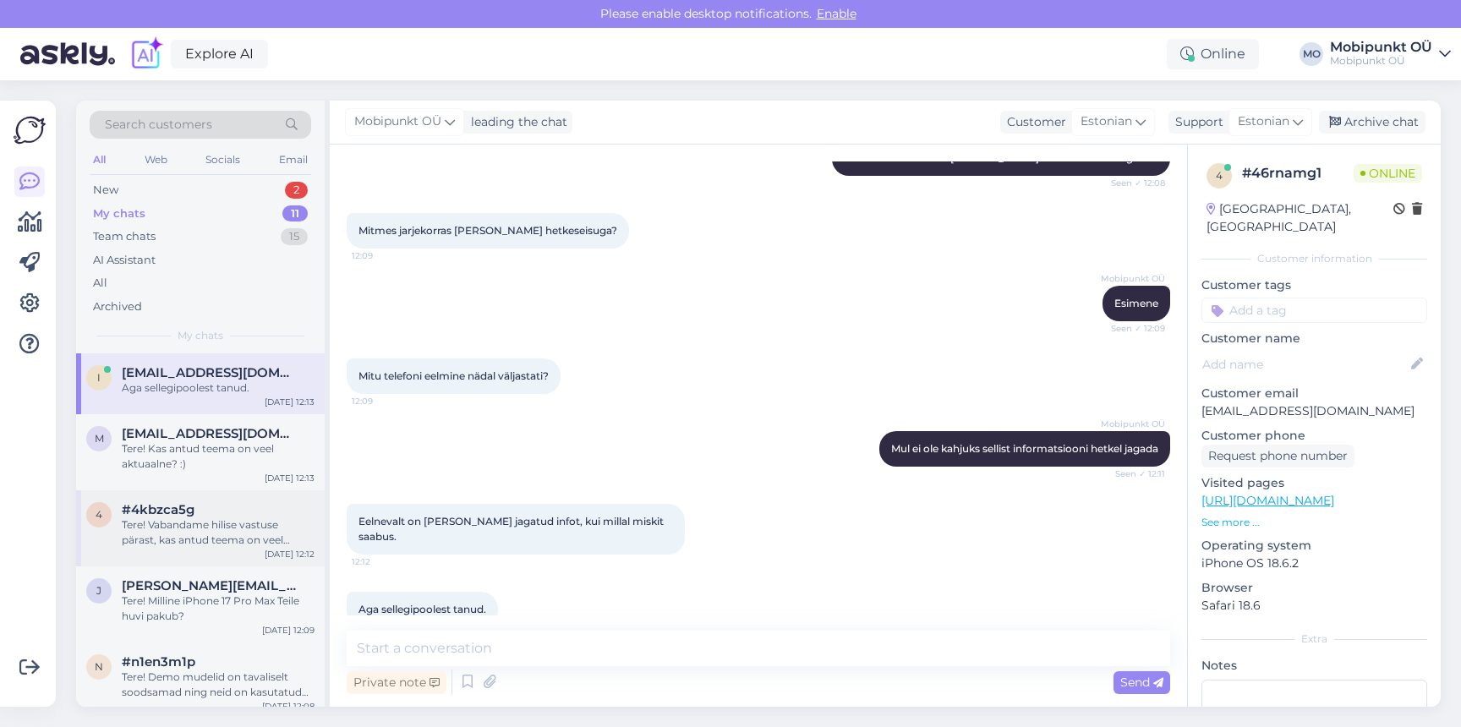
click at [191, 519] on div "Tere! Vabandame hilise vastuse pärast, kas antud teema on veel aktuaalne?" at bounding box center [218, 532] width 193 height 30
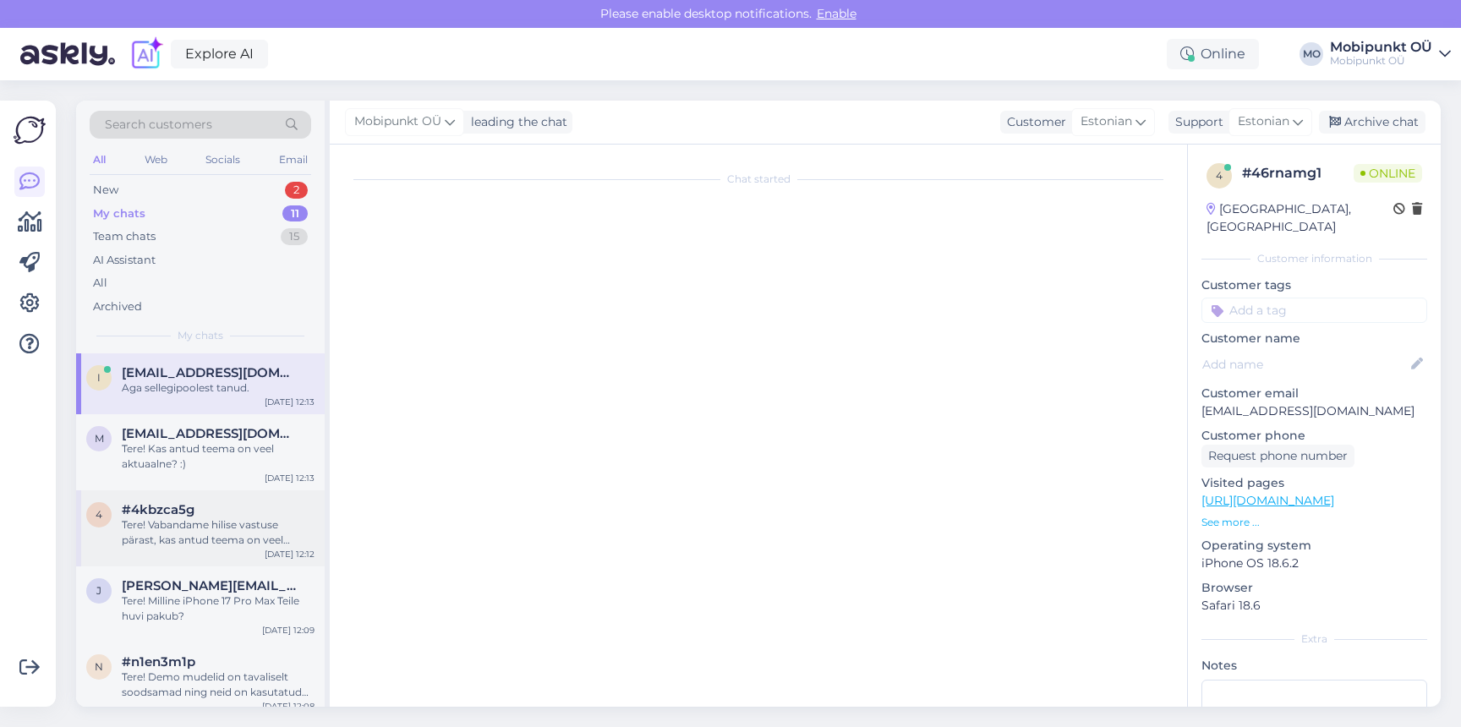
scroll to position [0, 0]
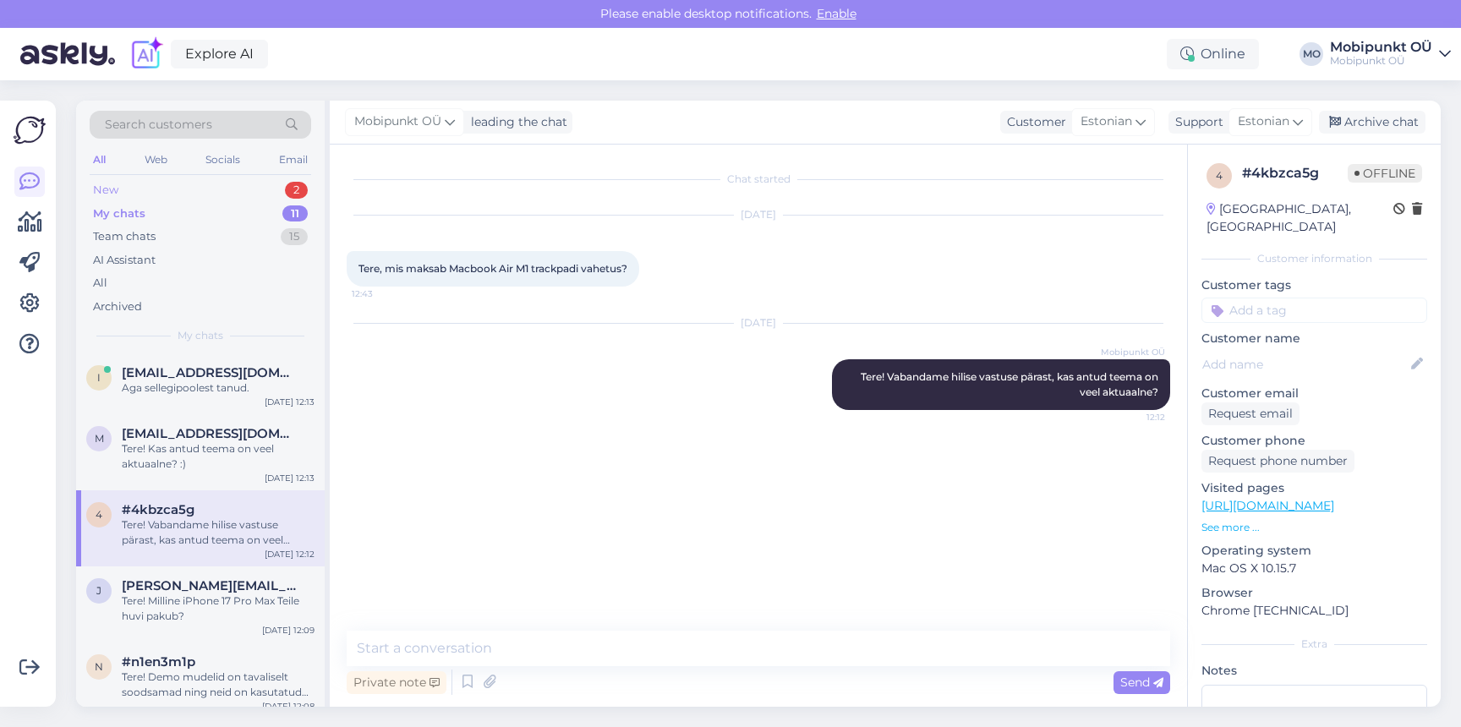
click at [153, 182] on div "New 2" at bounding box center [200, 190] width 221 height 24
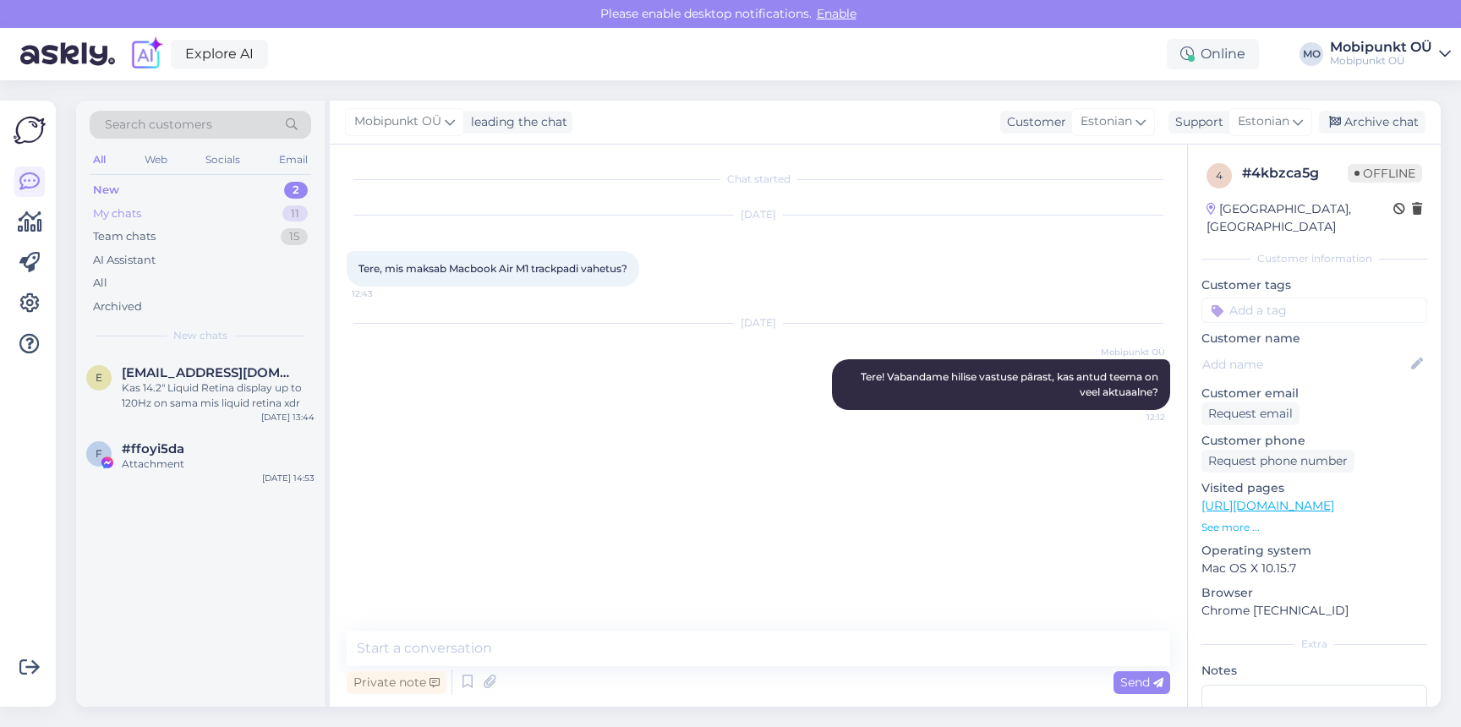
click at [139, 210] on div "My chats" at bounding box center [117, 213] width 48 height 17
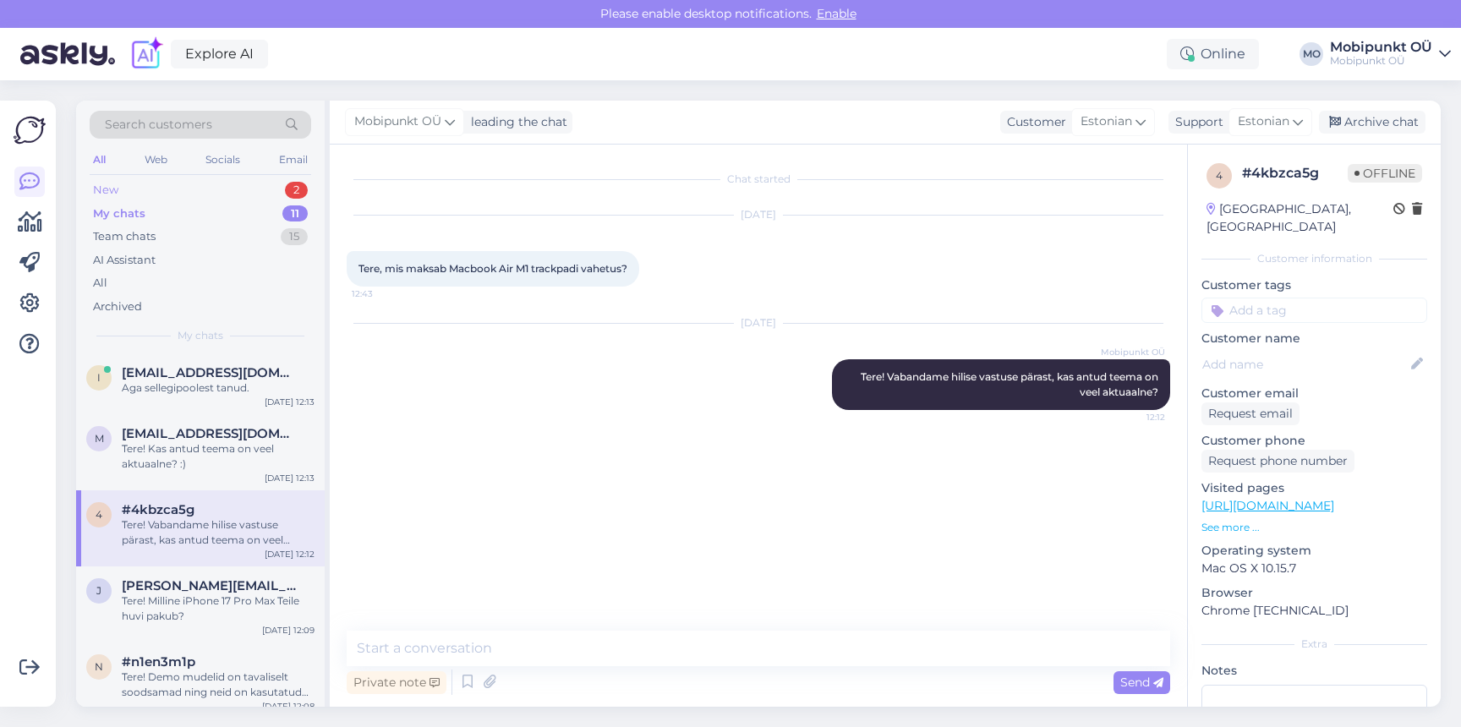
click at [139, 192] on div "New 2" at bounding box center [200, 190] width 221 height 24
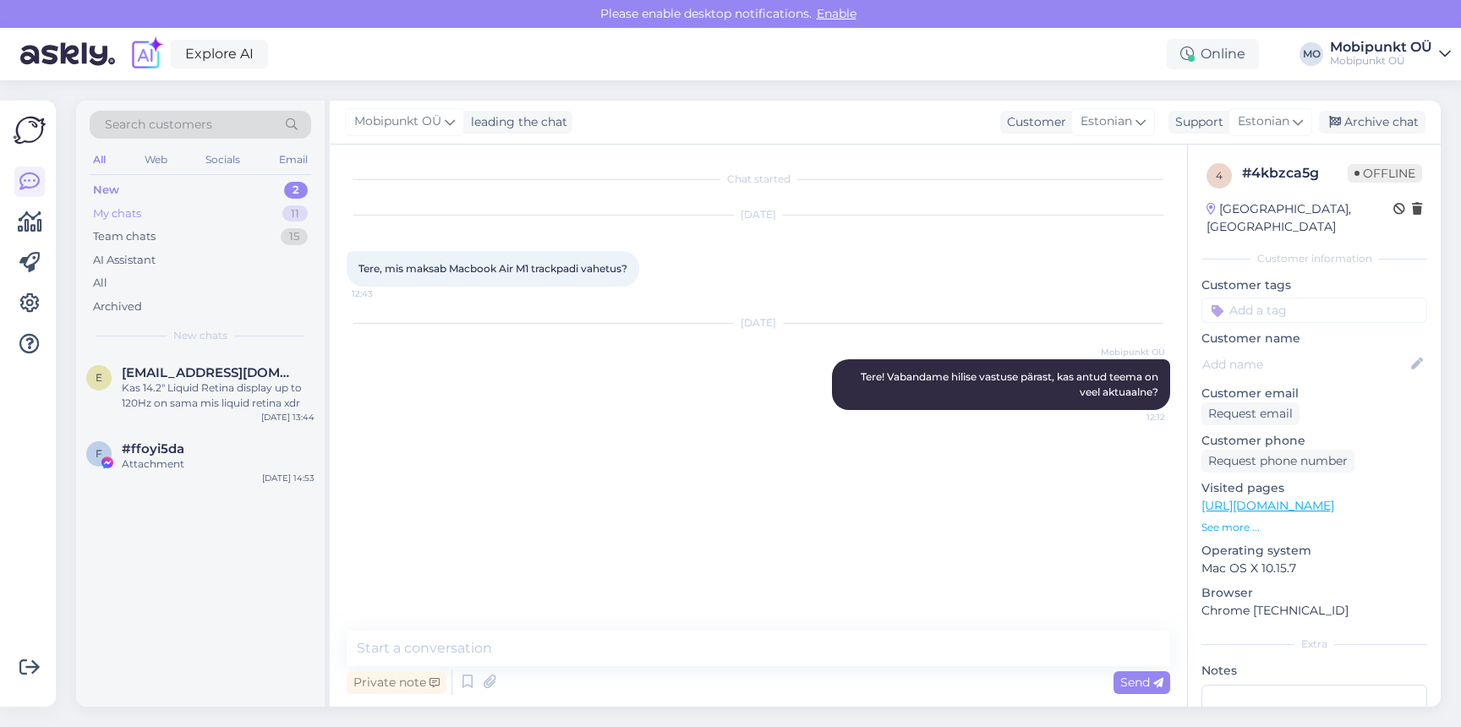
click at [132, 212] on div "My chats" at bounding box center [117, 213] width 48 height 17
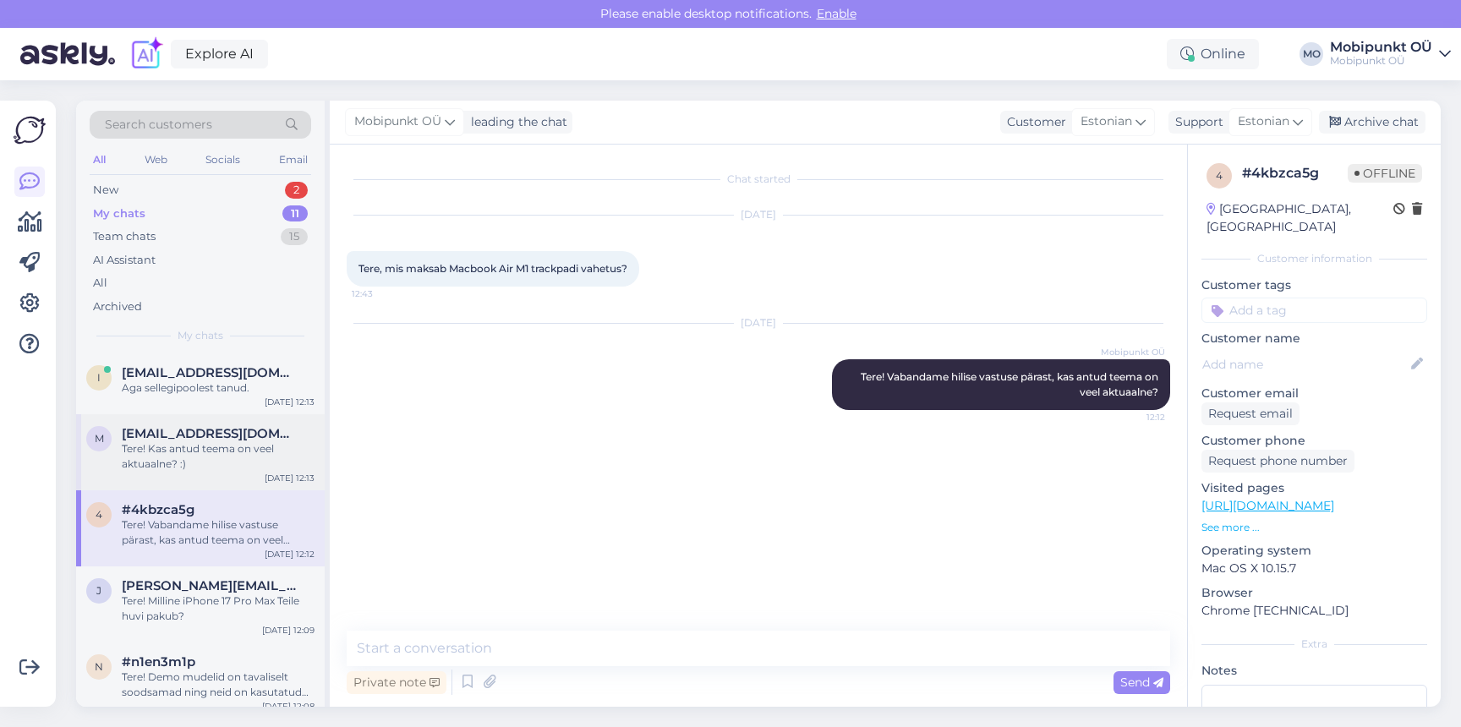
click at [196, 479] on div "m [EMAIL_ADDRESS][DOMAIN_NAME] Tere! Kas antud teema on veel aktuaalne? :) [DAT…" at bounding box center [200, 452] width 249 height 76
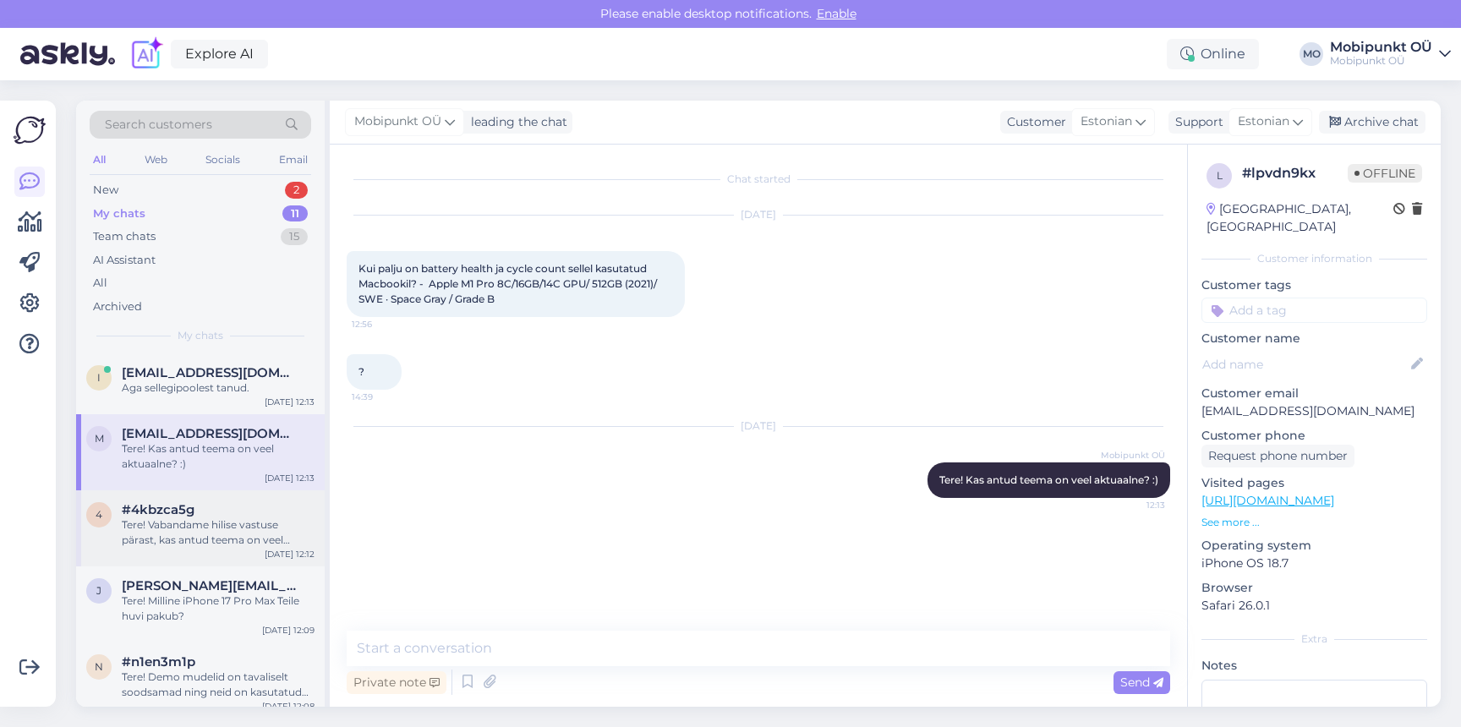
click at [186, 565] on div "4 #4kbzca5g Tere! Vabandame hilise vastuse pärast, kas antud teema on veel aktu…" at bounding box center [200, 528] width 249 height 76
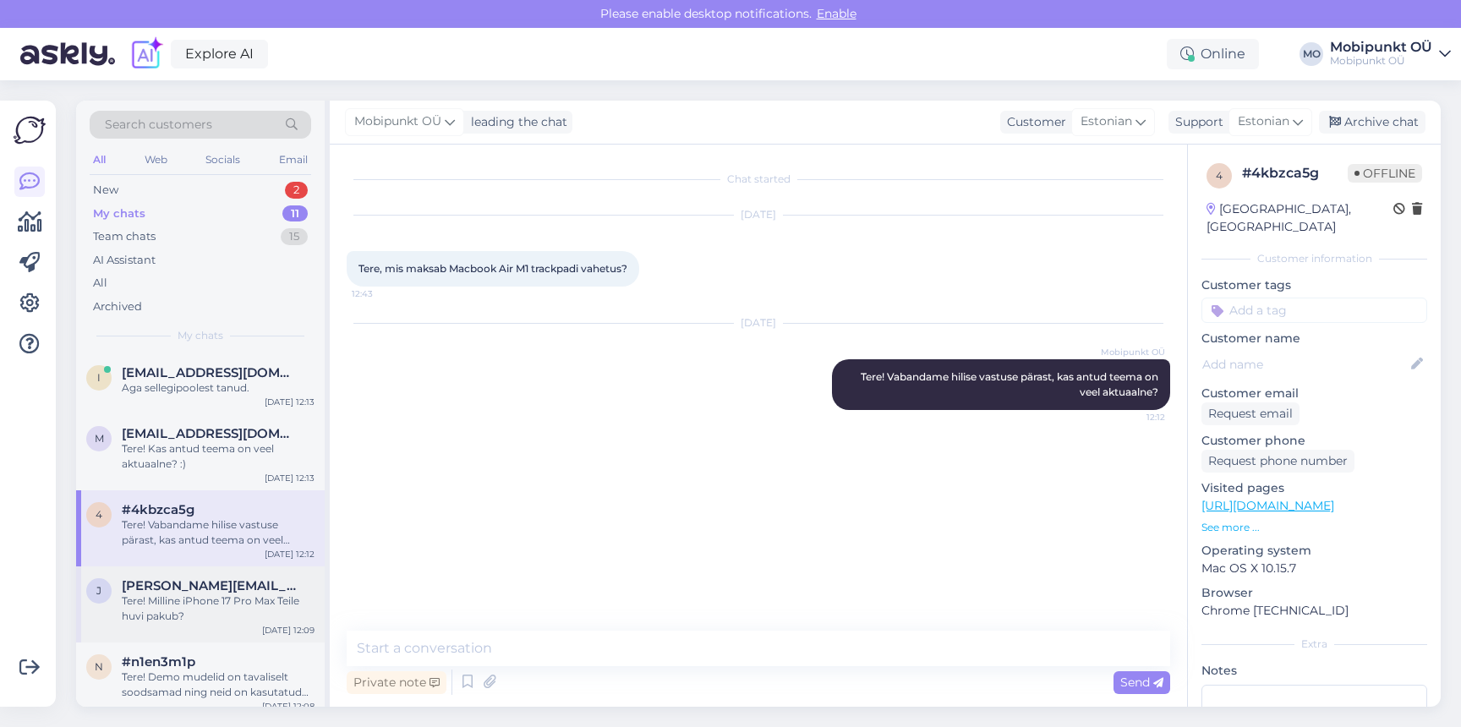
click at [183, 581] on span "[PERSON_NAME][EMAIL_ADDRESS][PERSON_NAME][DOMAIN_NAME]" at bounding box center [210, 585] width 176 height 15
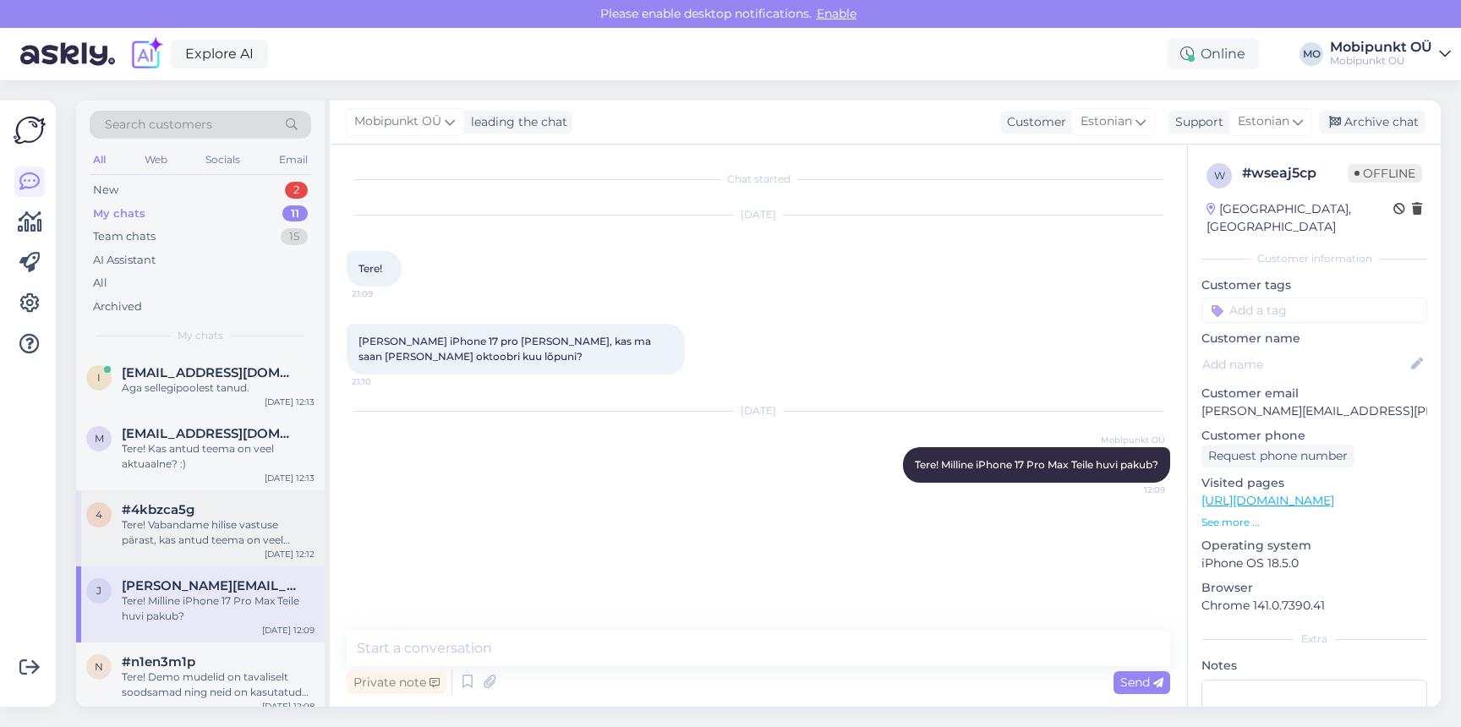
click at [200, 510] on div "#4kbzca5g" at bounding box center [218, 509] width 193 height 15
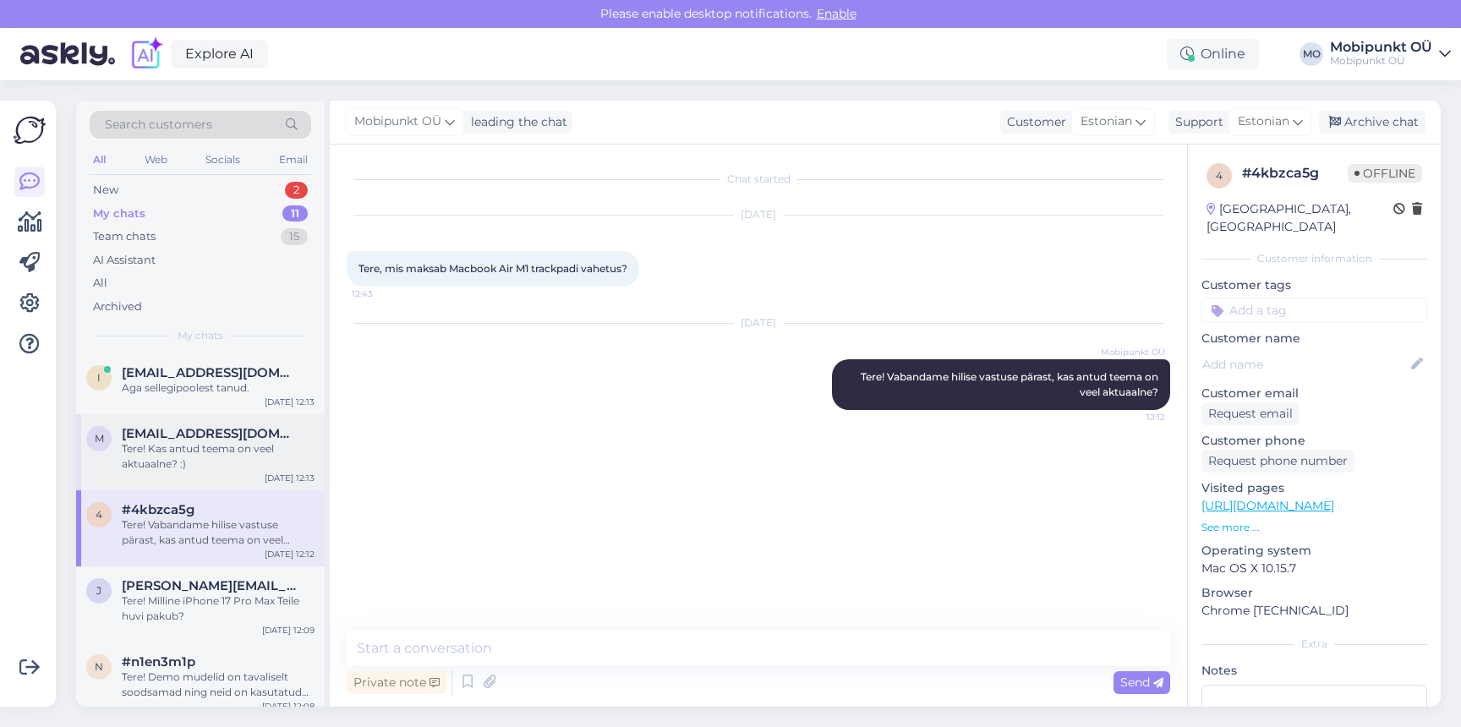
click at [213, 477] on div "m [EMAIL_ADDRESS][DOMAIN_NAME] Tere! Kas antud teema on veel aktuaalne? :) [DAT…" at bounding box center [200, 452] width 249 height 76
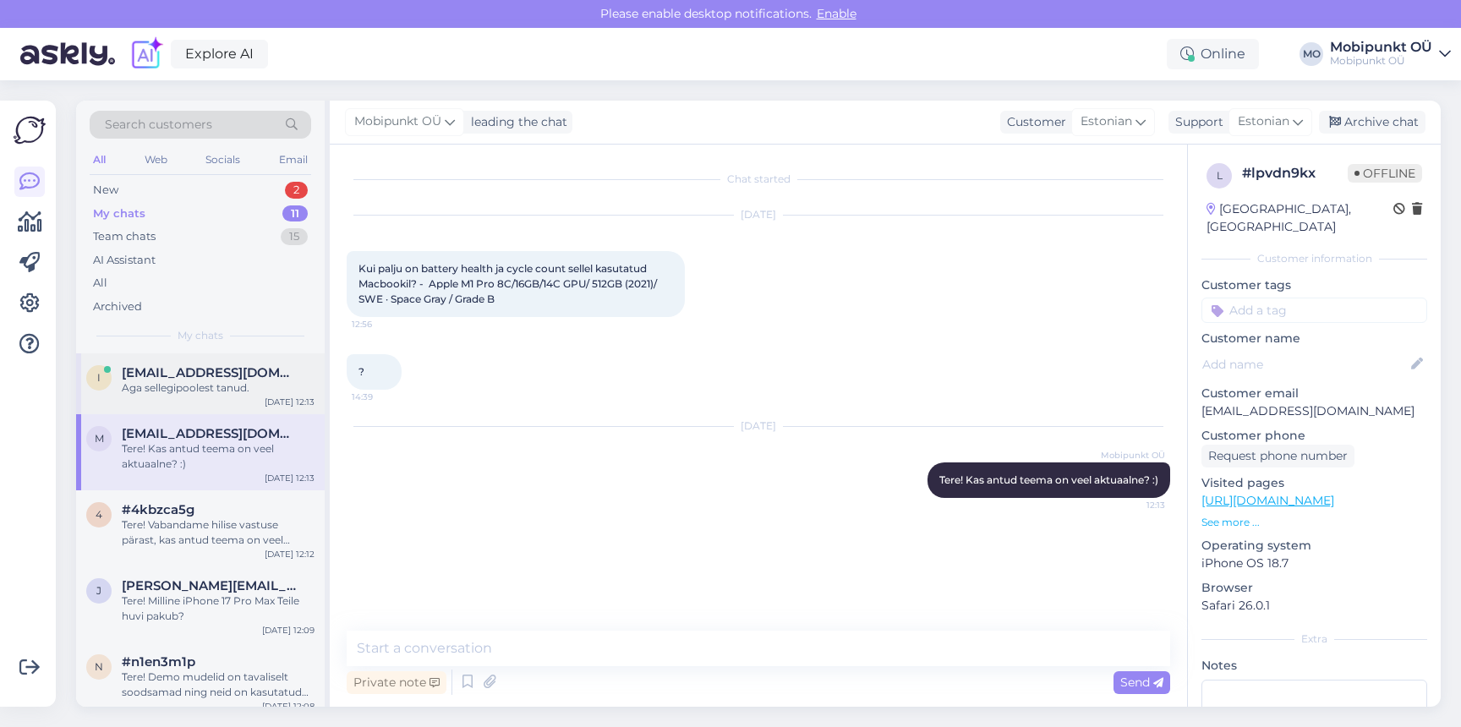
click at [204, 392] on div "Aga sellegipoolest tanud." at bounding box center [218, 387] width 193 height 15
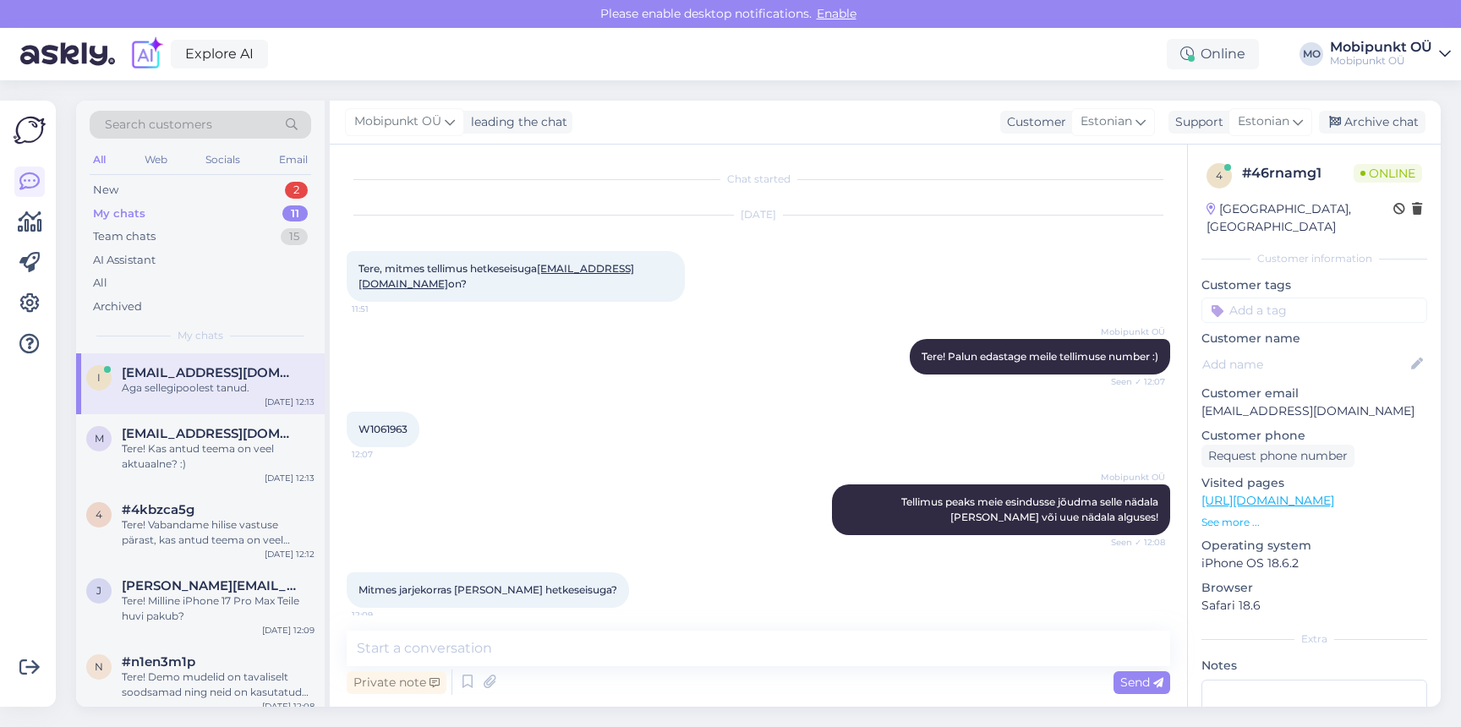
scroll to position [359, 0]
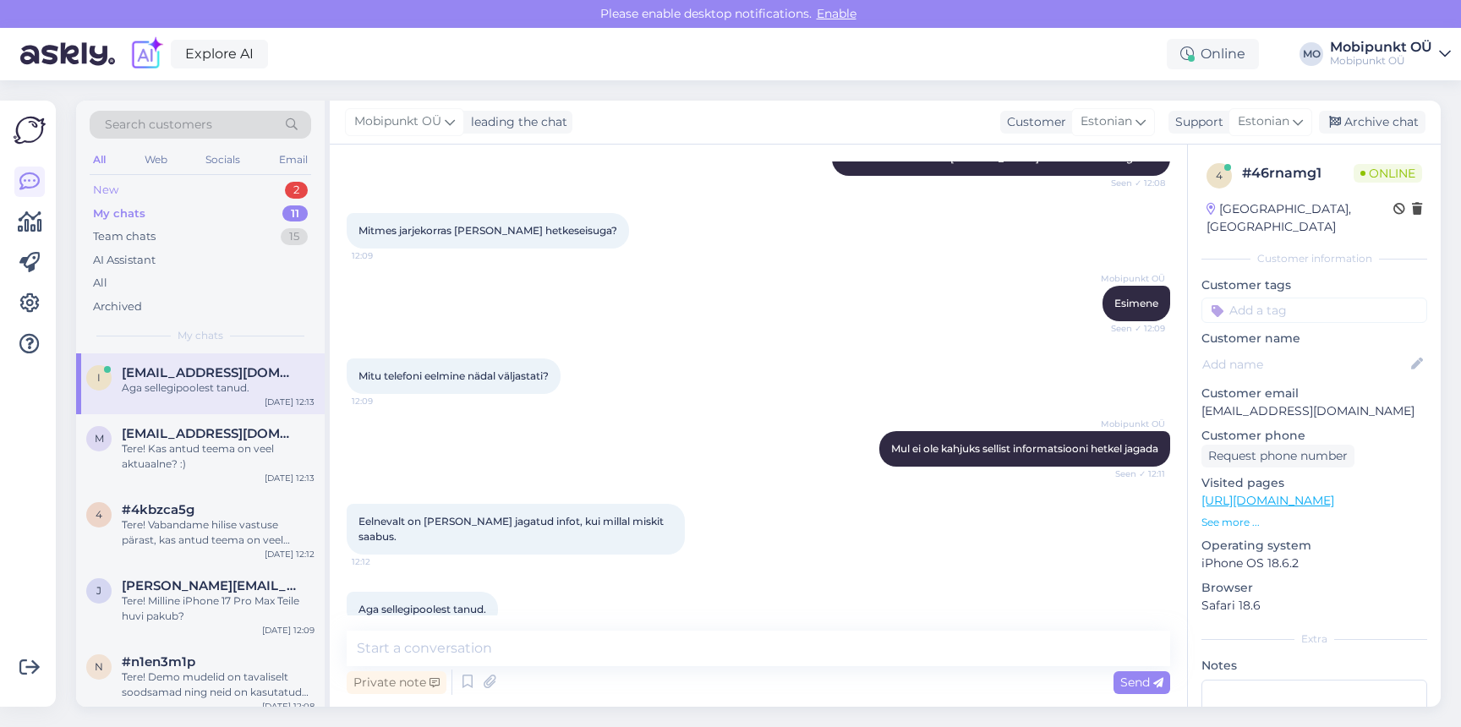
click at [189, 187] on div "New 2" at bounding box center [200, 190] width 221 height 24
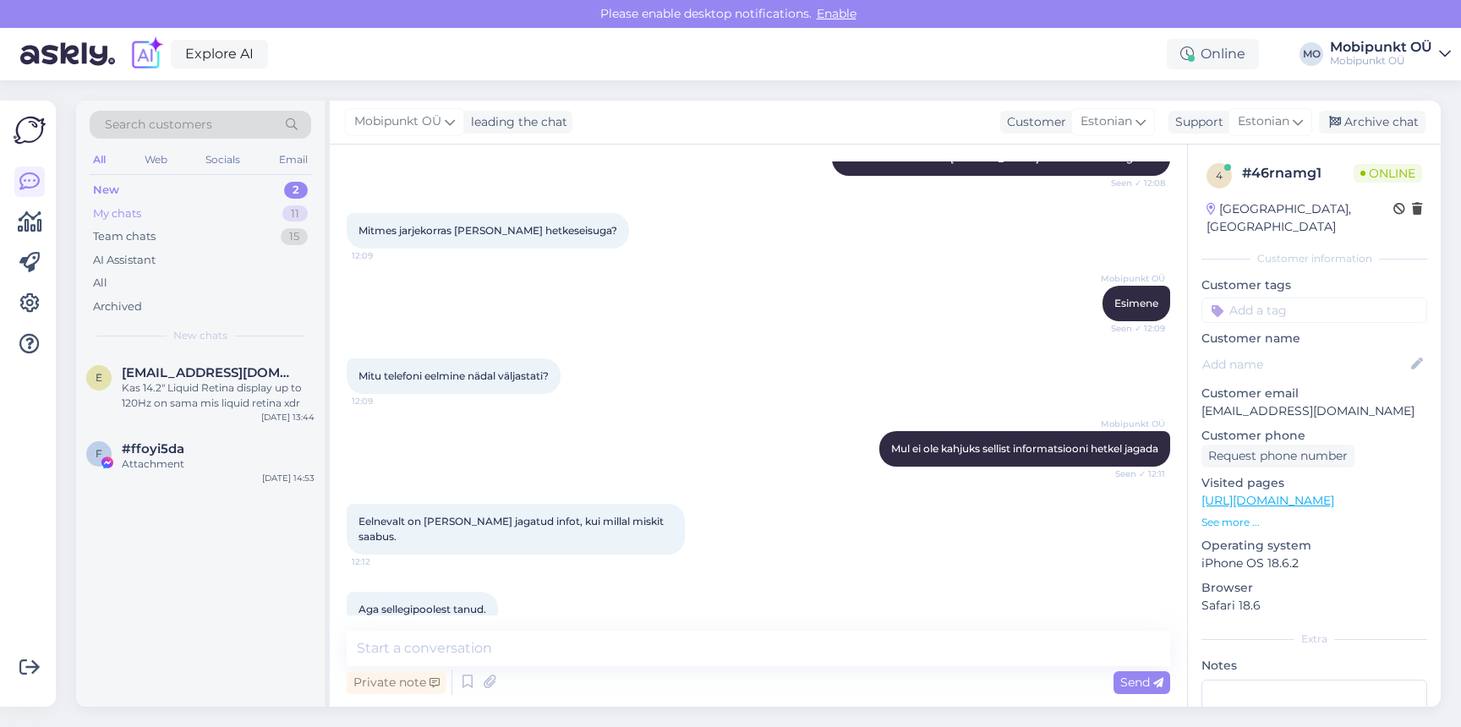
click at [167, 215] on div "My chats 11" at bounding box center [200, 214] width 221 height 24
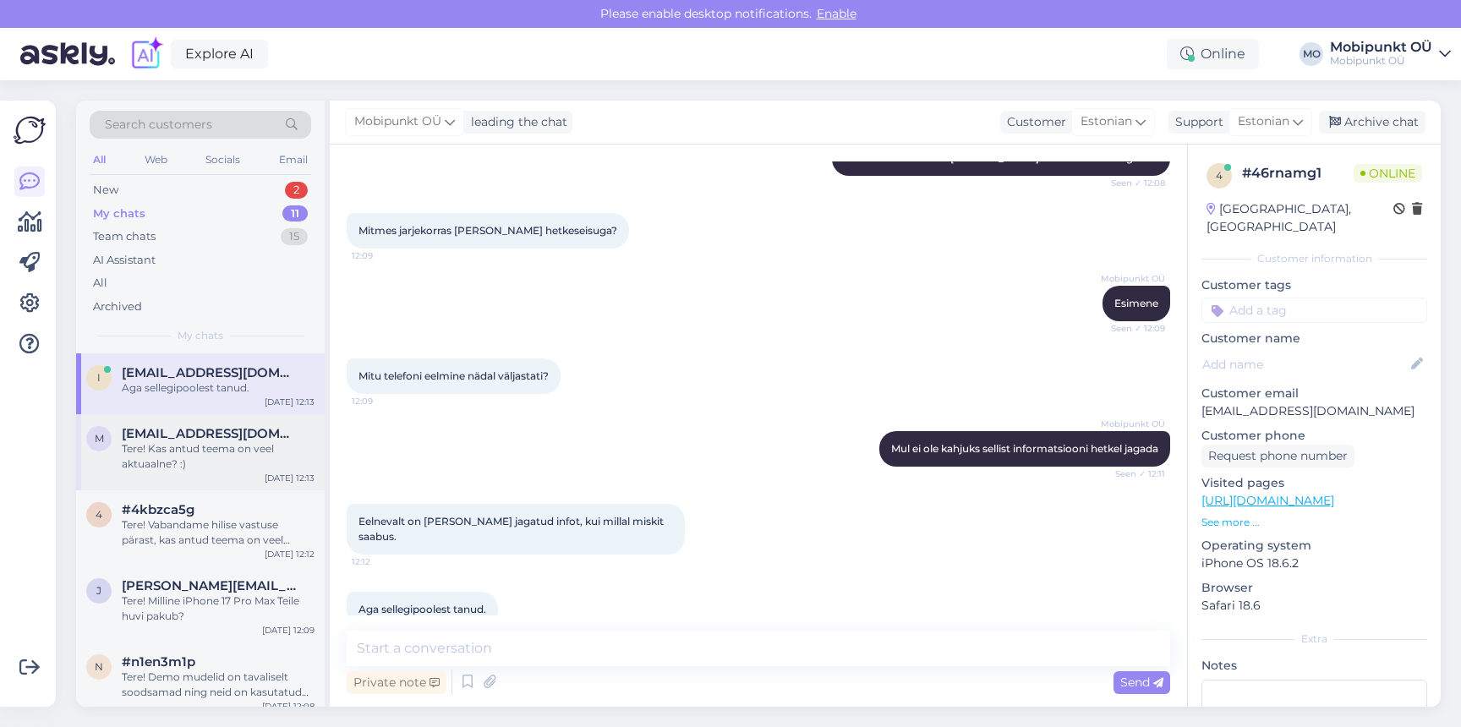
click at [221, 449] on div "Tere! Kas antud teema on veel aktuaalne? :)" at bounding box center [218, 456] width 193 height 30
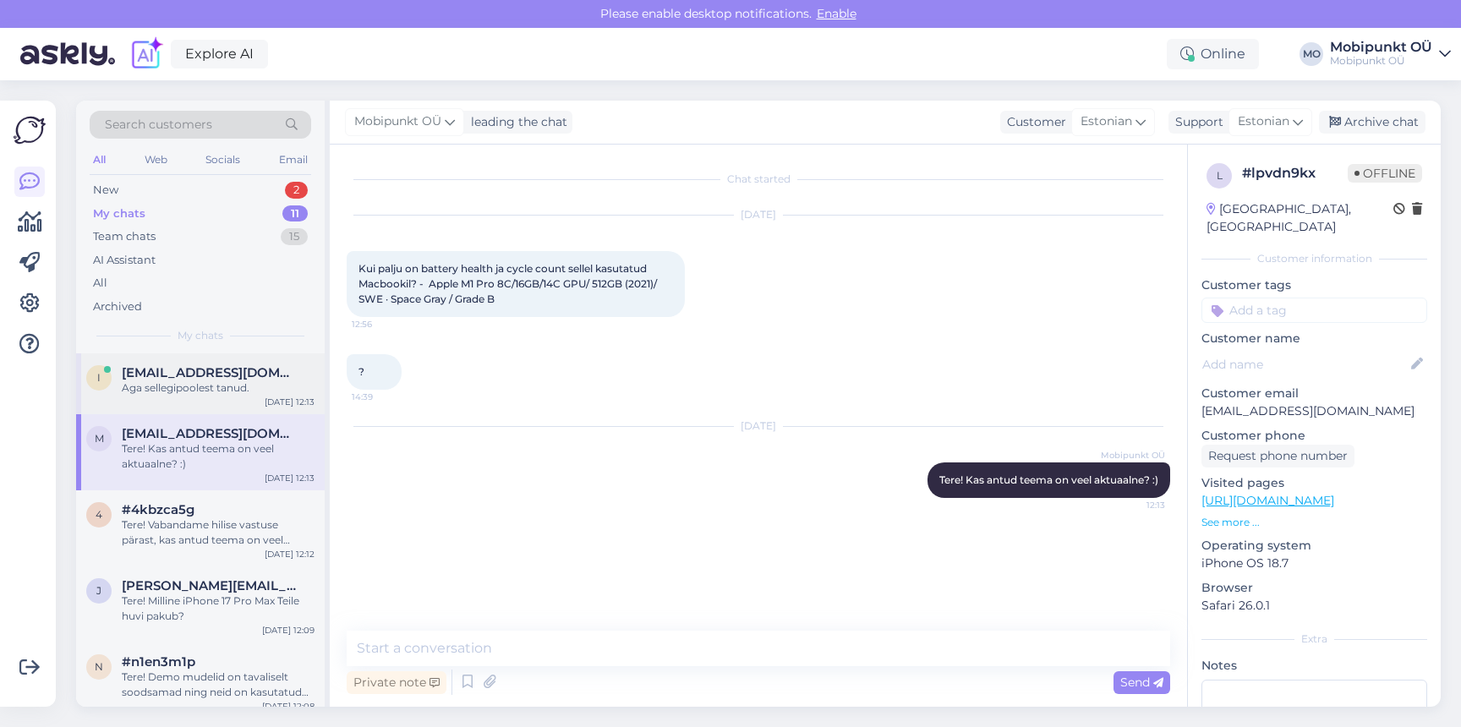
click at [176, 392] on div "Aga sellegipoolest tanud." at bounding box center [218, 387] width 193 height 15
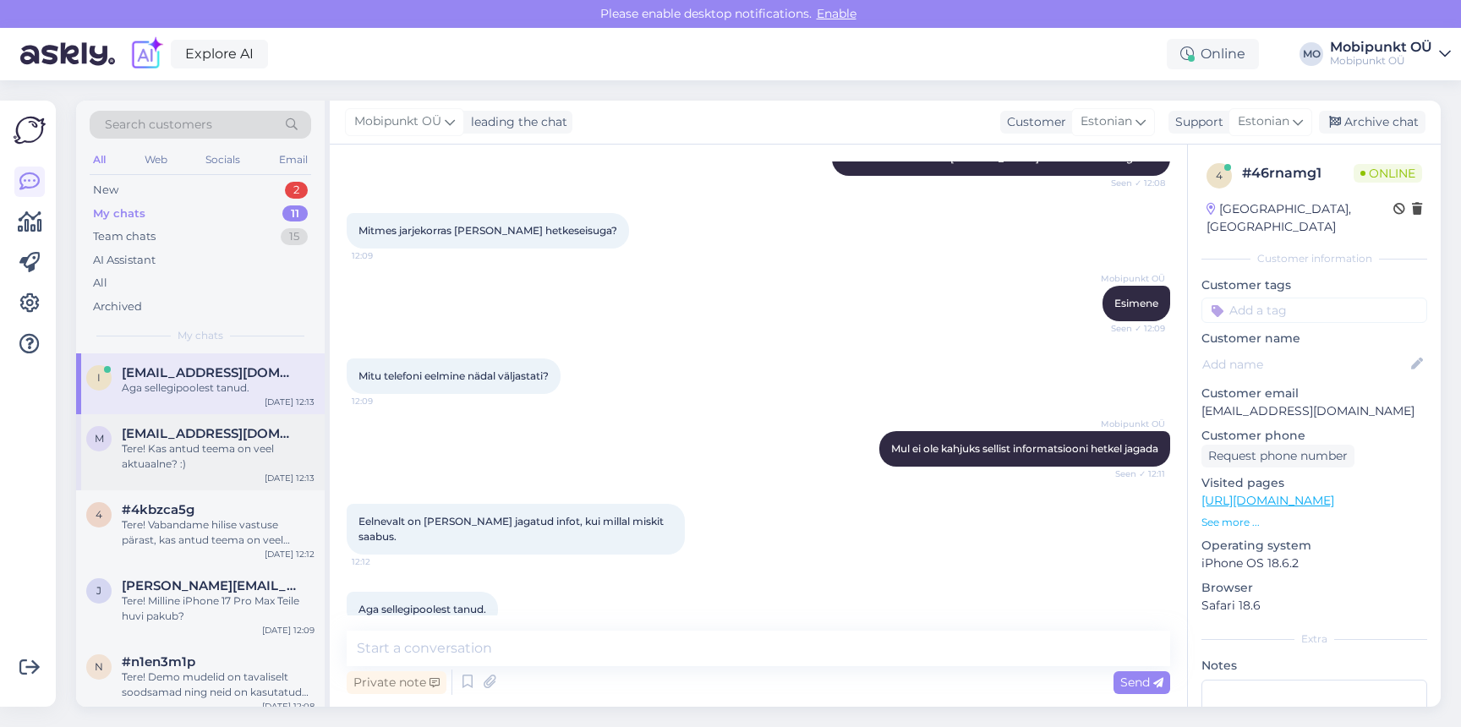
click at [161, 426] on span "[EMAIL_ADDRESS][DOMAIN_NAME]" at bounding box center [210, 433] width 176 height 15
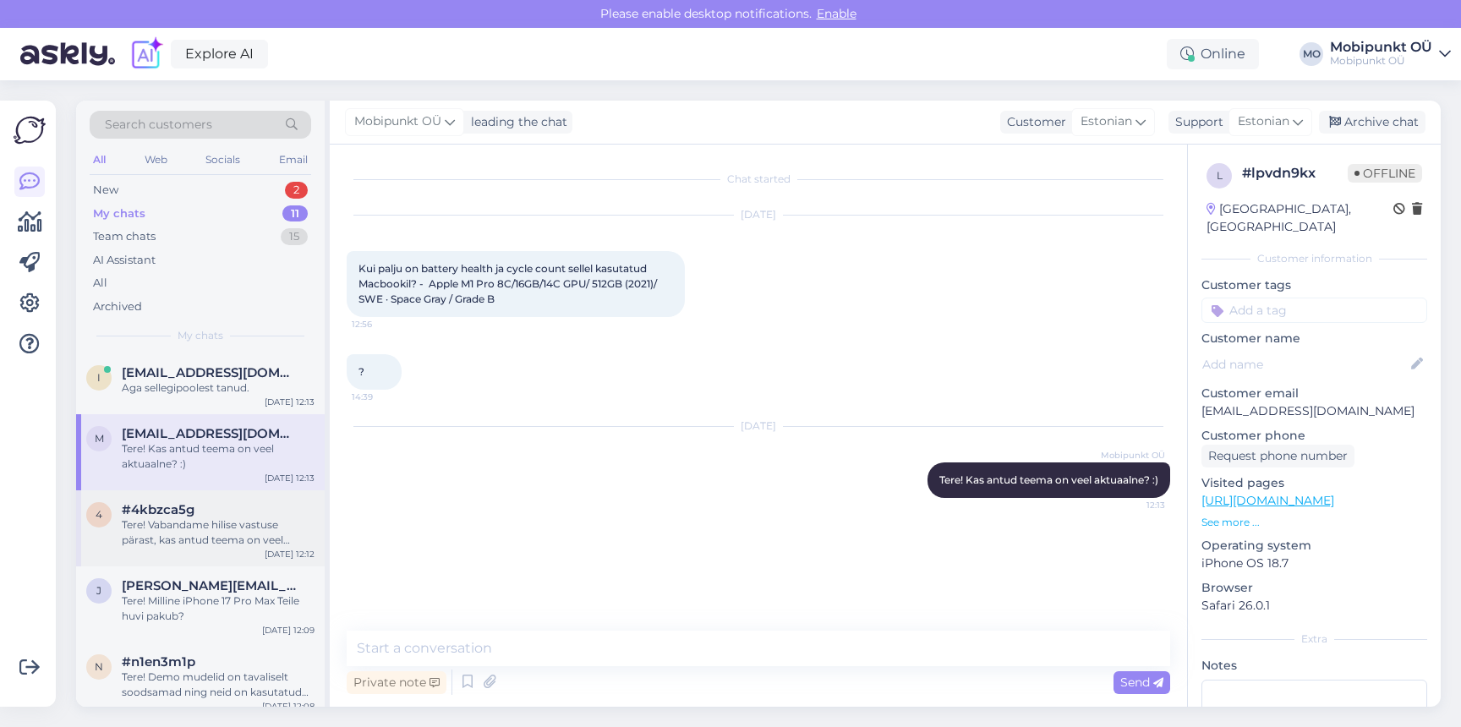
click at [221, 511] on div "#4kbzca5g" at bounding box center [218, 509] width 193 height 15
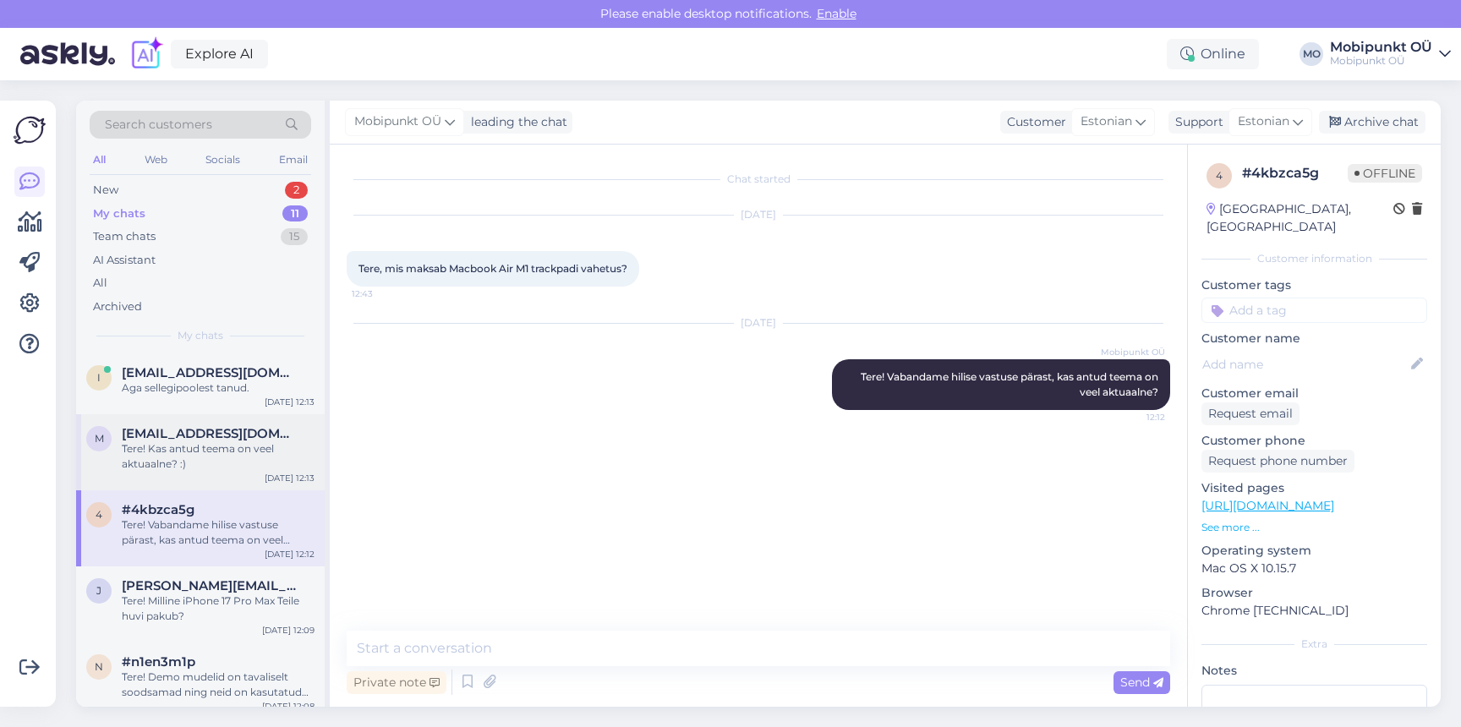
click at [205, 476] on div "m [EMAIL_ADDRESS][DOMAIN_NAME] Tere! Kas antud teema on veel aktuaalne? :) [DAT…" at bounding box center [200, 452] width 249 height 76
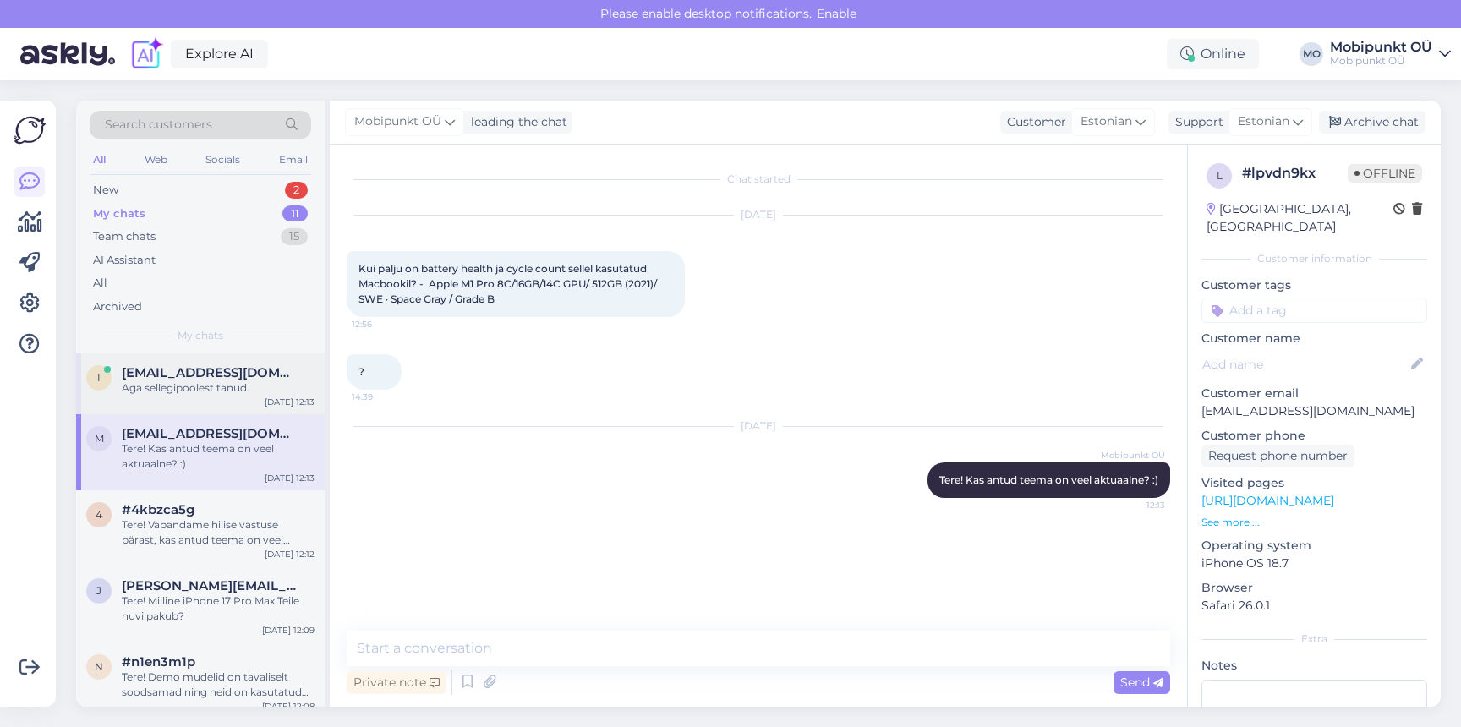
click at [225, 392] on div "Aga sellegipoolest tanud." at bounding box center [218, 387] width 193 height 15
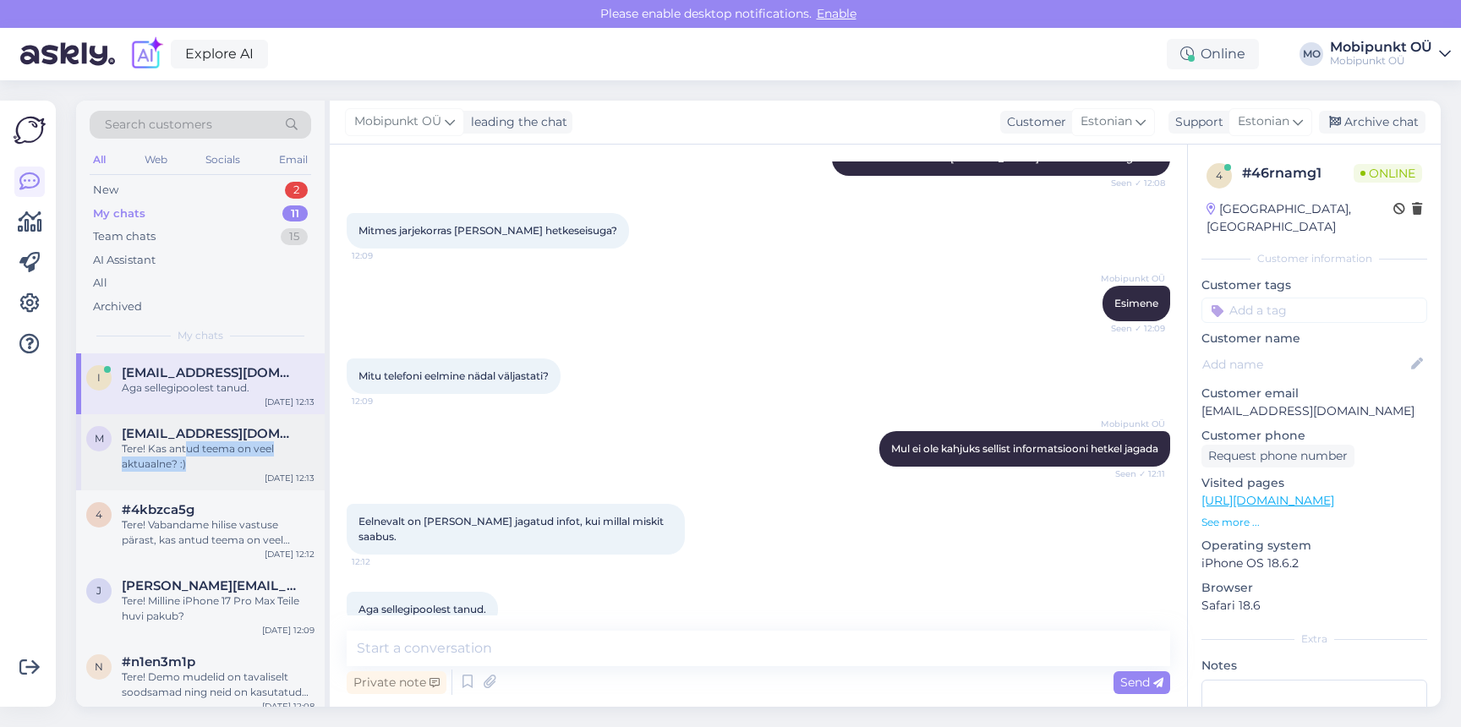
click at [188, 456] on div "Tere! Kas antud teema on veel aktuaalne? :)" at bounding box center [218, 456] width 193 height 30
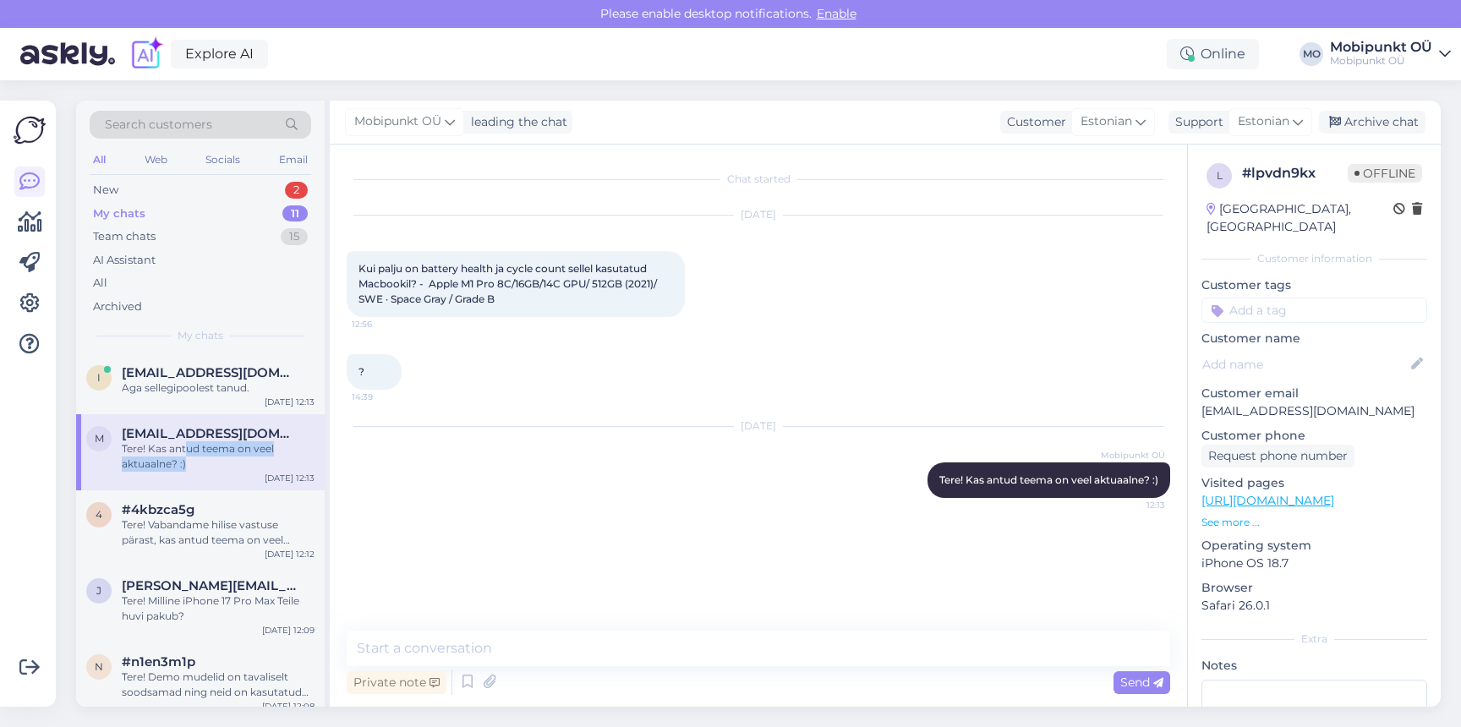
click at [148, 218] on div "My chats 11" at bounding box center [200, 214] width 221 height 24
click at [146, 191] on div "New 2" at bounding box center [200, 190] width 221 height 24
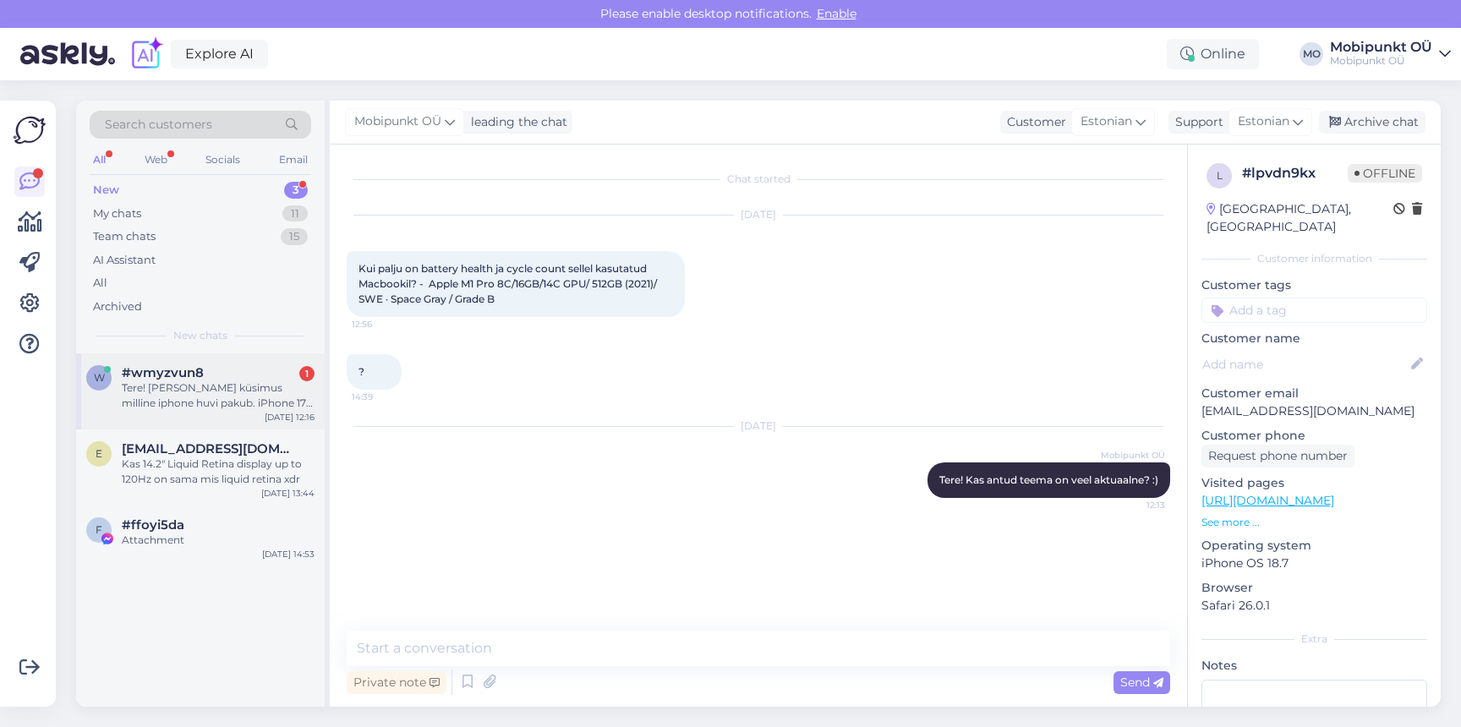
click at [215, 421] on div "w #wmyzvun8 1 Tere! [PERSON_NAME] küsimus milline iphone huvi pakub. iPhone 17 …" at bounding box center [200, 391] width 249 height 76
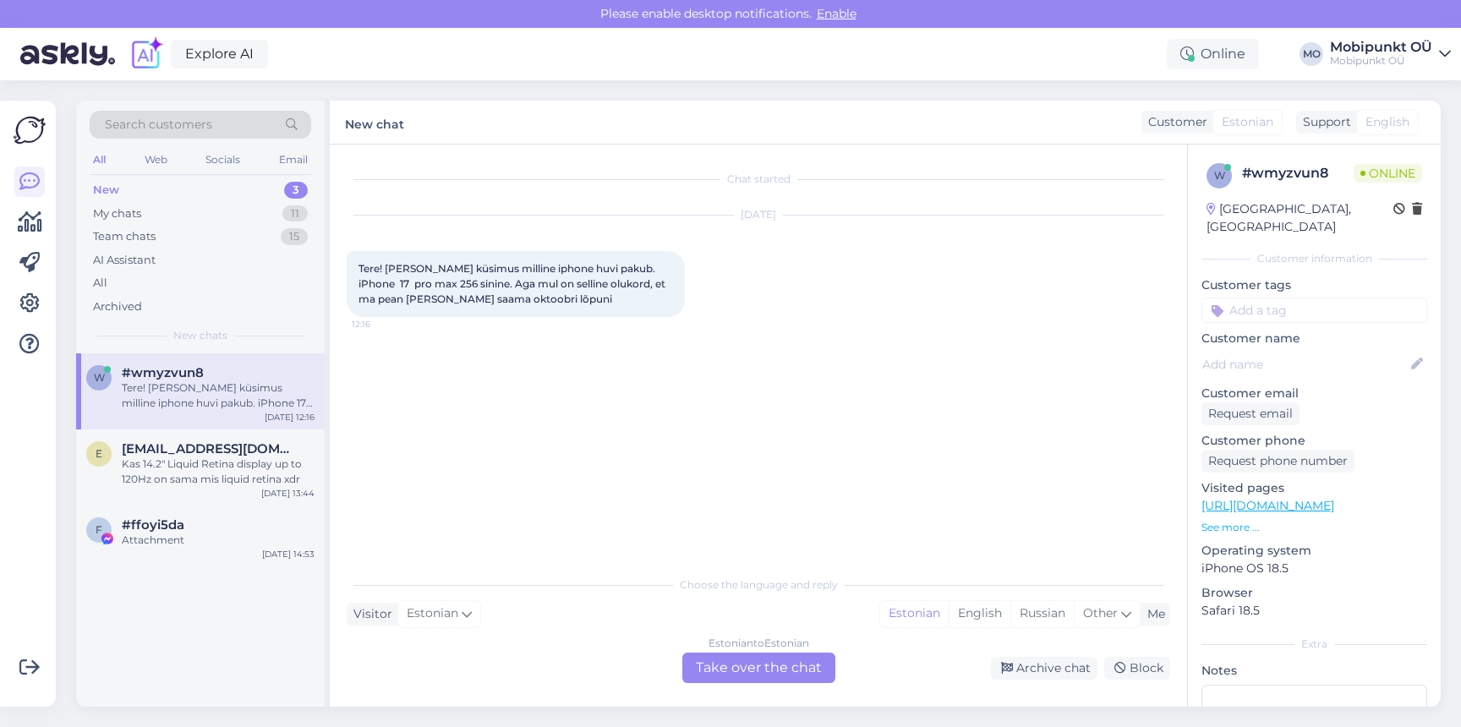
click at [760, 675] on div "Estonian to Estonian Take over the chat" at bounding box center [758, 668] width 153 height 30
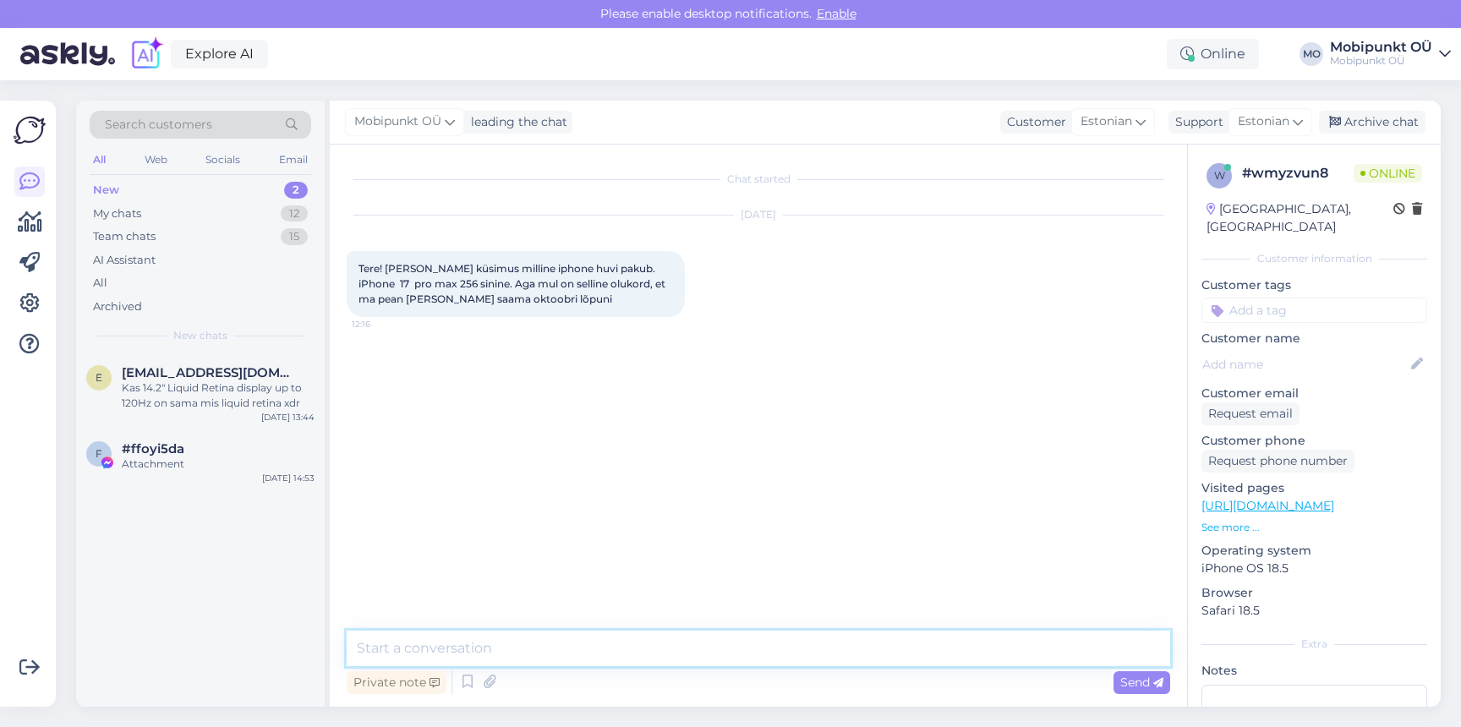
click at [679, 654] on textarea at bounding box center [758, 649] width 823 height 36
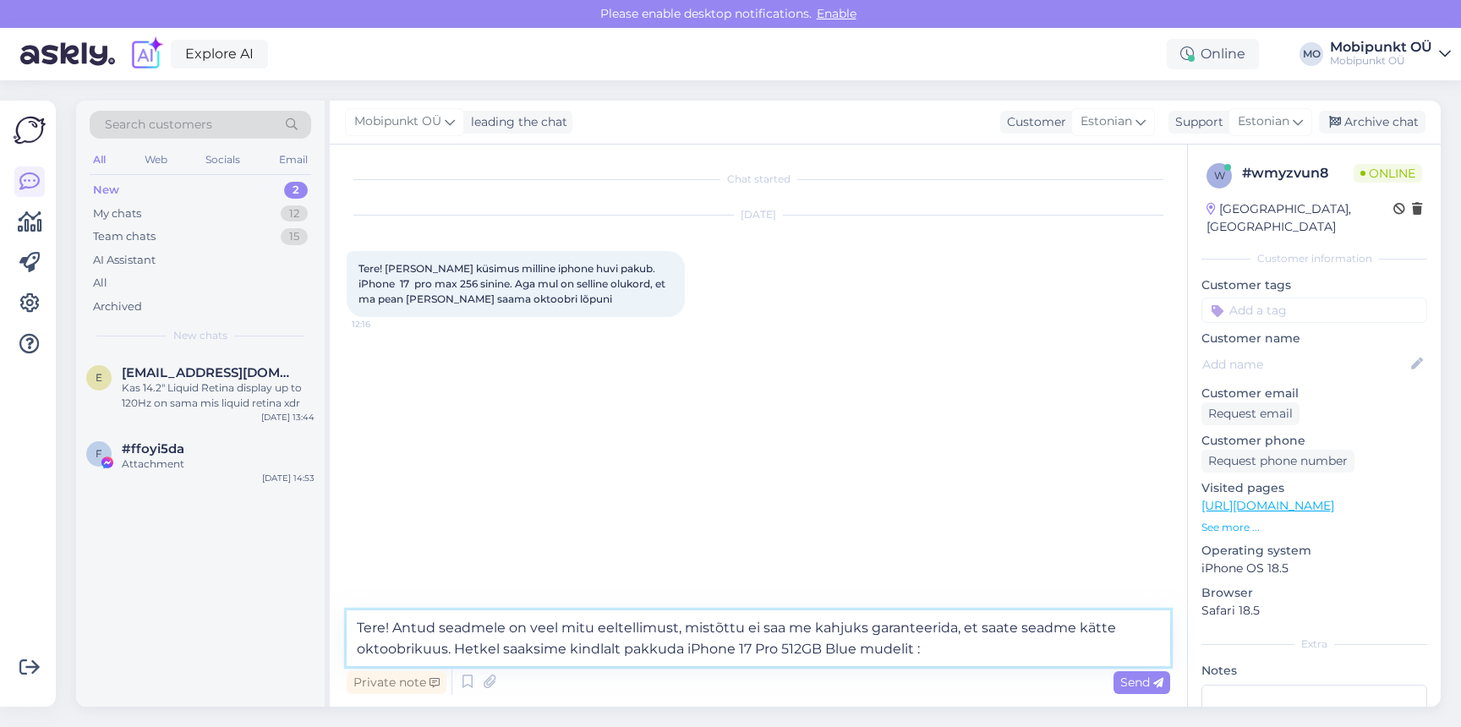
type textarea "Tere! Antud seadmele on veel mitu eeltellimust, mistõttu ei saa me kahjuks gara…"
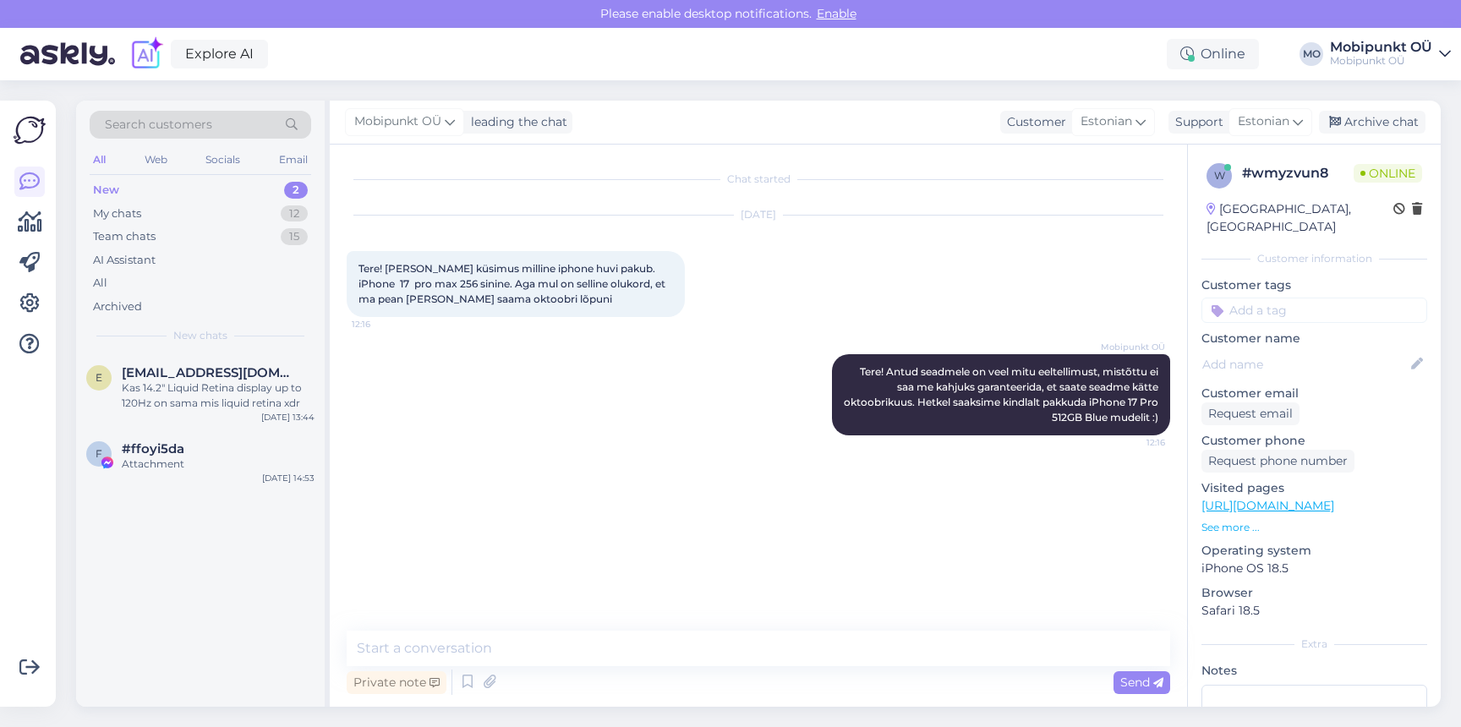
click at [1226, 520] on p "See more ..." at bounding box center [1314, 527] width 226 height 15
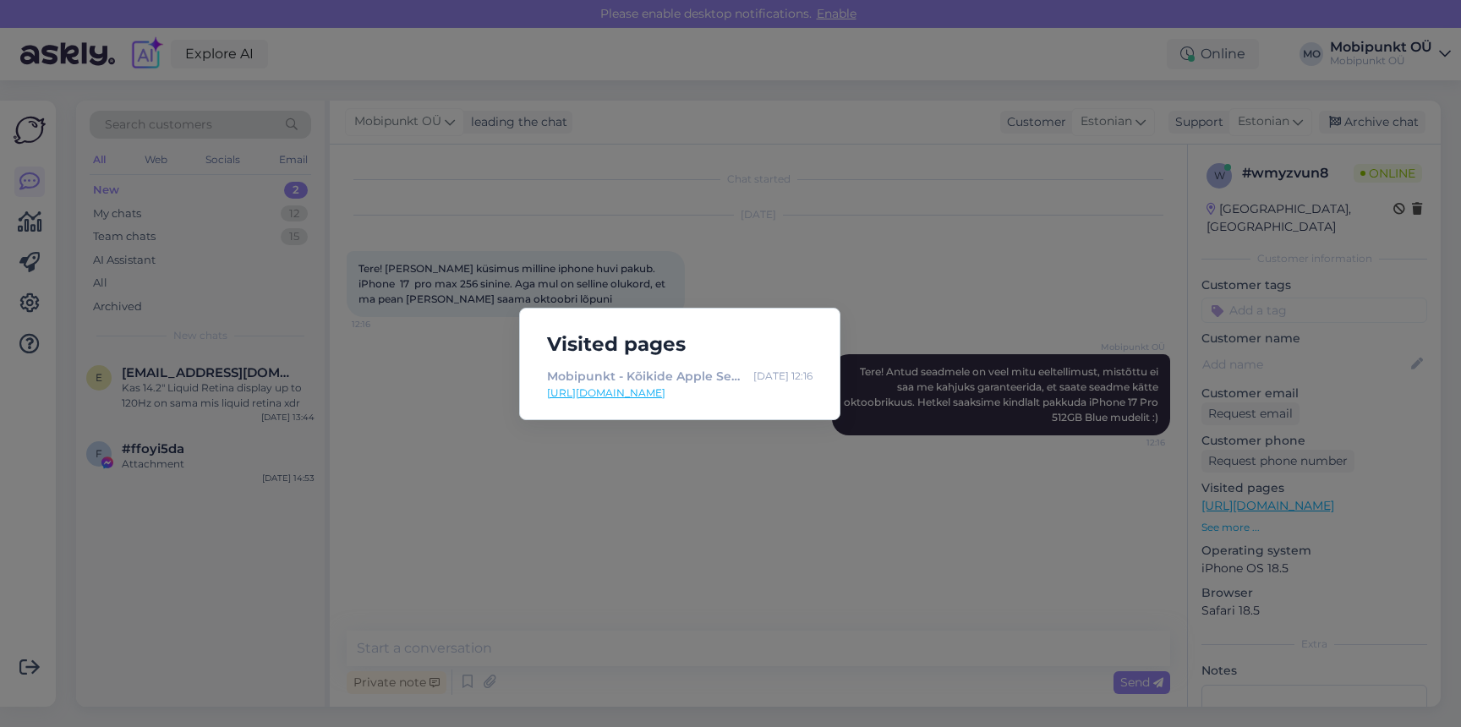
click at [788, 245] on div "Visited pages Mobipunkt - Kõikide Apple Seadmete Müük, Hooldus [PERSON_NAME] [D…" at bounding box center [730, 363] width 1461 height 727
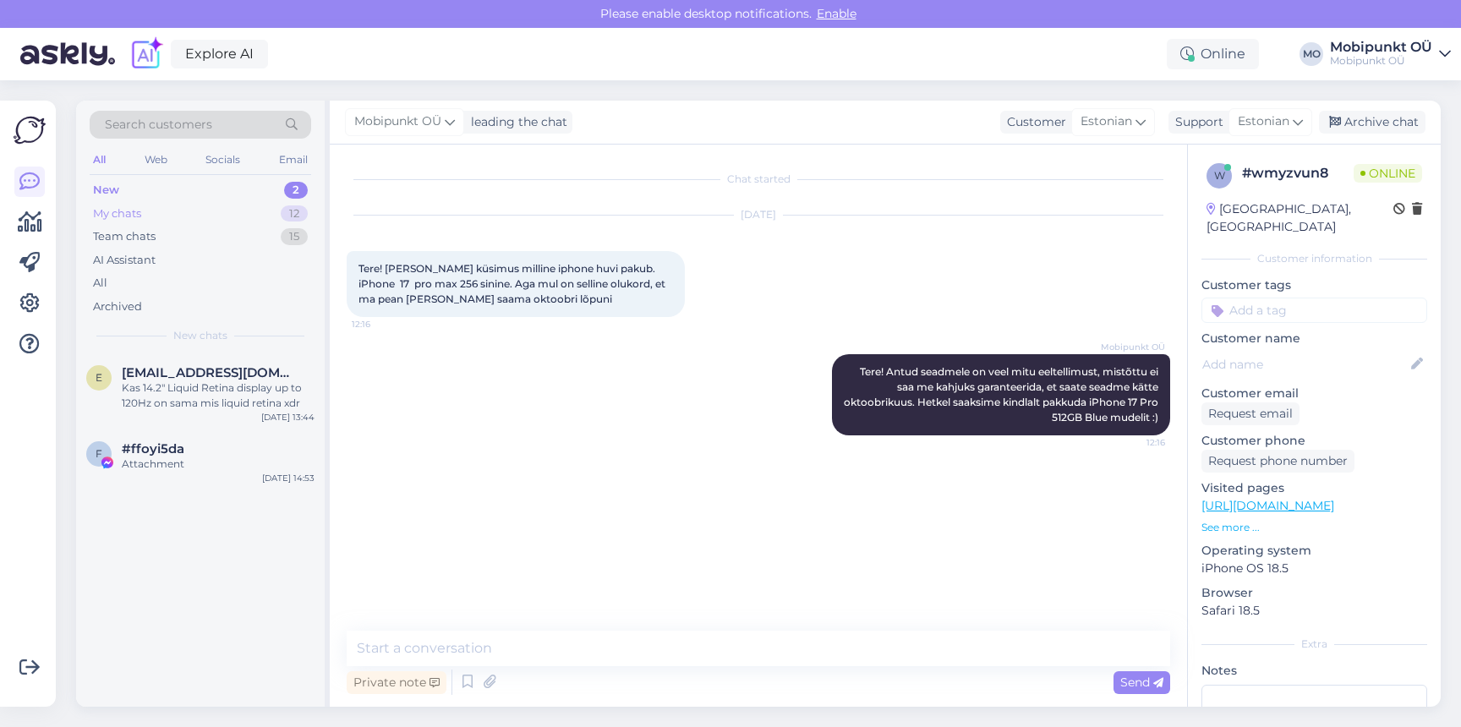
click at [200, 214] on div "My chats 12" at bounding box center [200, 214] width 221 height 24
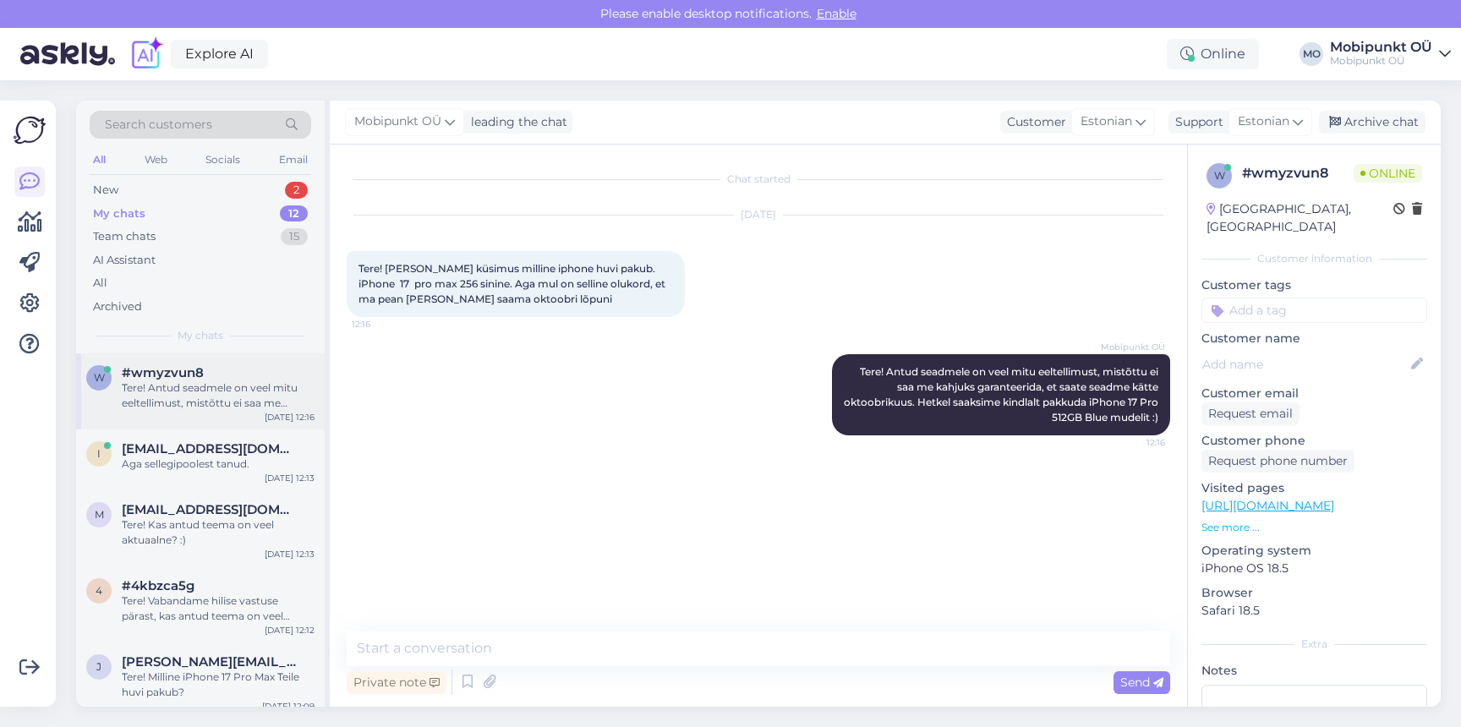
click at [201, 382] on div "Tere! Antud seadmele on veel mitu eeltellimust, mistõttu ei saa me kahjuks gara…" at bounding box center [218, 395] width 193 height 30
click at [187, 449] on span "[EMAIL_ADDRESS][DOMAIN_NAME]" at bounding box center [210, 448] width 176 height 15
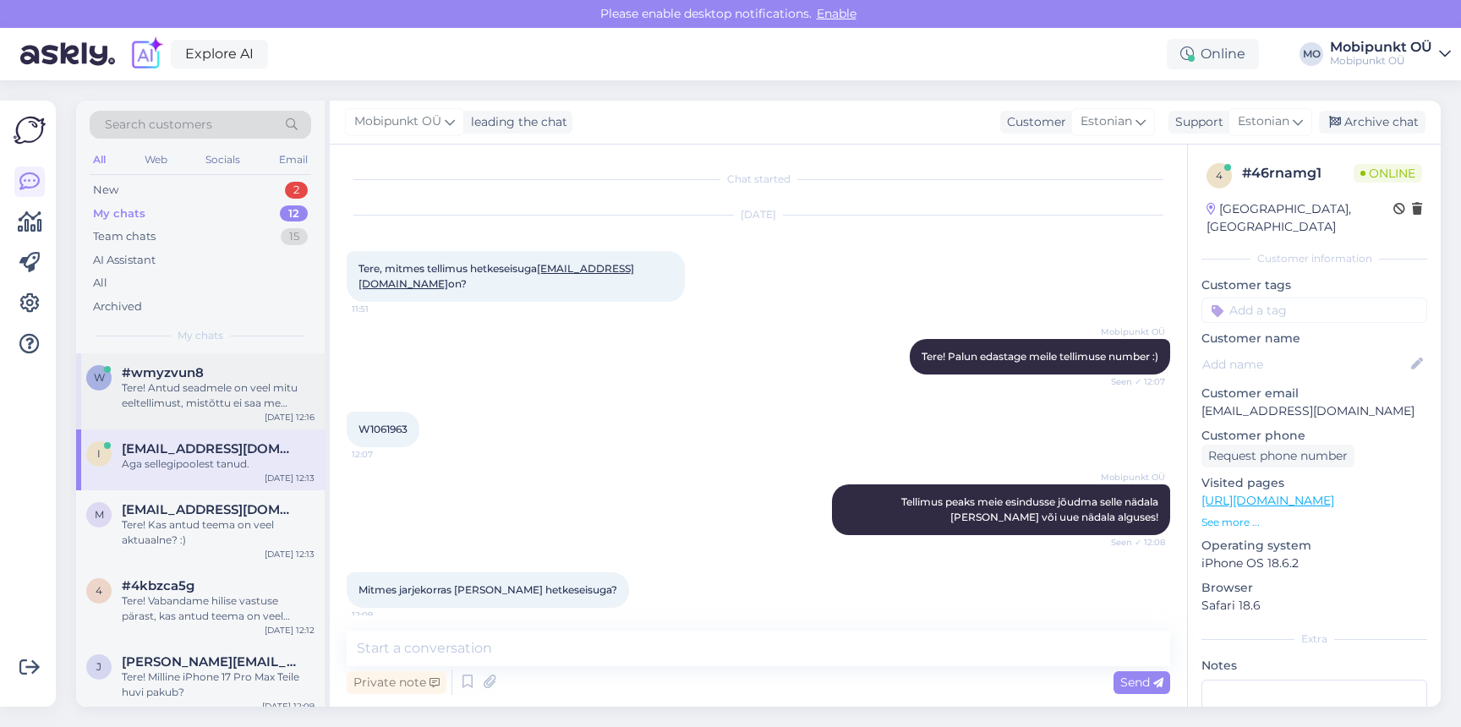
scroll to position [359, 0]
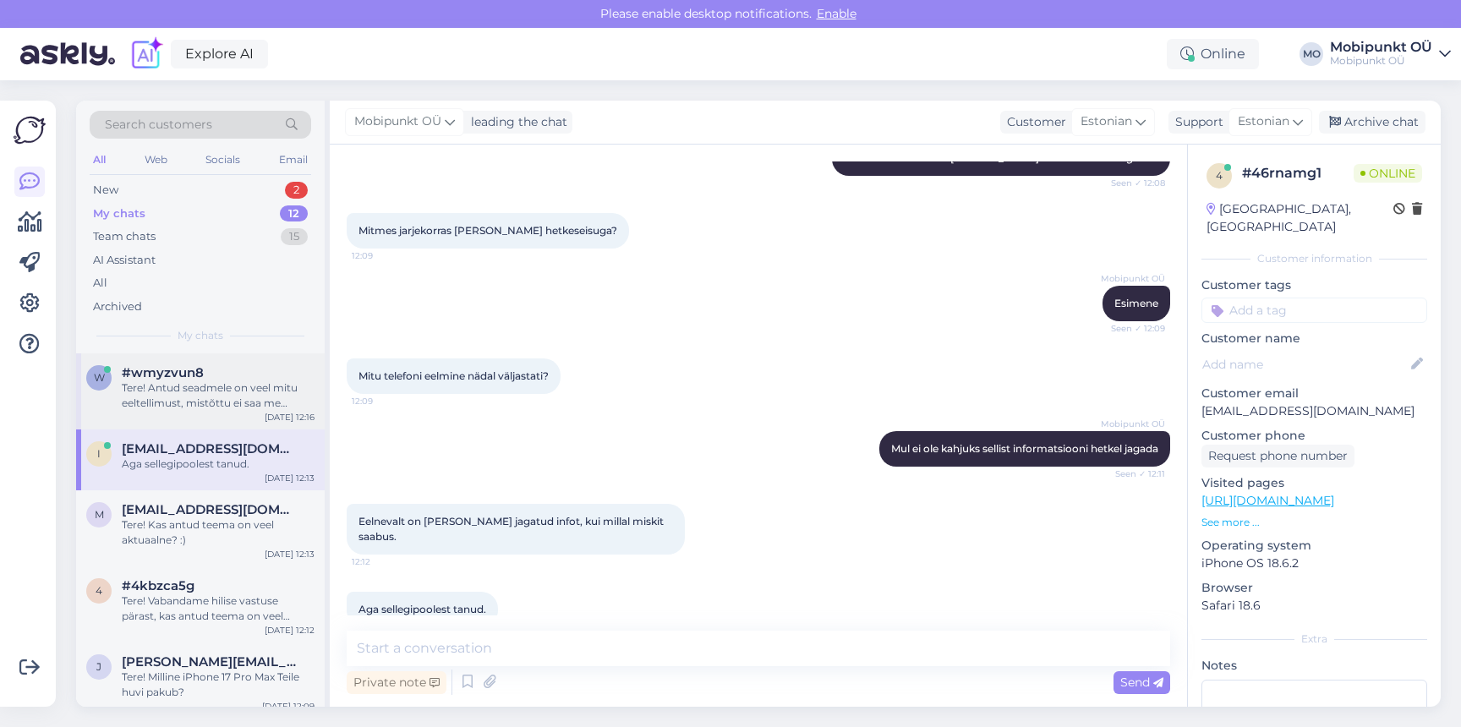
click at [190, 397] on div "Tere! Antud seadmele on veel mitu eeltellimust, mistõttu ei saa me kahjuks gara…" at bounding box center [218, 395] width 193 height 30
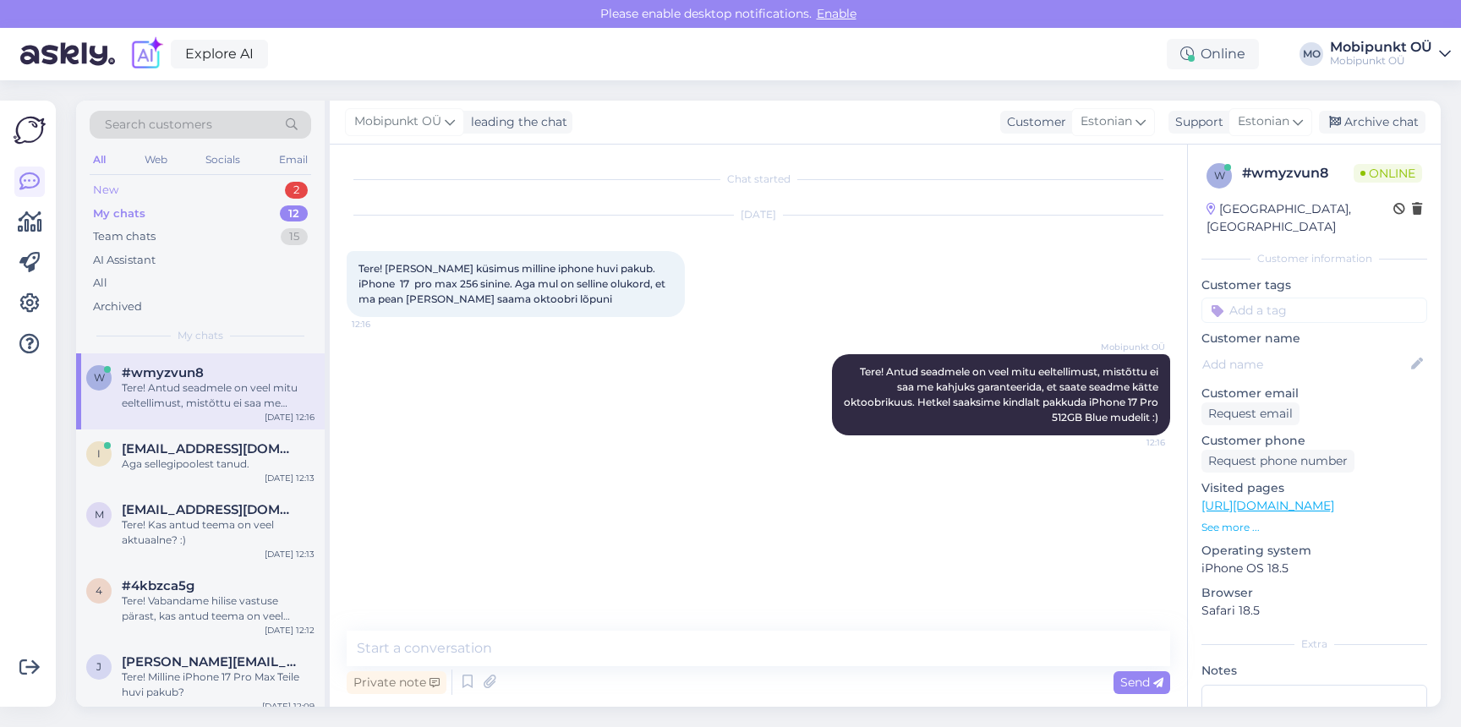
click at [163, 191] on div "New 2" at bounding box center [200, 190] width 221 height 24
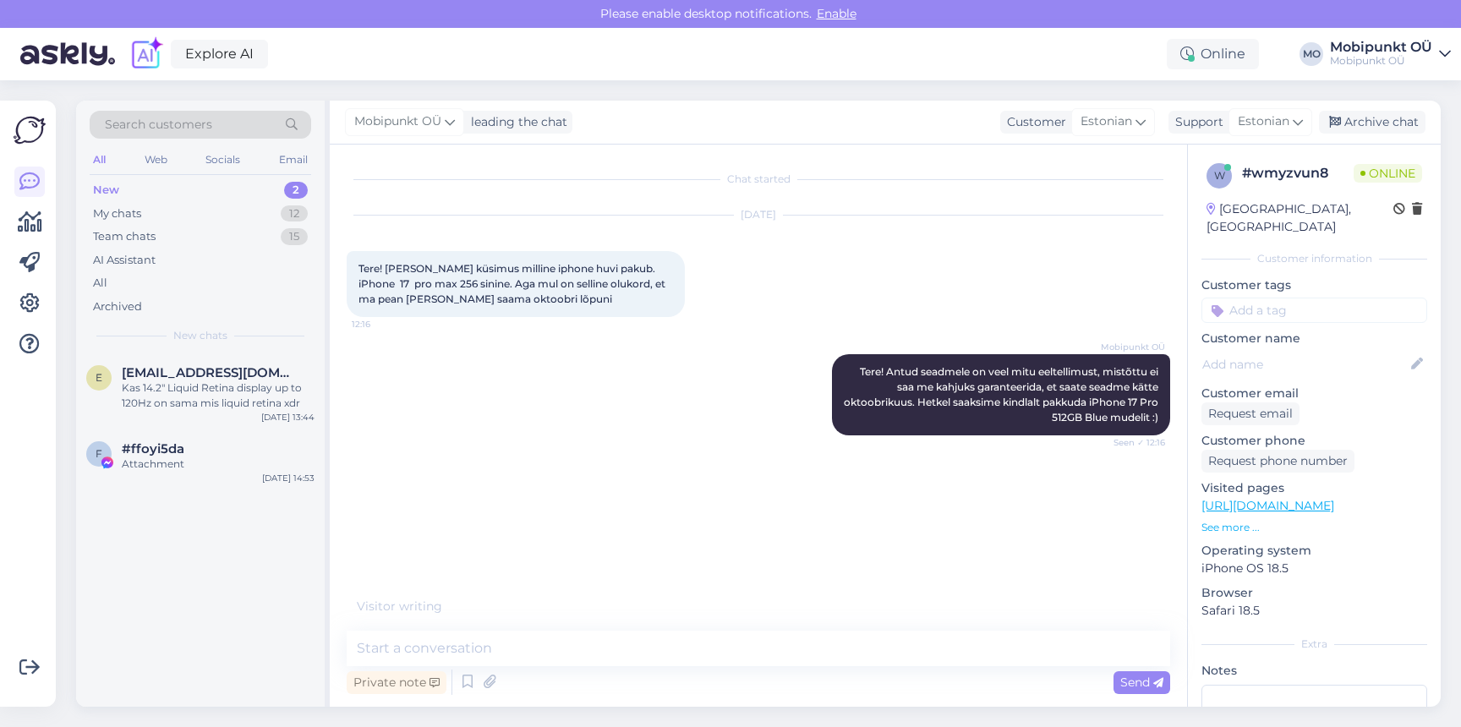
click at [161, 198] on div "New 2" at bounding box center [200, 190] width 221 height 24
click at [159, 202] on div "My chats 12" at bounding box center [200, 214] width 221 height 24
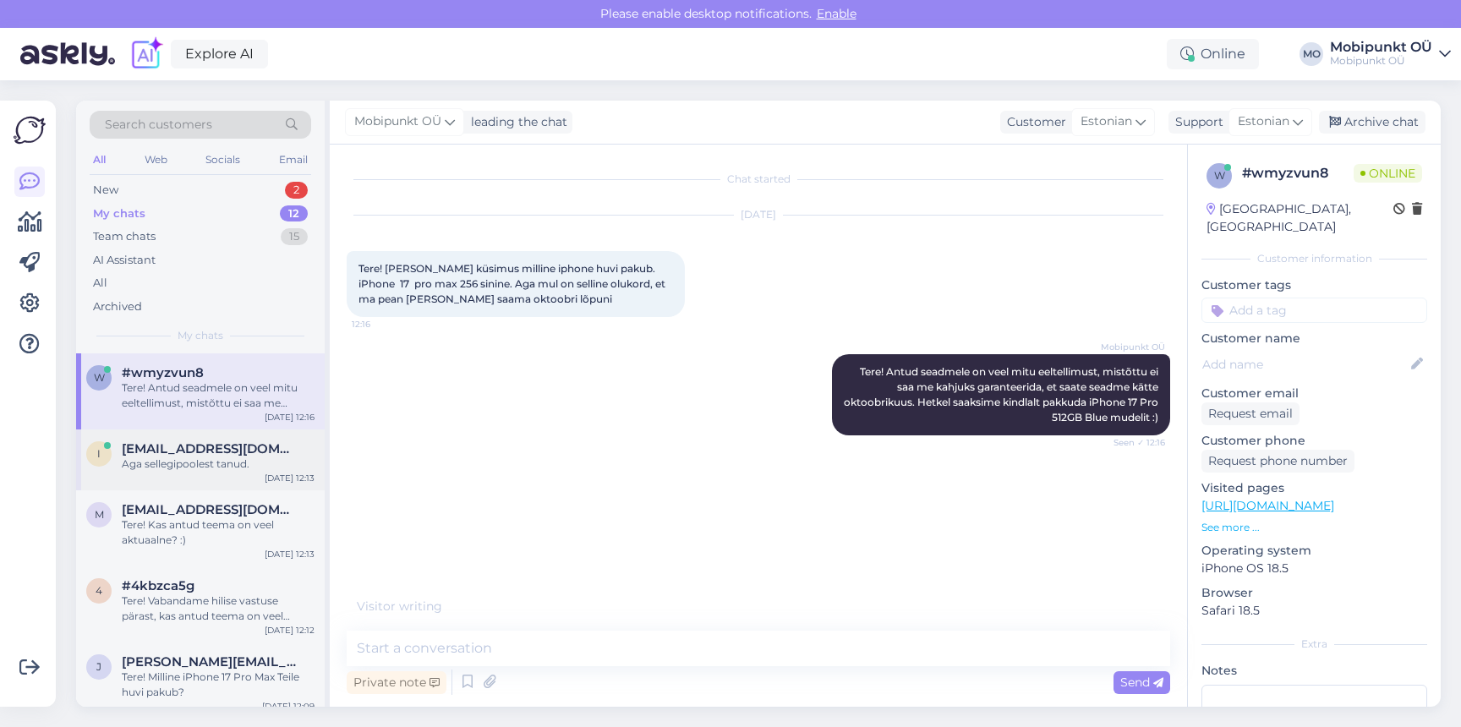
click at [182, 459] on div "Aga sellegipoolest tanud." at bounding box center [218, 463] width 193 height 15
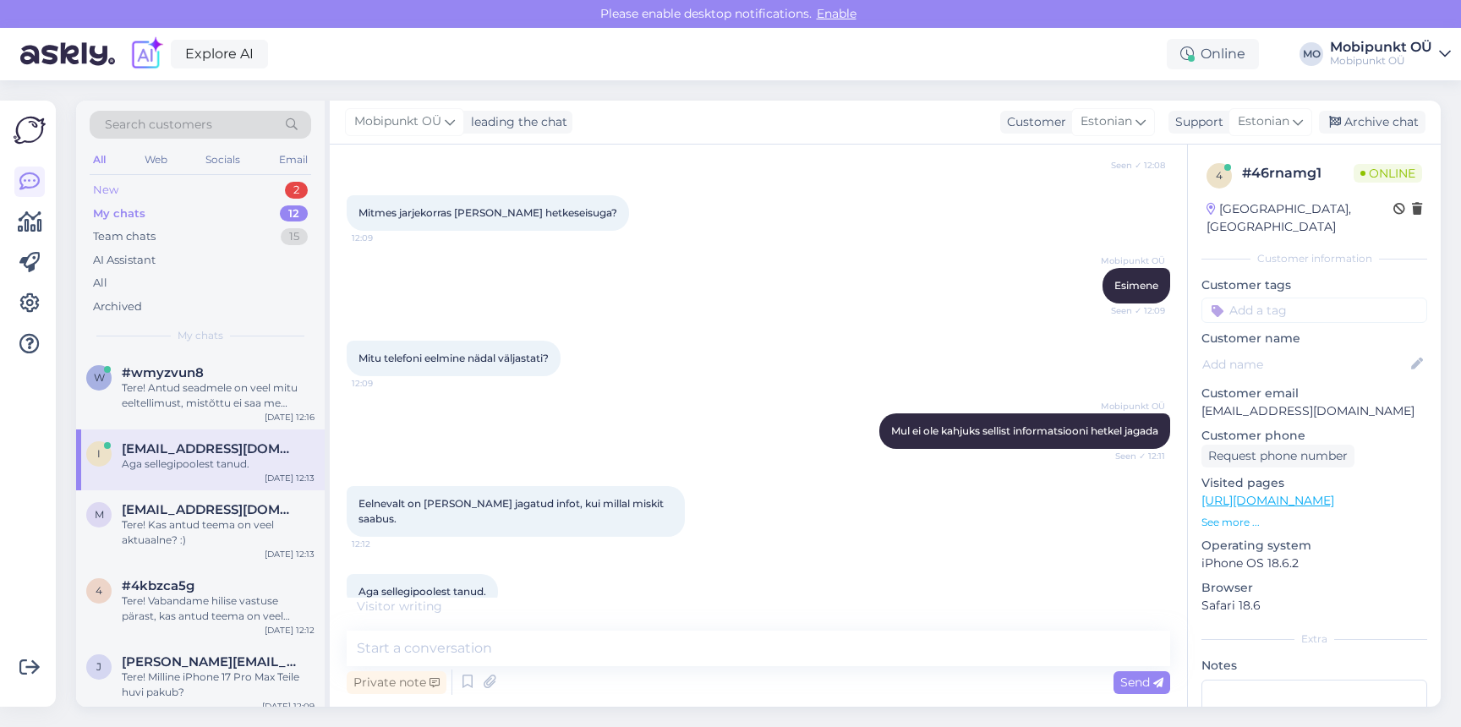
click at [191, 190] on div "New 2" at bounding box center [200, 190] width 221 height 24
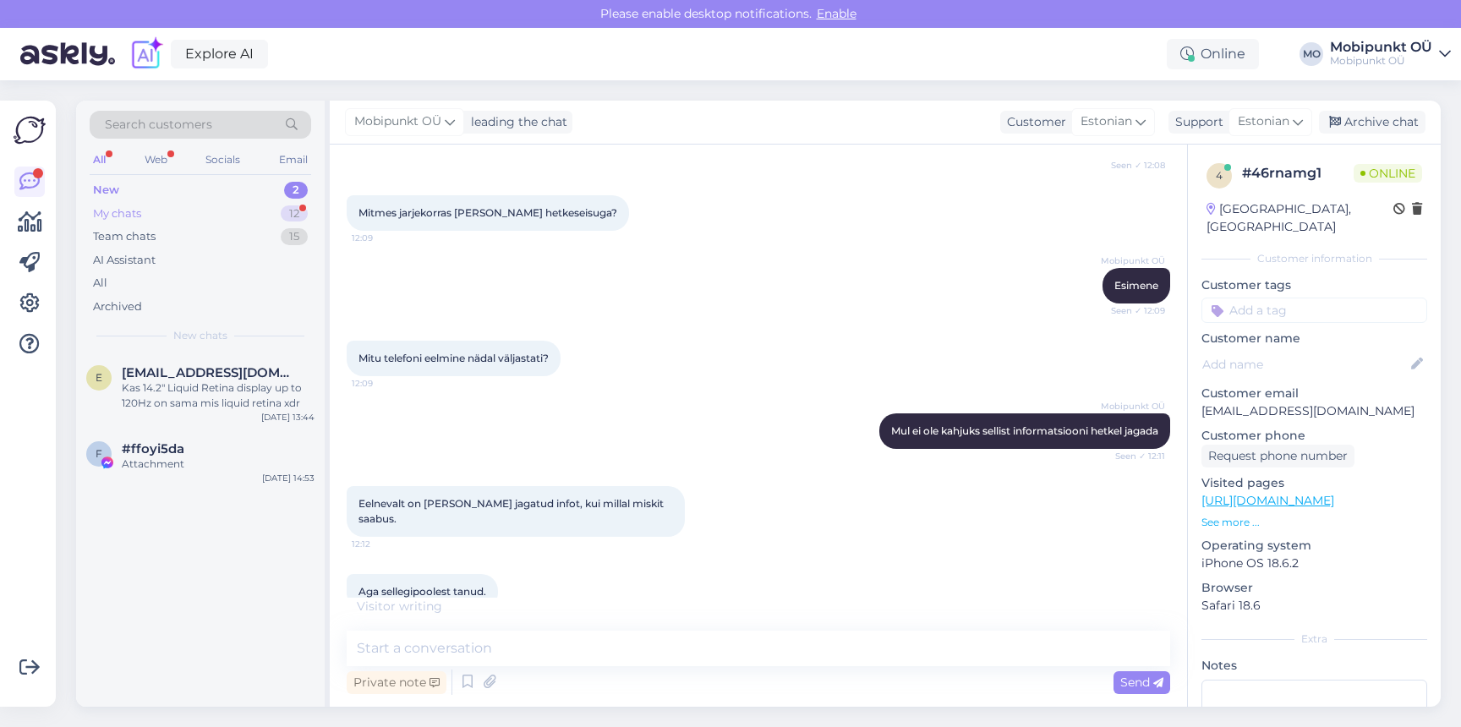
click at [172, 216] on div "My chats 12" at bounding box center [200, 214] width 221 height 24
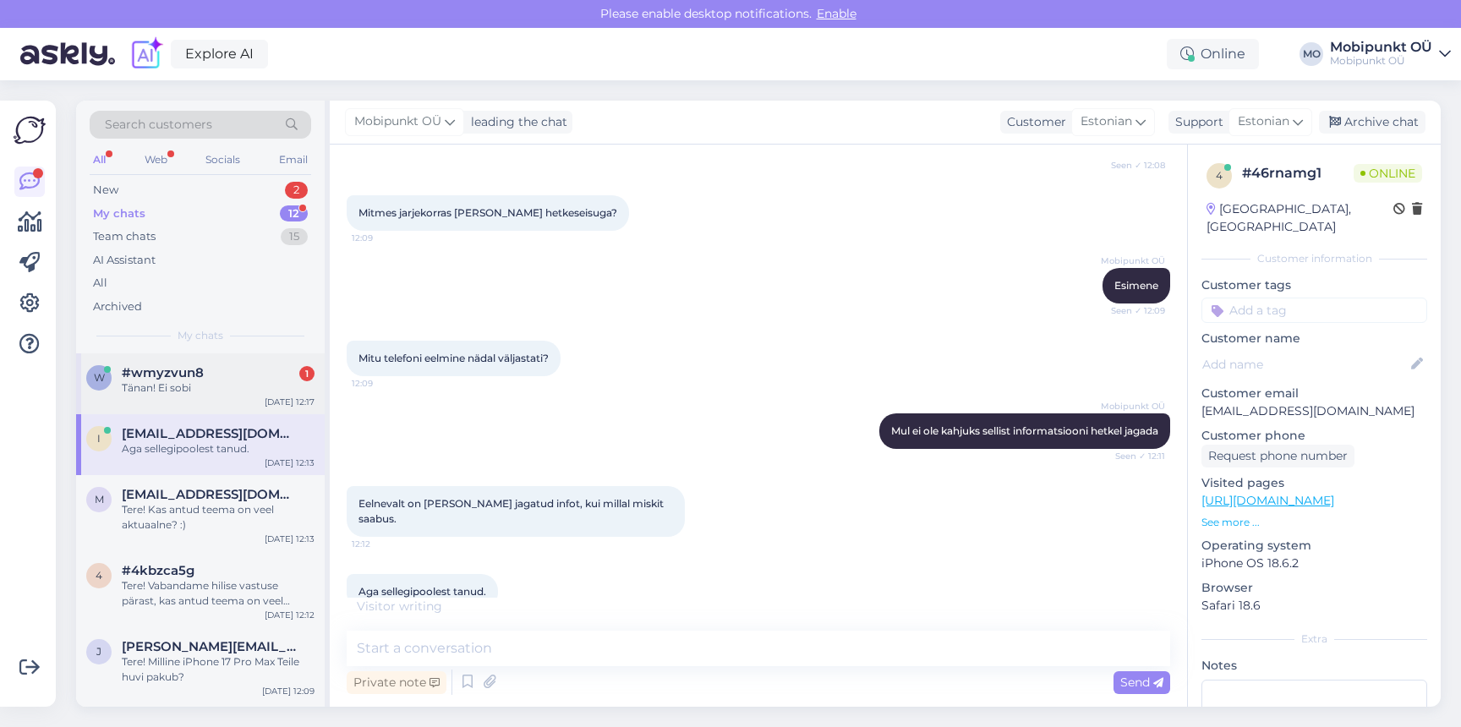
click at [205, 372] on div "#wmyzvun8 1" at bounding box center [218, 372] width 193 height 15
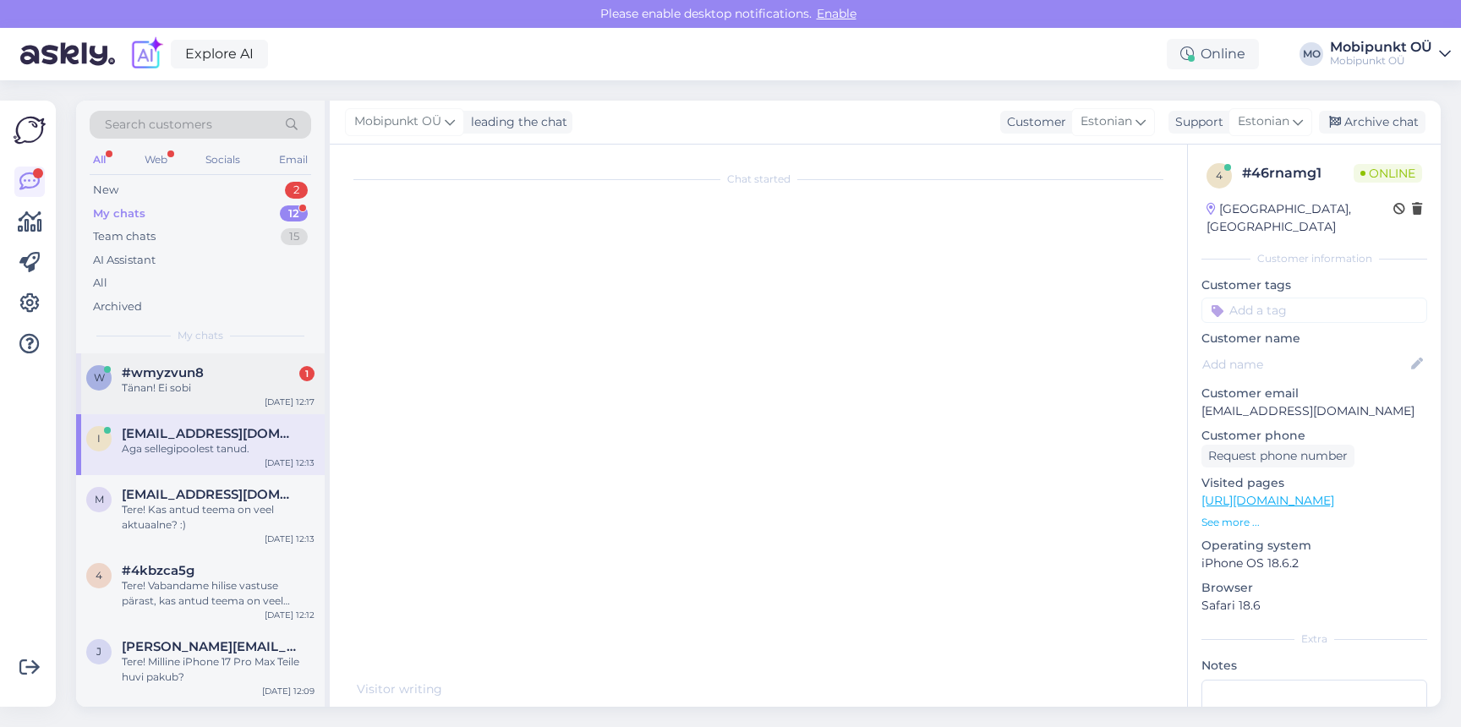
scroll to position [0, 0]
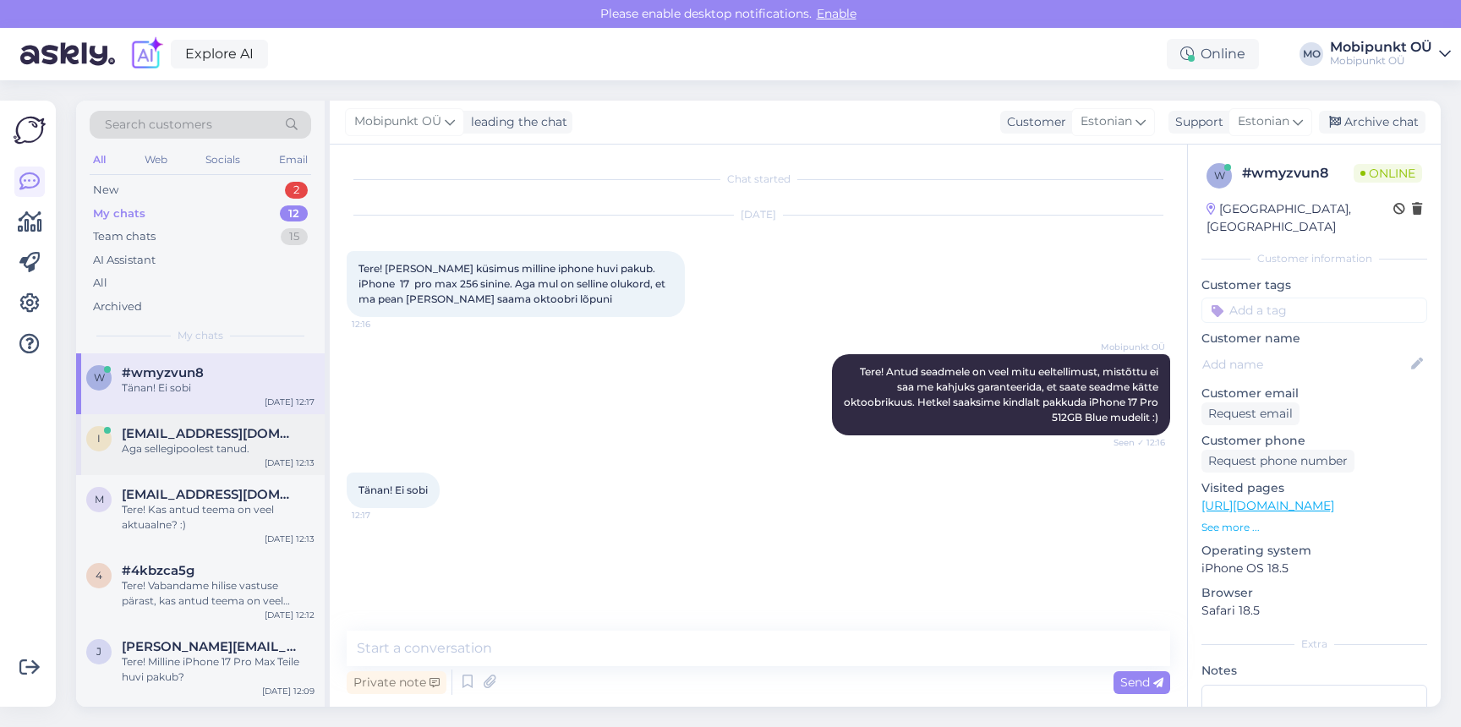
click at [199, 427] on span "[EMAIL_ADDRESS][DOMAIN_NAME]" at bounding box center [210, 433] width 176 height 15
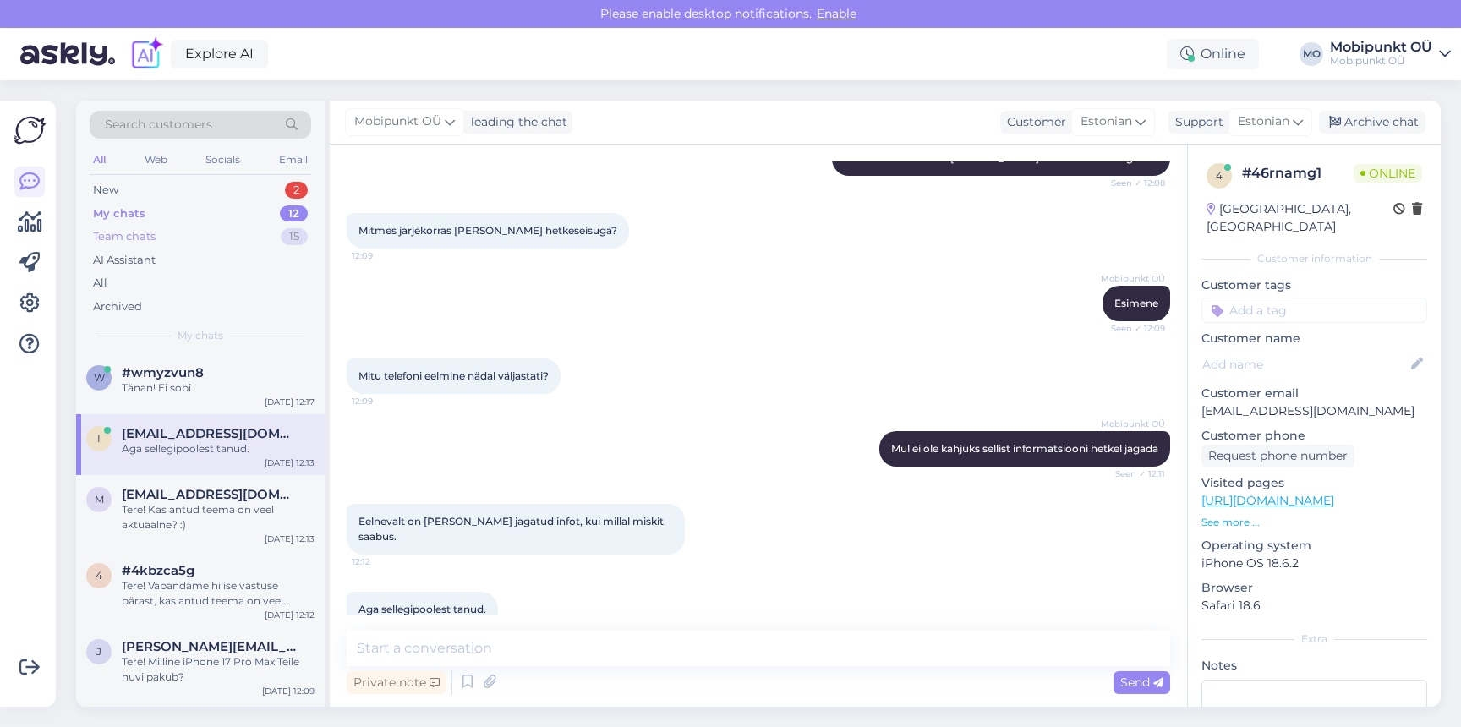
click at [173, 230] on div "Team chats 15" at bounding box center [200, 237] width 221 height 24
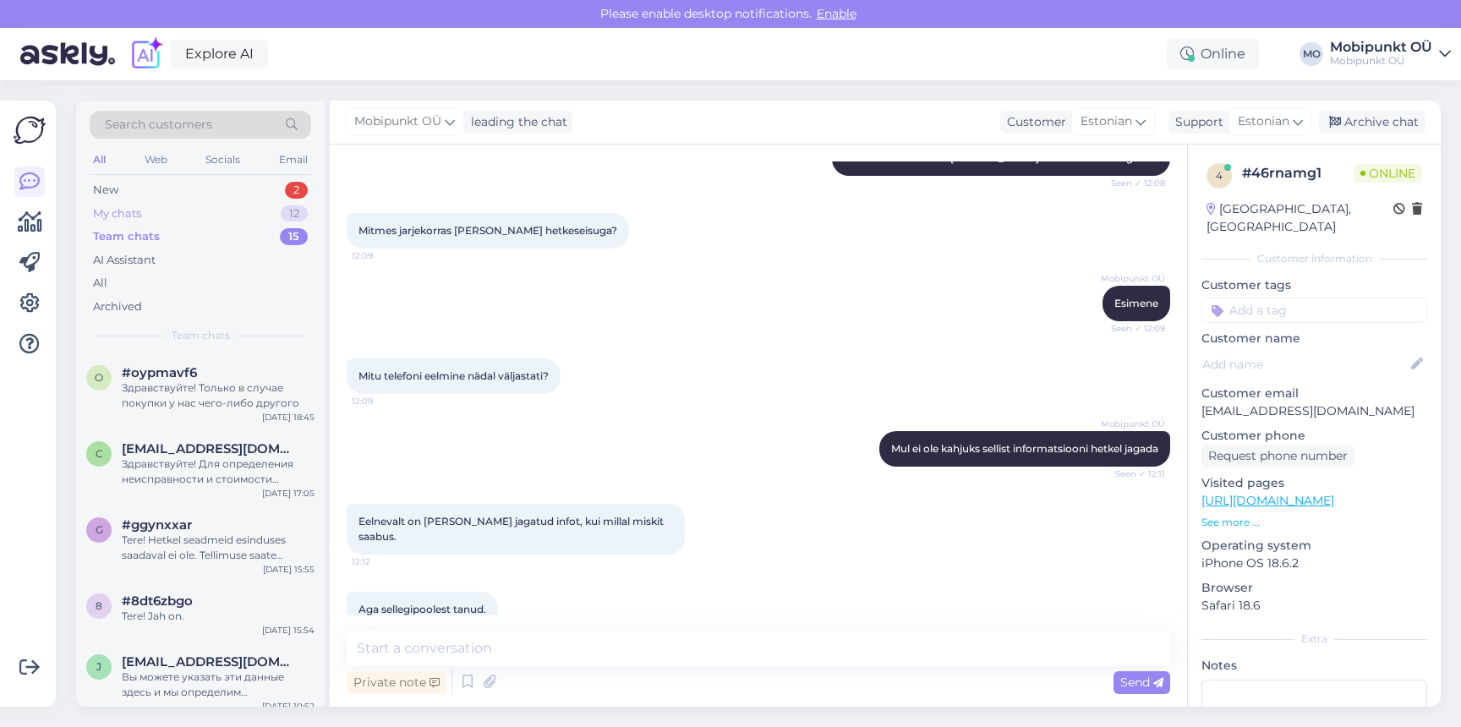
click at [170, 213] on div "My chats 12" at bounding box center [200, 214] width 221 height 24
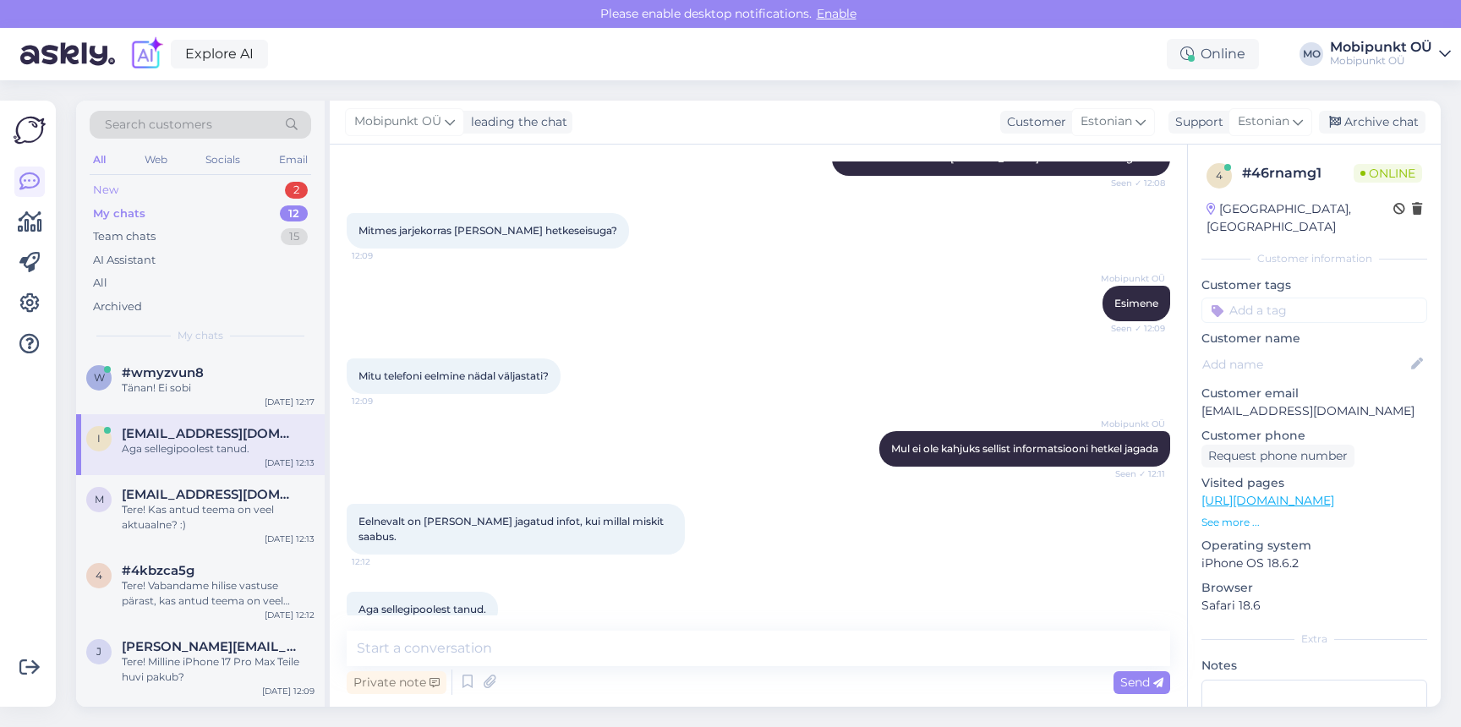
click at [139, 188] on div "New 2" at bounding box center [200, 190] width 221 height 24
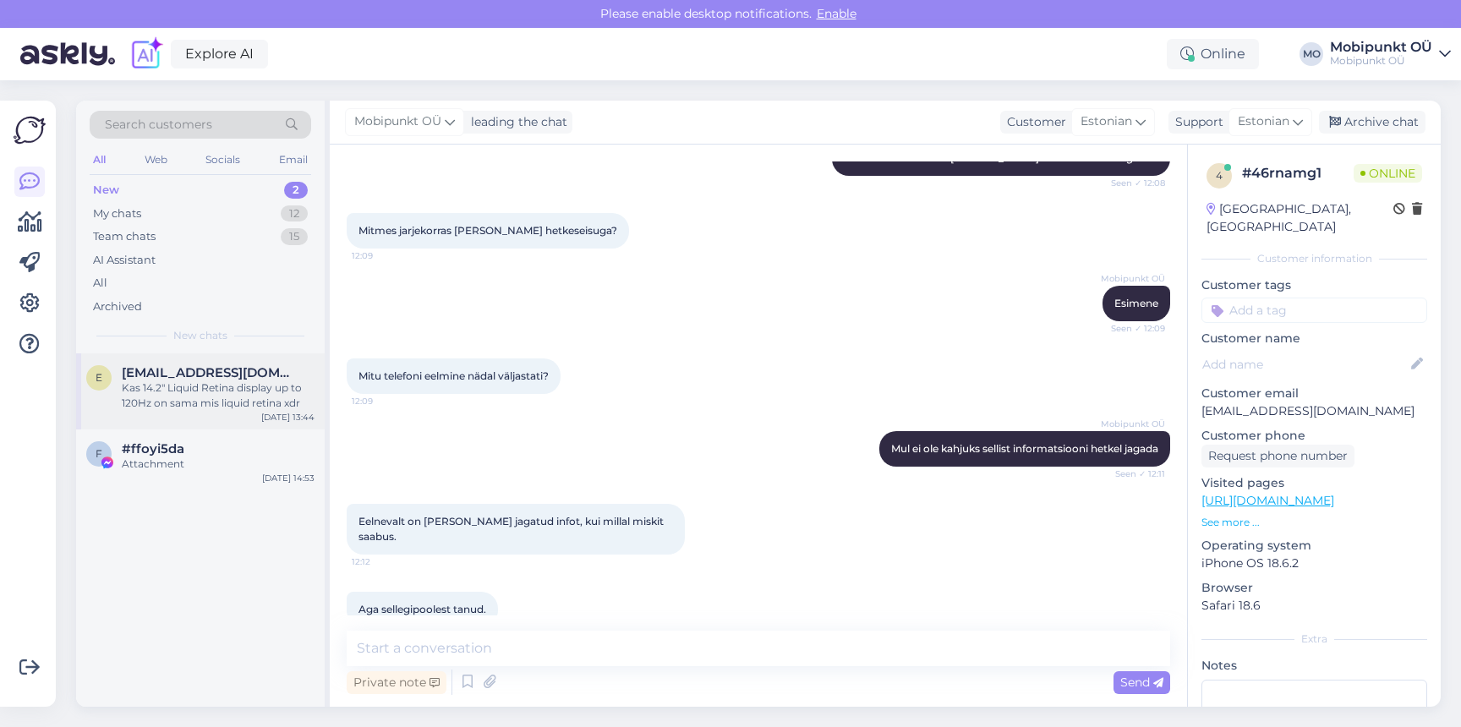
click at [197, 396] on div "Kas 14.2" Liquid Retina display up to 120Hz on sama mis liquid retina xdr" at bounding box center [218, 395] width 193 height 30
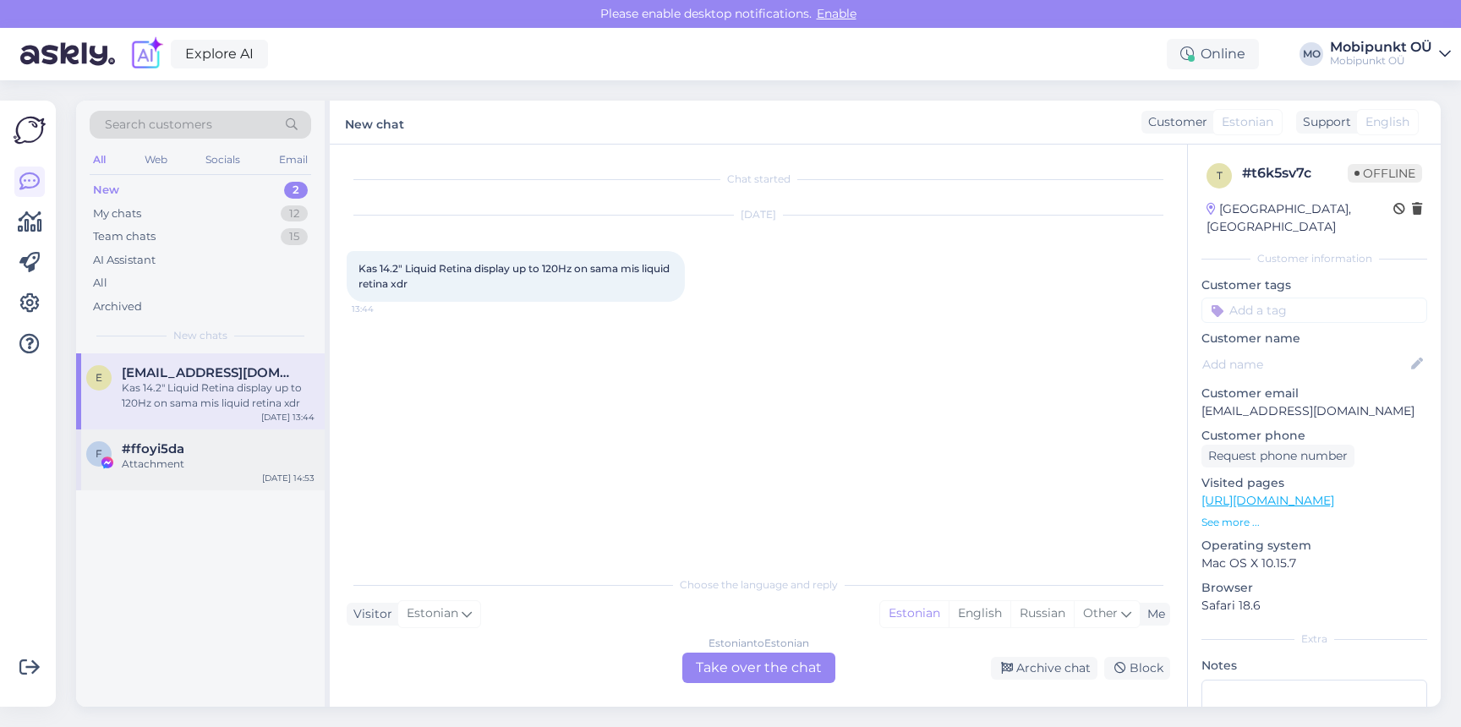
click at [221, 445] on div "#ffoyi5da" at bounding box center [218, 448] width 193 height 15
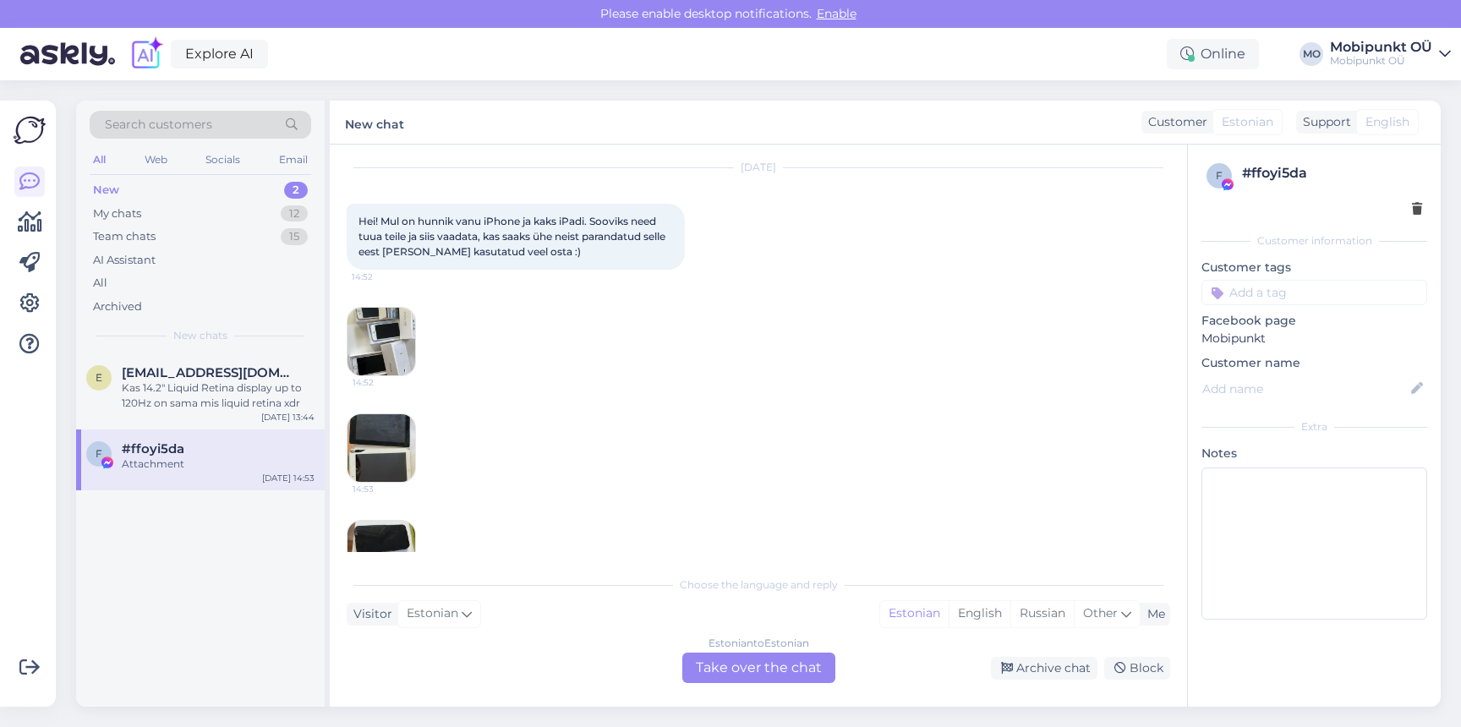
scroll to position [103, 0]
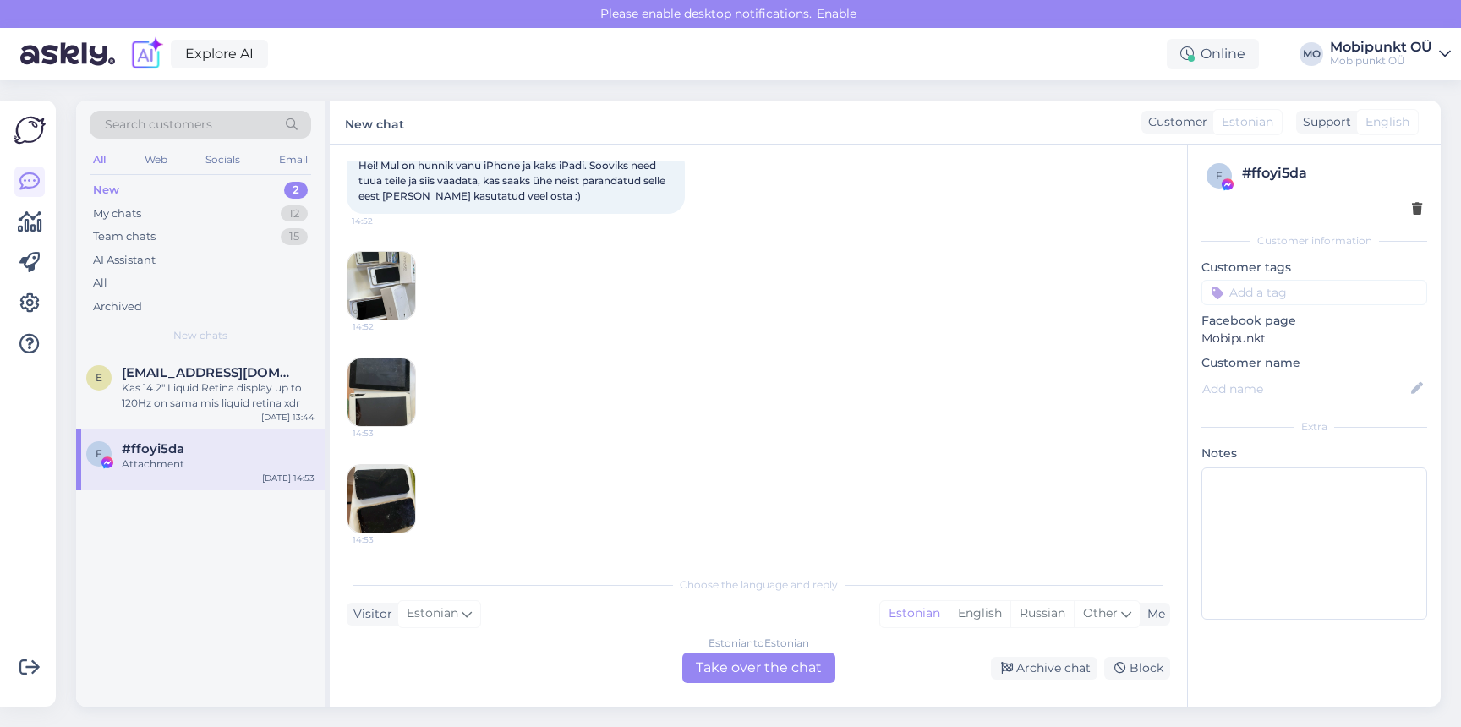
click at [726, 662] on div "Estonian to Estonian Take over the chat" at bounding box center [758, 668] width 153 height 30
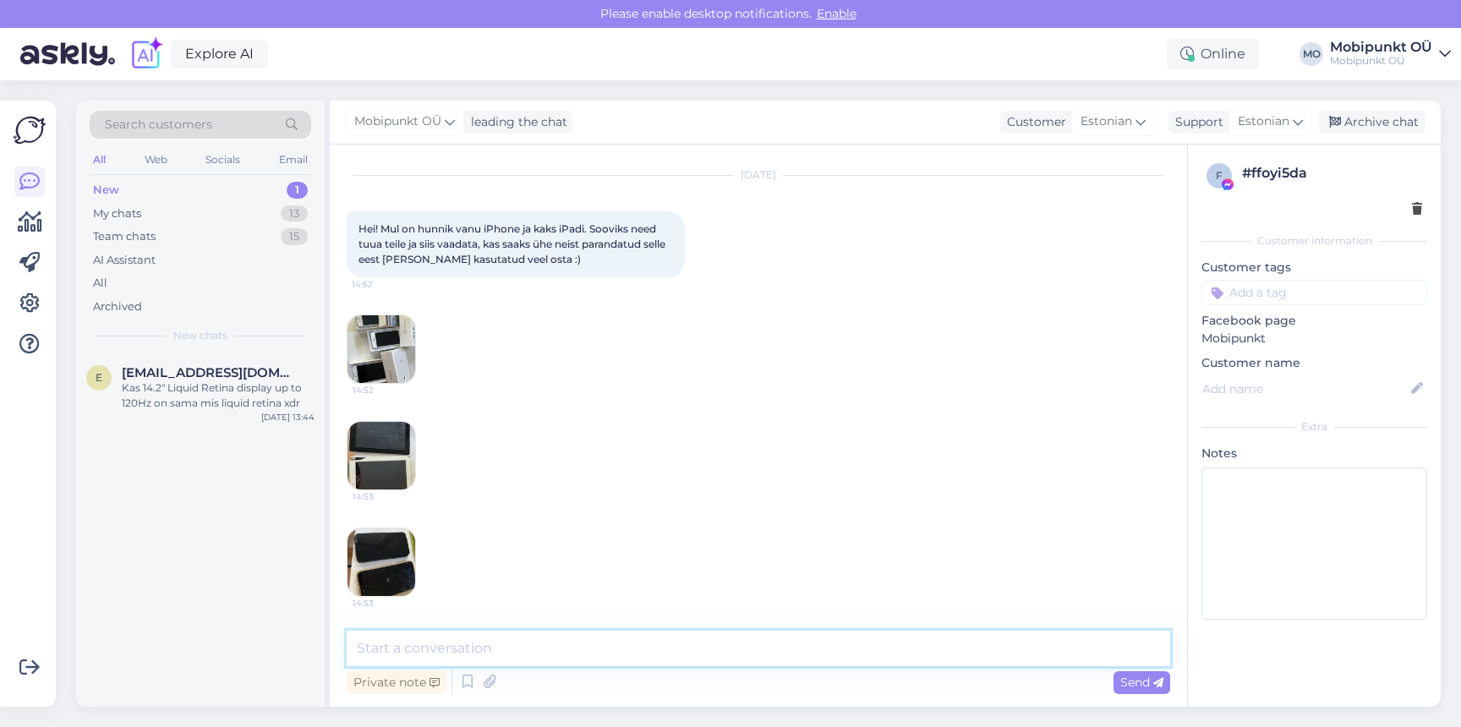
click at [670, 656] on textarea at bounding box center [758, 649] width 823 height 36
click at [398, 347] on img at bounding box center [381, 349] width 68 height 68
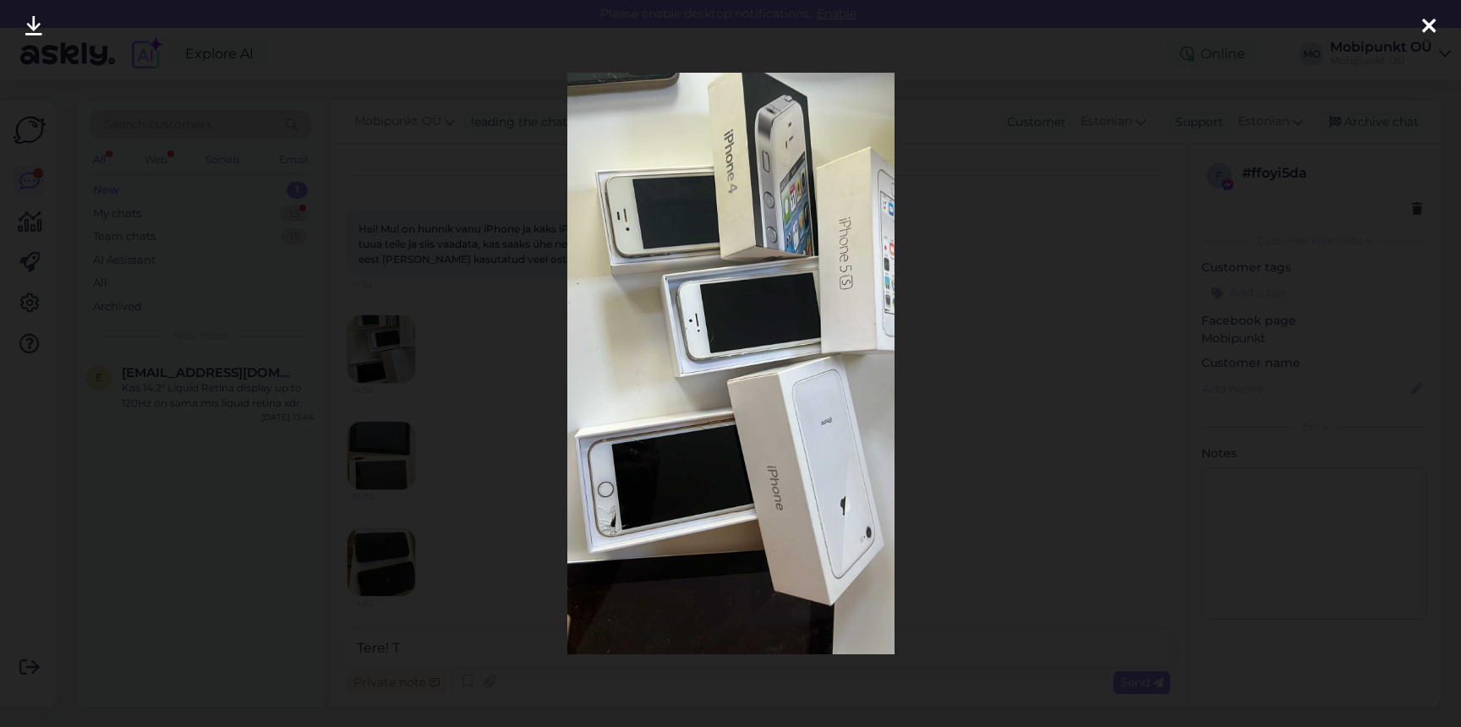
click at [1423, 22] on icon at bounding box center [1429, 27] width 14 height 22
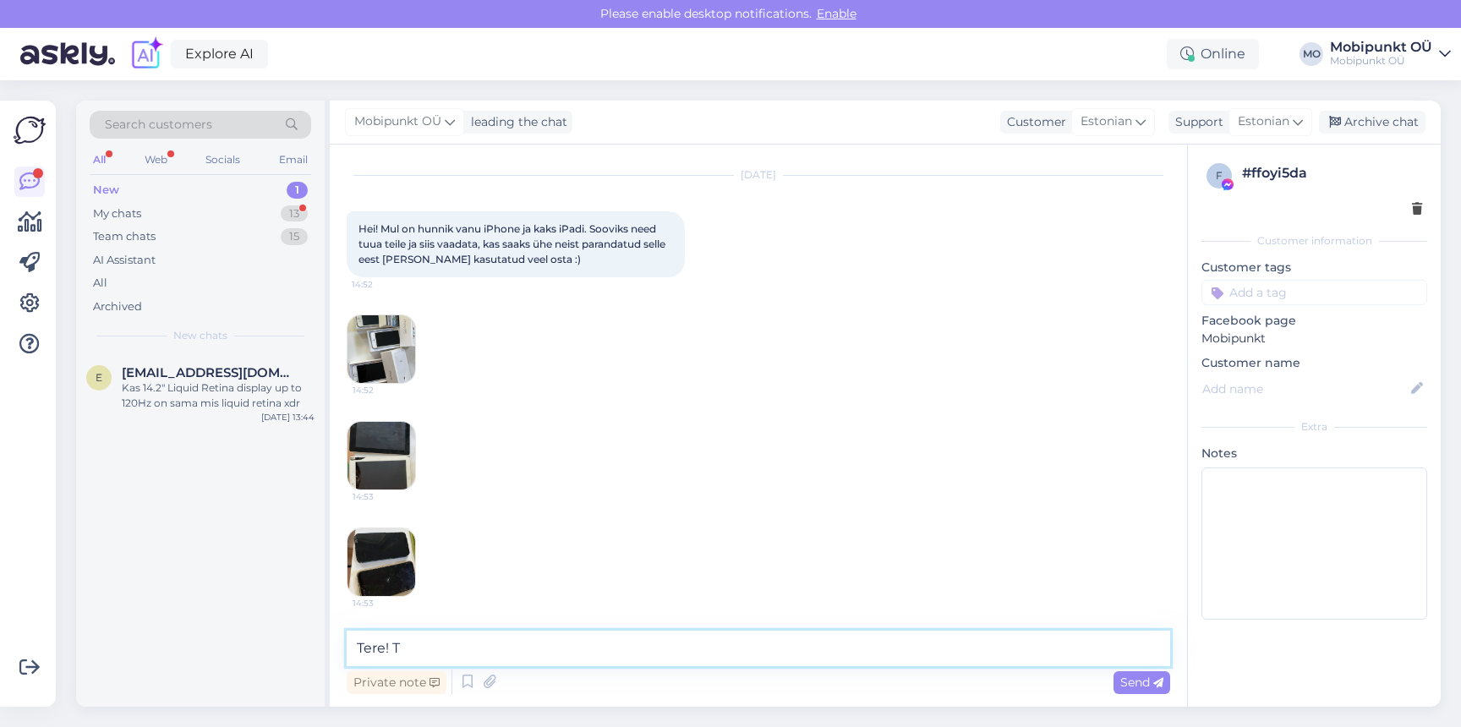
click at [538, 652] on textarea "Tere! T" at bounding box center [758, 649] width 823 height 36
type textarea "Tere! Tulge seadmetega meie juurest läbi :)"
click at [121, 221] on div "My chats 13" at bounding box center [200, 214] width 221 height 24
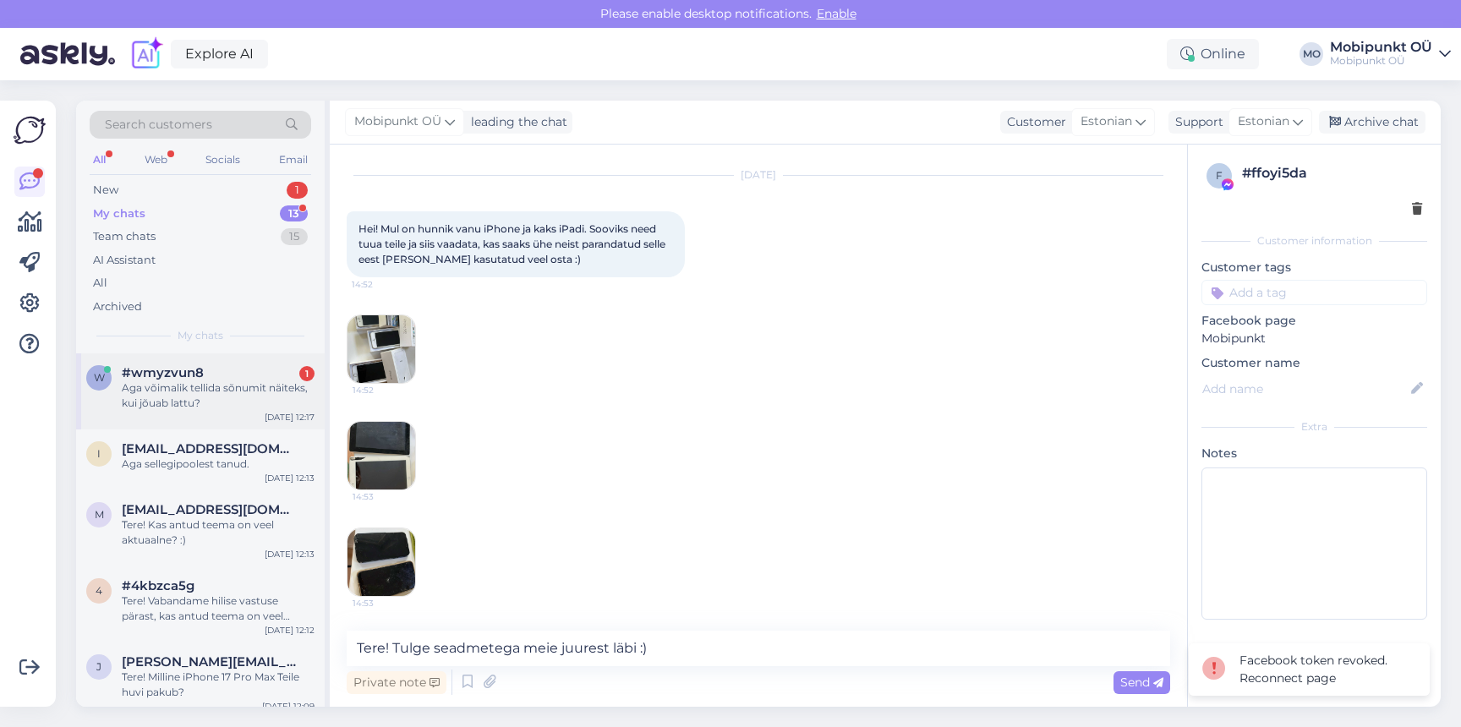
click at [205, 390] on div "Aga võimalik tellida sõnumit näiteks, kui jõuab lattu?" at bounding box center [218, 395] width 193 height 30
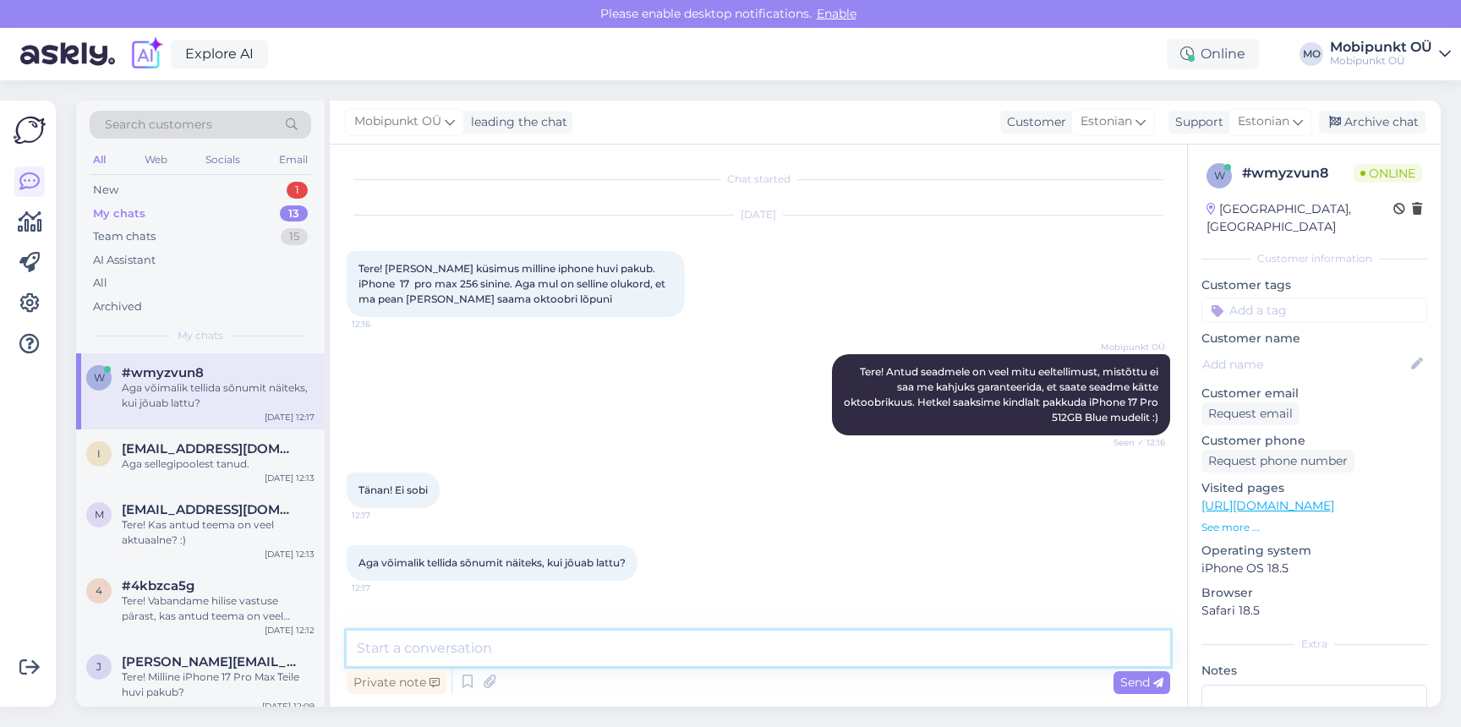
click at [510, 639] on textarea at bounding box center [758, 649] width 823 height 36
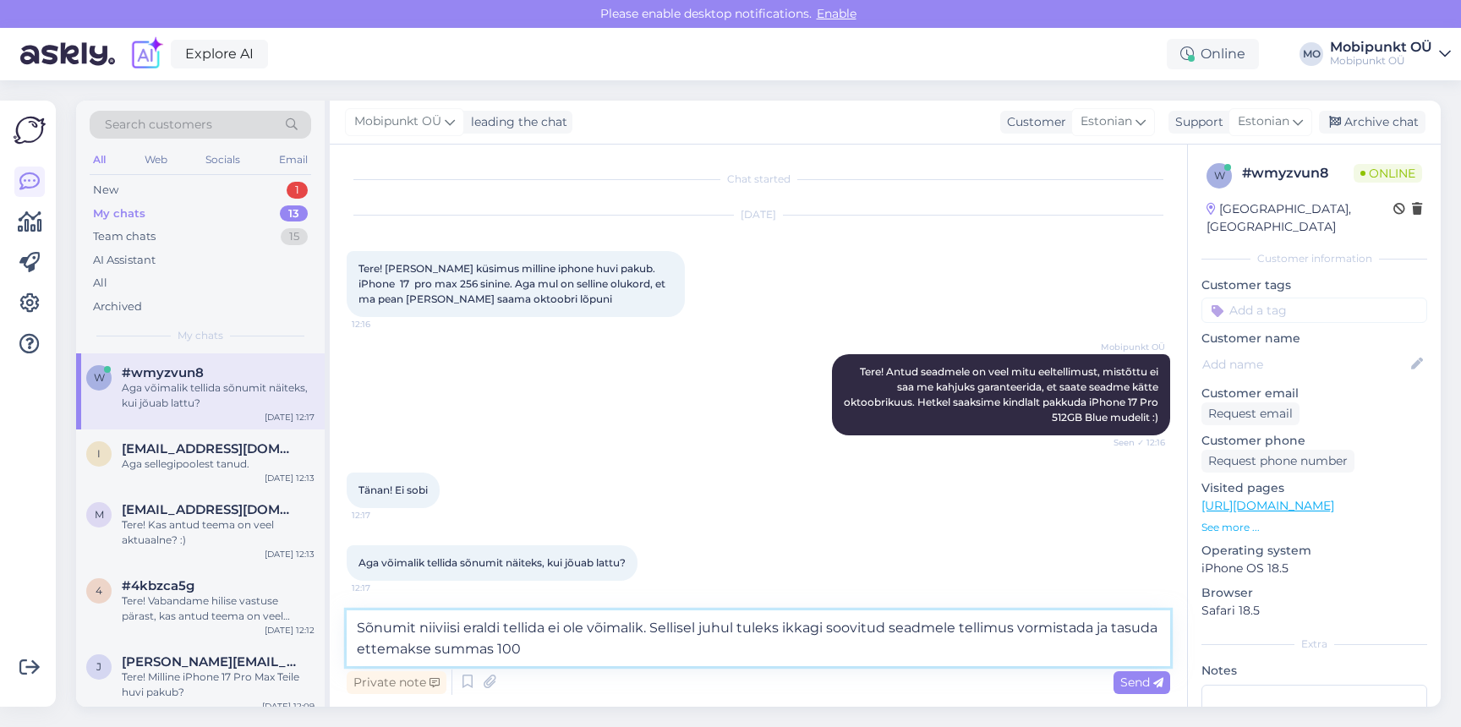
type textarea "Sõnumit niiviisi eraldi tellida ei ole võimalik. Sellisel juhul tuleks ikkagi s…"
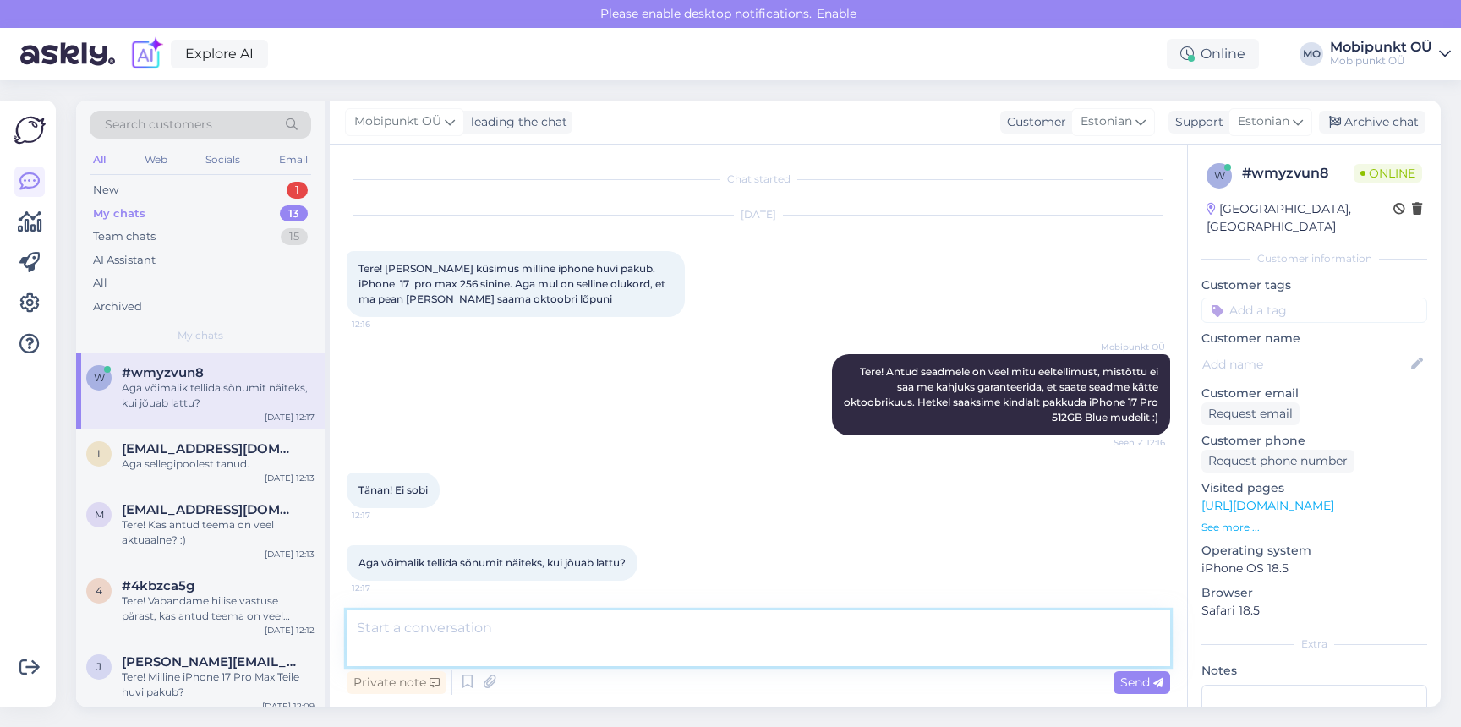
scroll to position [87, 0]
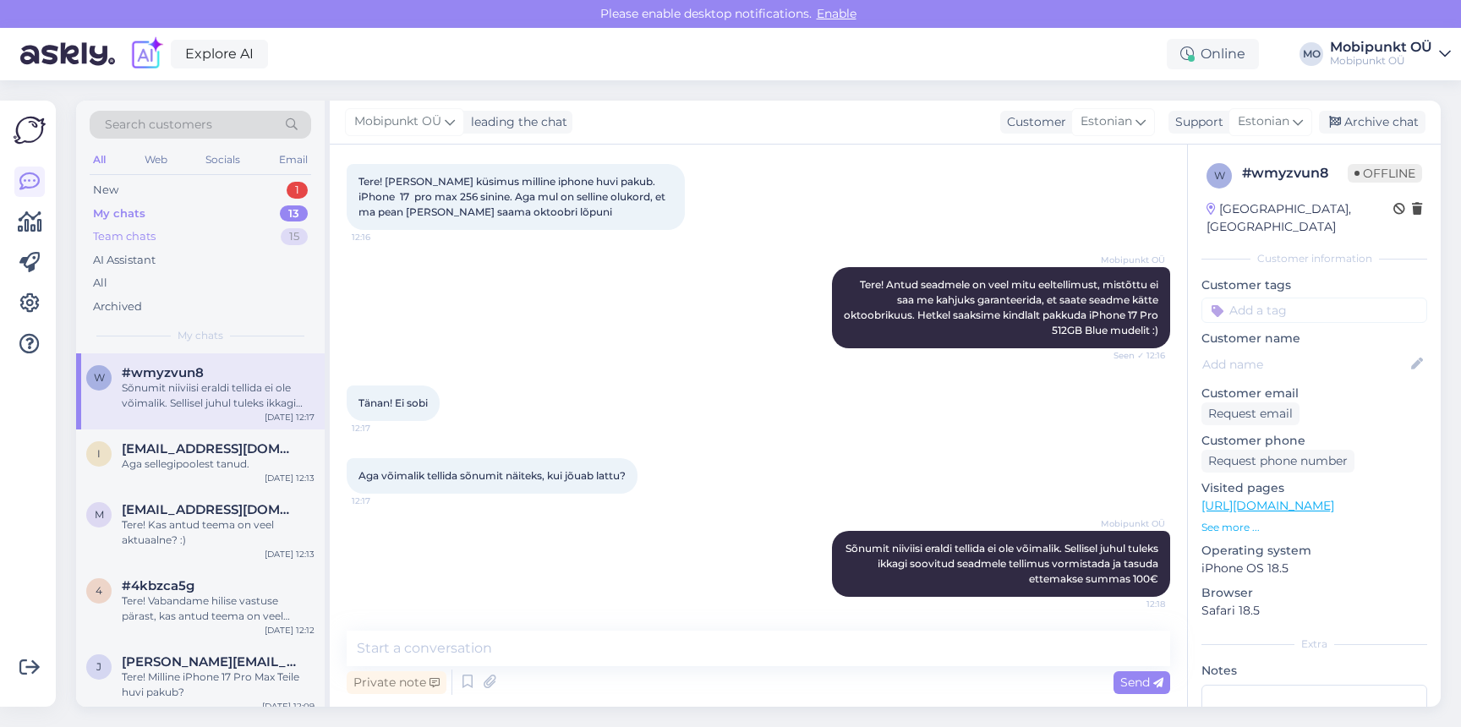
click at [146, 236] on div "Team chats" at bounding box center [124, 236] width 63 height 17
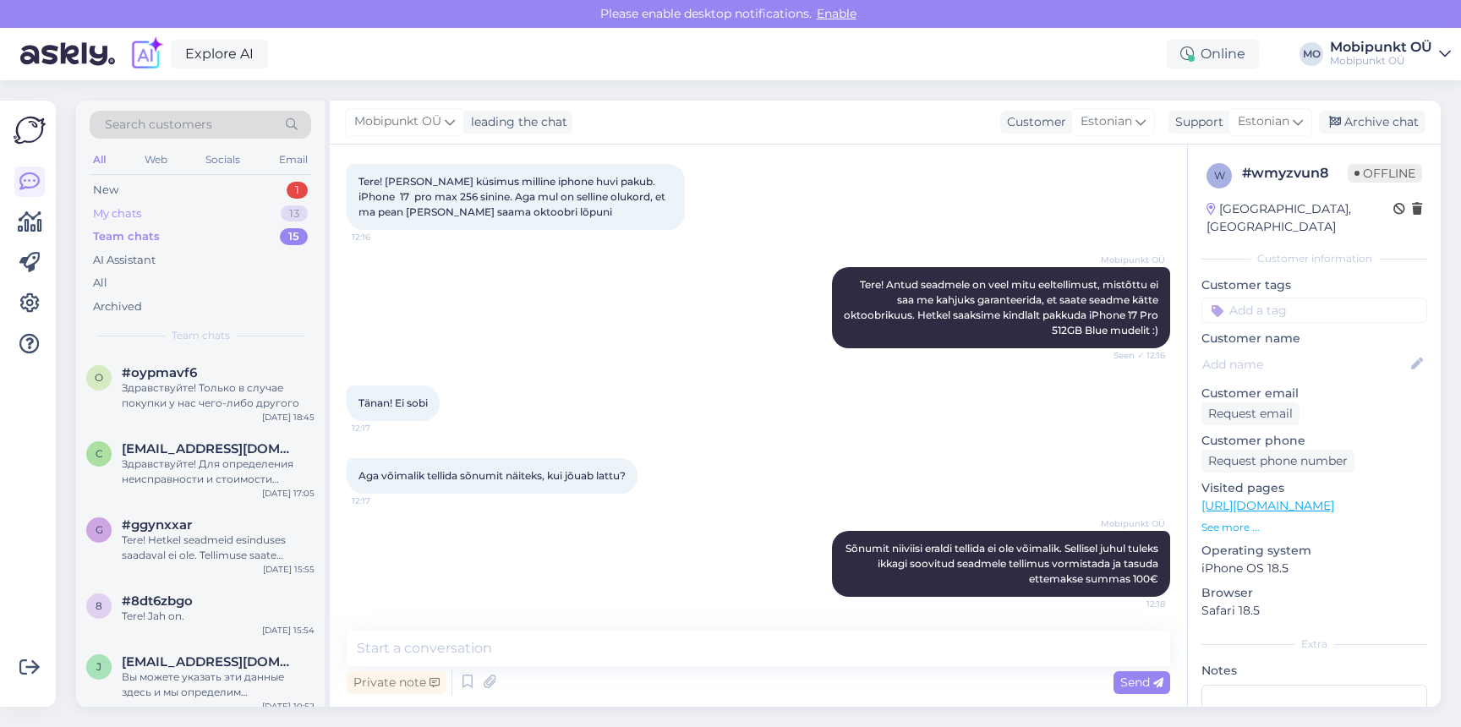
click at [164, 213] on div "My chats 13" at bounding box center [200, 214] width 221 height 24
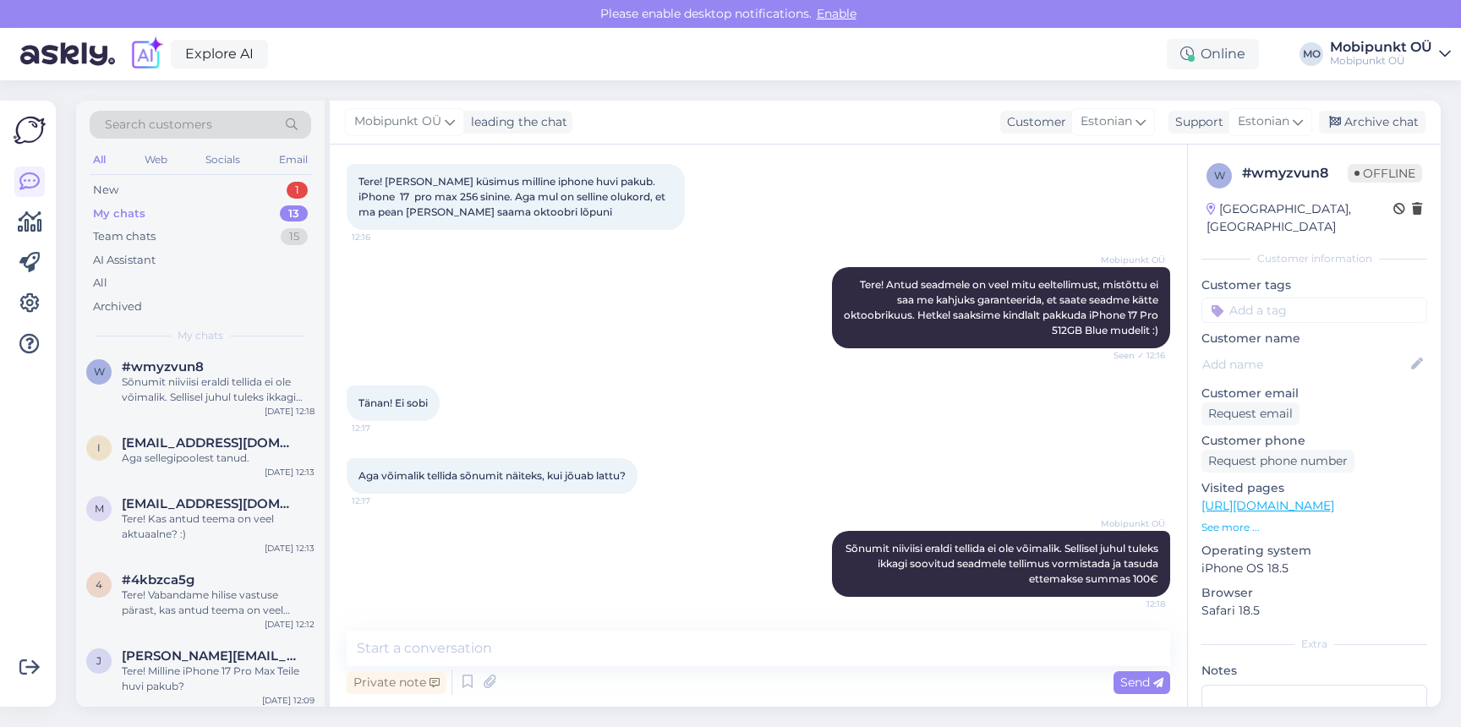
scroll to position [0, 0]
click at [174, 205] on div "My chats 13" at bounding box center [200, 214] width 221 height 24
click at [174, 194] on div "New 1" at bounding box center [200, 190] width 221 height 24
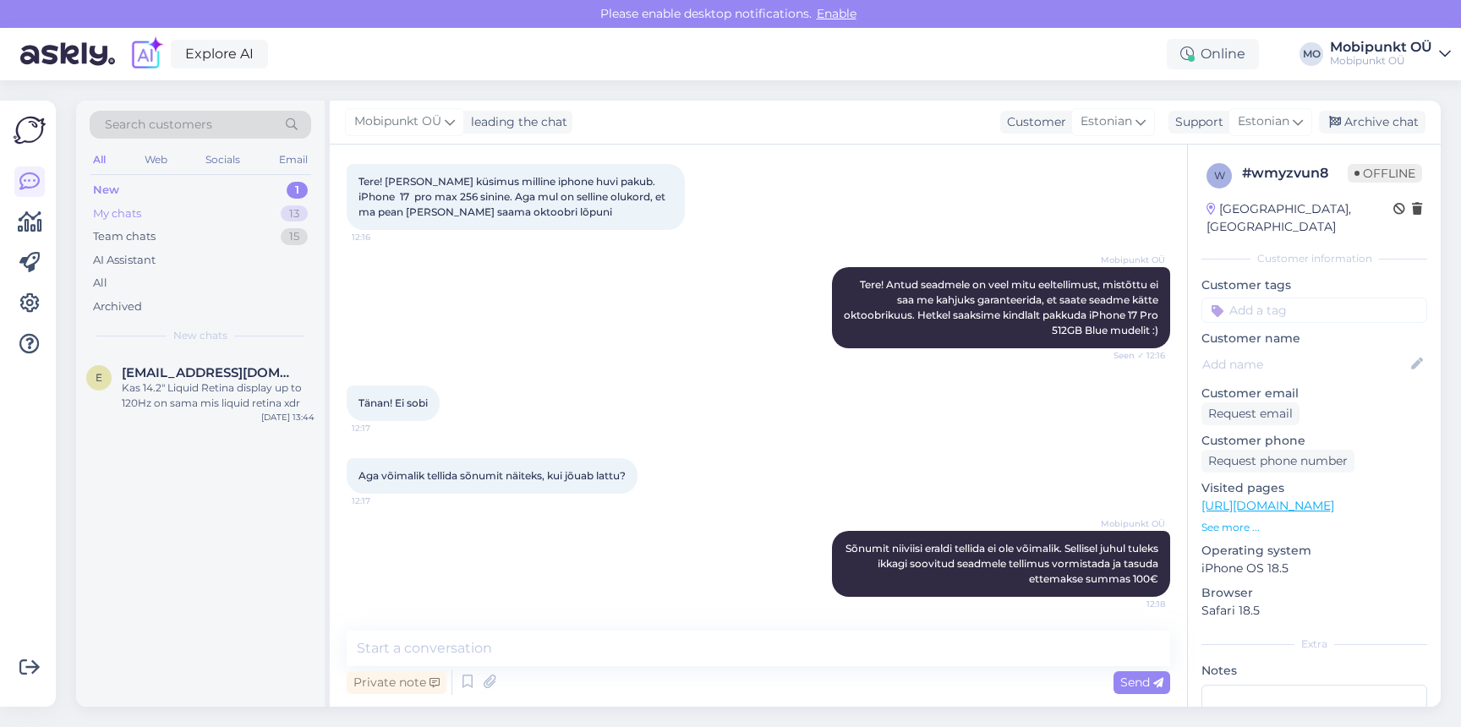
click at [171, 211] on div "My chats 13" at bounding box center [200, 214] width 221 height 24
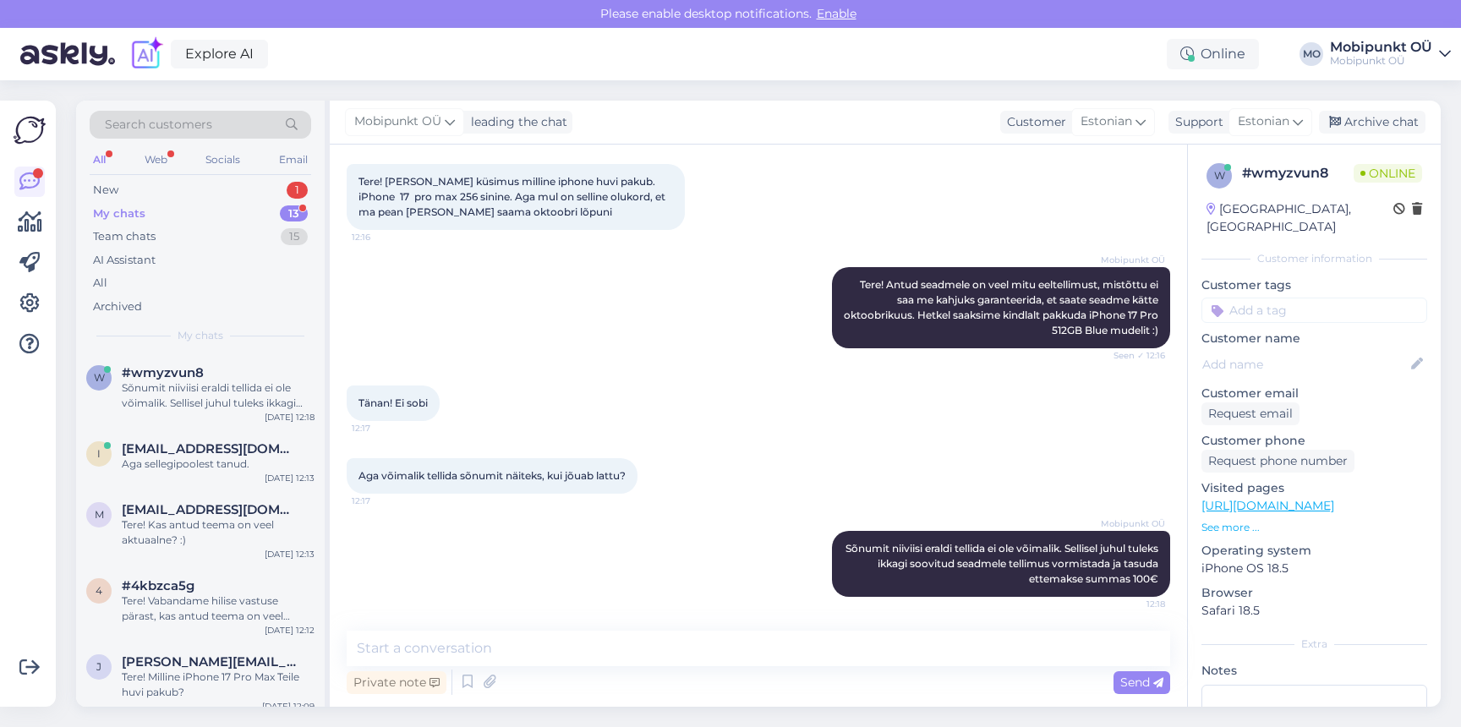
click at [199, 217] on div "My chats 13" at bounding box center [200, 214] width 221 height 24
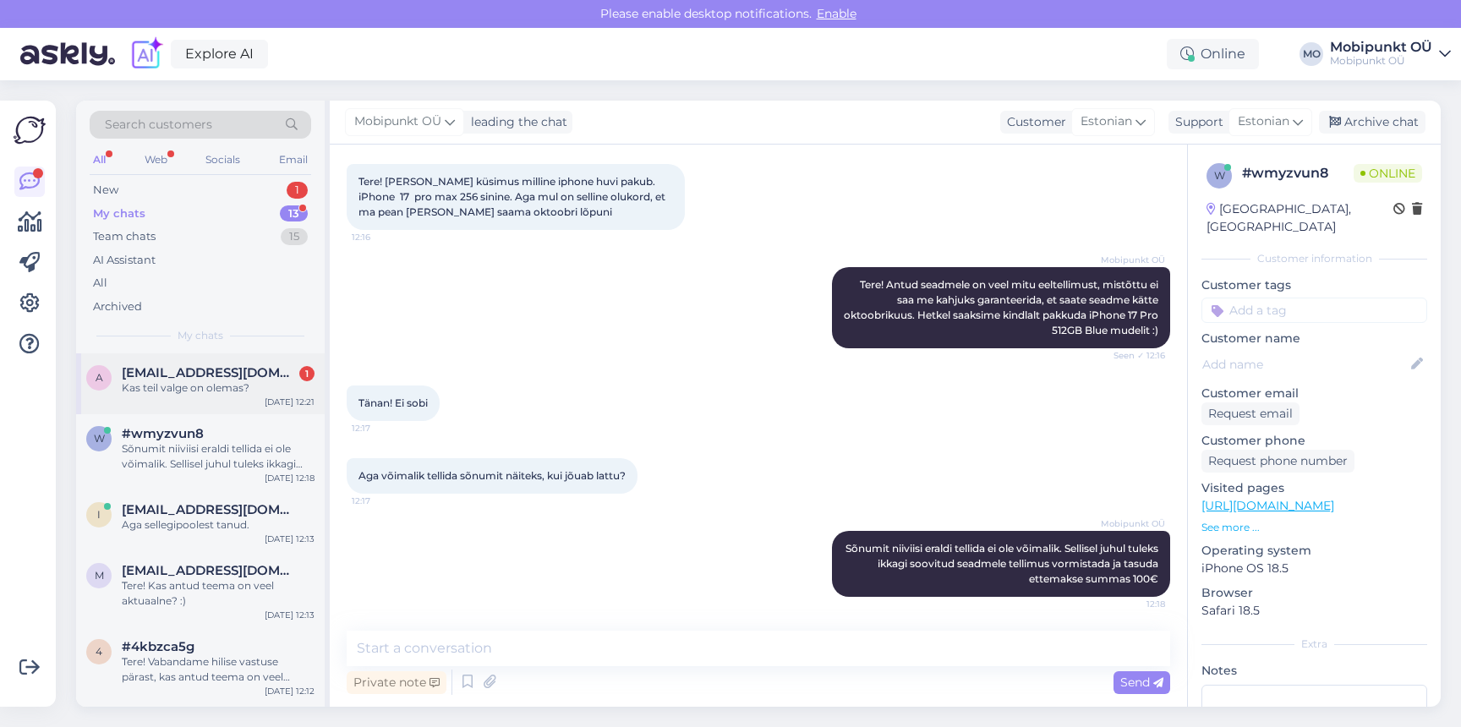
click at [218, 393] on div "Kas teil valge on olemas?" at bounding box center [218, 387] width 193 height 15
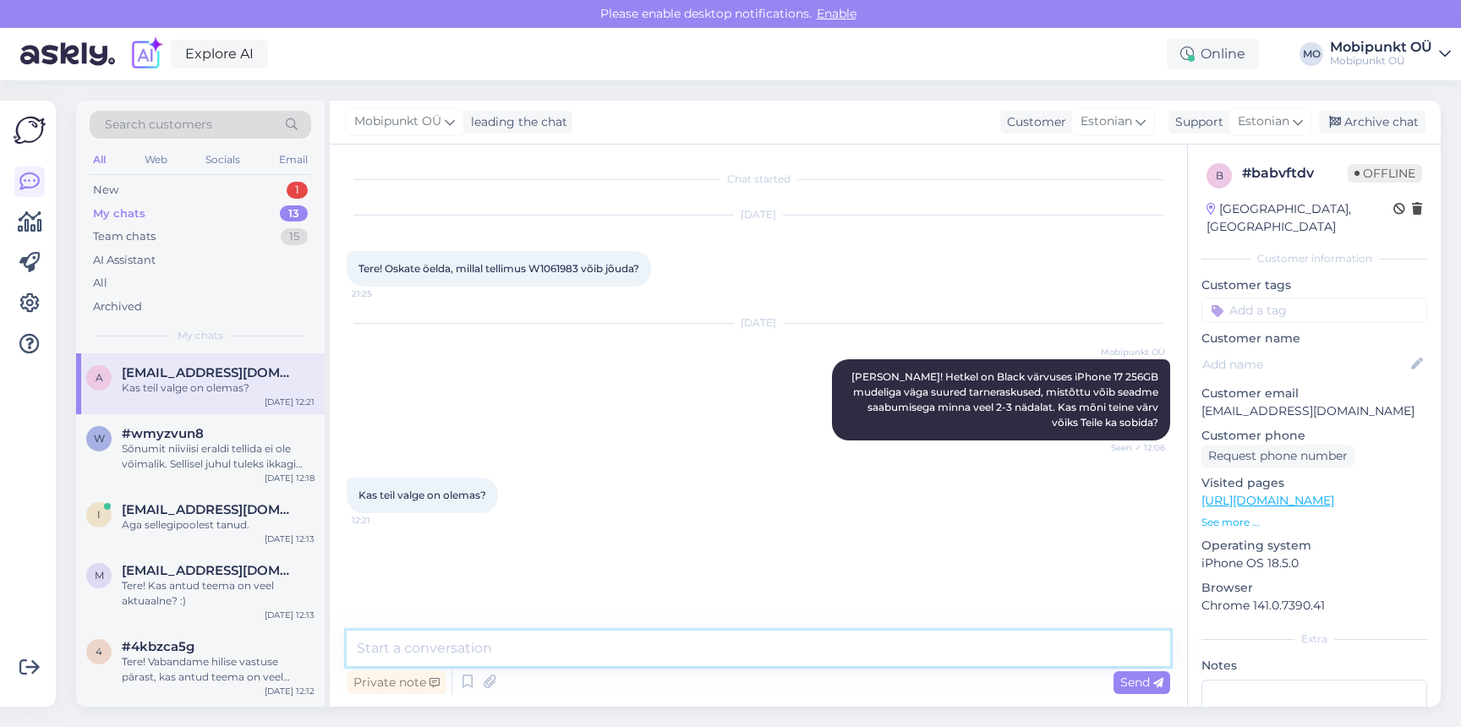
click at [795, 648] on textarea at bounding box center [758, 649] width 823 height 36
type textarea "Valget peaks saama ca. nädala jooksul"
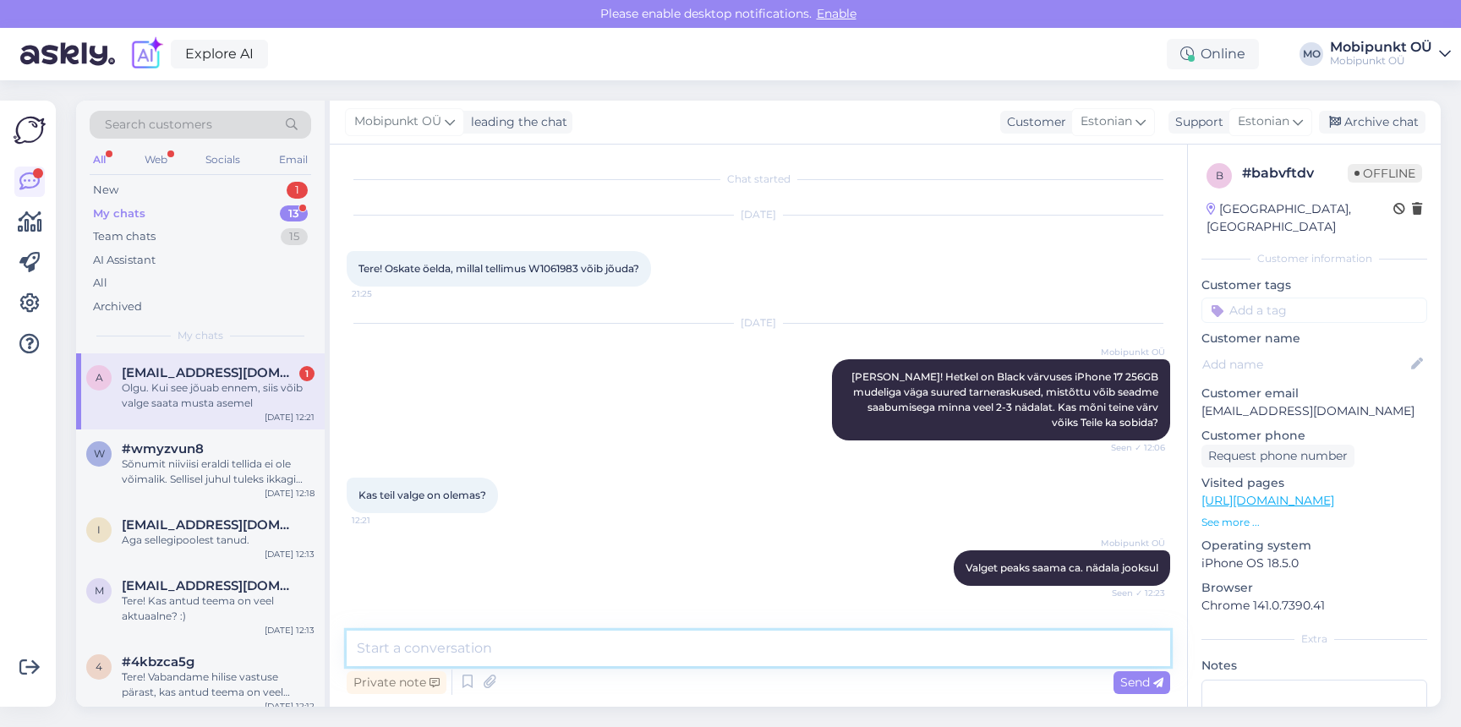
scroll to position [77, 0]
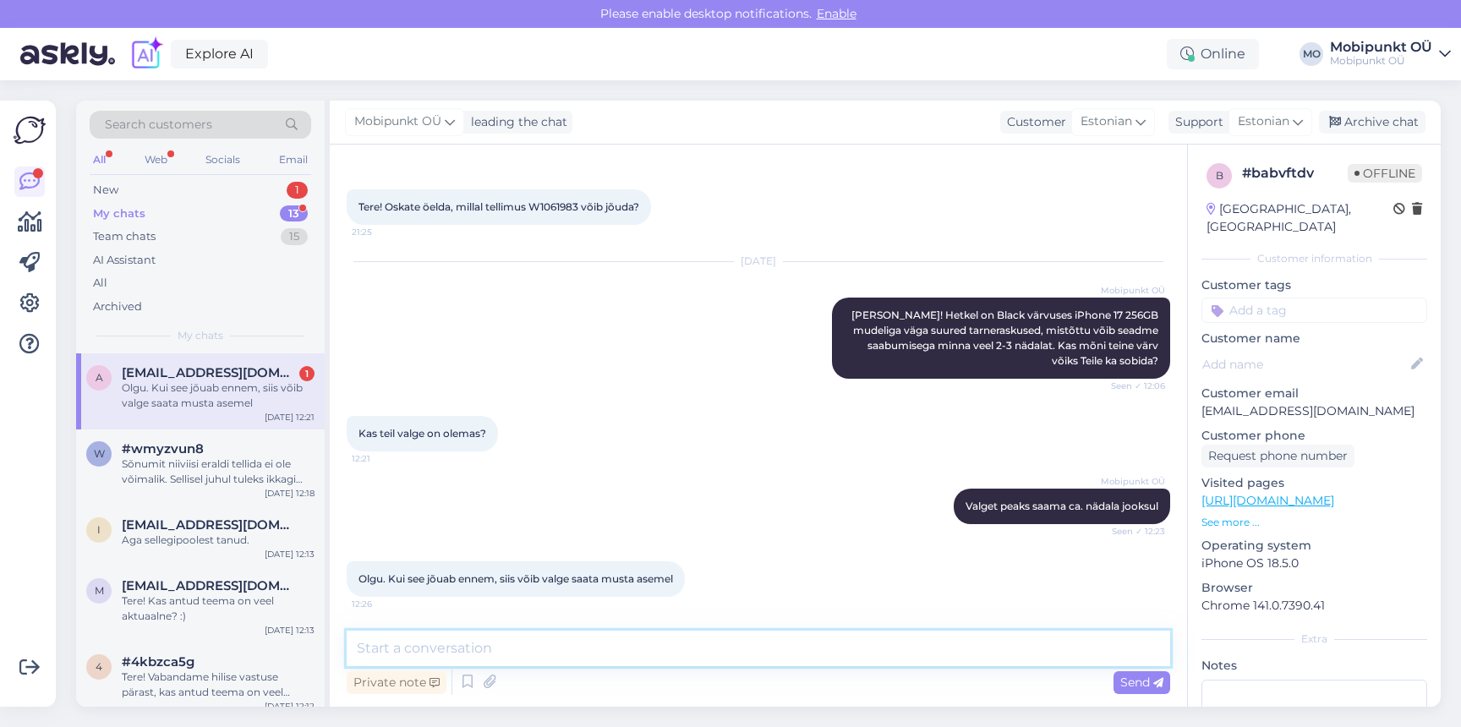
click at [577, 654] on textarea at bounding box center [758, 649] width 823 height 36
type textarea "Panen info Teie tellimus juurde kirja, tänud :)"
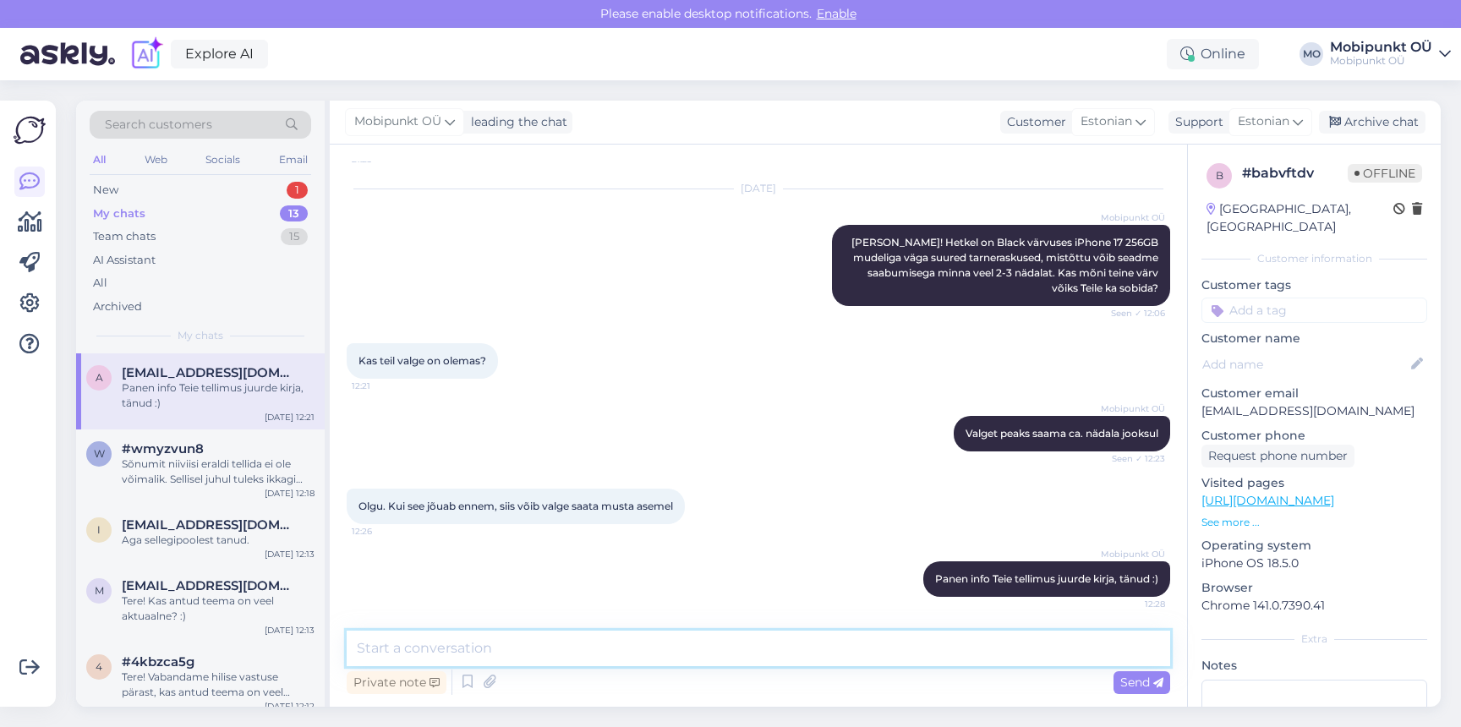
scroll to position [0, 0]
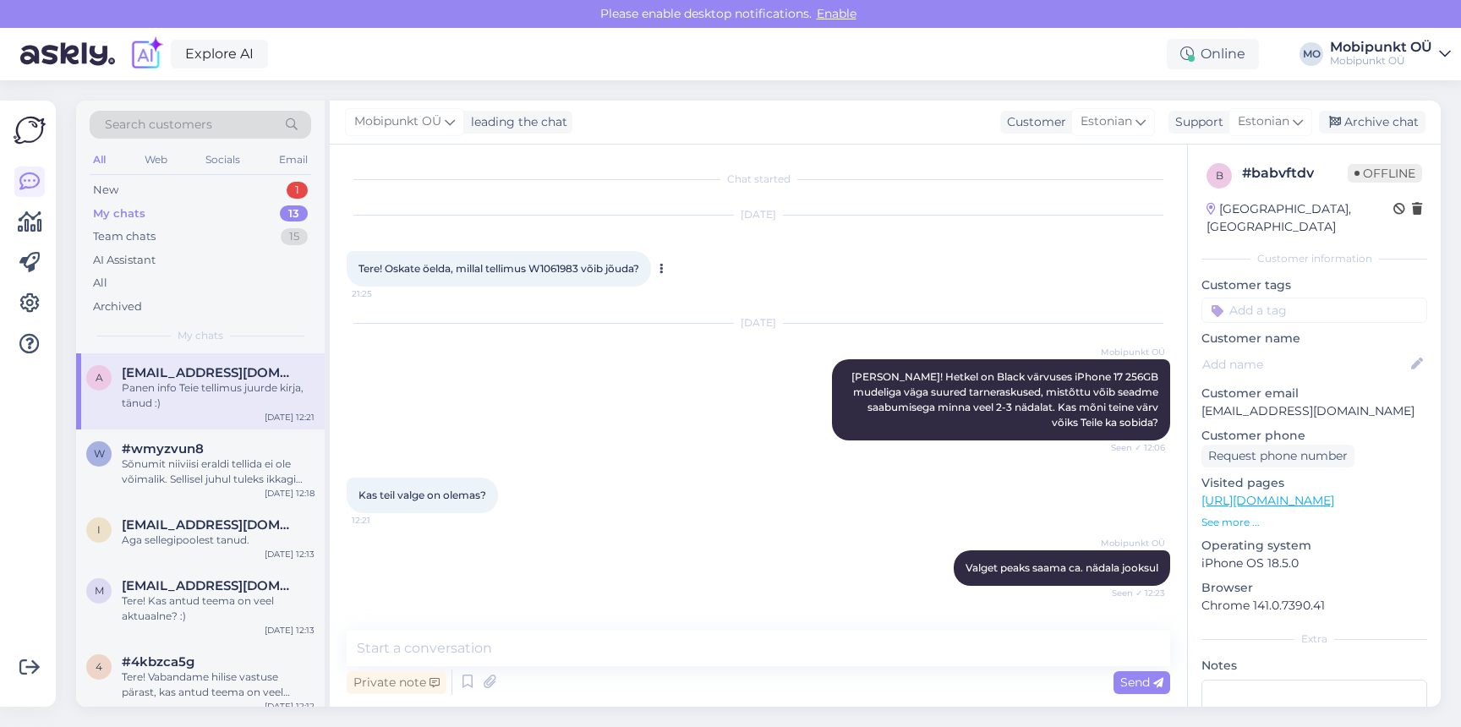
click at [555, 274] on span "Tere! Oskate öelda, millal tellimus W1061983 võib jõuda?" at bounding box center [498, 268] width 281 height 13
copy span "W1061983"
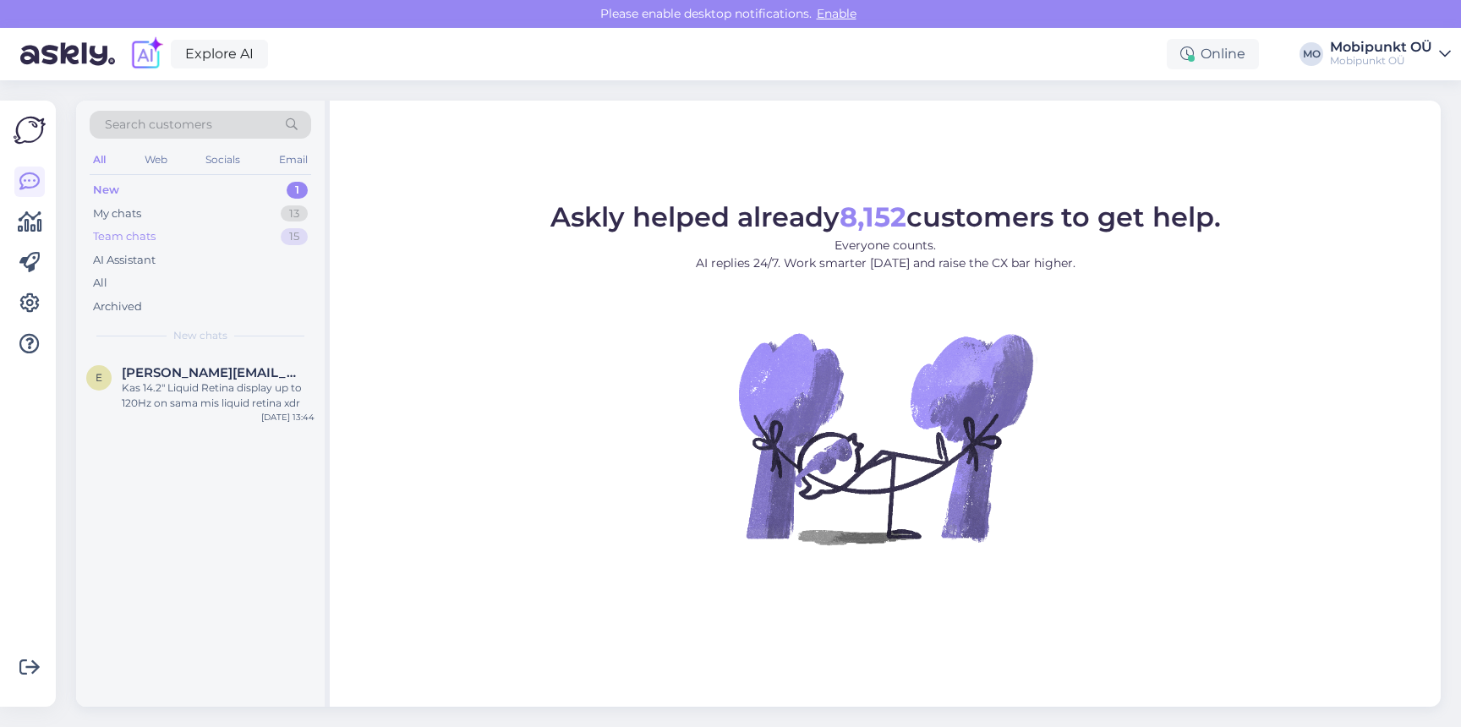
click at [178, 226] on div "Team chats 15" at bounding box center [200, 237] width 221 height 24
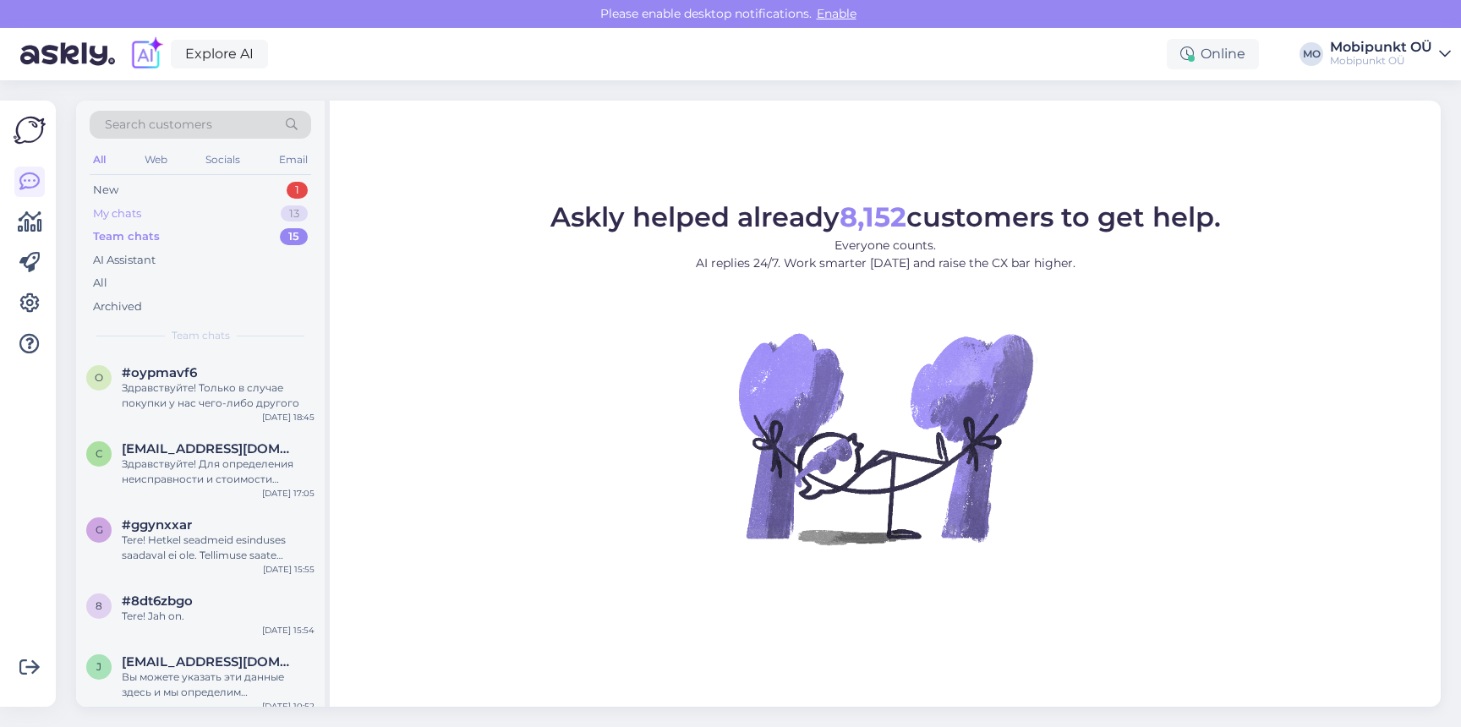
click at [177, 215] on div "My chats 13" at bounding box center [200, 214] width 221 height 24
